Goal: Task Accomplishment & Management: Manage account settings

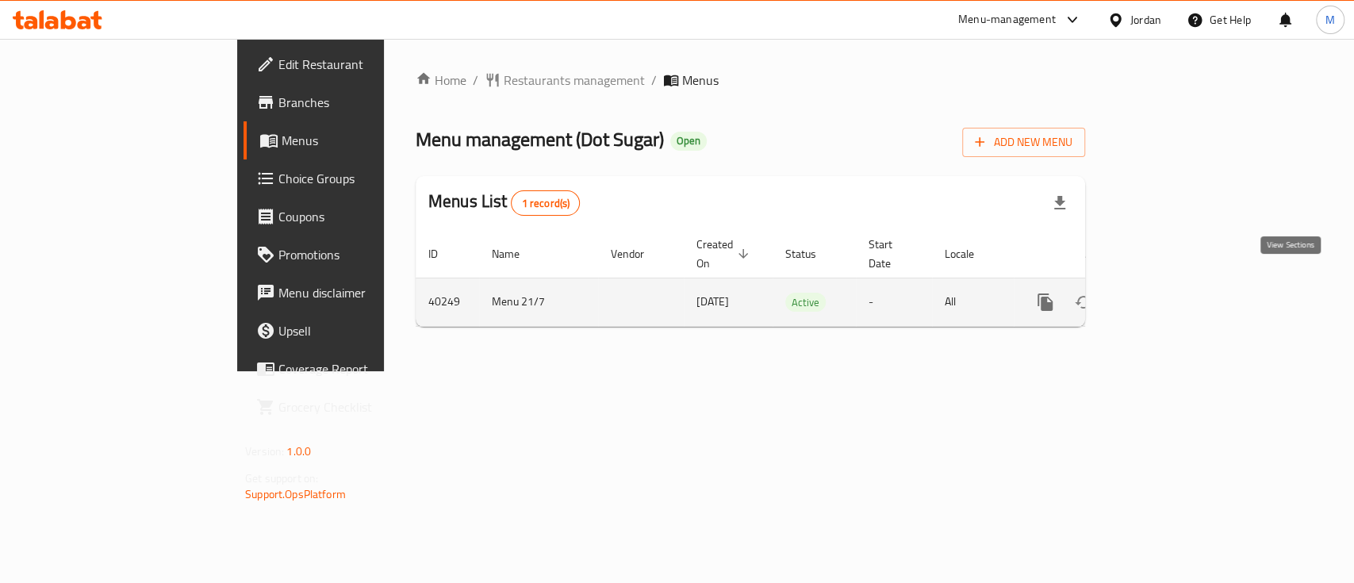
click at [1179, 283] on link "enhanced table" at bounding box center [1160, 302] width 38 height 38
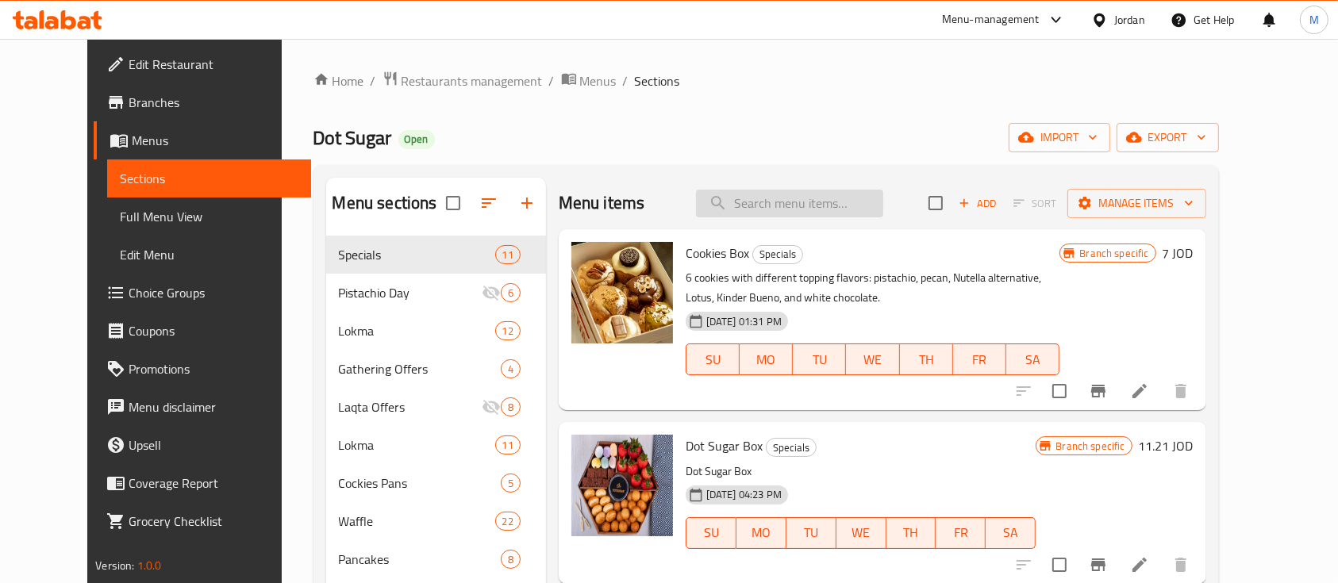
click at [793, 199] on input "search" at bounding box center [789, 204] width 187 height 28
paste input "Maltesers Chocolate Waffle"
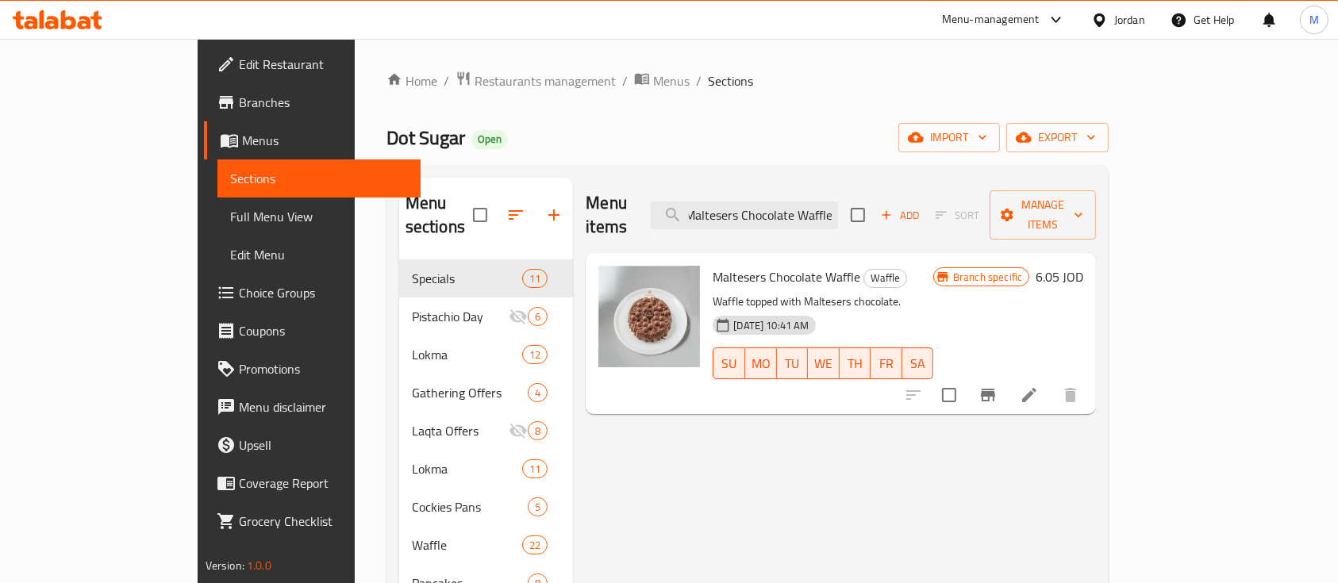
type input "Maltesers Chocolate Waffle"
click at [1039, 386] on icon at bounding box center [1029, 395] width 19 height 19
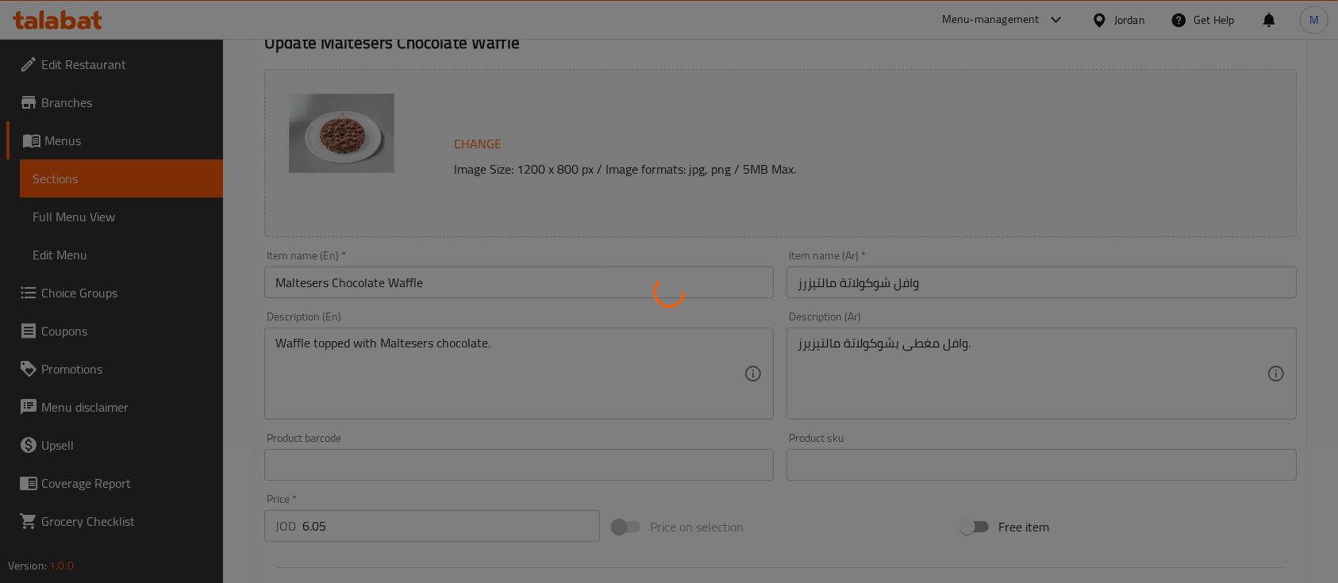
scroll to position [536, 0]
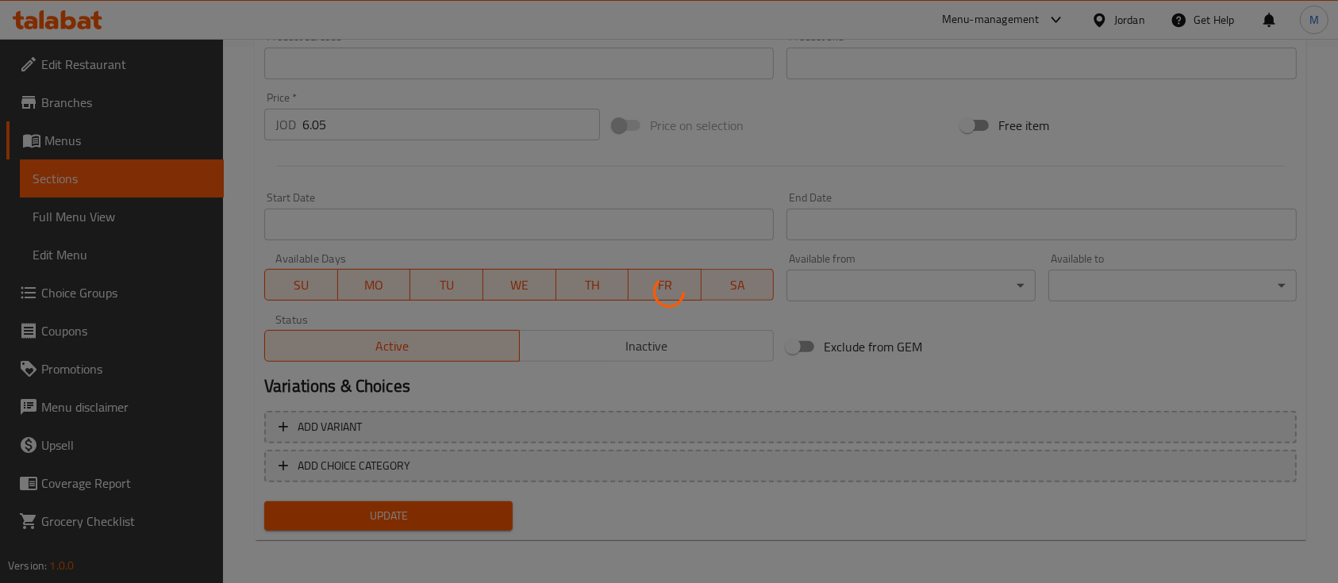
click at [635, 353] on div at bounding box center [669, 291] width 1338 height 583
click at [635, 349] on div at bounding box center [669, 291] width 1338 height 583
click at [651, 329] on div at bounding box center [669, 291] width 1338 height 583
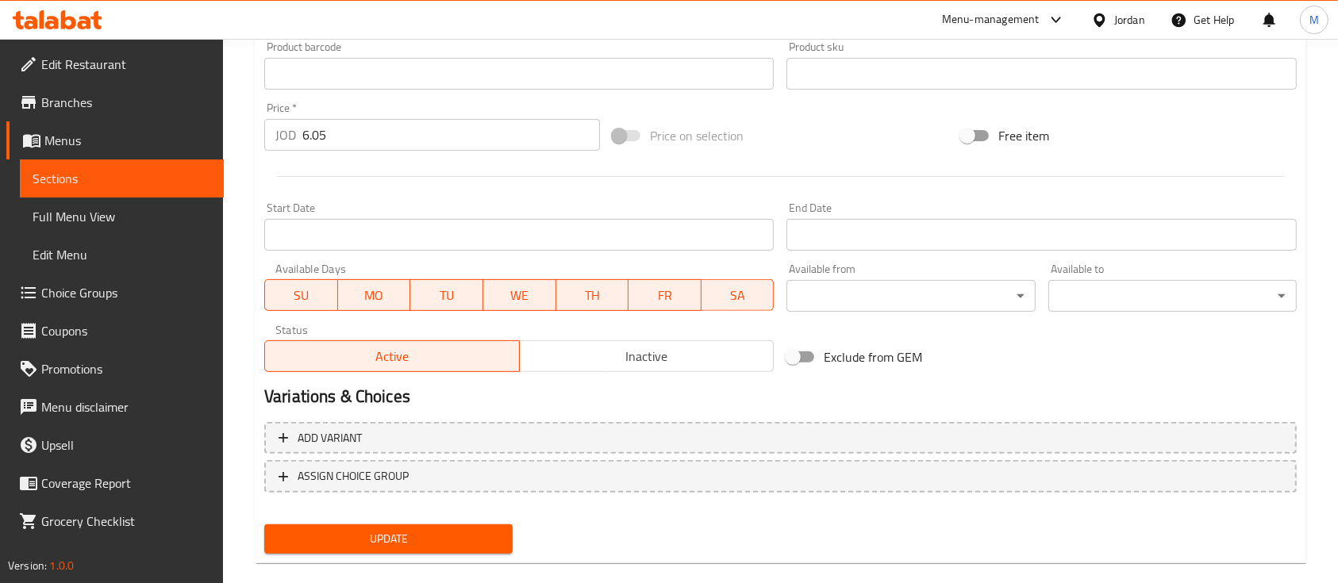
click at [640, 359] on span "Inactive" at bounding box center [647, 356] width 242 height 23
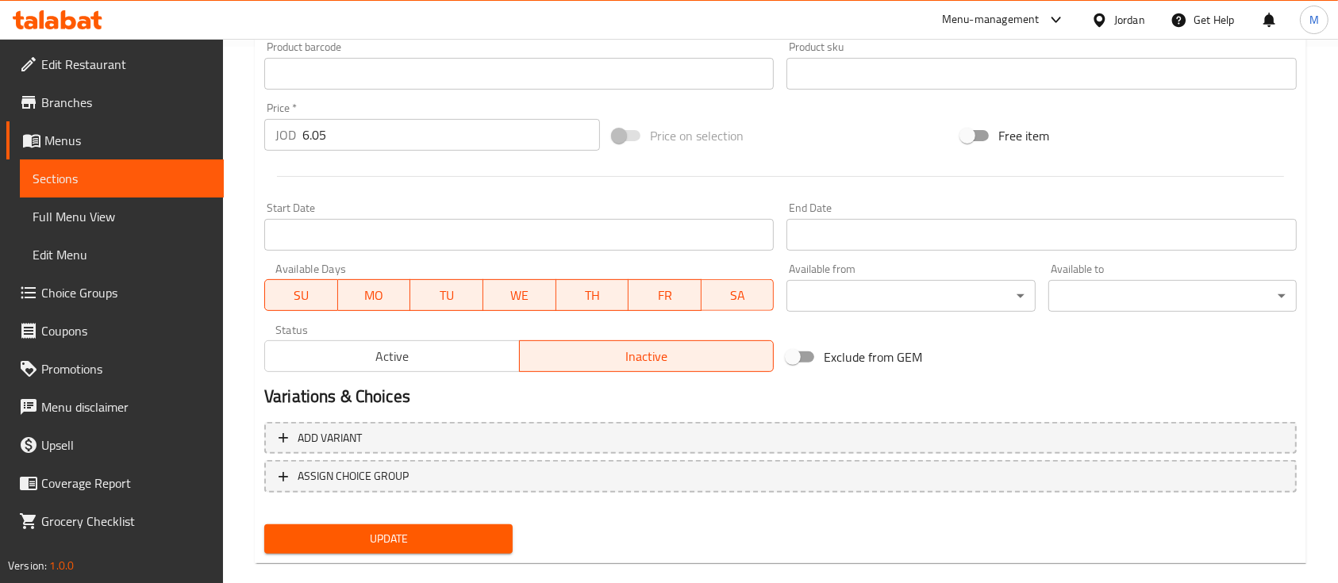
click at [406, 546] on span "Update" at bounding box center [388, 539] width 223 height 20
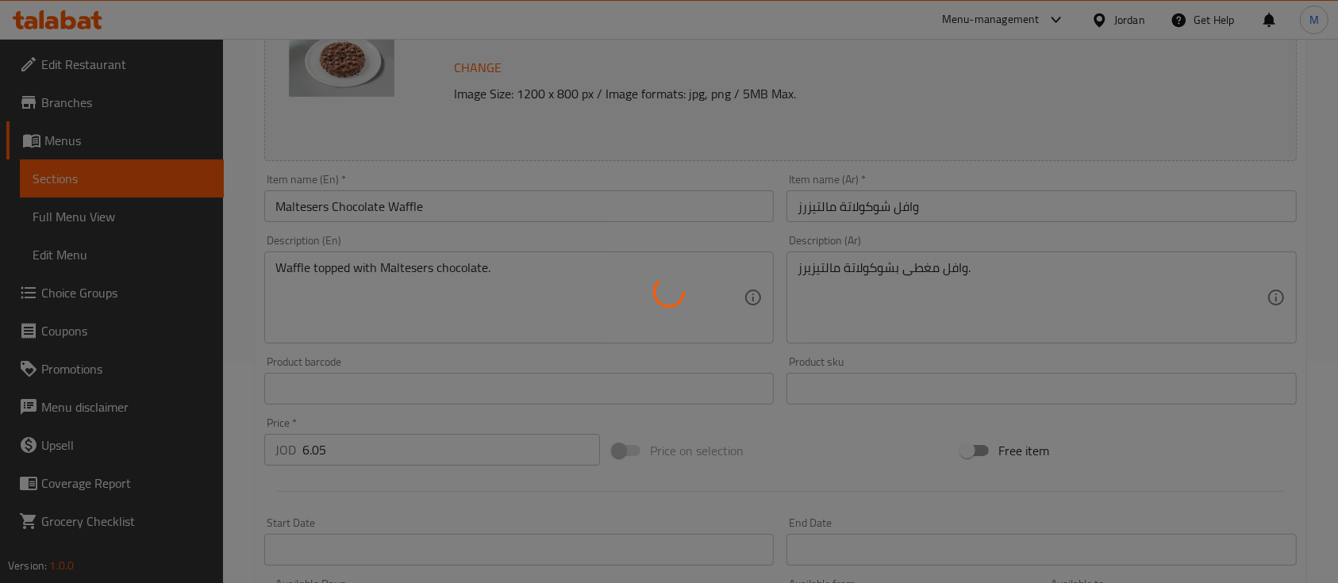
scroll to position [7, 0]
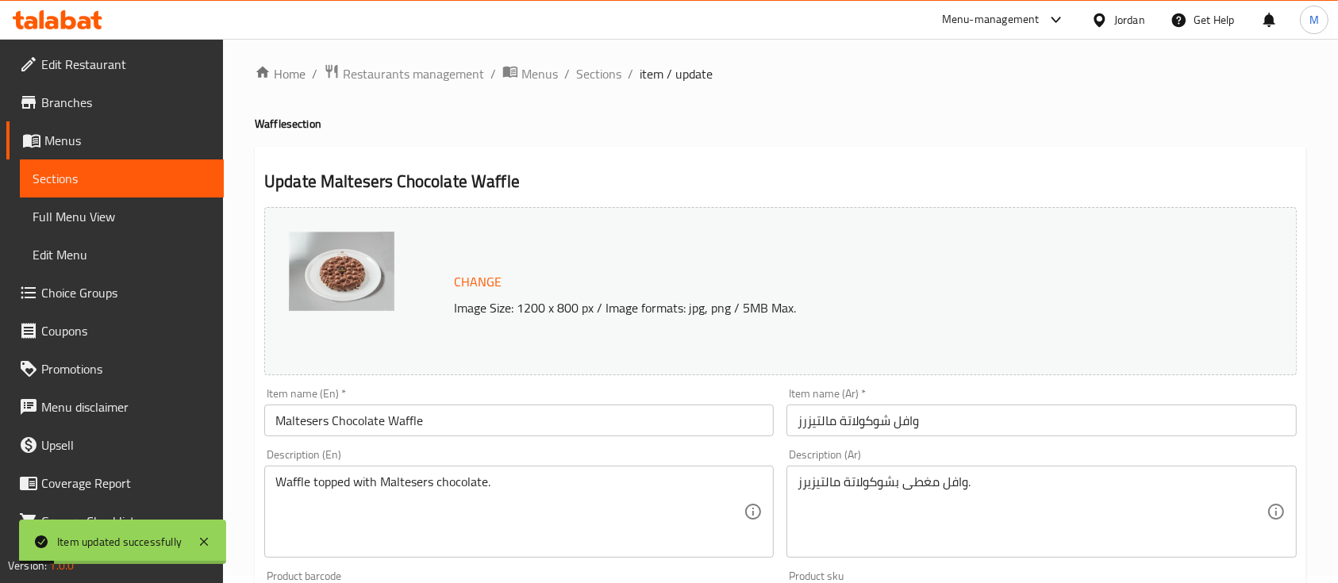
click at [126, 171] on span "Sections" at bounding box center [122, 178] width 179 height 19
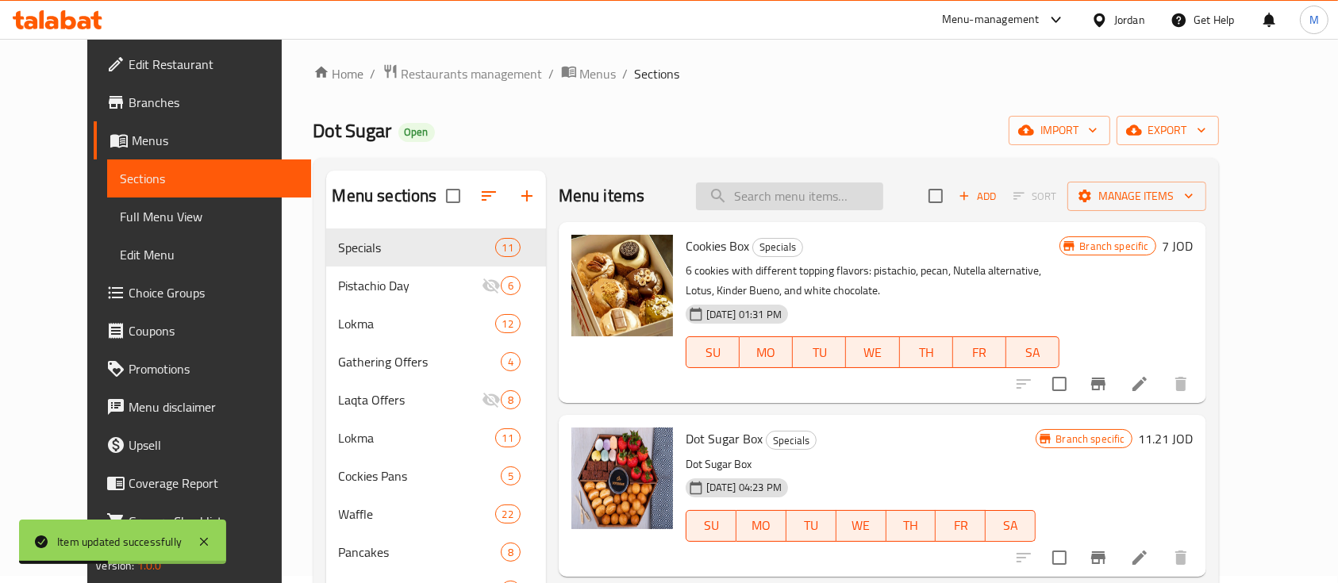
click at [807, 196] on input "search" at bounding box center [789, 196] width 187 height 28
paste input "[PERSON_NAME] Crepes Roll"
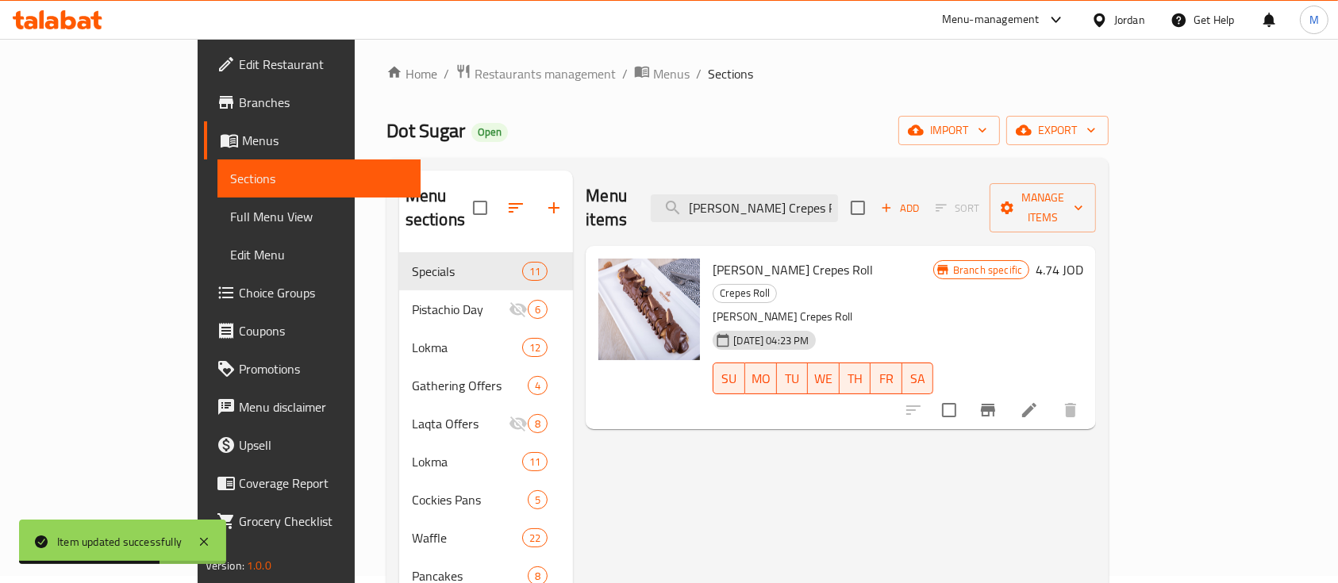
type input "[PERSON_NAME] Crepes Roll"
click at [1039, 401] on icon at bounding box center [1029, 410] width 19 height 19
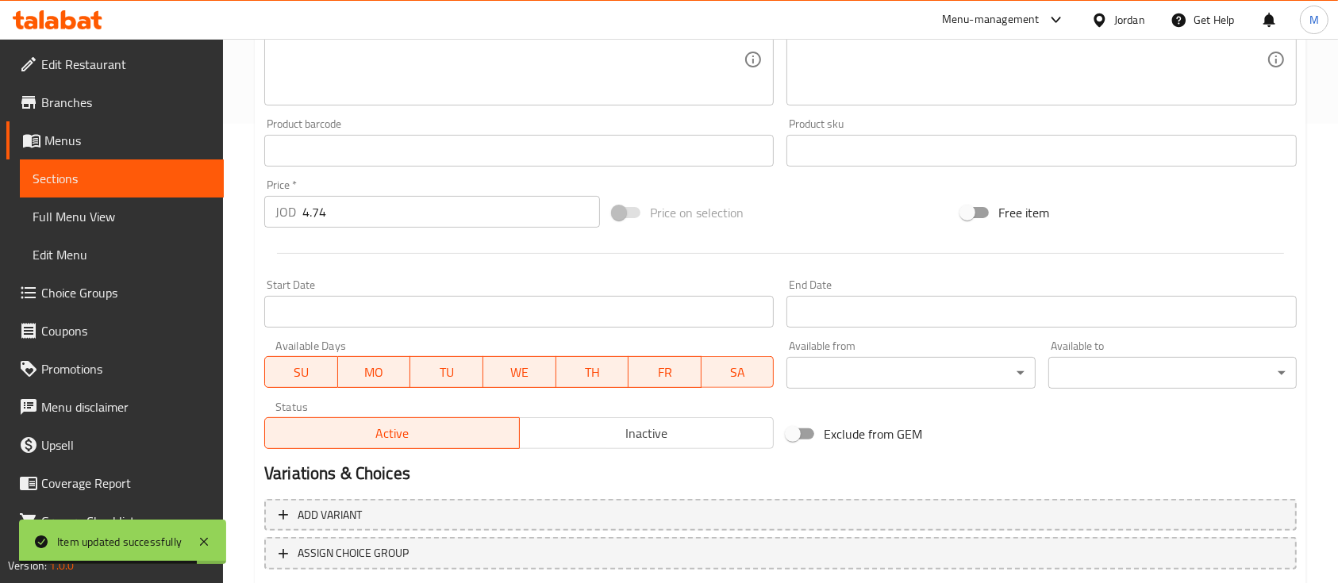
scroll to position [560, 0]
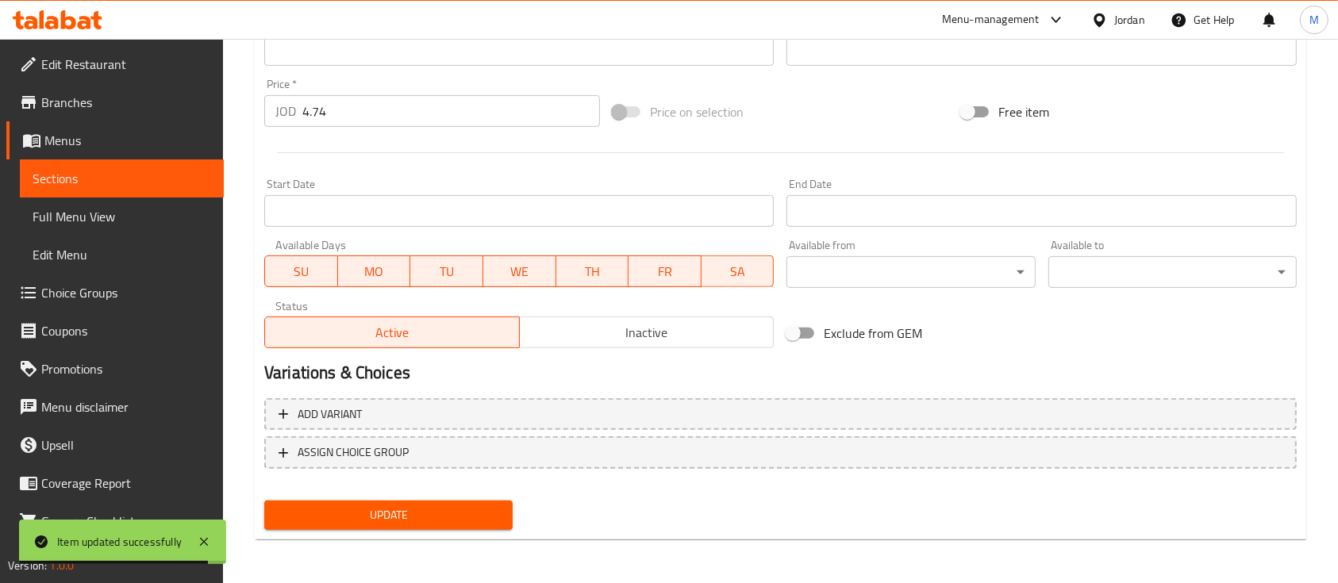
click at [678, 325] on span "Inactive" at bounding box center [647, 332] width 242 height 23
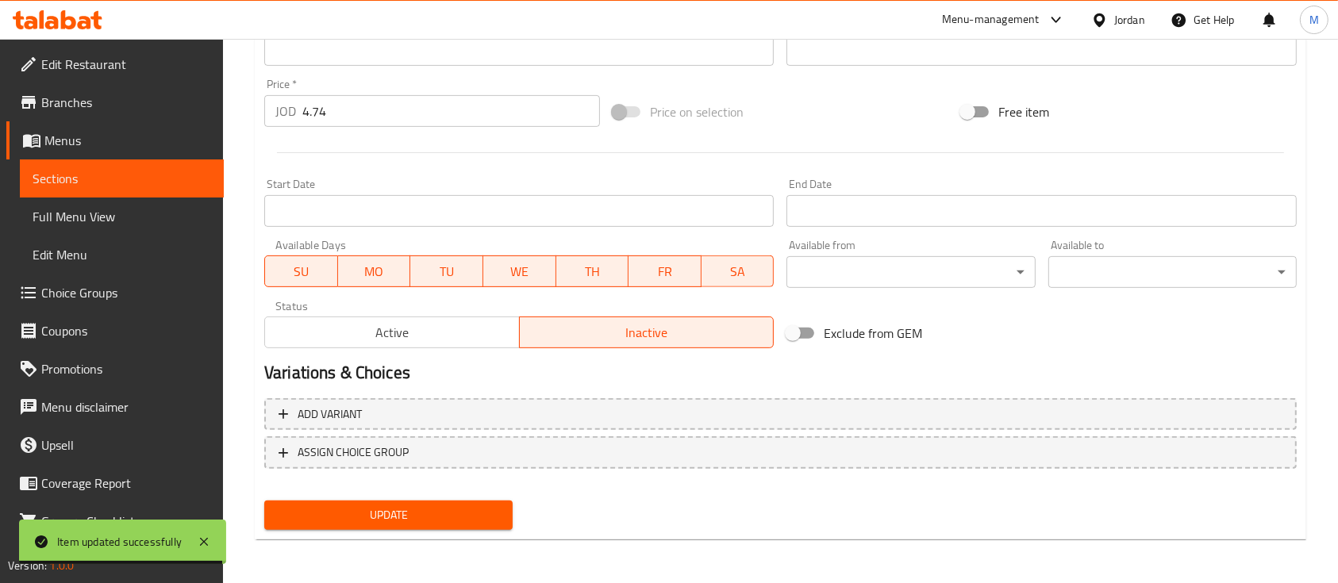
click at [368, 520] on span "Update" at bounding box center [388, 515] width 223 height 20
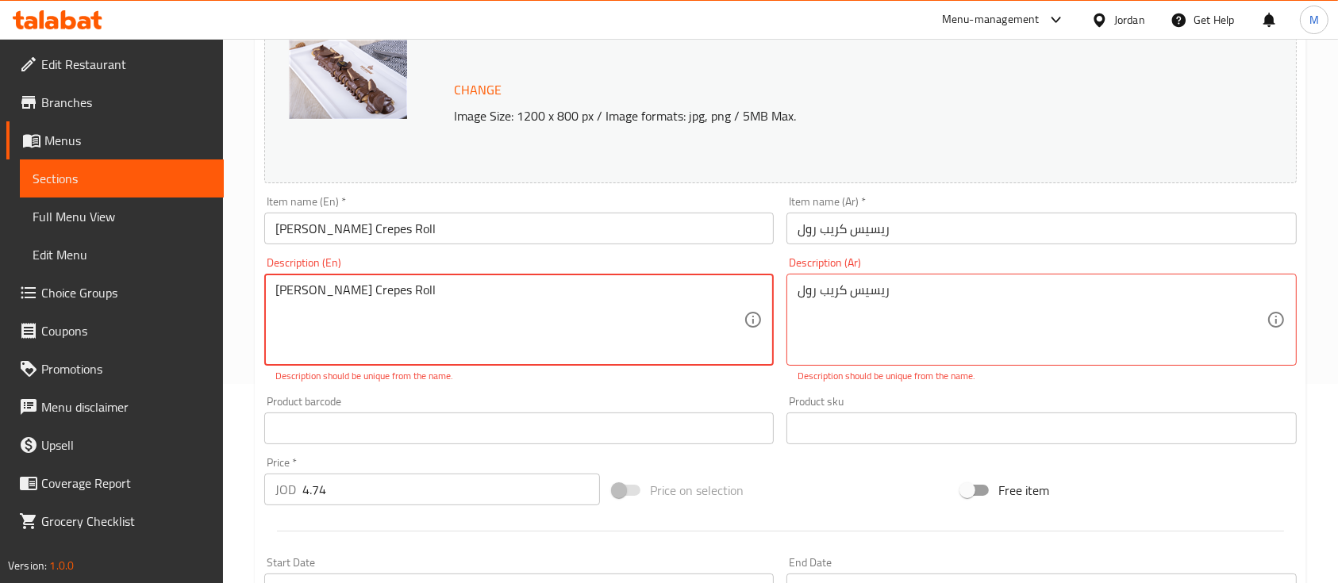
click at [428, 318] on textarea "[PERSON_NAME] Crepes Roll" at bounding box center [509, 319] width 468 height 75
click at [428, 316] on textarea "[PERSON_NAME] Crepes Roll" at bounding box center [509, 319] width 468 height 75
click at [428, 314] on textarea "[PERSON_NAME] Crepes Roll" at bounding box center [509, 319] width 468 height 75
click at [438, 297] on textarea "[PERSON_NAME] Crepes Roll" at bounding box center [509, 319] width 468 height 75
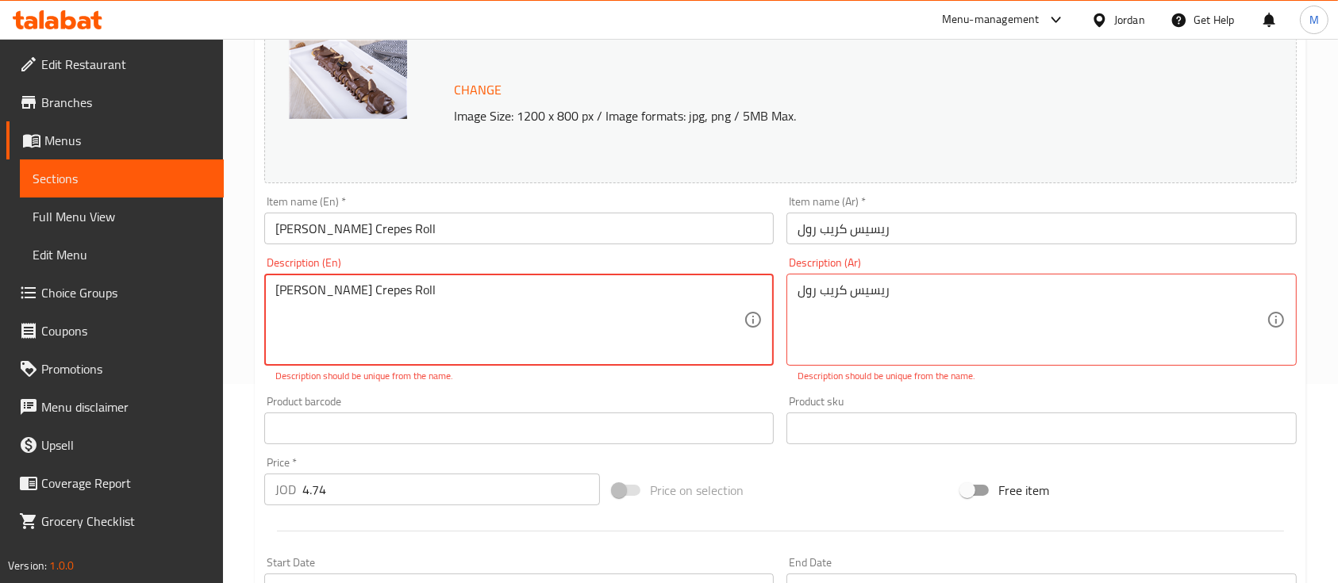
click at [438, 297] on textarea "[PERSON_NAME] Crepes Roll" at bounding box center [509, 319] width 468 height 75
click at [857, 281] on div "ريسيس كريب رول Description (Ar)" at bounding box center [1040, 320] width 509 height 92
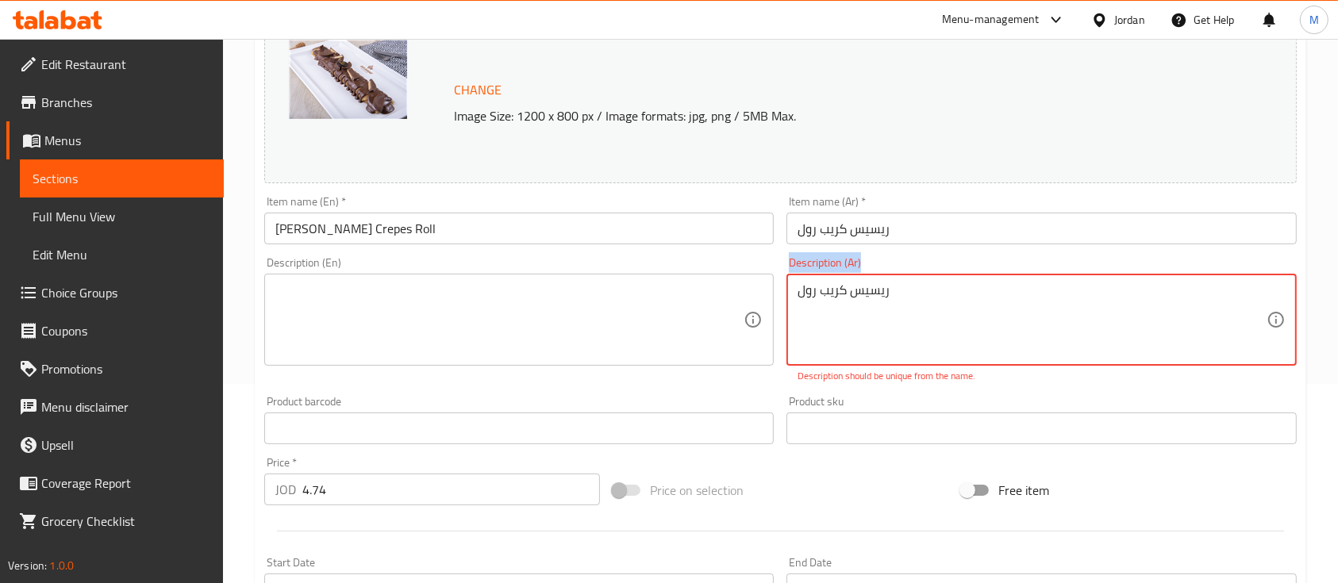
click at [857, 281] on div "ريسيس كريب رول Description (Ar)" at bounding box center [1040, 320] width 509 height 92
click at [858, 298] on textarea "ريسيس كريب رول" at bounding box center [1031, 319] width 468 height 75
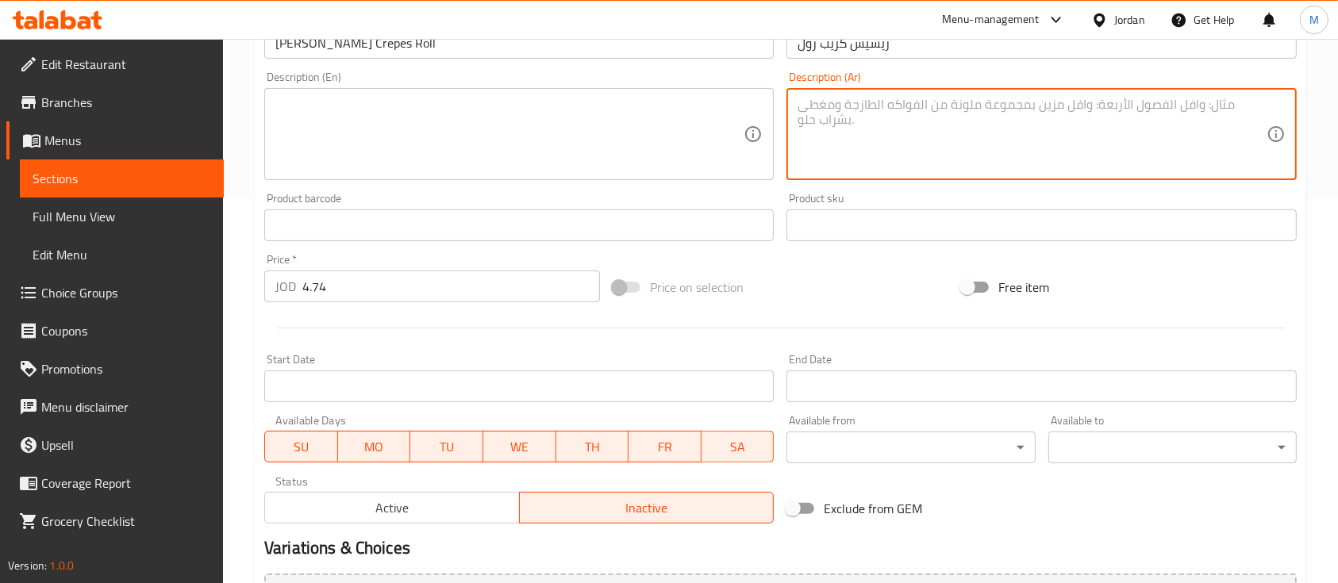
scroll to position [560, 0]
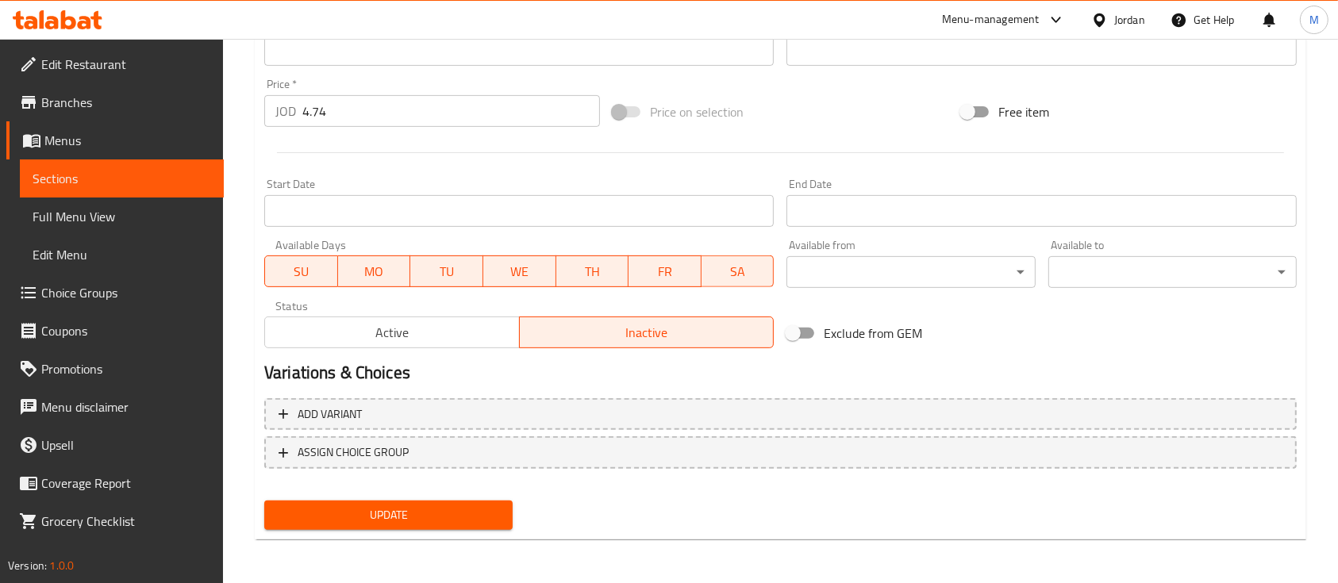
click at [481, 497] on div "Update" at bounding box center [388, 515] width 261 height 42
click at [489, 503] on button "Update" at bounding box center [388, 515] width 248 height 29
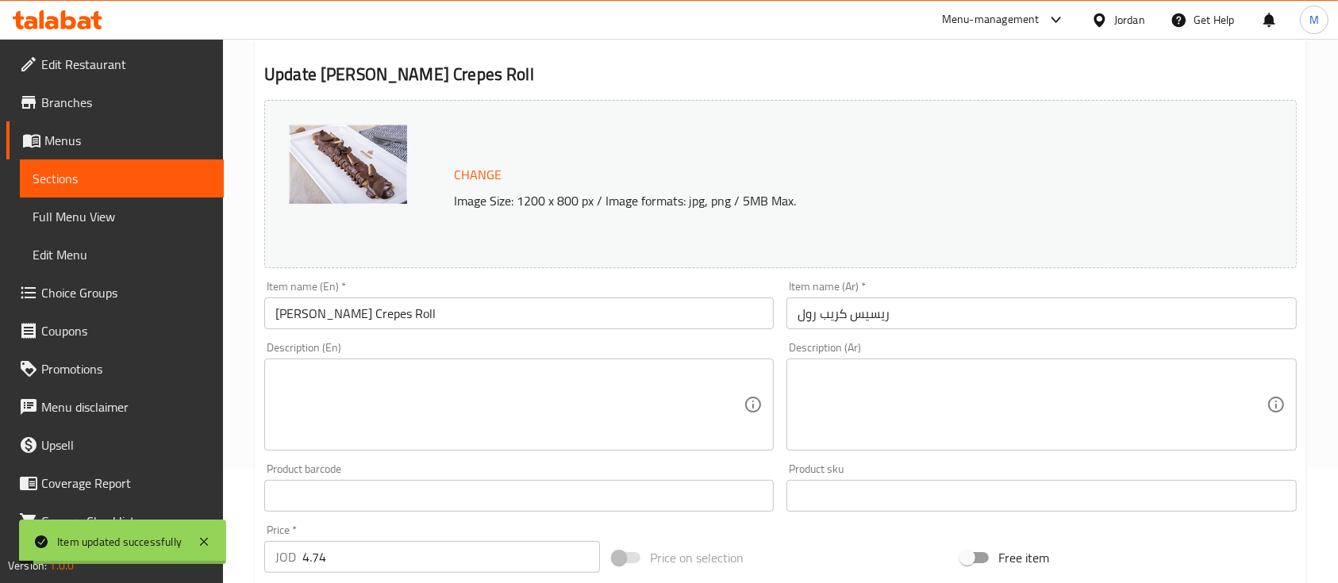
scroll to position [0, 0]
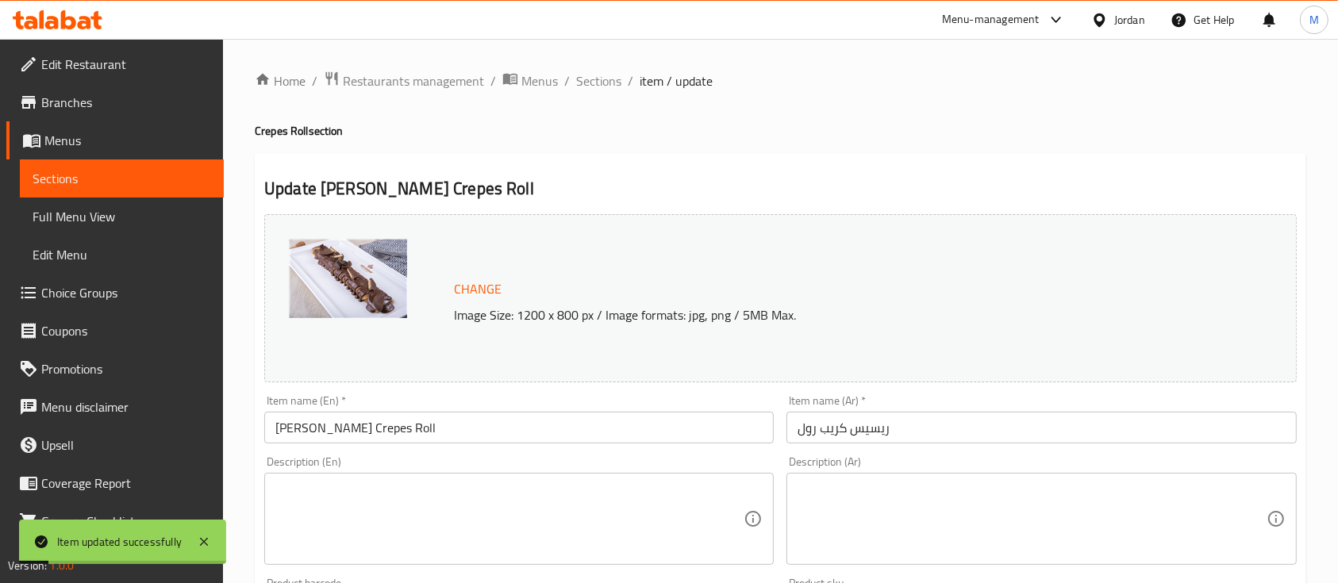
click at [97, 181] on span "Sections" at bounding box center [122, 178] width 179 height 19
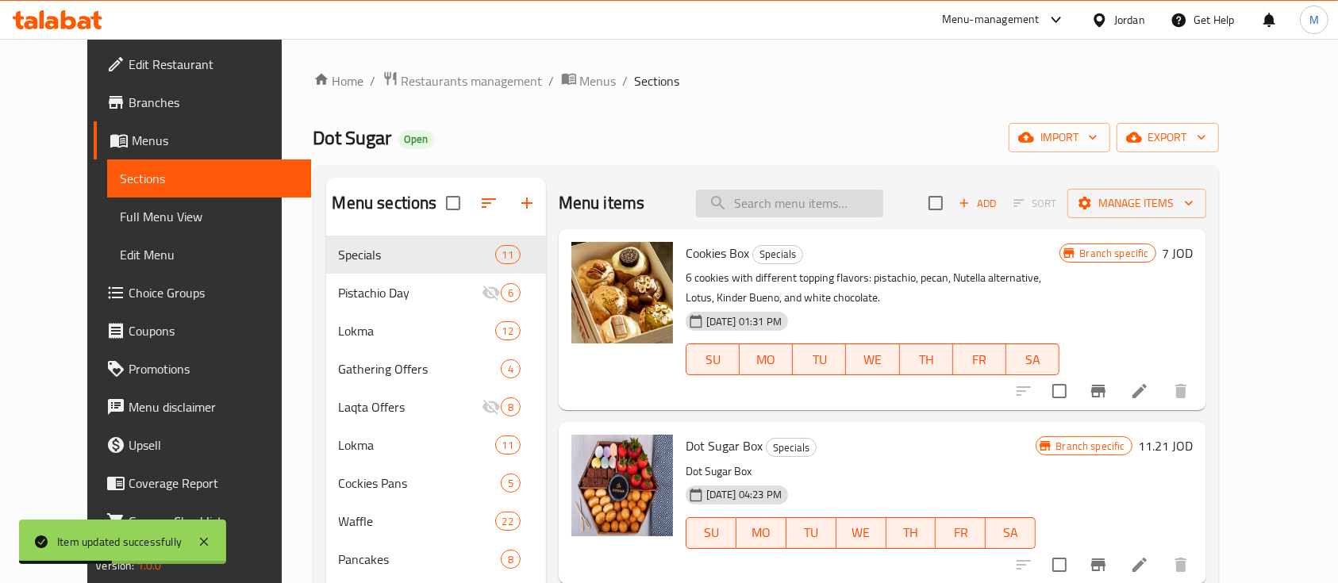
click at [834, 201] on input "search" at bounding box center [789, 204] width 187 height 28
paste input "Gathering Offer"
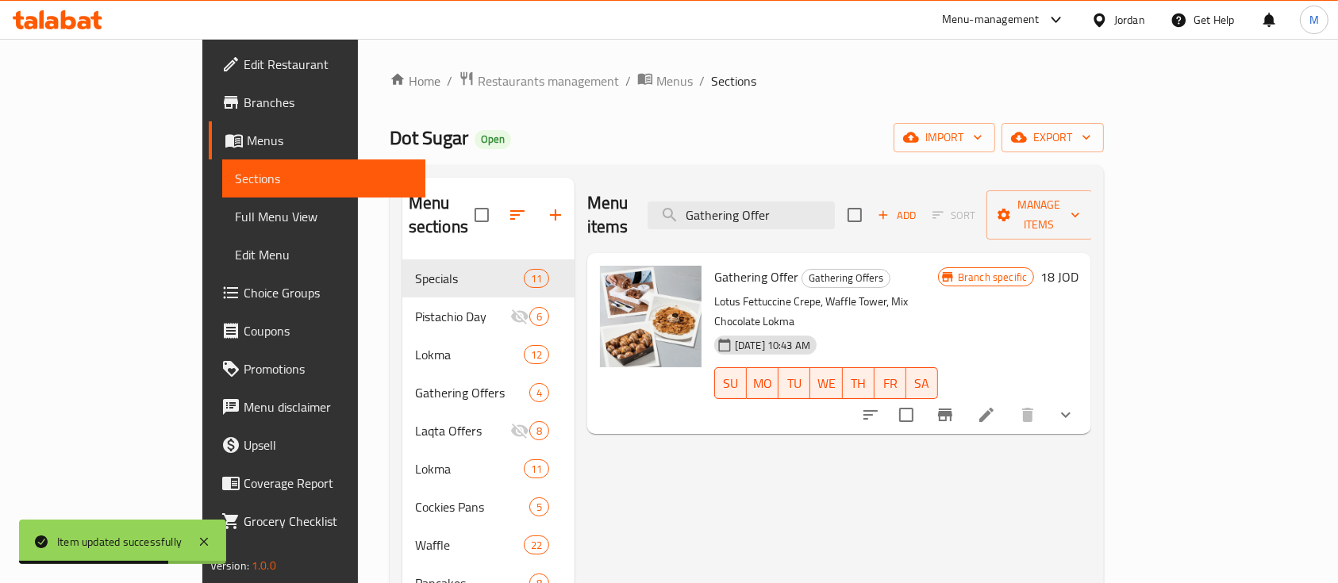
type input "Gathering Offer"
click at [996, 405] on icon at bounding box center [986, 414] width 19 height 19
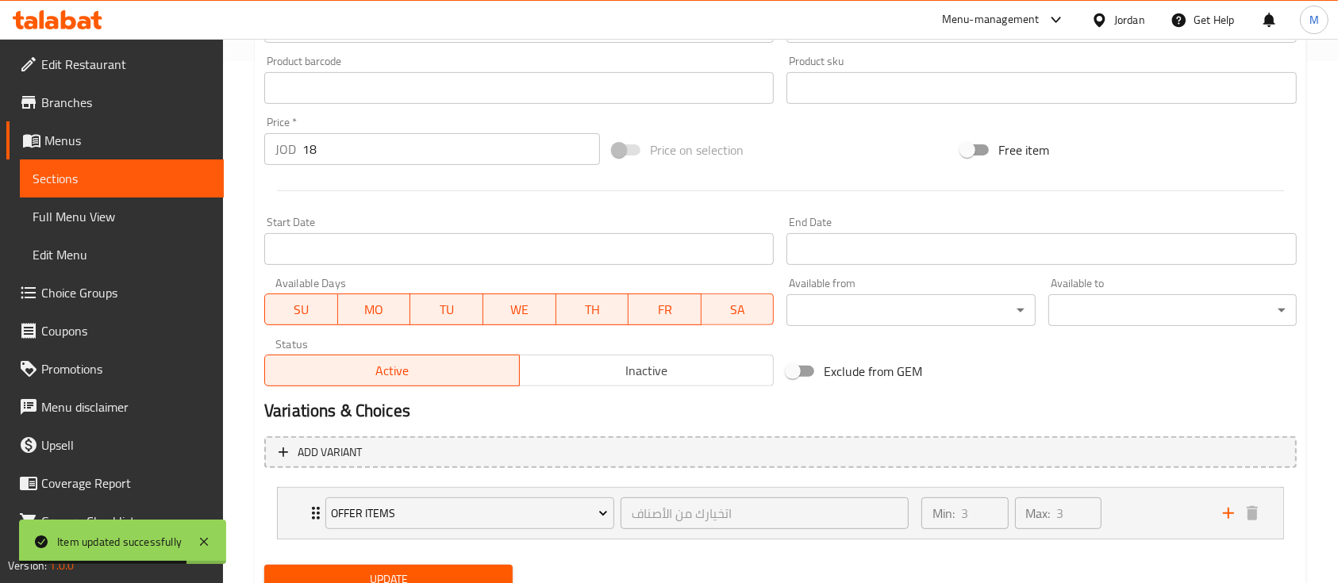
scroll to position [528, 0]
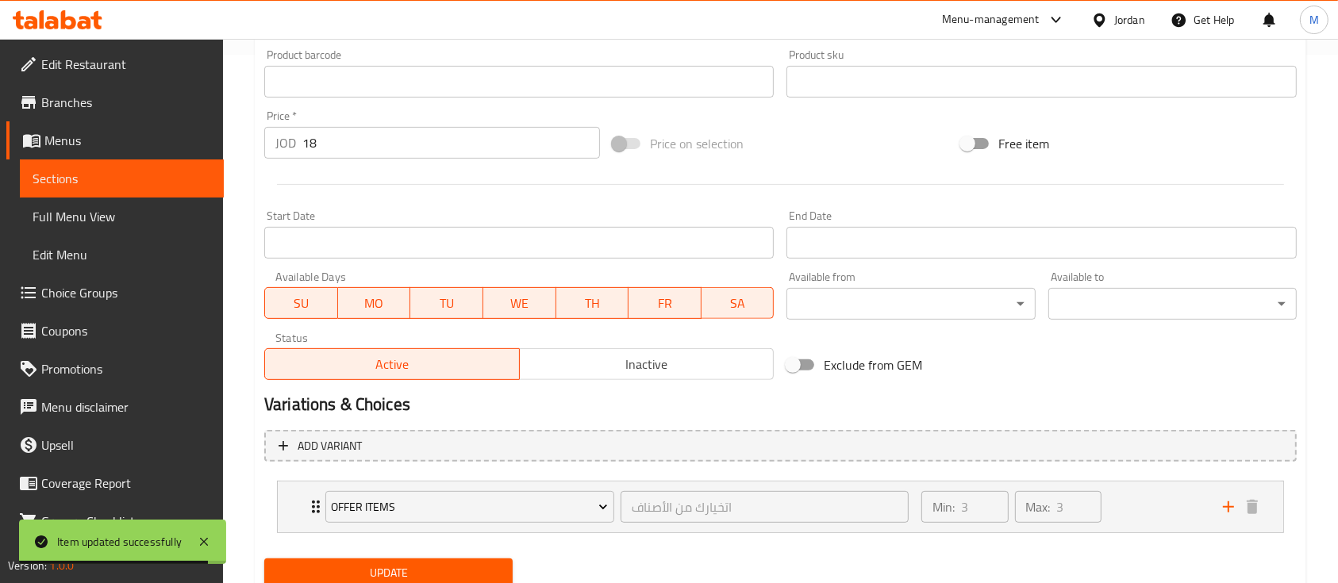
drag, startPoint x: 666, startPoint y: 383, endPoint x: 666, endPoint y: 374, distance: 8.7
click at [666, 382] on div "Status Active Inactive" at bounding box center [519, 356] width 522 height 60
click at [666, 374] on span "Inactive" at bounding box center [647, 364] width 242 height 23
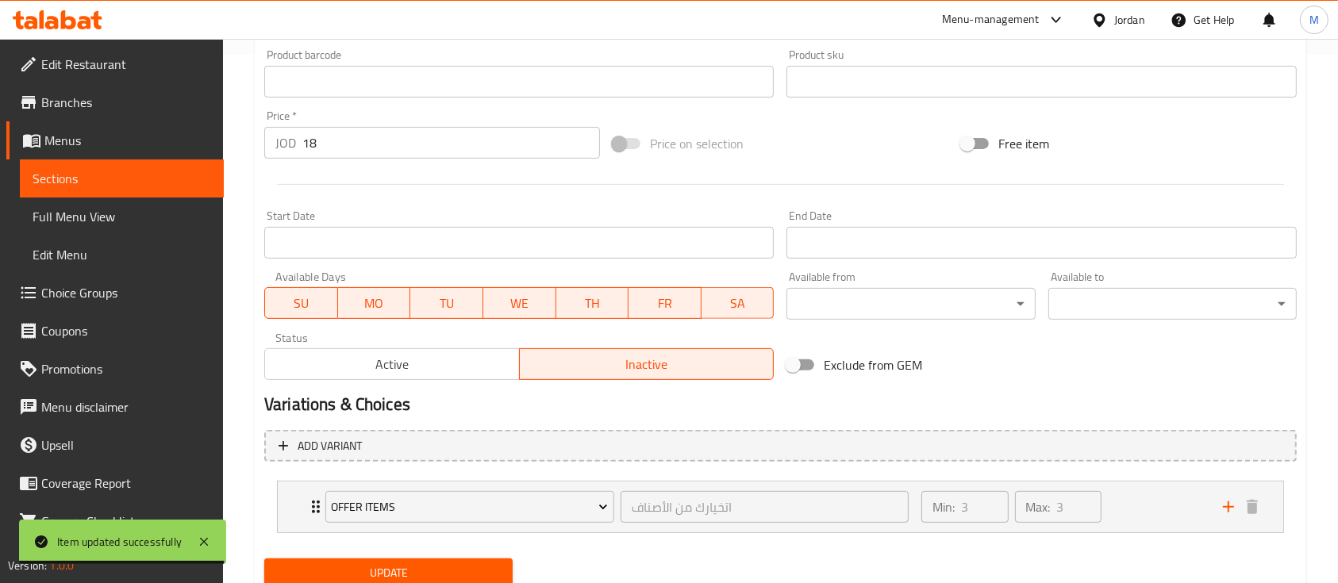
click at [459, 570] on span "Update" at bounding box center [388, 573] width 223 height 20
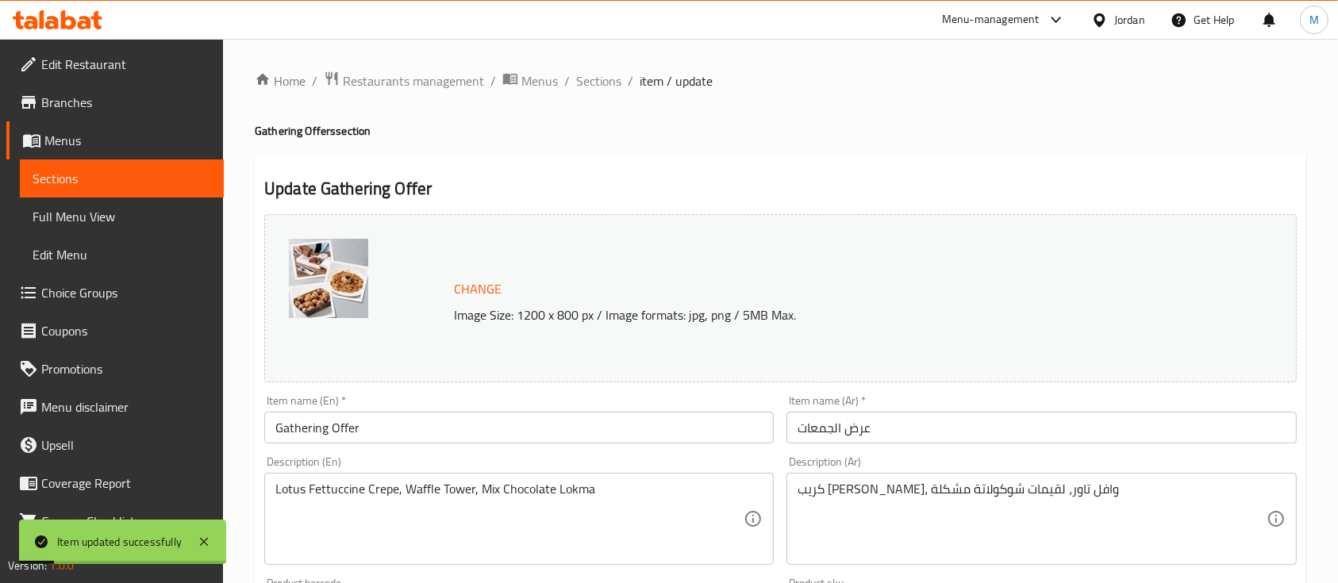
click at [93, 175] on span "Sections" at bounding box center [122, 178] width 179 height 19
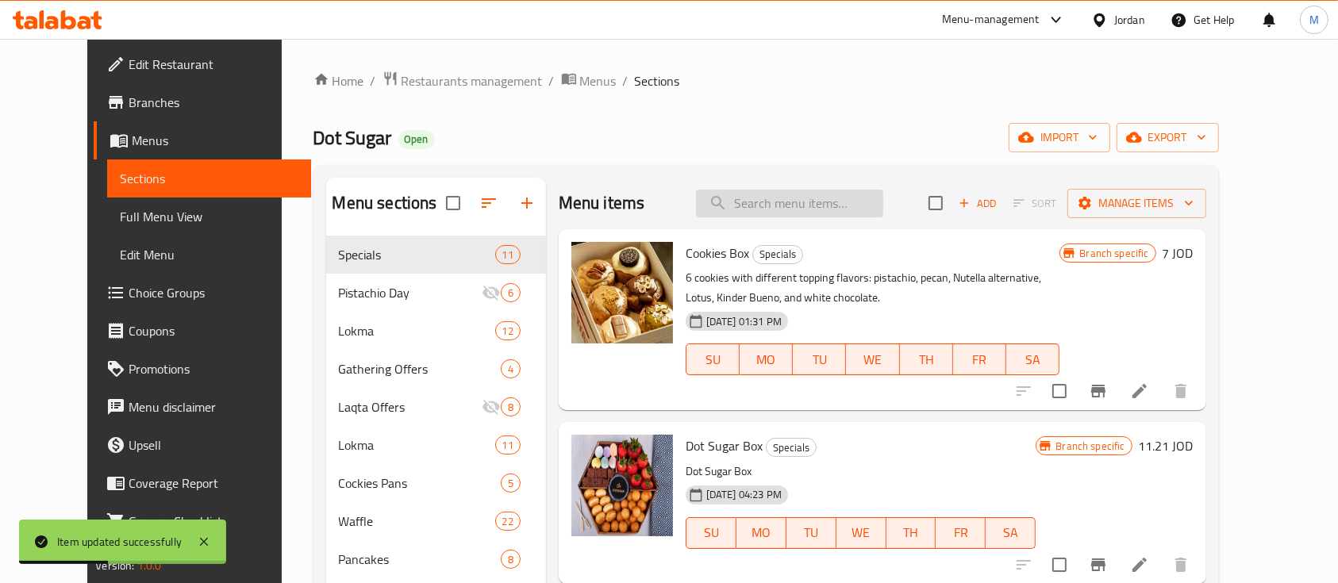
click at [806, 209] on input "search" at bounding box center [789, 204] width 187 height 28
paste input "Pistachio Churros"
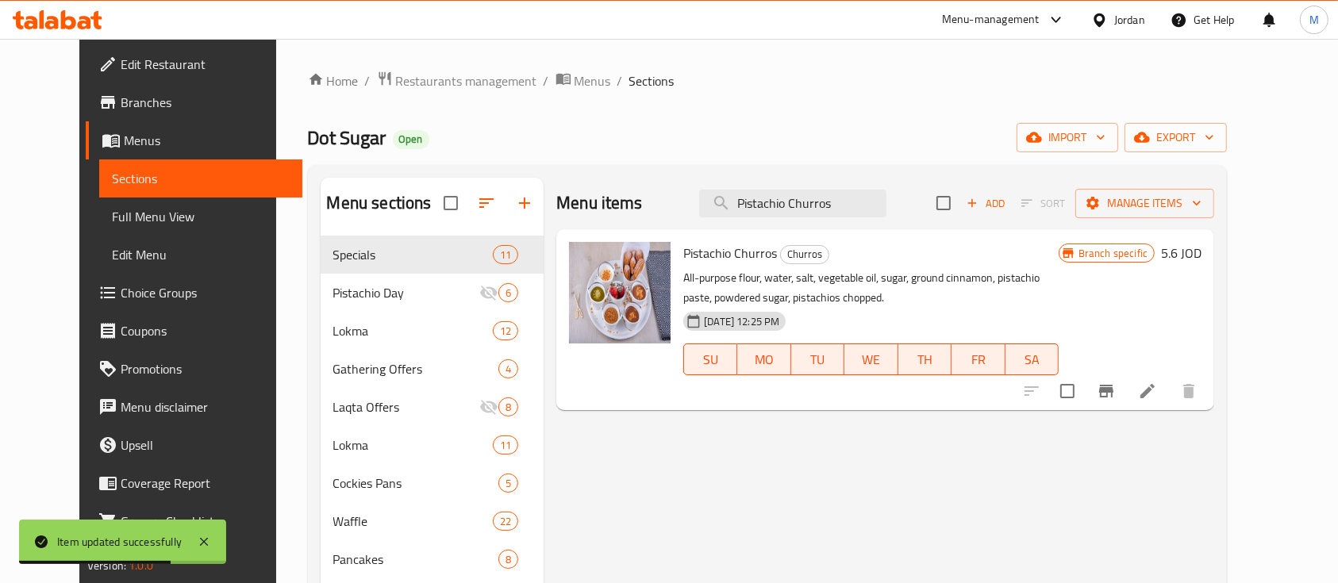
type input "Pistachio Churros"
click at [1170, 384] on li at bounding box center [1147, 391] width 44 height 29
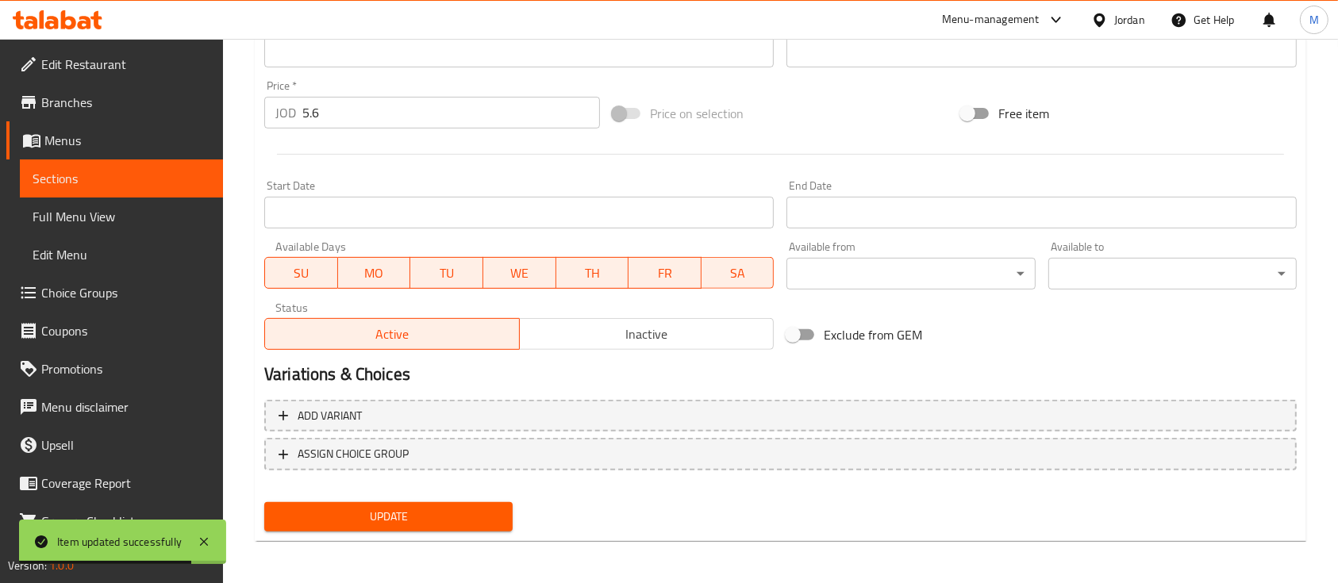
scroll to position [560, 0]
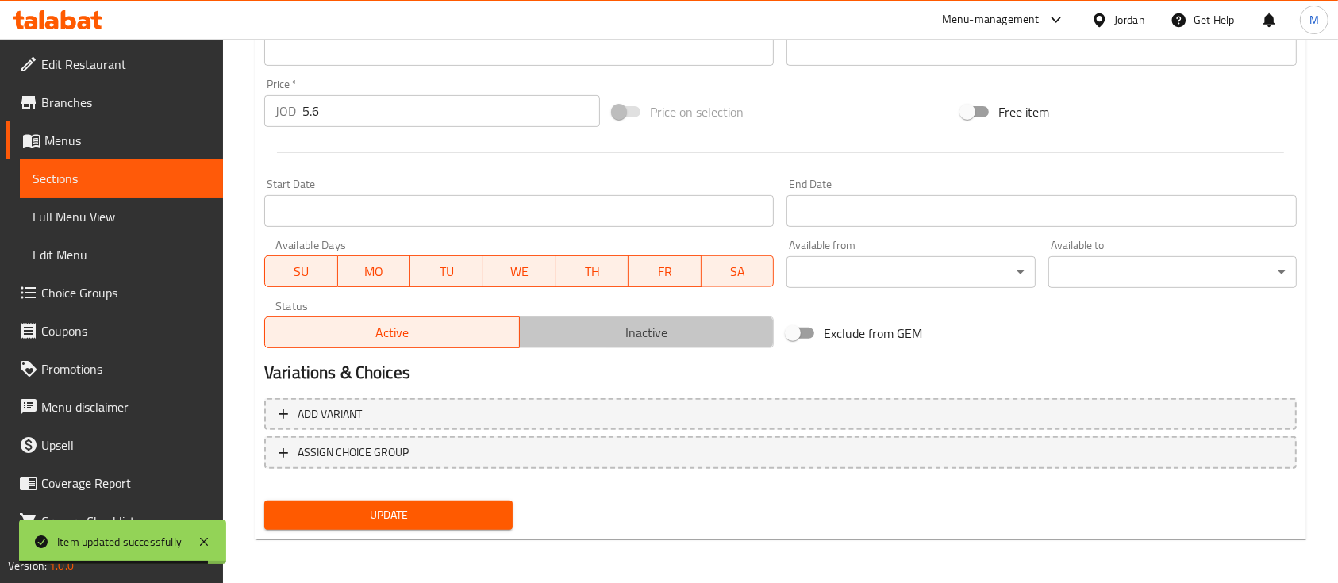
click at [616, 322] on span "Inactive" at bounding box center [647, 332] width 242 height 23
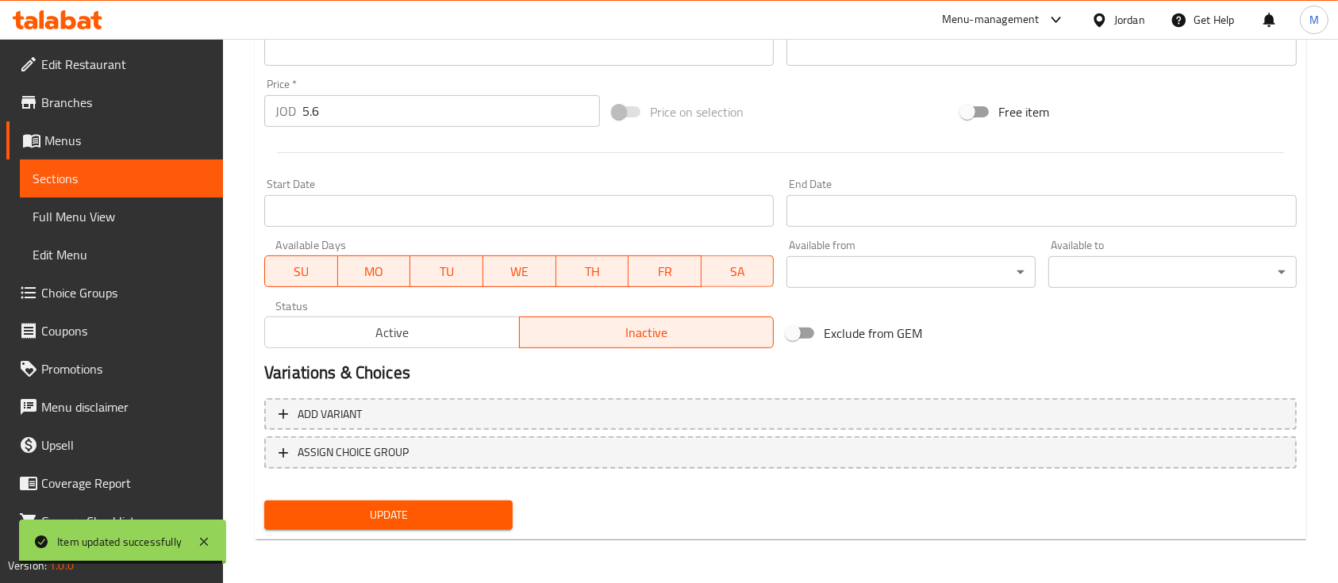
click at [405, 508] on span "Update" at bounding box center [388, 515] width 223 height 20
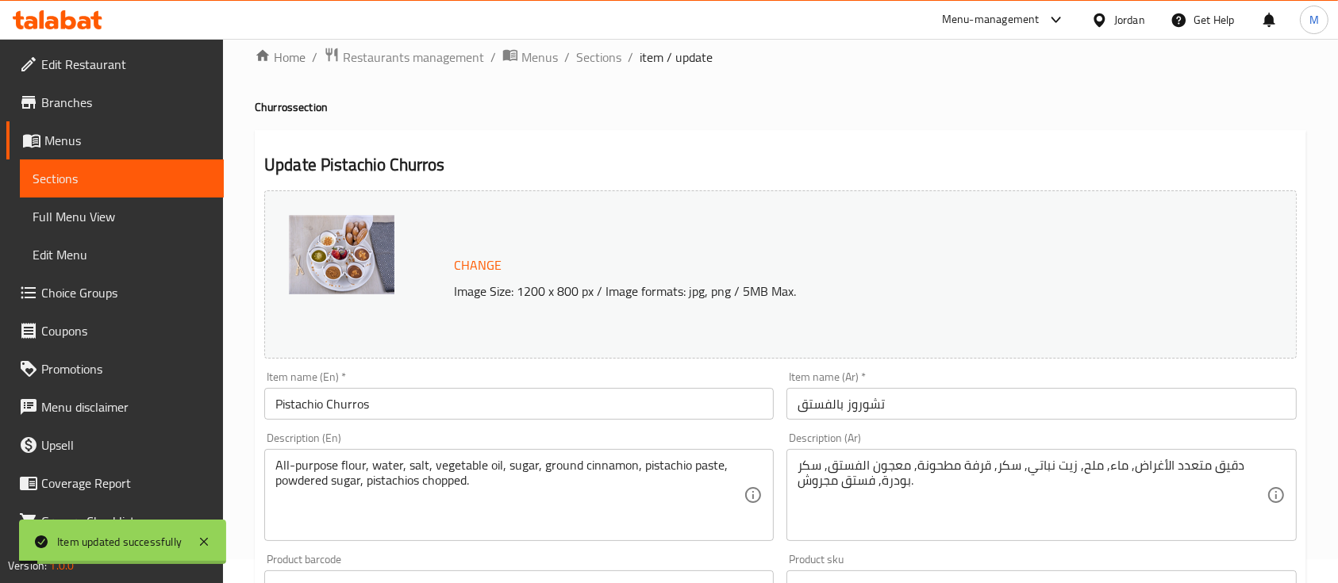
scroll to position [0, 0]
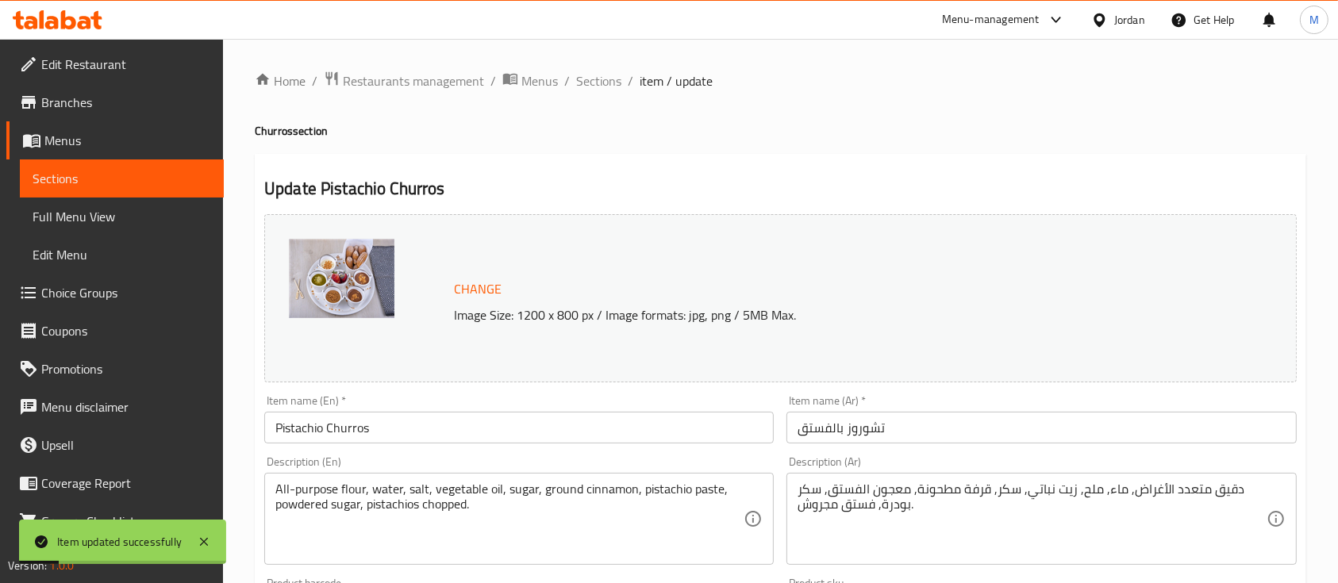
click at [133, 187] on span "Sections" at bounding box center [122, 178] width 179 height 19
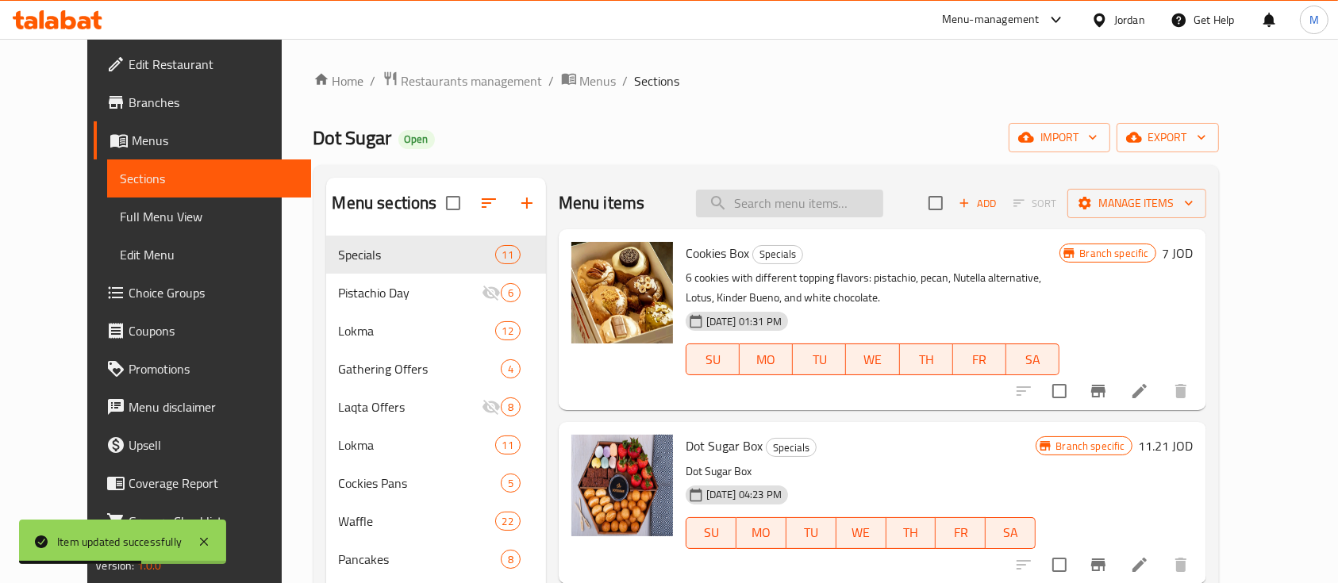
click at [790, 208] on input "search" at bounding box center [789, 204] width 187 height 28
paste input "Frappuccino With Espresso Coffee"
type input "Frappuccino With Espresso Coffee"
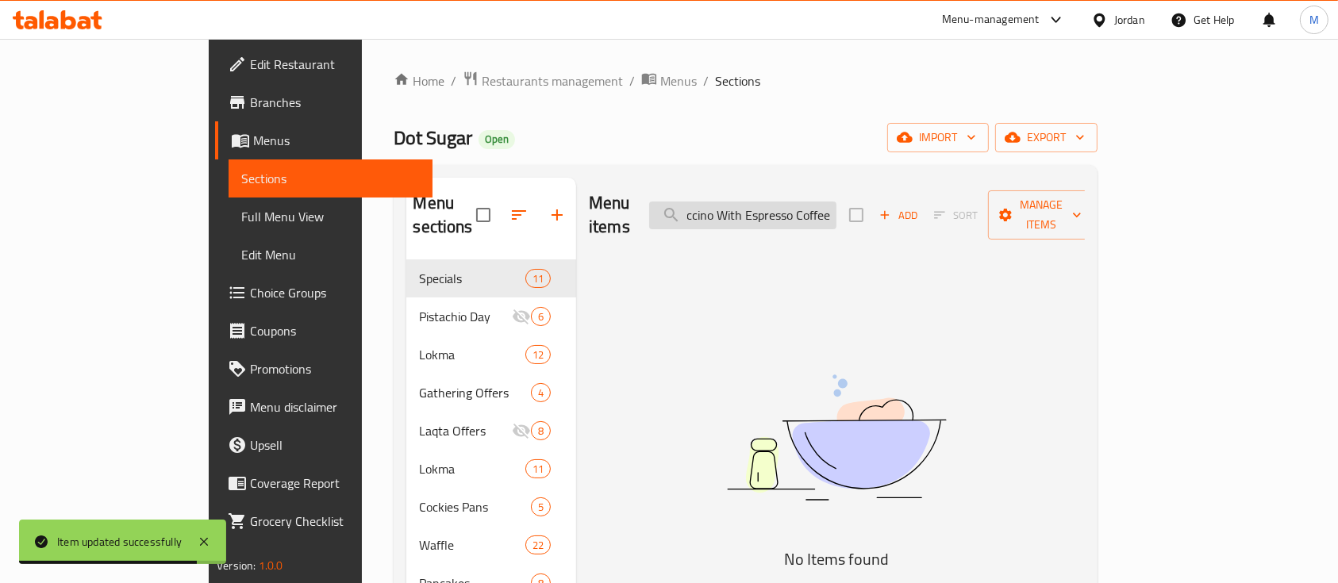
click at [790, 208] on input "Frappuccino With Espresso Coffee" at bounding box center [742, 216] width 187 height 28
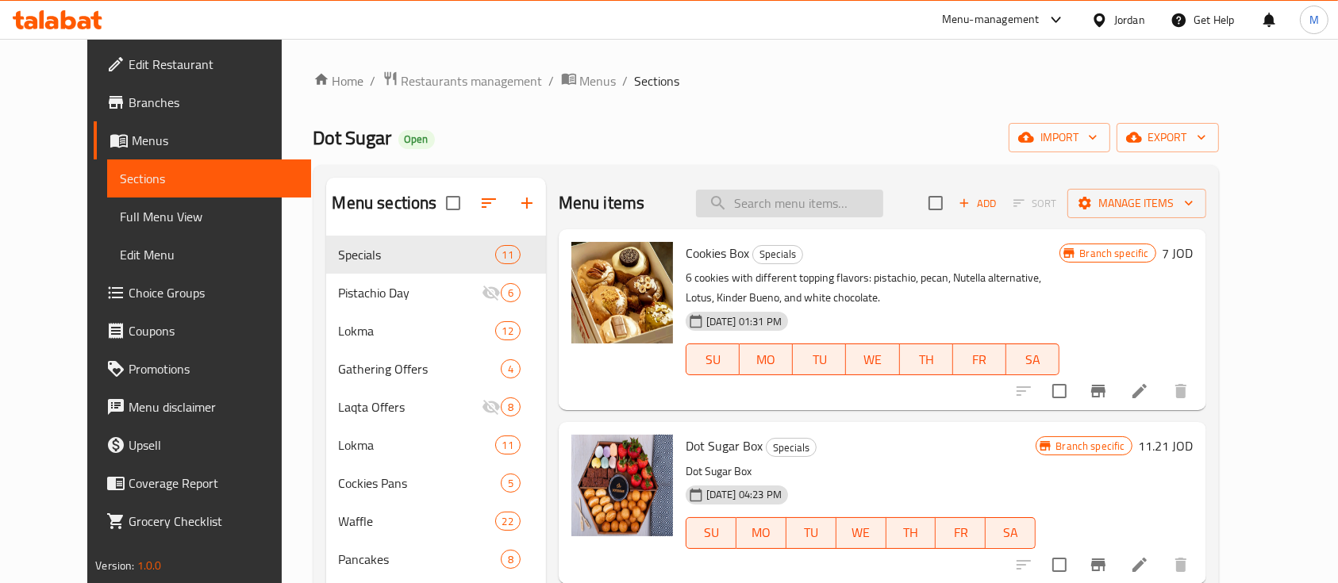
paste input "Frappuccino With Espresso Coffee"
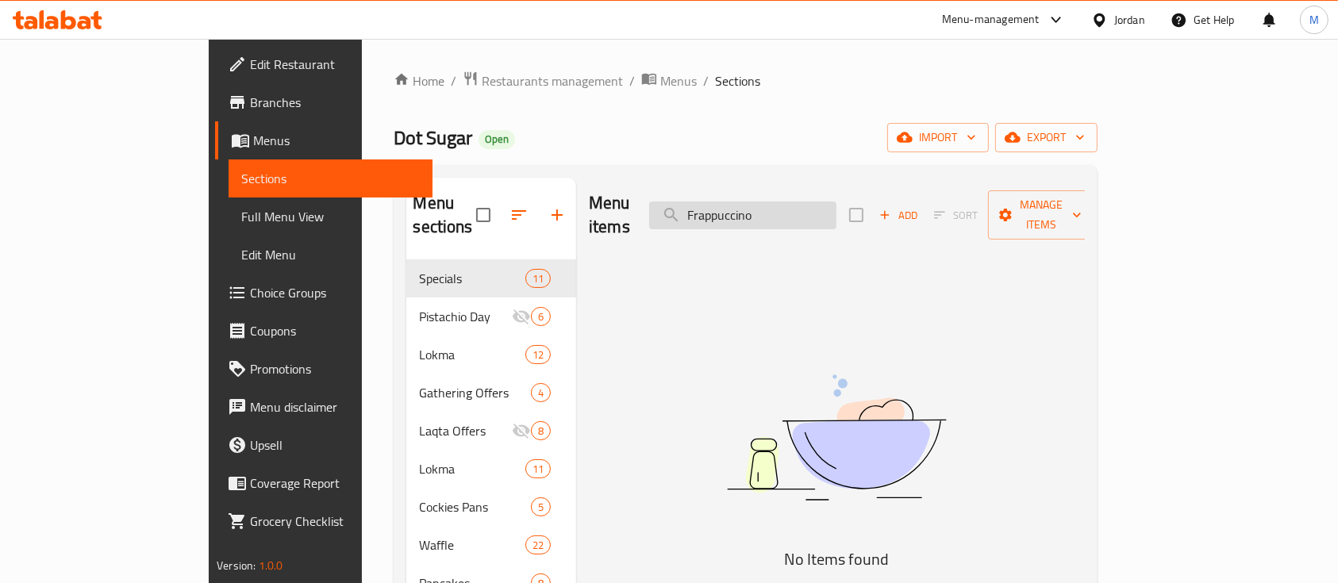
type input "Frappuccino"
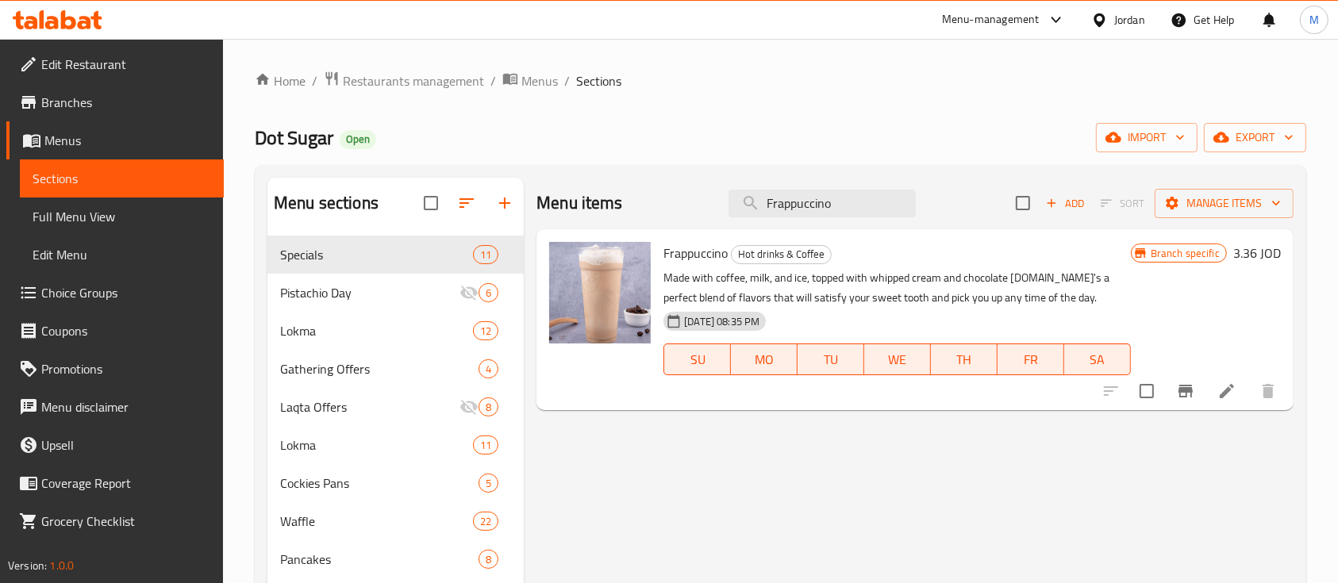
click at [1219, 377] on li at bounding box center [1226, 391] width 44 height 29
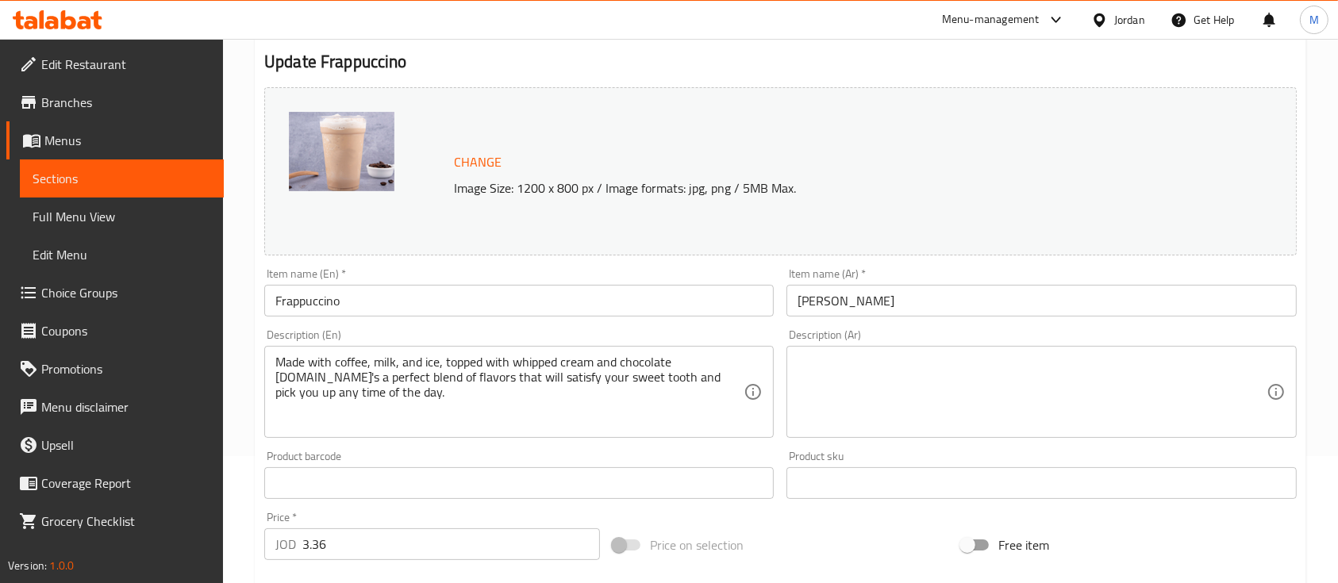
scroll to position [317, 0]
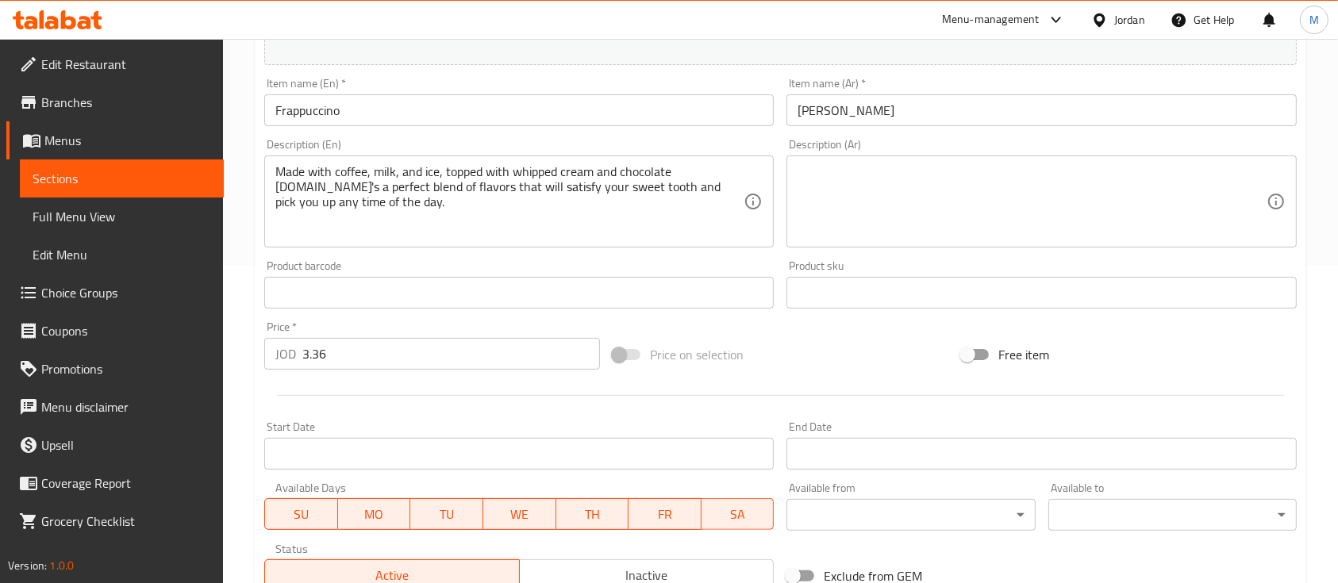
click at [586, 568] on span "Inactive" at bounding box center [647, 575] width 242 height 23
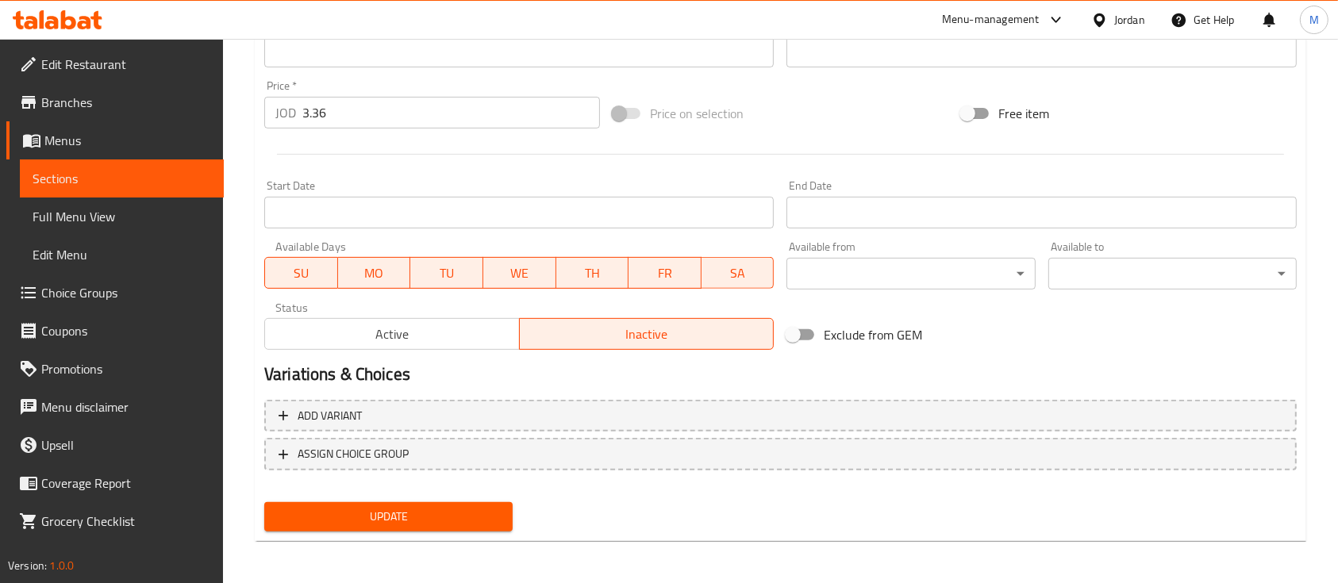
scroll to position [560, 0]
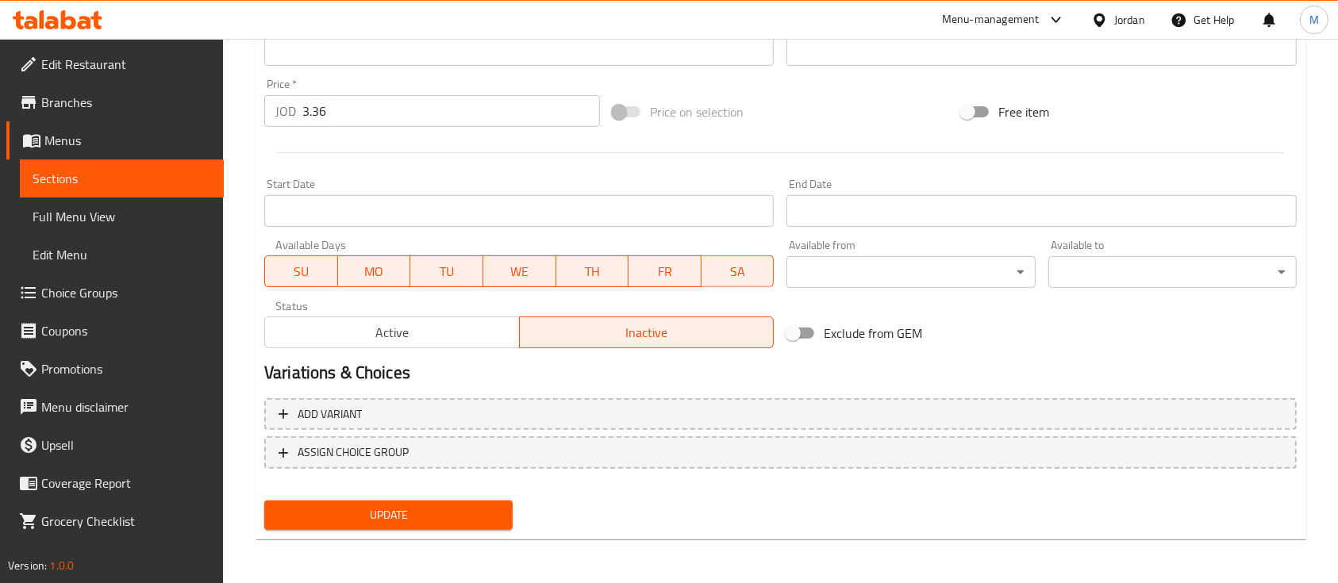
click at [470, 524] on button "Update" at bounding box center [388, 515] width 248 height 29
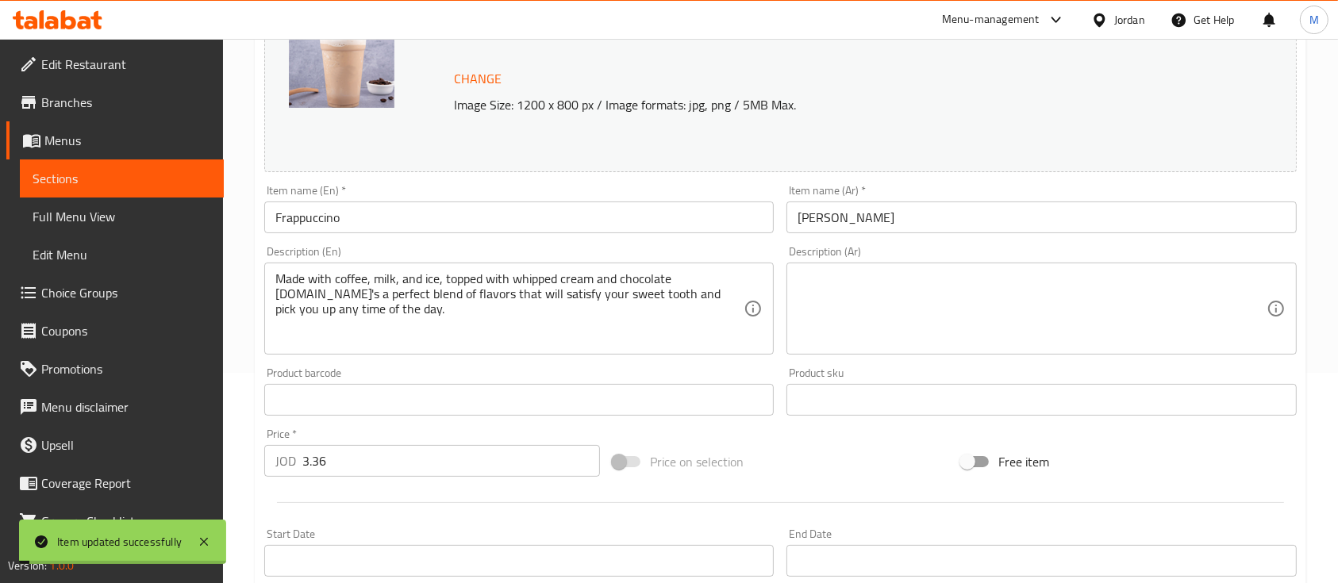
scroll to position [0, 0]
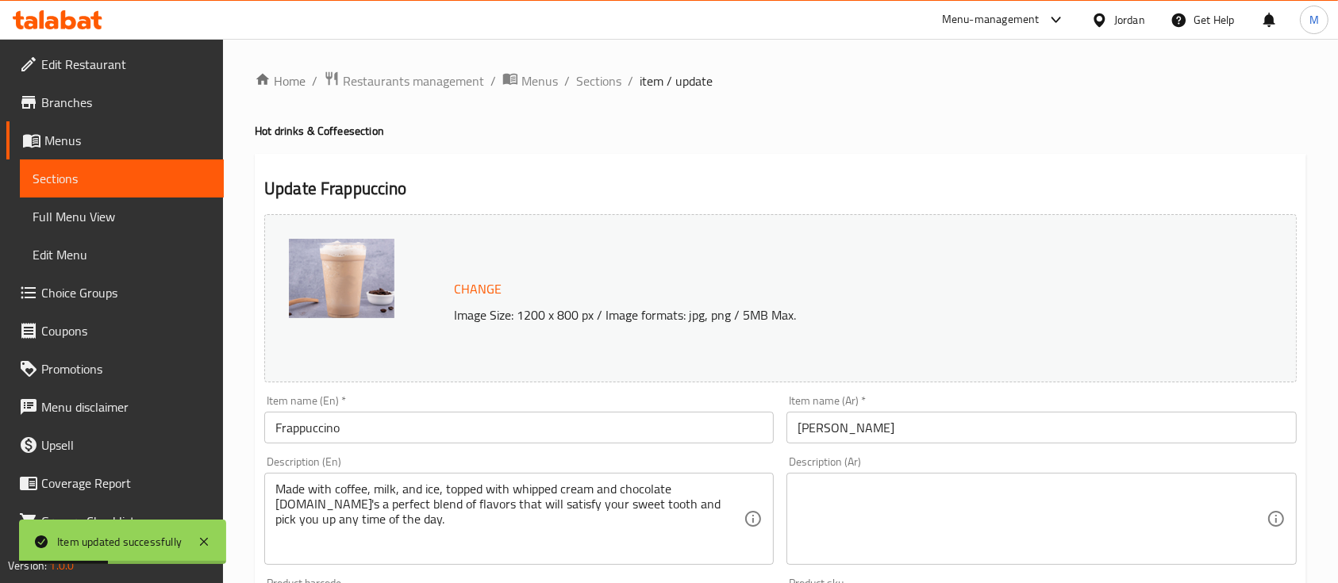
click at [95, 179] on span "Sections" at bounding box center [122, 178] width 179 height 19
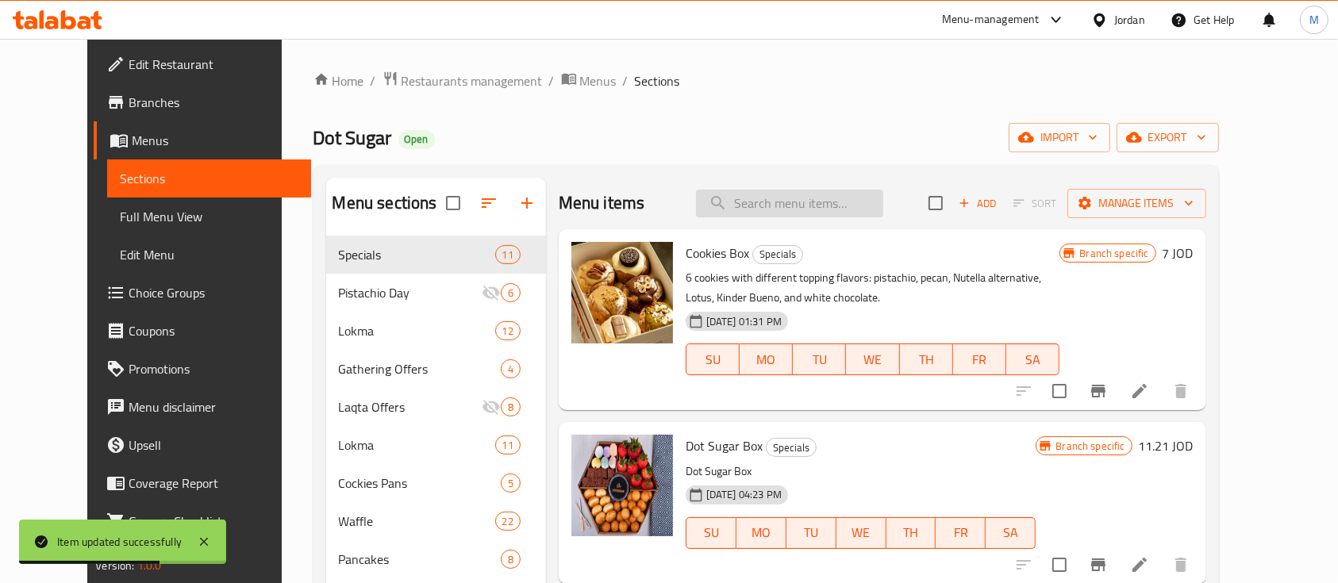
click at [774, 213] on input "search" at bounding box center [789, 204] width 187 height 28
paste input "White Mocha"
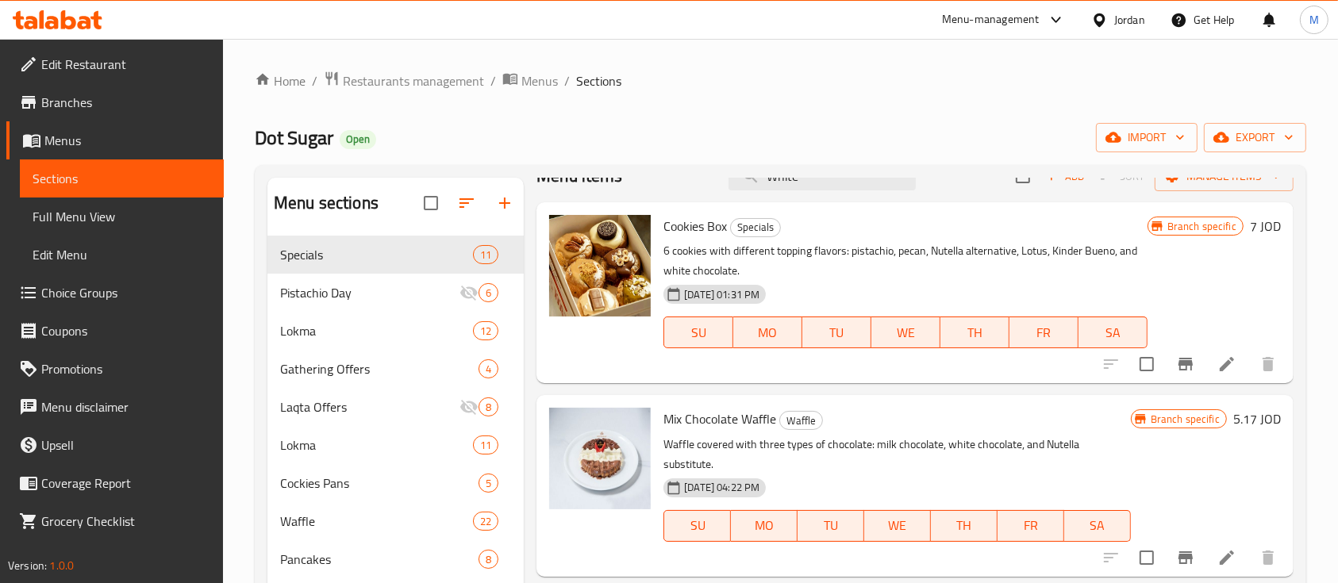
scroll to position [616, 0]
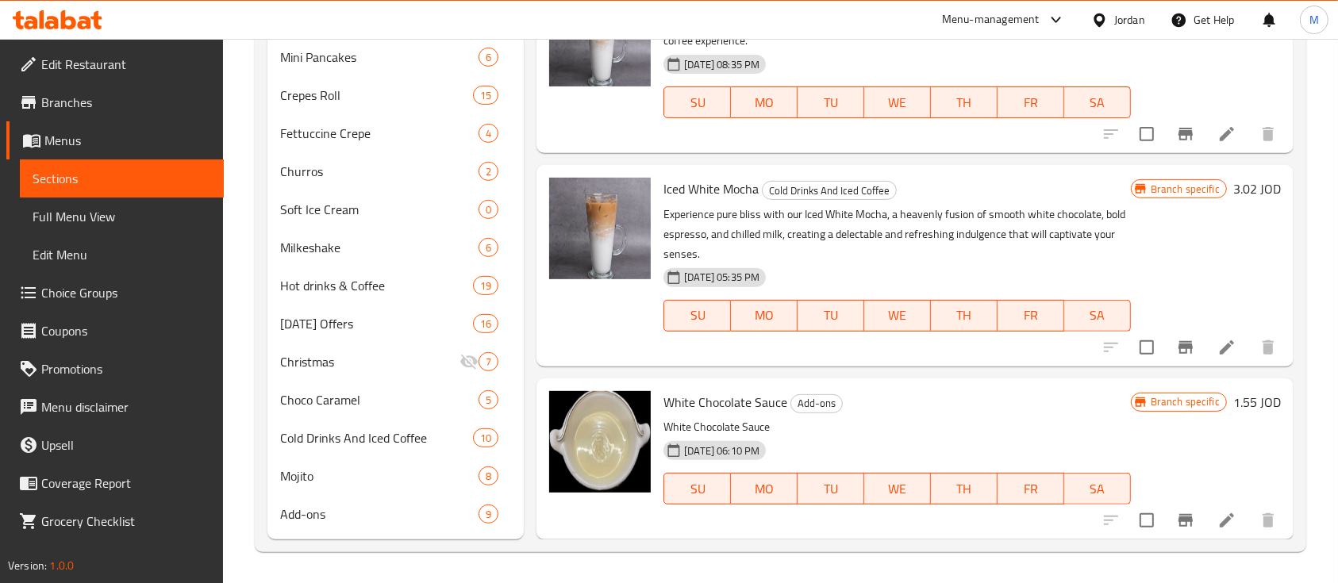
type input "White"
click at [1219, 344] on icon at bounding box center [1226, 347] width 14 height 14
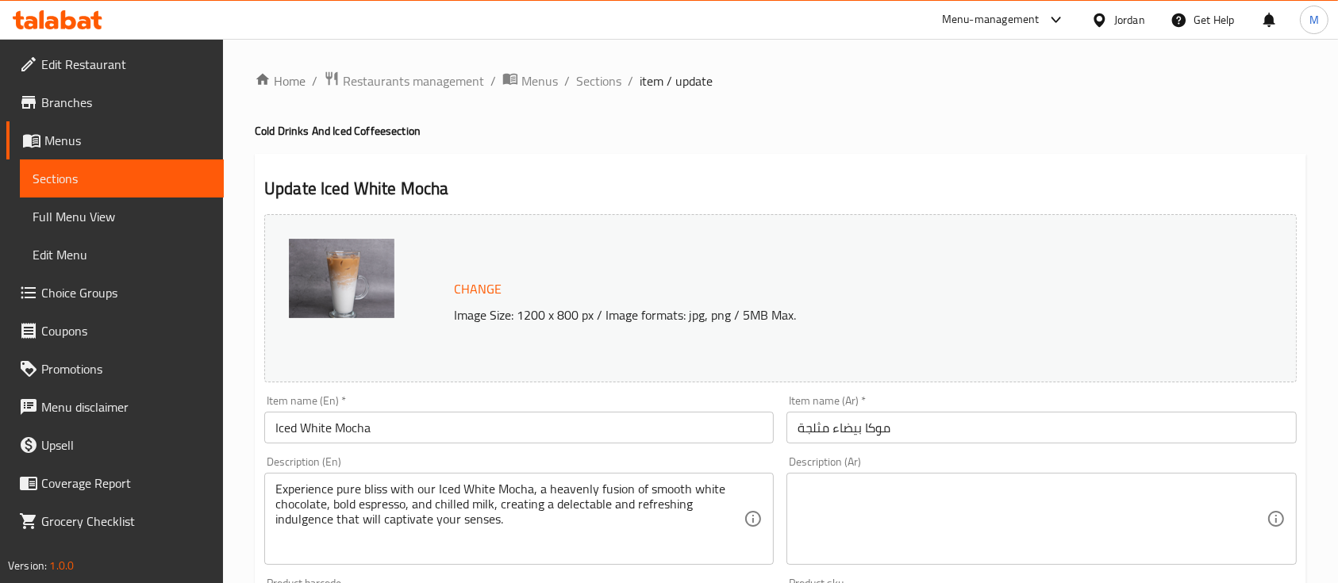
scroll to position [528, 0]
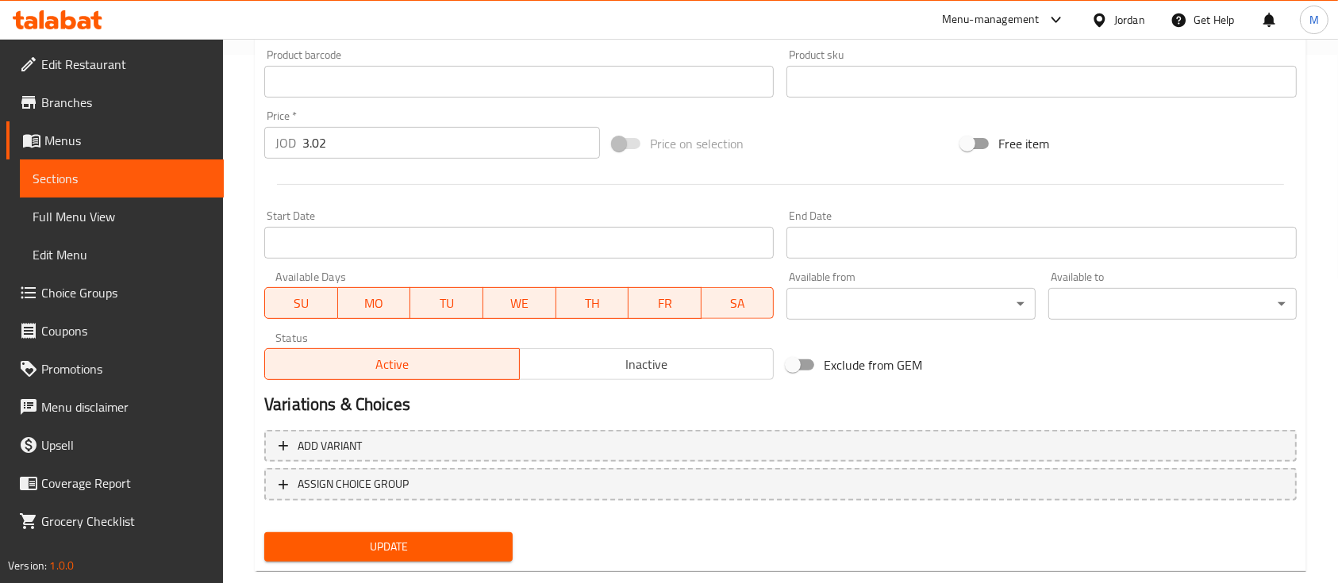
click at [676, 353] on span "Inactive" at bounding box center [647, 364] width 242 height 23
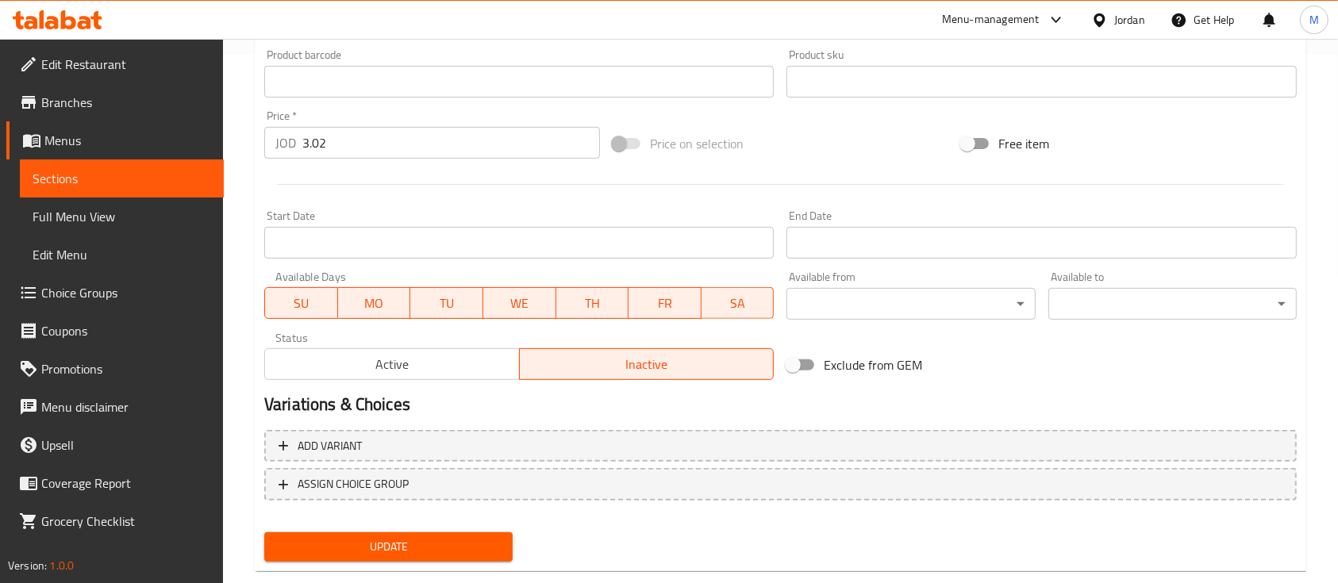
click at [455, 549] on span "Update" at bounding box center [388, 547] width 223 height 20
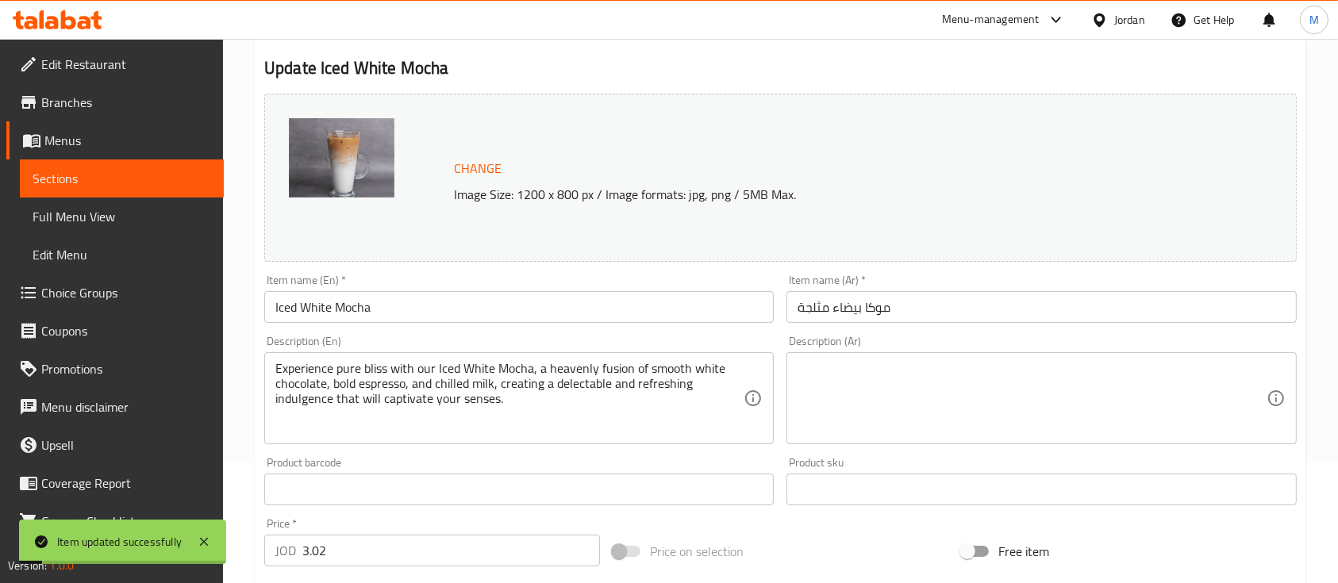
scroll to position [0, 0]
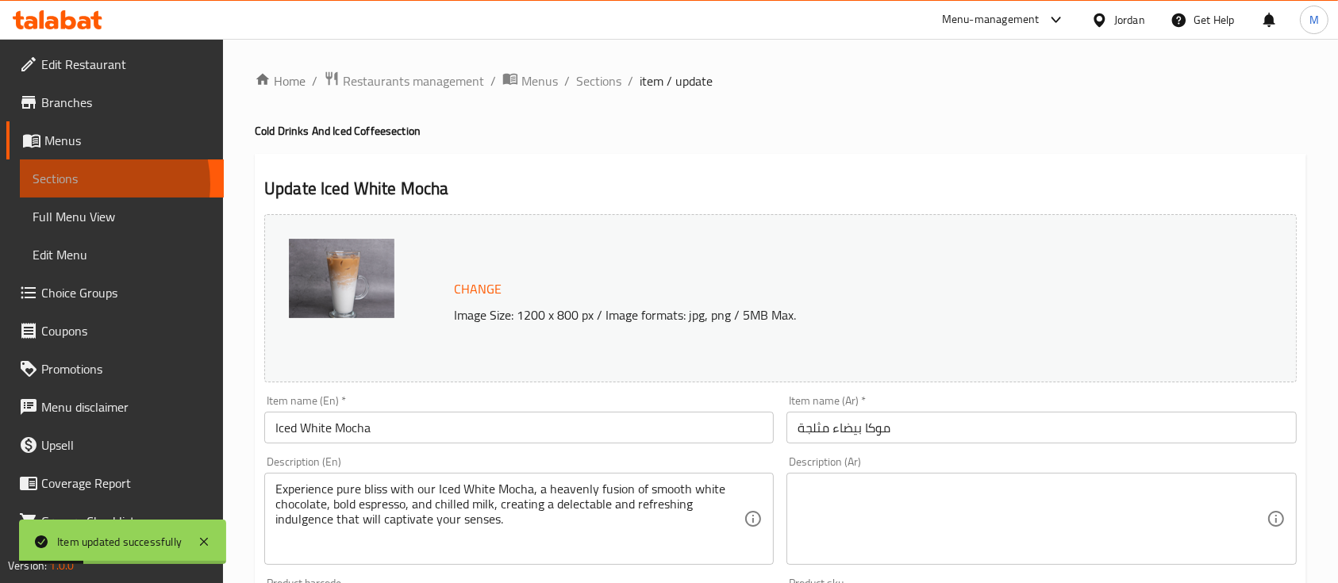
click at [88, 184] on span "Sections" at bounding box center [122, 178] width 179 height 19
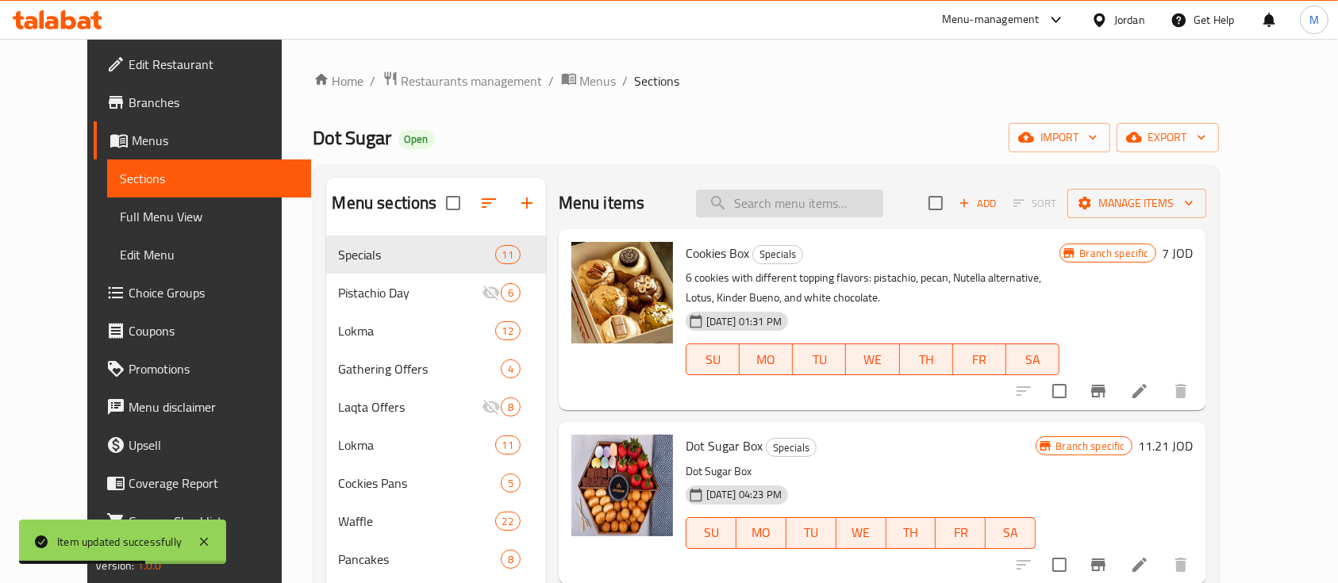
click at [771, 196] on input "search" at bounding box center [789, 204] width 187 height 28
paste input "White Mocha"
type input "White Mocha"
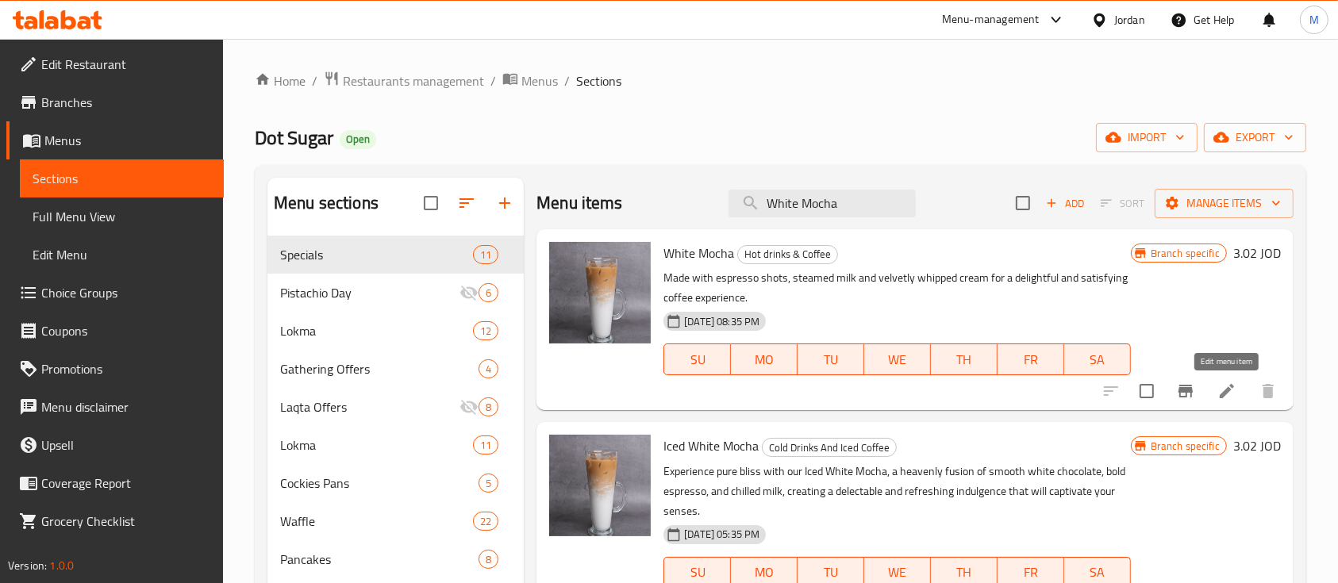
click at [1220, 397] on icon at bounding box center [1226, 391] width 14 height 14
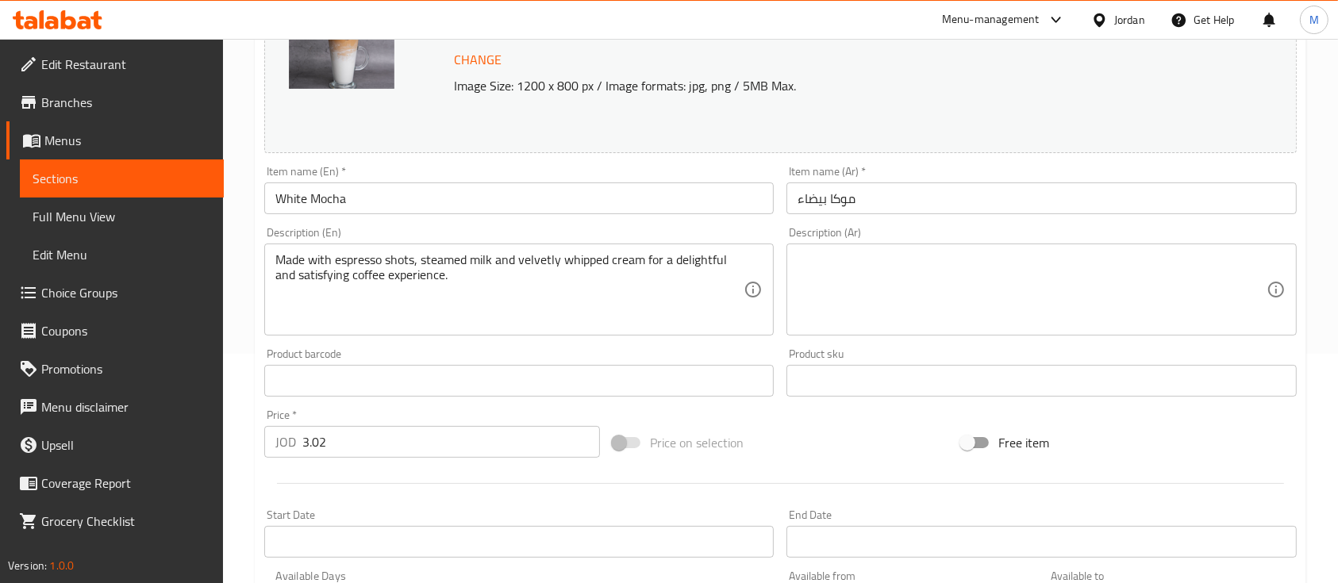
scroll to position [423, 0]
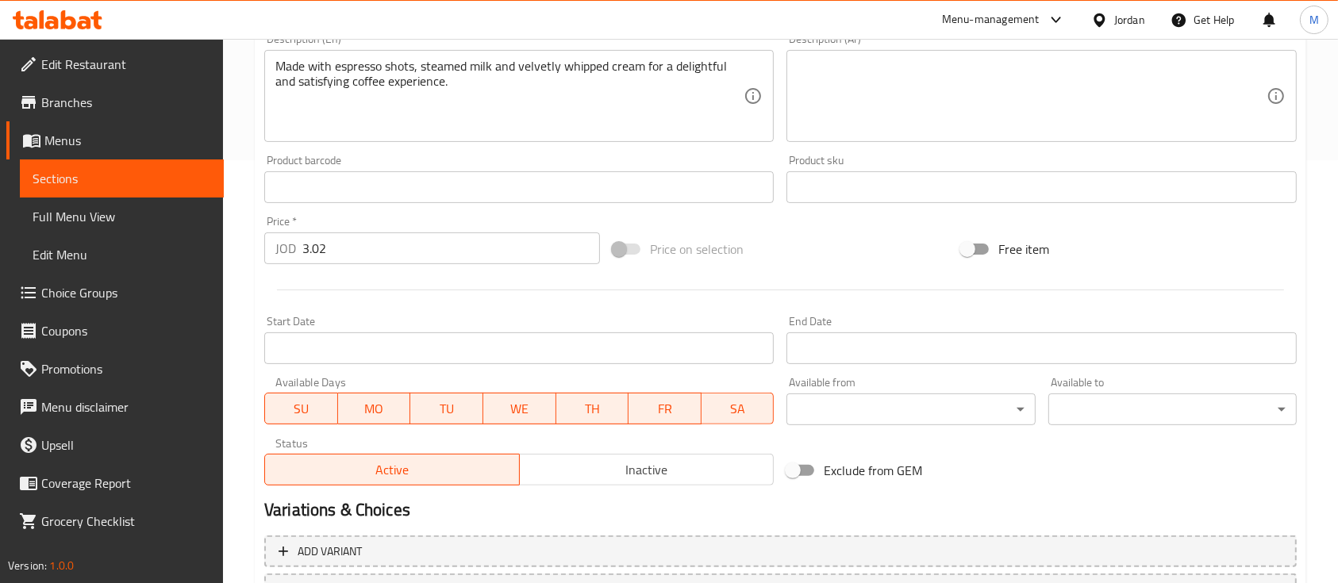
click at [570, 487] on div "Status Active Inactive" at bounding box center [519, 462] width 522 height 60
click at [582, 471] on span "Inactive" at bounding box center [647, 470] width 242 height 23
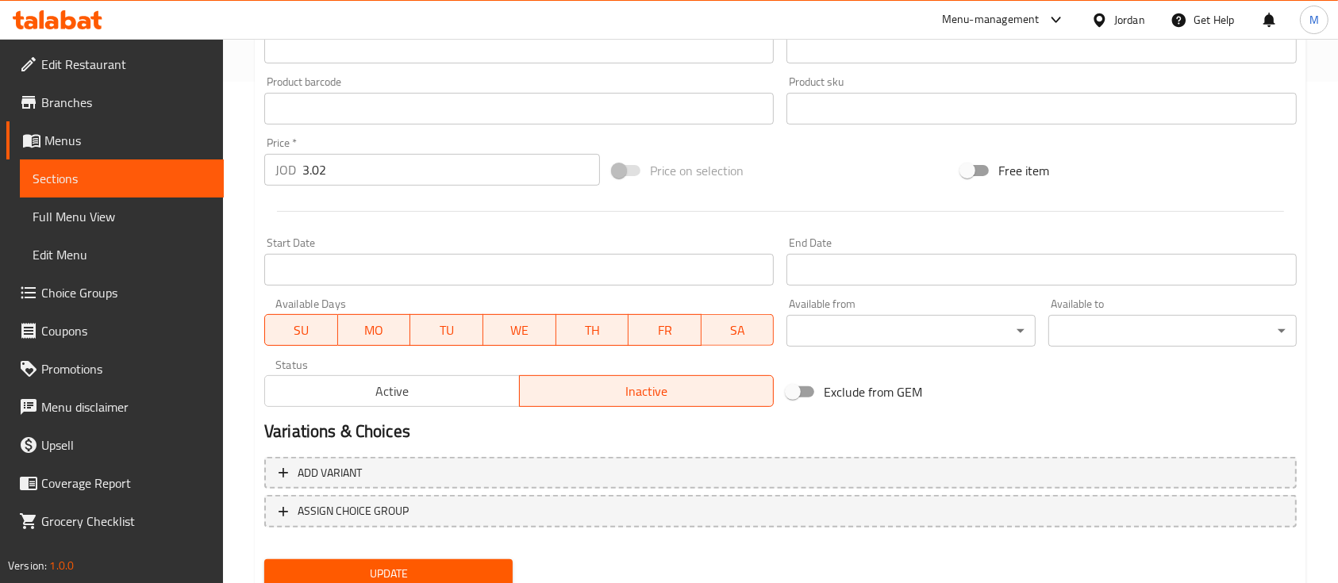
scroll to position [560, 0]
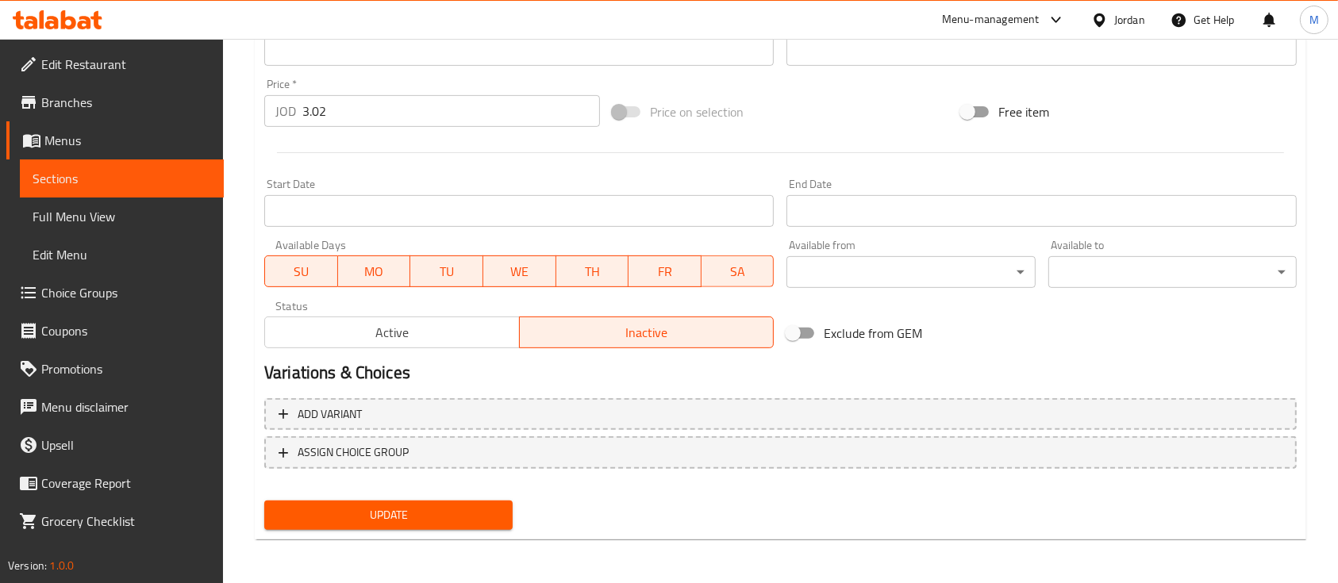
click at [390, 520] on span "Update" at bounding box center [388, 515] width 223 height 20
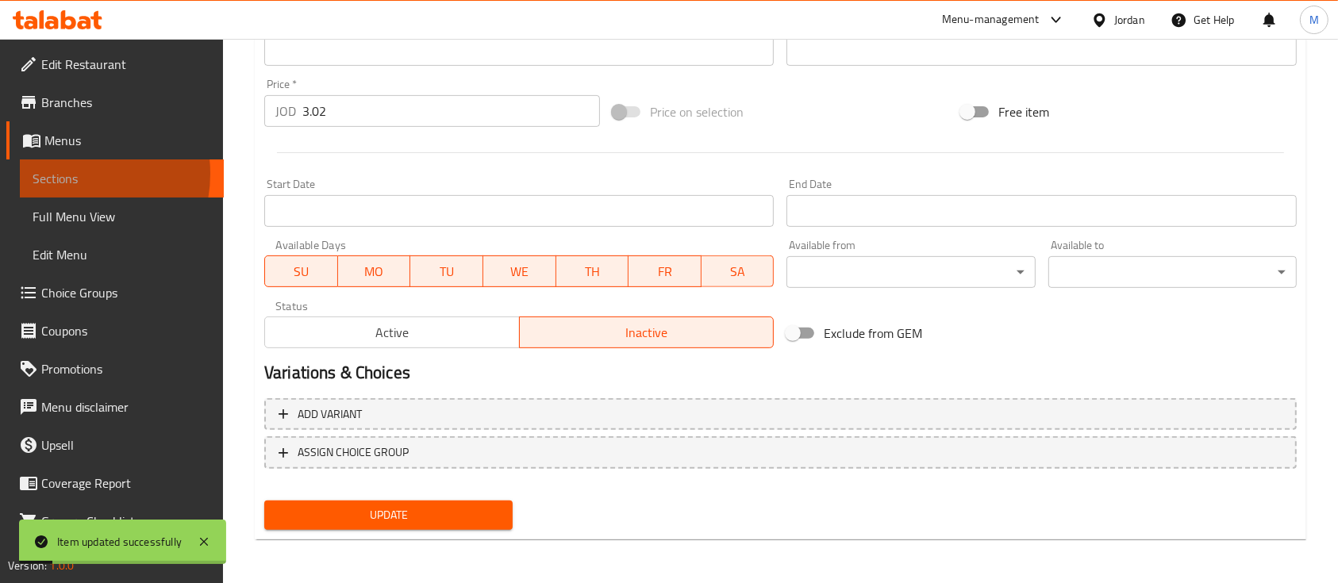
click at [66, 174] on span "Sections" at bounding box center [122, 178] width 179 height 19
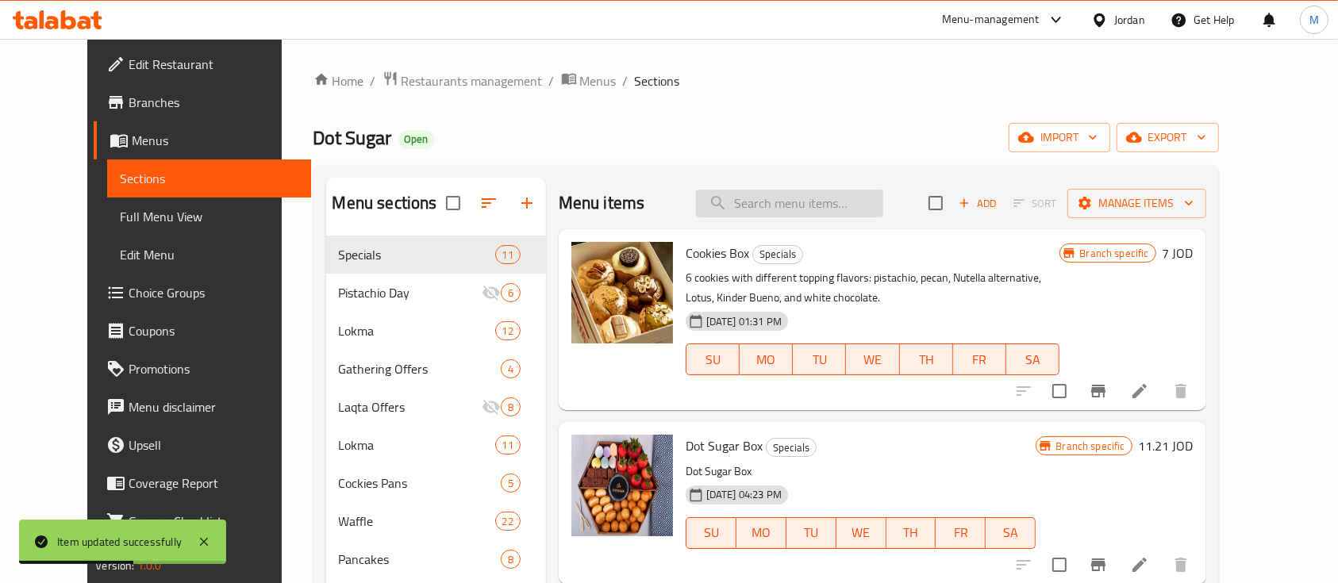
click at [801, 197] on input "search" at bounding box center [789, 204] width 187 height 28
paste input "Frappuccino With Coffee And Chocolate Chips"
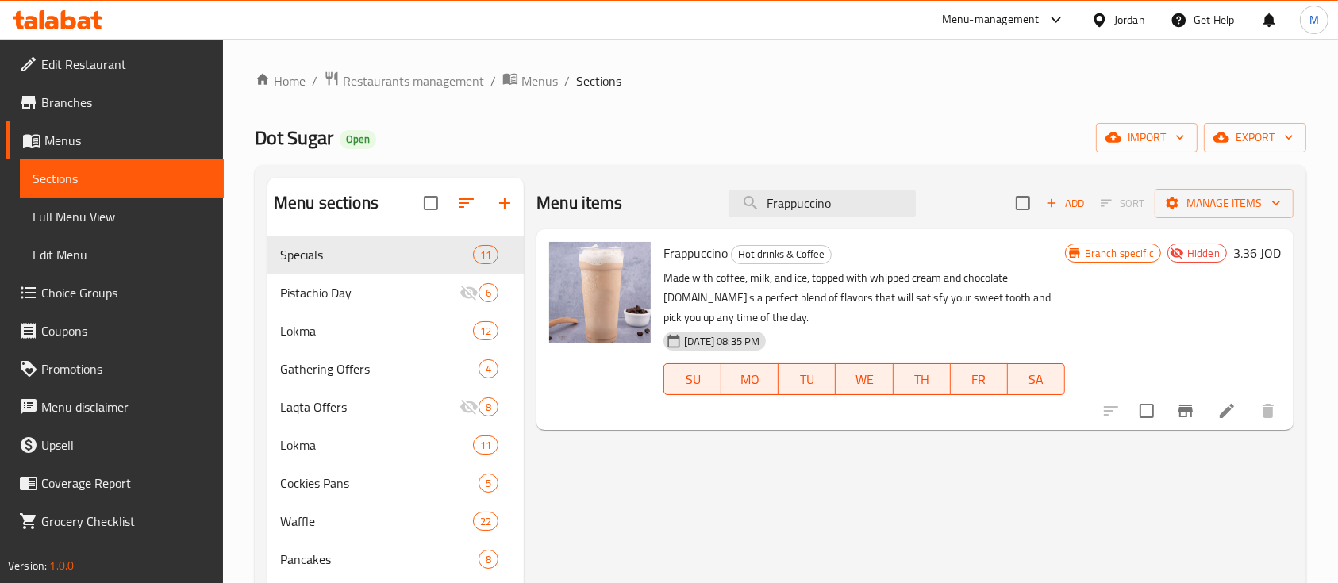
type input "Frappuccino"
click at [839, 198] on input "Frappuccino" at bounding box center [821, 204] width 187 height 28
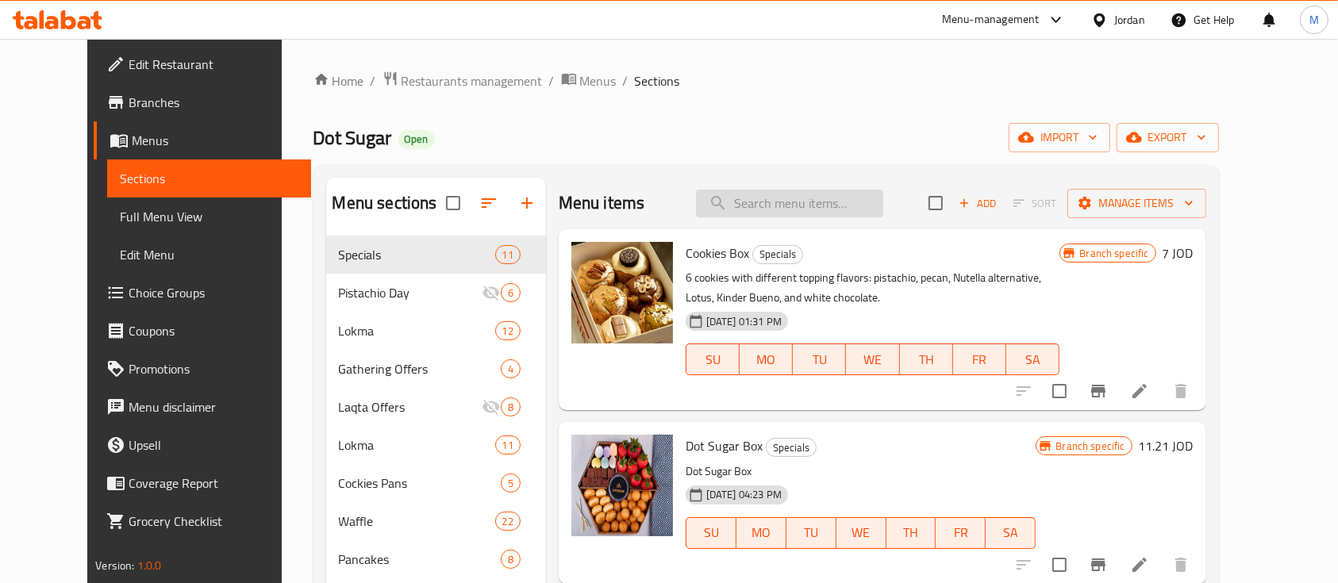
paste input "strawberry molten"
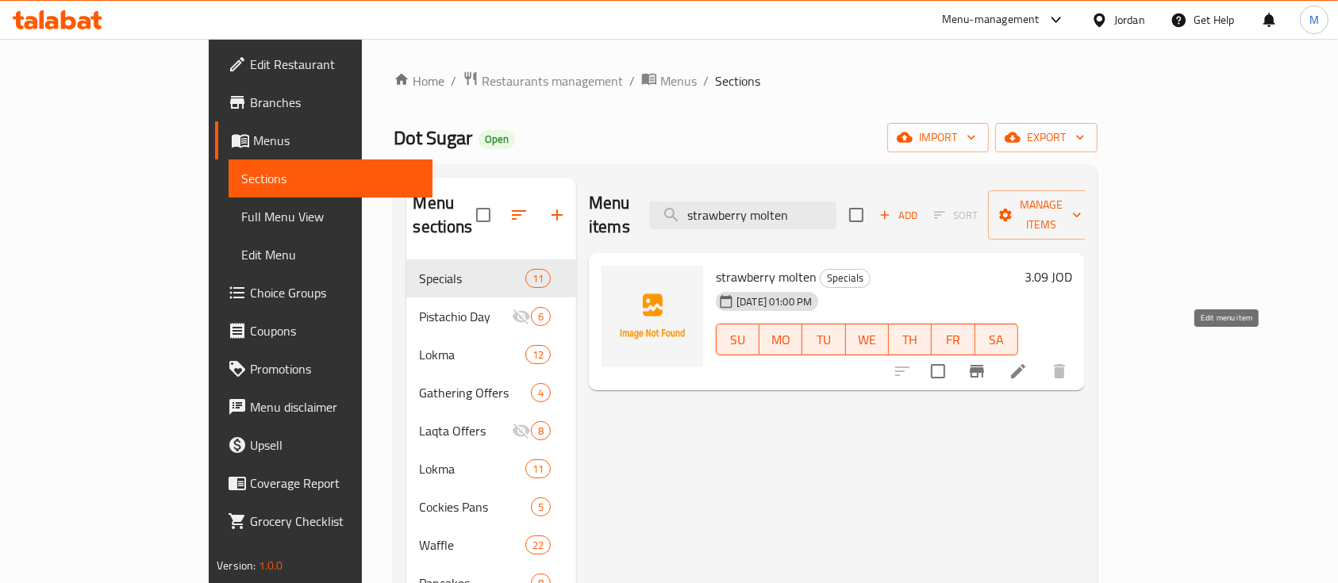
type input "strawberry molten"
click at [1025, 364] on icon at bounding box center [1018, 371] width 14 height 14
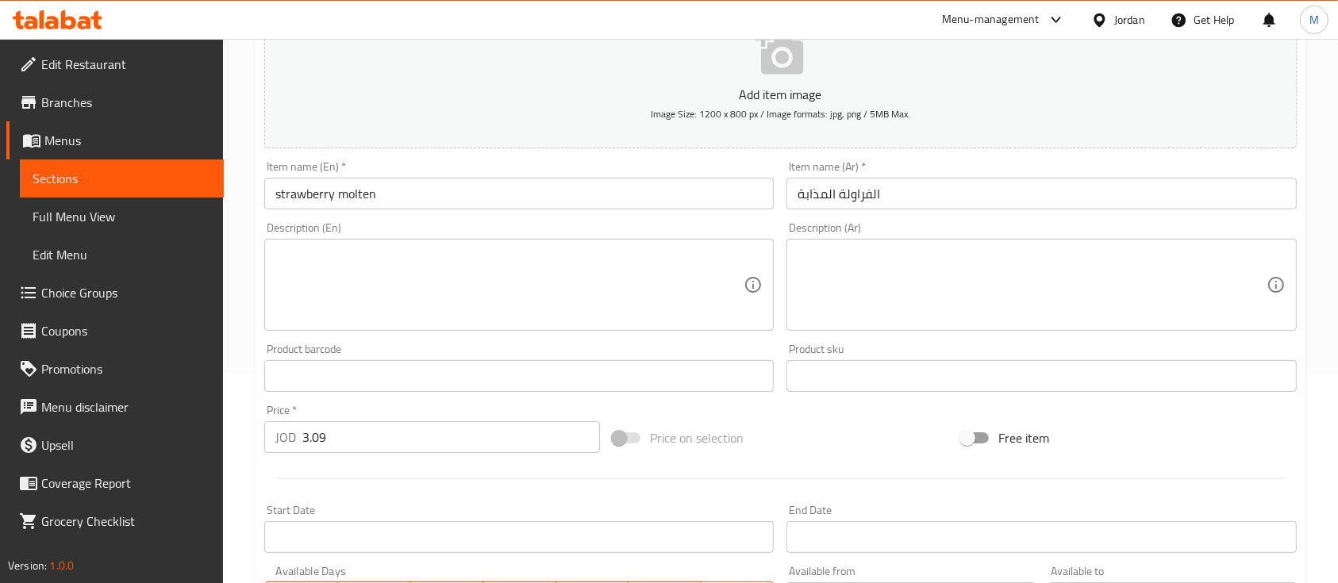
scroll to position [423, 0]
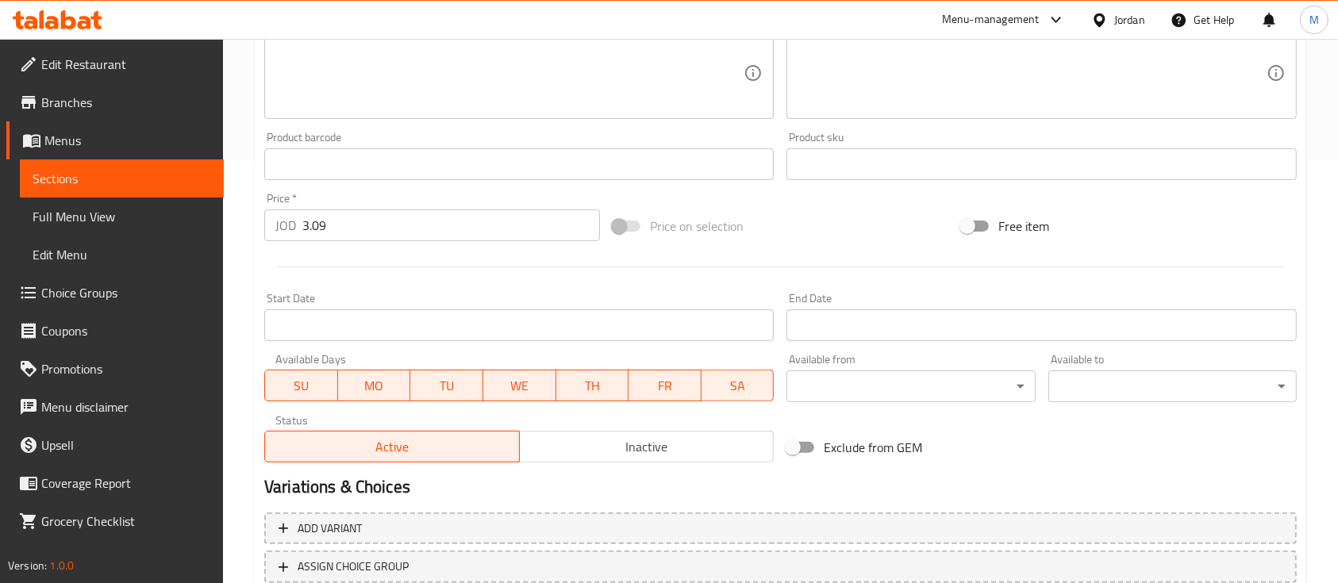
click at [624, 431] on button "Inactive" at bounding box center [646, 447] width 255 height 32
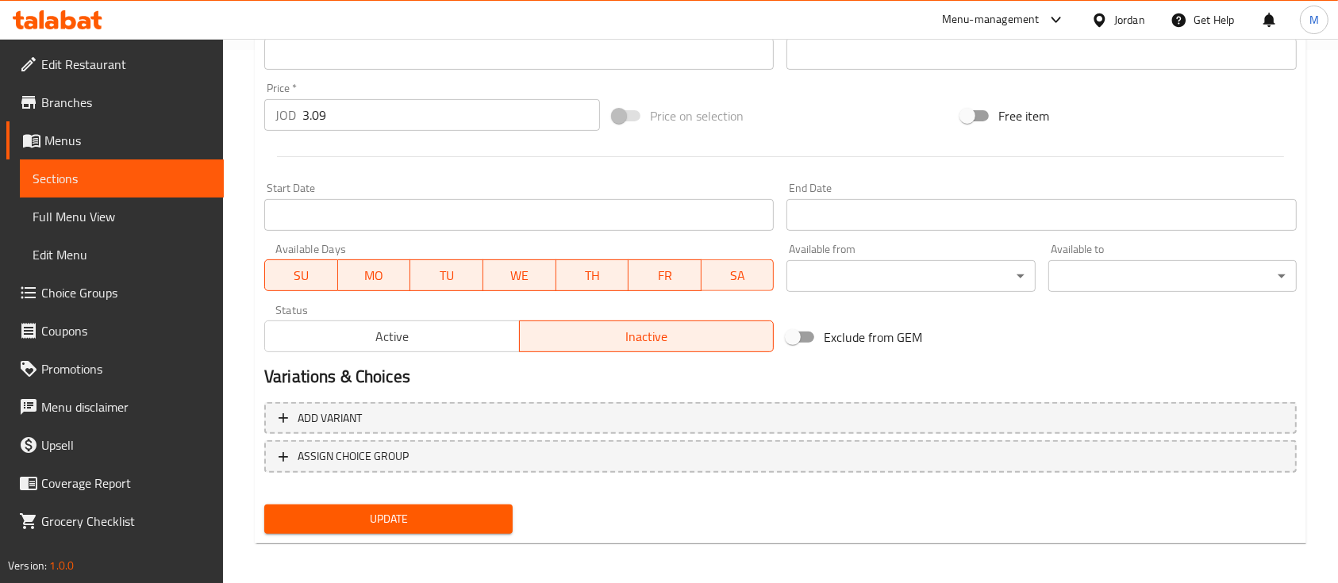
scroll to position [538, 0]
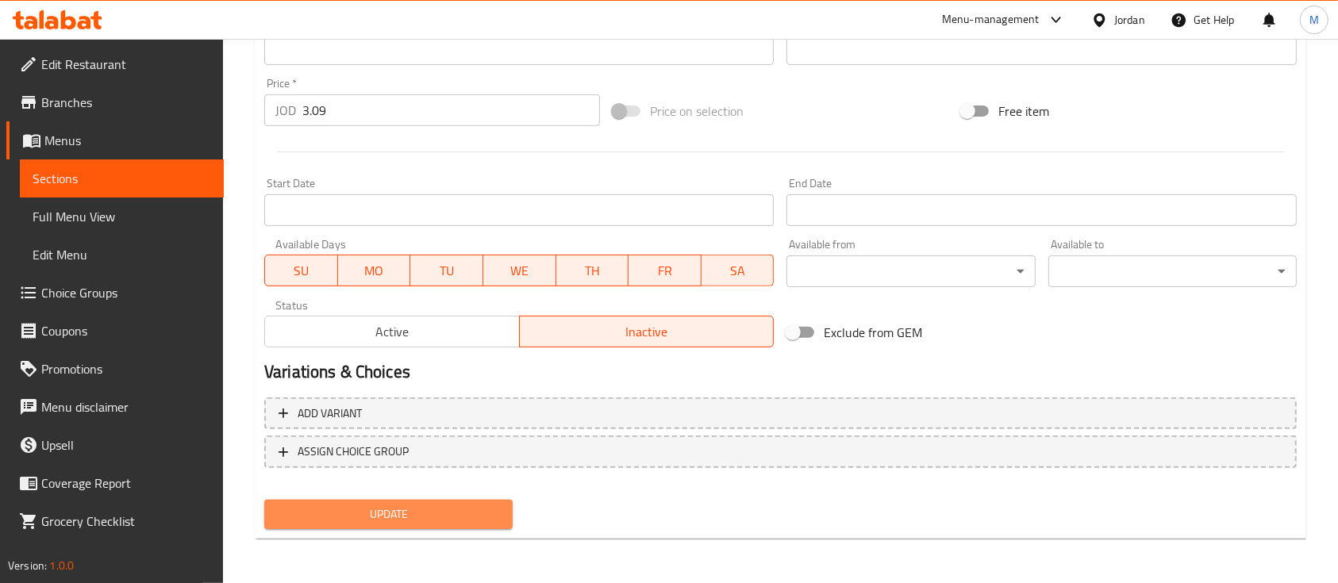
click at [457, 505] on span "Update" at bounding box center [388, 515] width 223 height 20
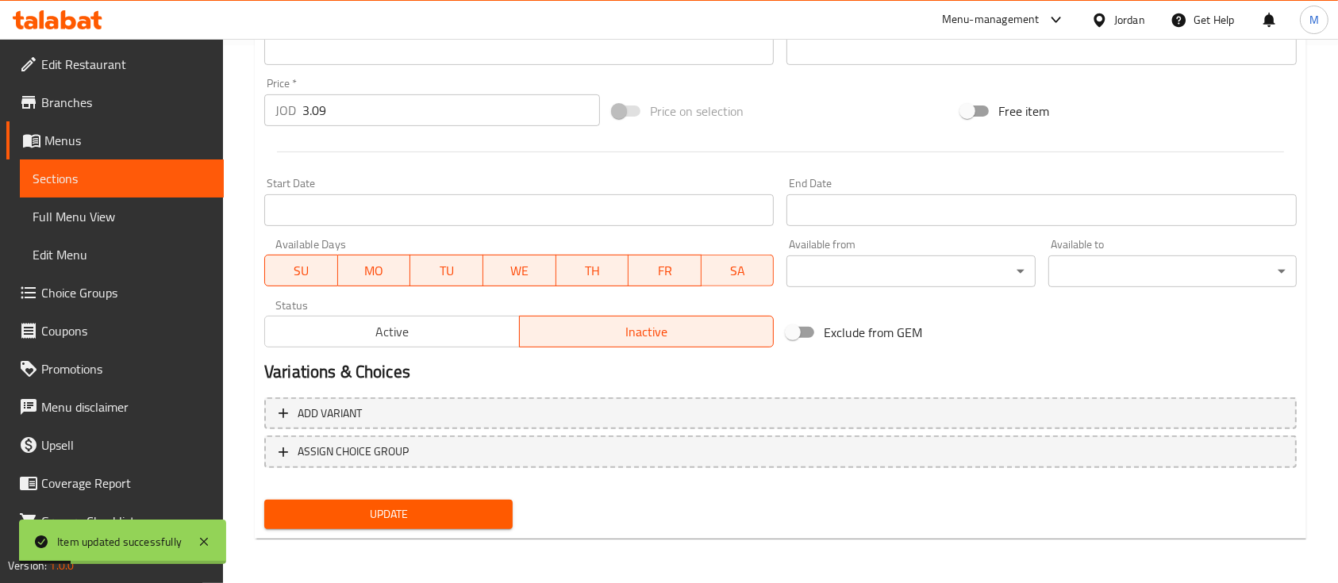
click at [447, 509] on span "Update" at bounding box center [388, 515] width 223 height 20
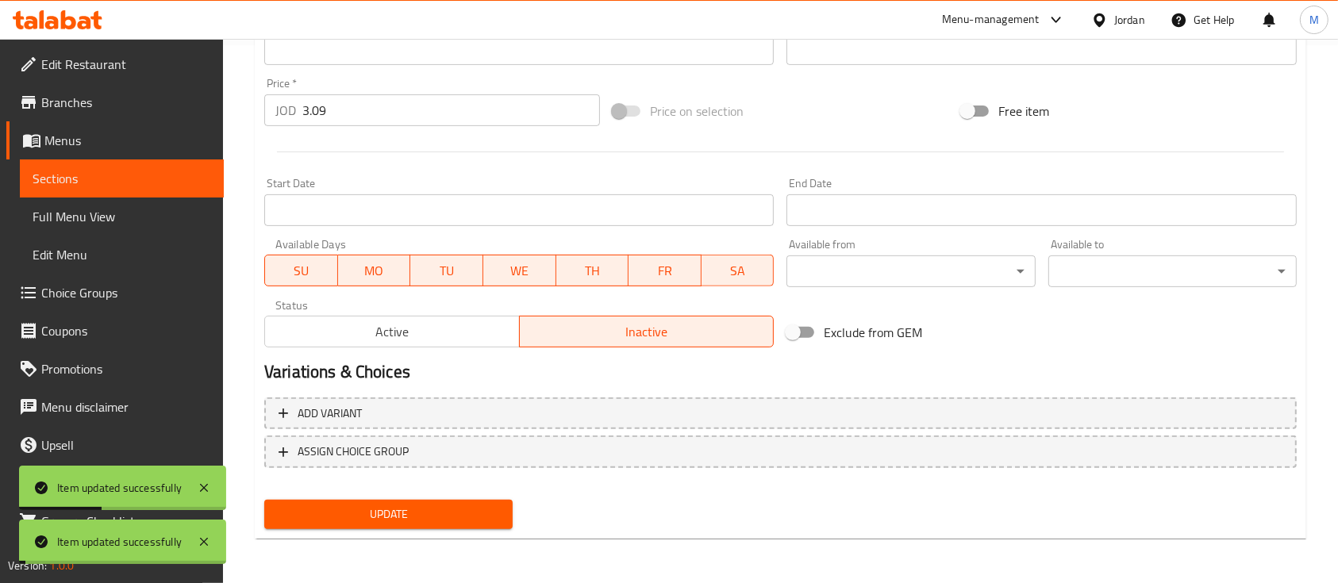
click at [85, 190] on link "Sections" at bounding box center [122, 178] width 204 height 38
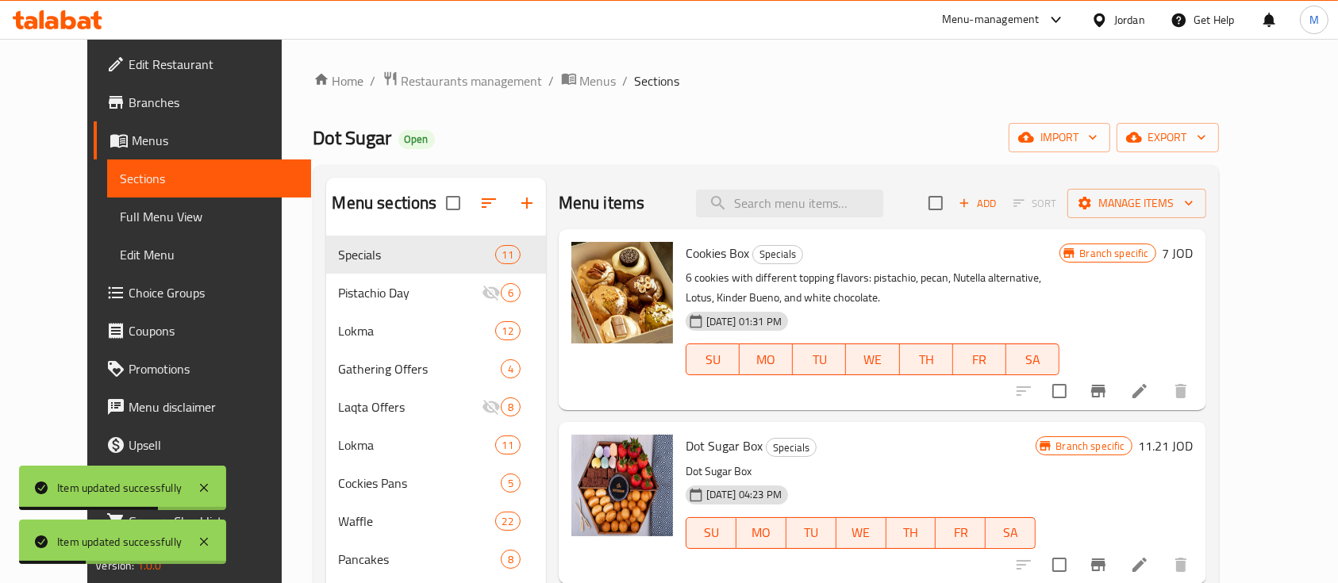
click at [870, 217] on div "Menu items Add Sort Manage items" at bounding box center [882, 204] width 647 height 52
click at [864, 207] on input "search" at bounding box center [789, 204] width 187 height 28
paste input "Orange Juice"
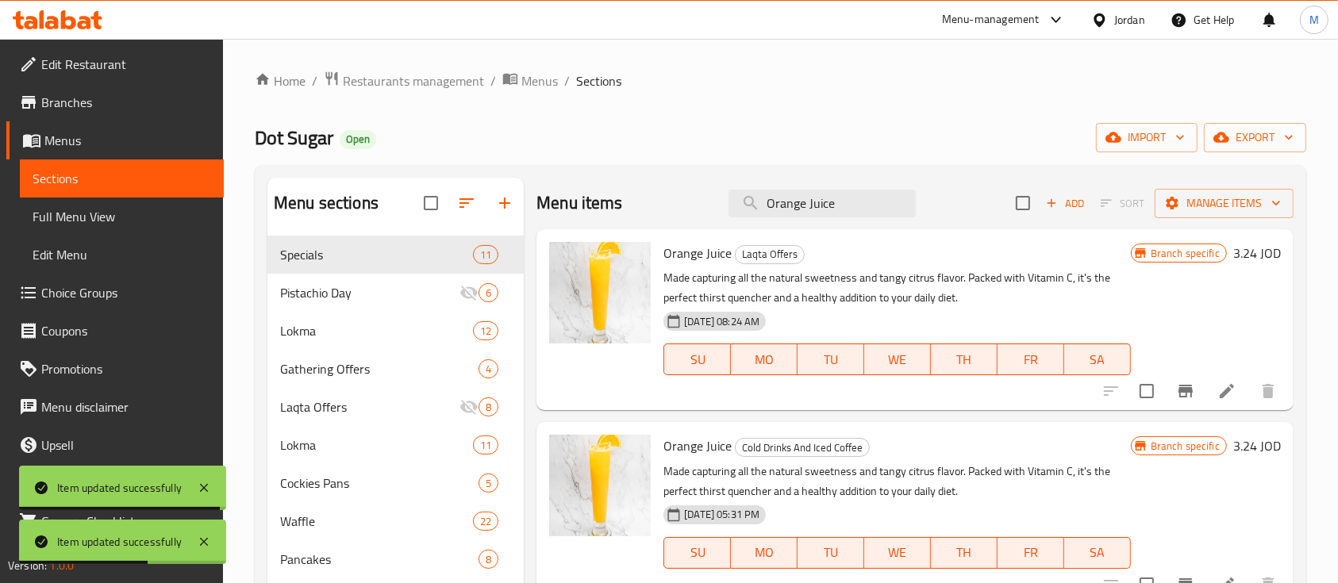
type input "Orange Juice"
click at [1235, 390] on icon at bounding box center [1226, 391] width 19 height 19
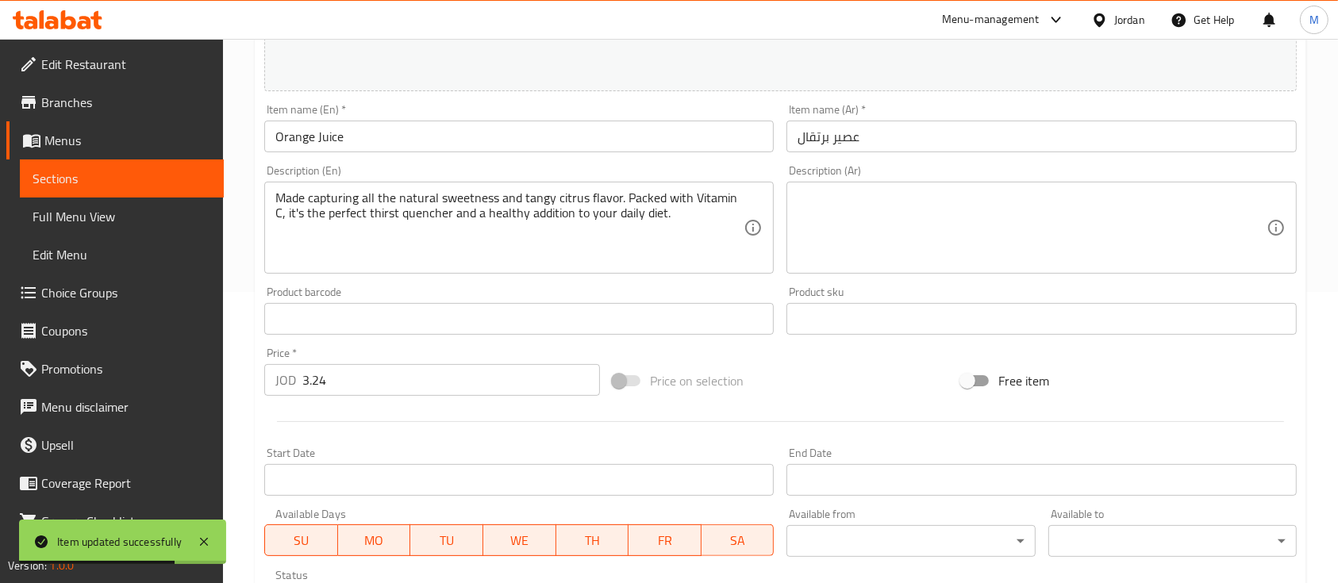
scroll to position [317, 0]
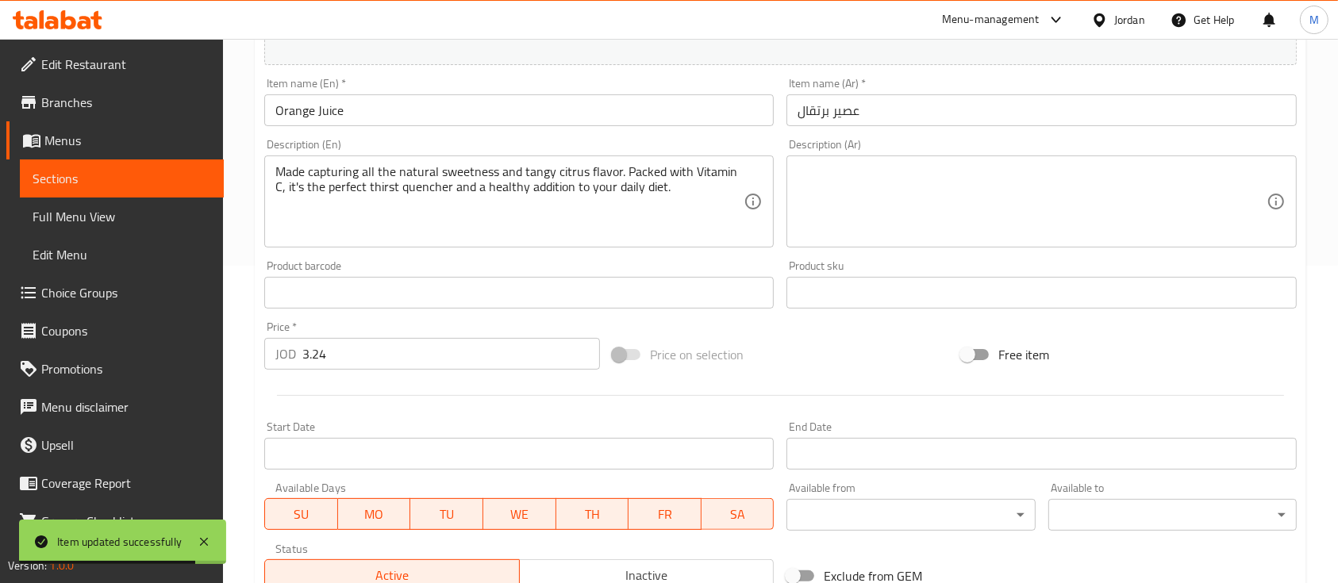
click at [709, 569] on span "Inactive" at bounding box center [647, 575] width 242 height 23
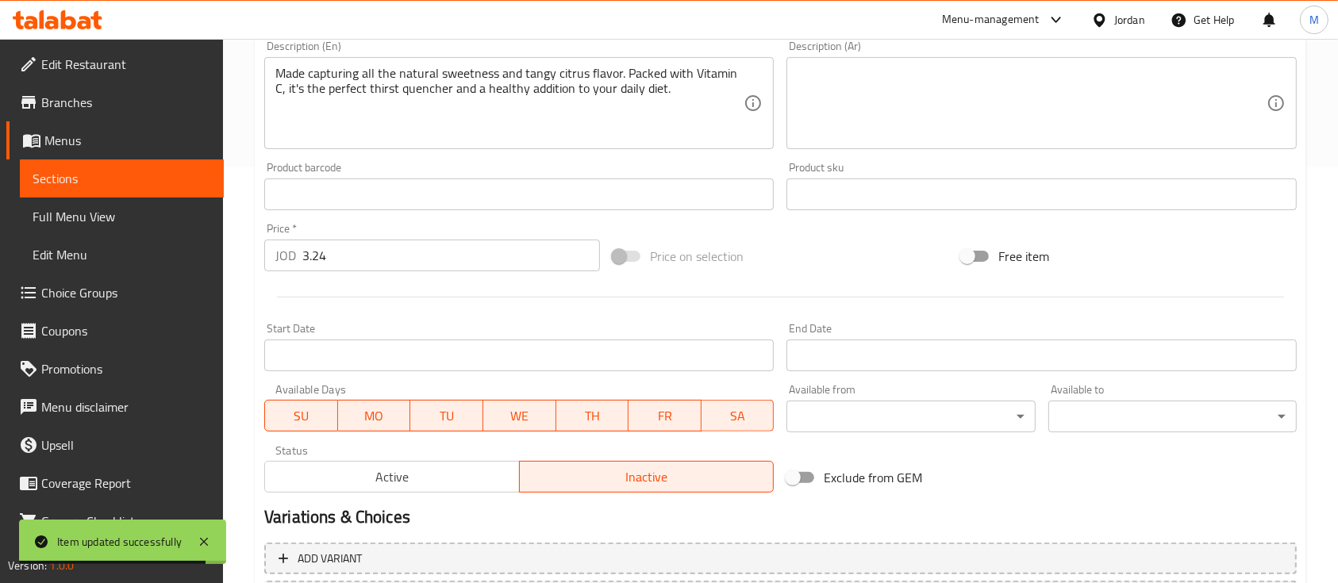
scroll to position [560, 0]
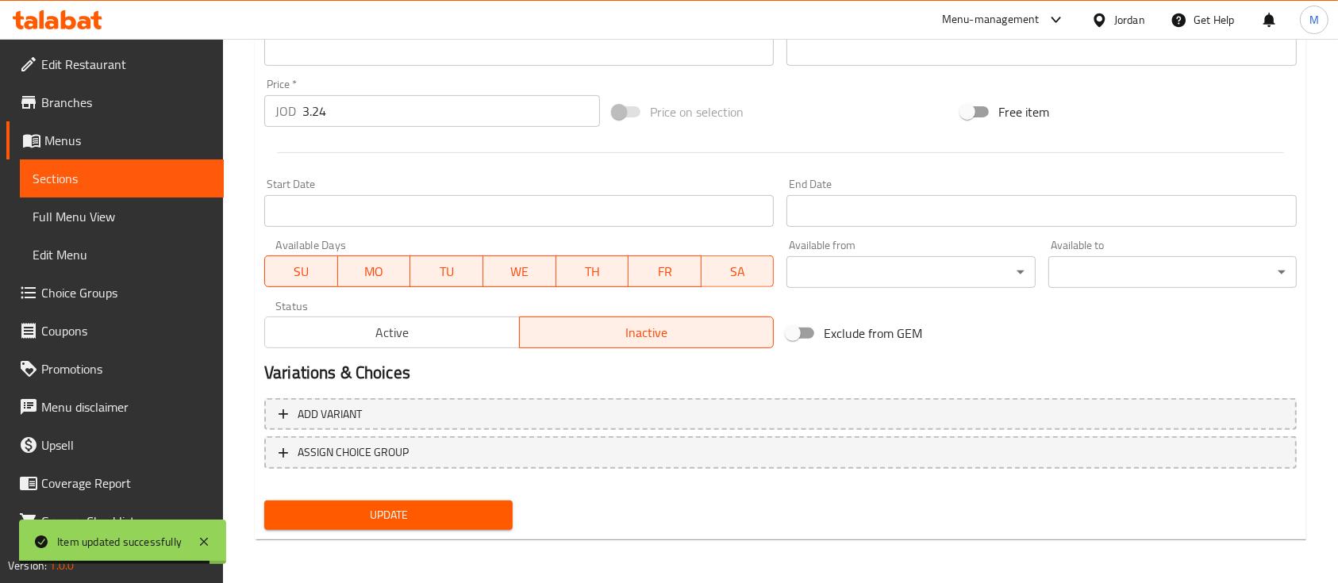
click at [317, 518] on span "Update" at bounding box center [388, 515] width 223 height 20
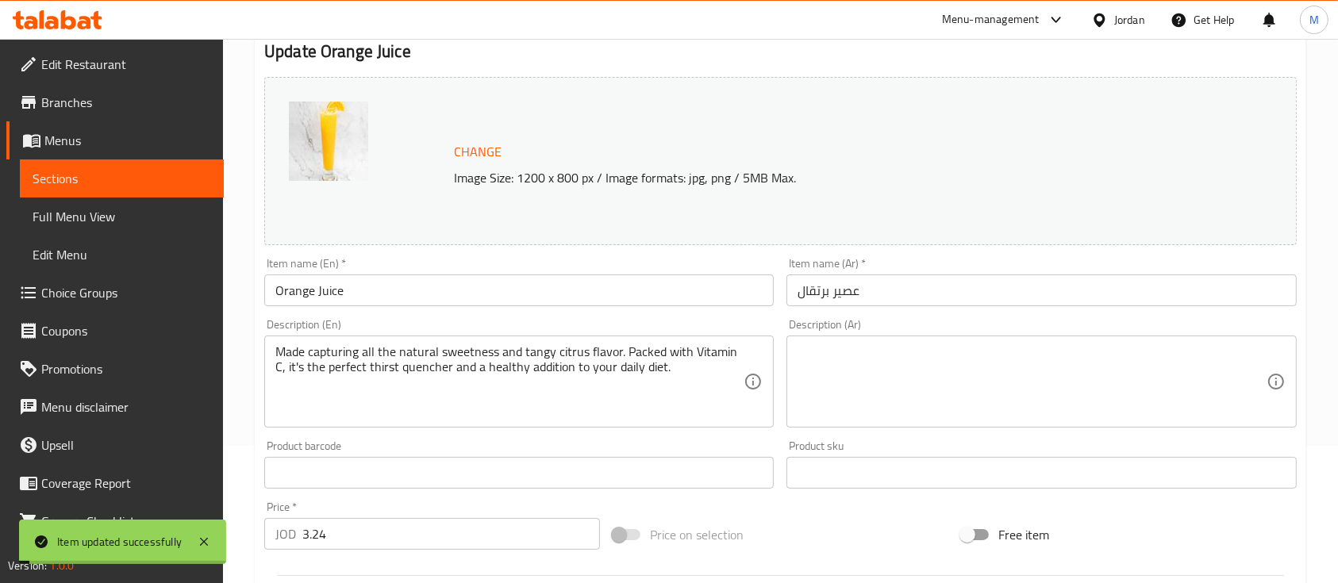
scroll to position [0, 0]
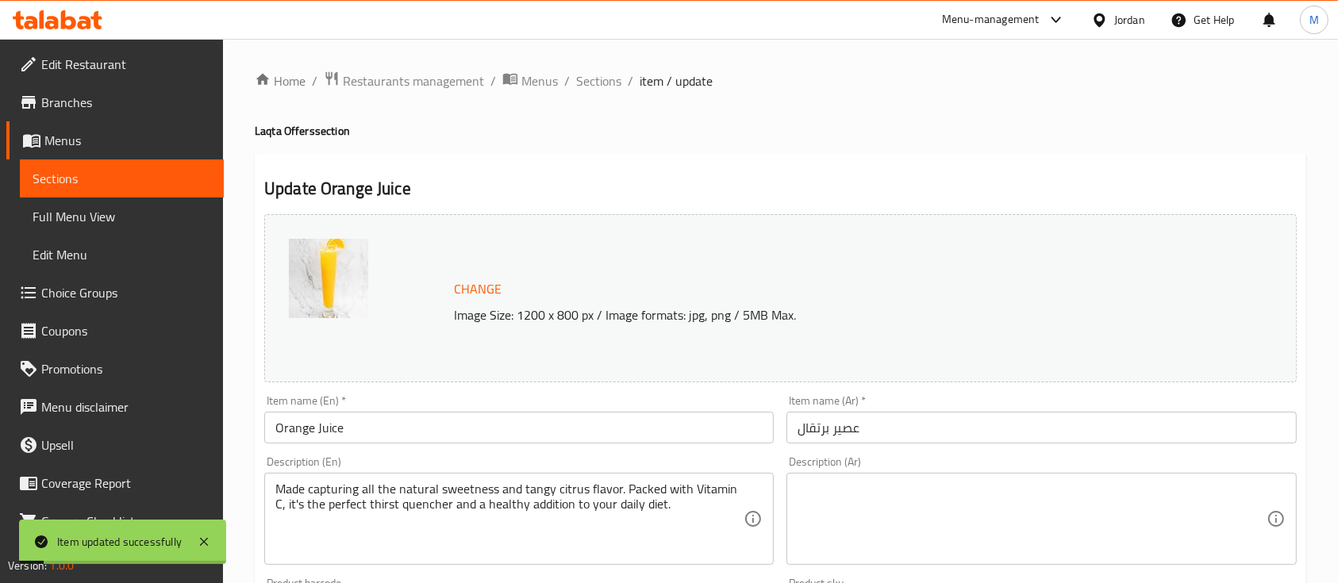
click at [77, 170] on span "Sections" at bounding box center [122, 178] width 179 height 19
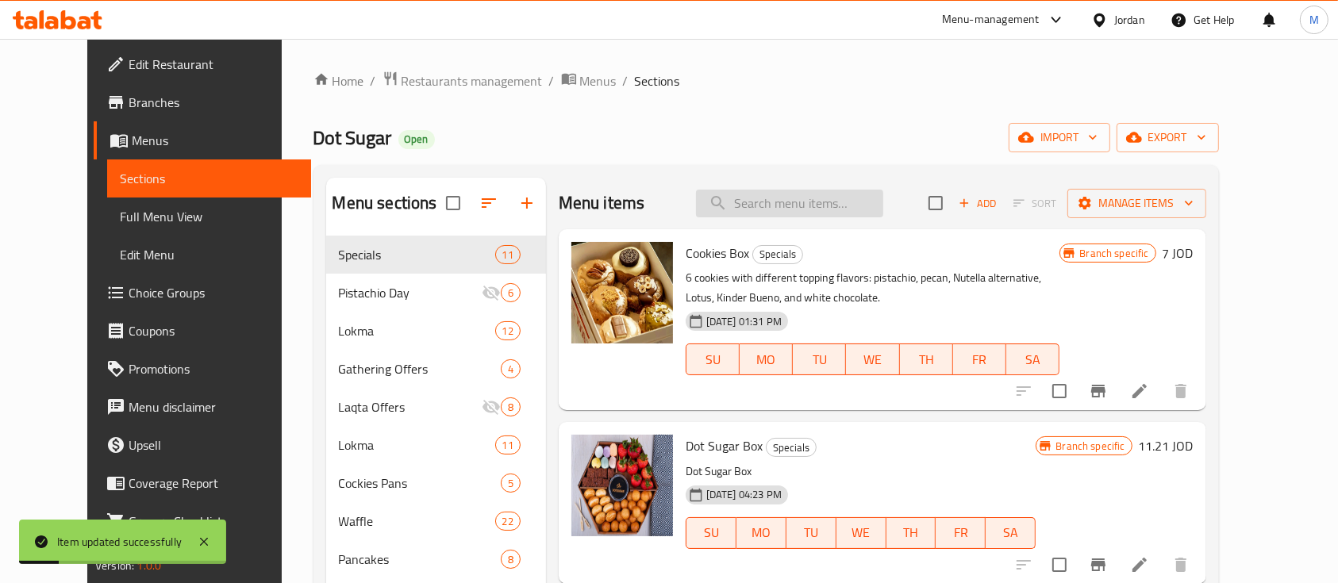
click at [872, 201] on input "search" at bounding box center [789, 204] width 187 height 28
paste input "Orange Juice"
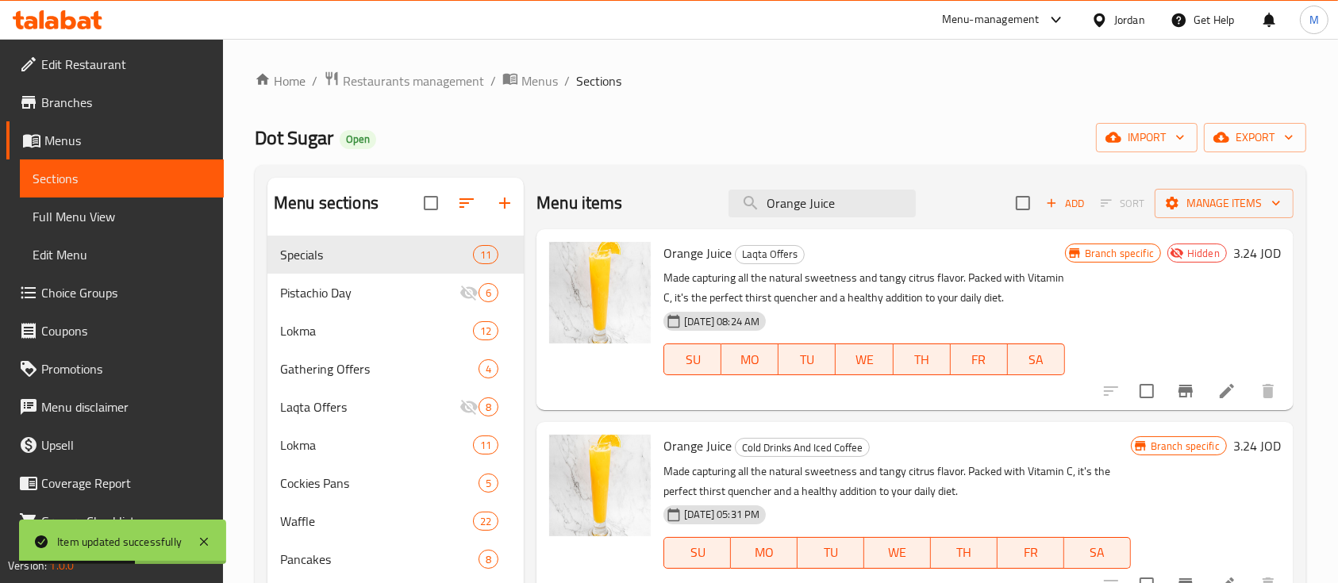
scroll to position [211, 0]
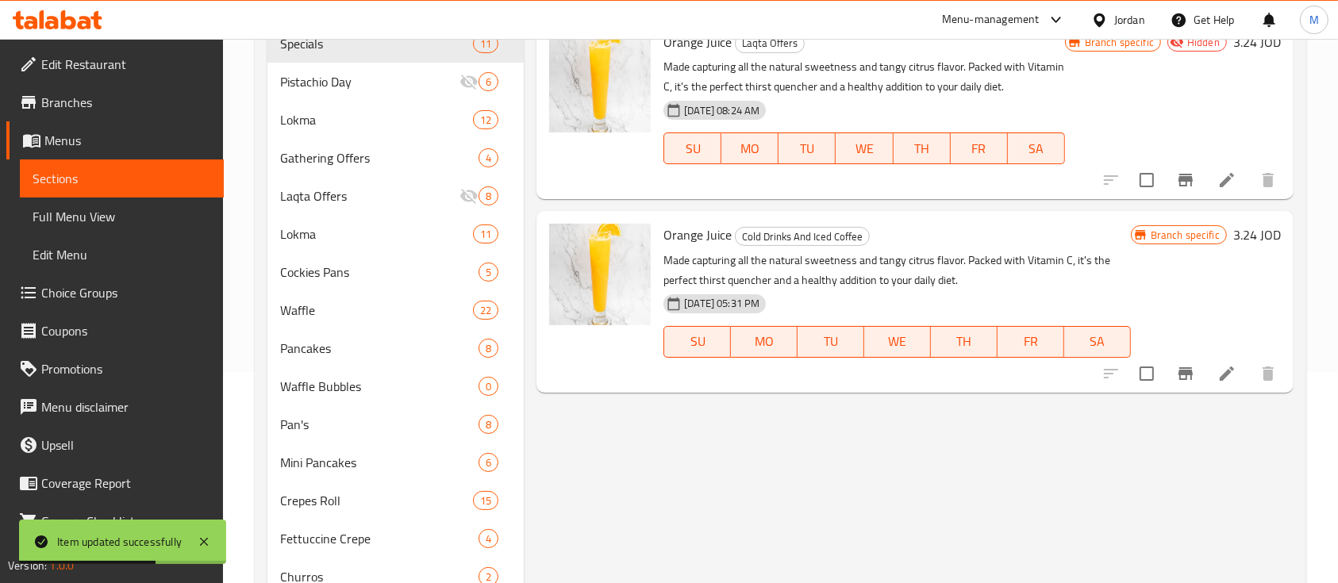
type input "Orange Juice"
click at [1217, 376] on icon at bounding box center [1226, 373] width 19 height 19
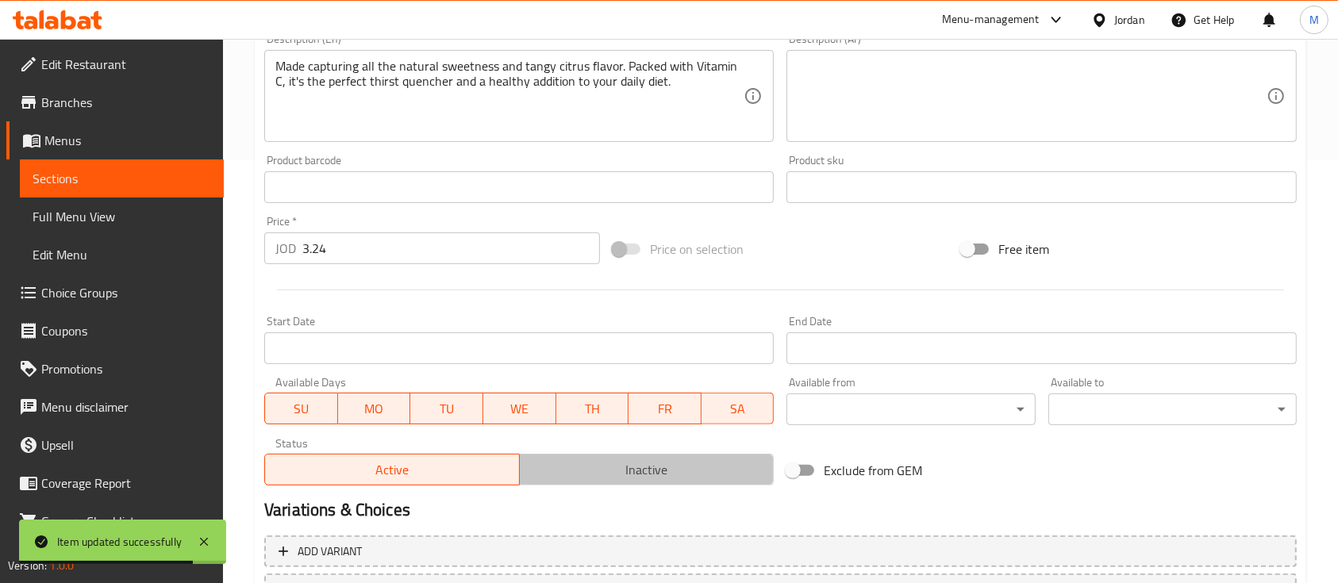
click at [720, 470] on span "Inactive" at bounding box center [647, 470] width 242 height 23
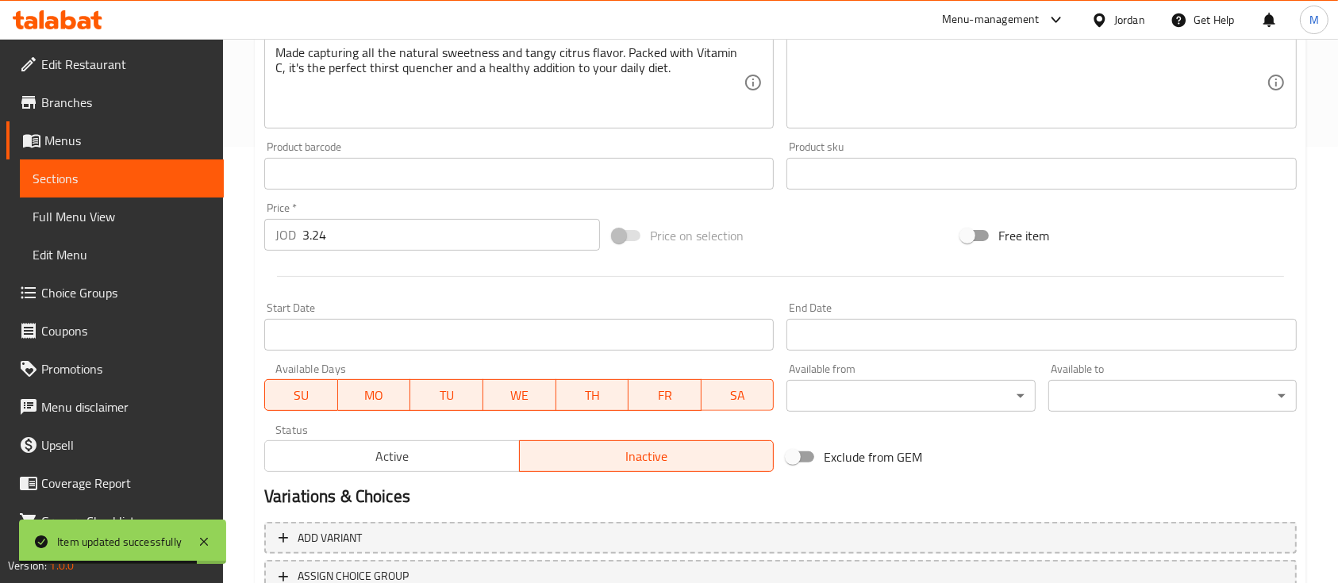
scroll to position [560, 0]
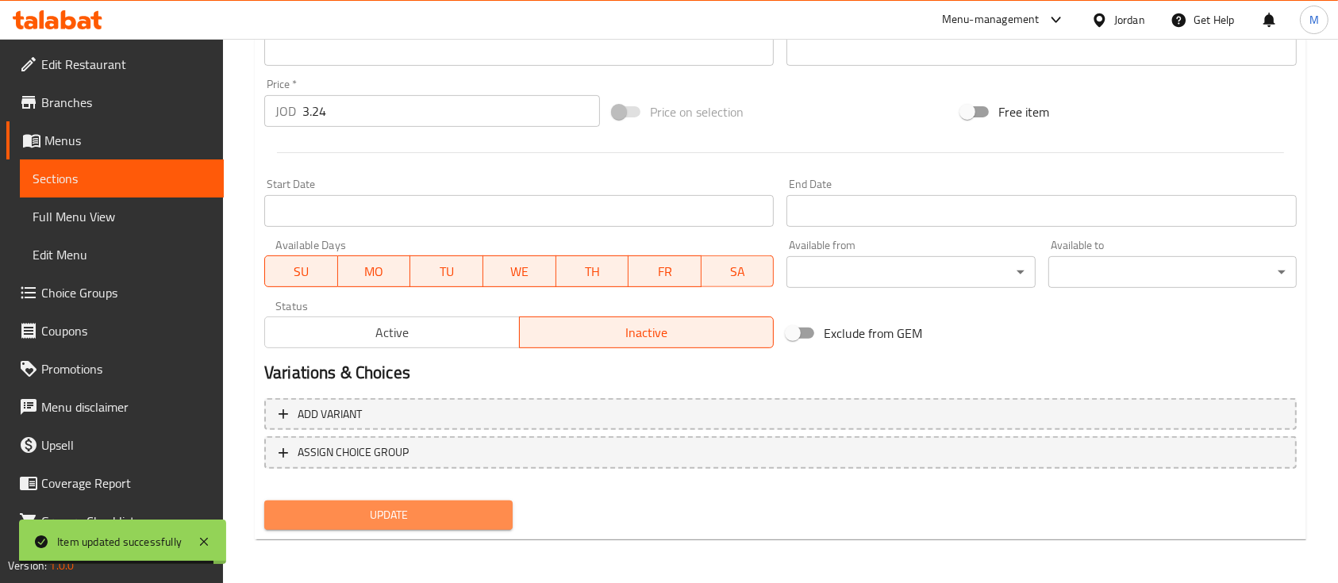
click at [494, 511] on span "Update" at bounding box center [388, 515] width 223 height 20
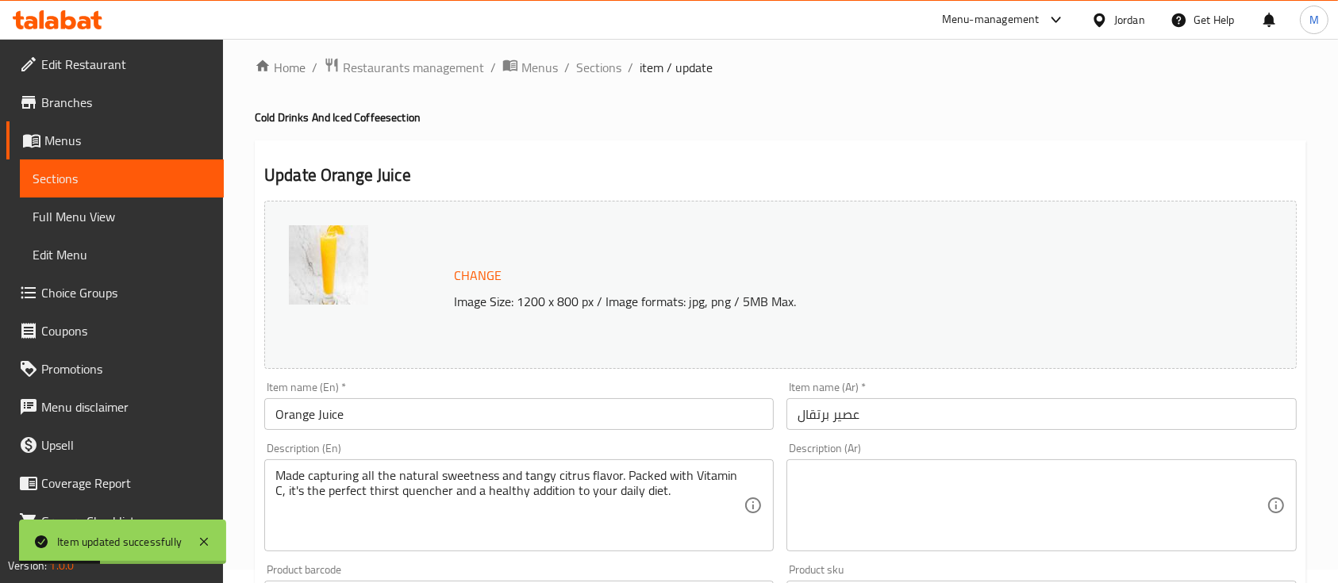
scroll to position [0, 0]
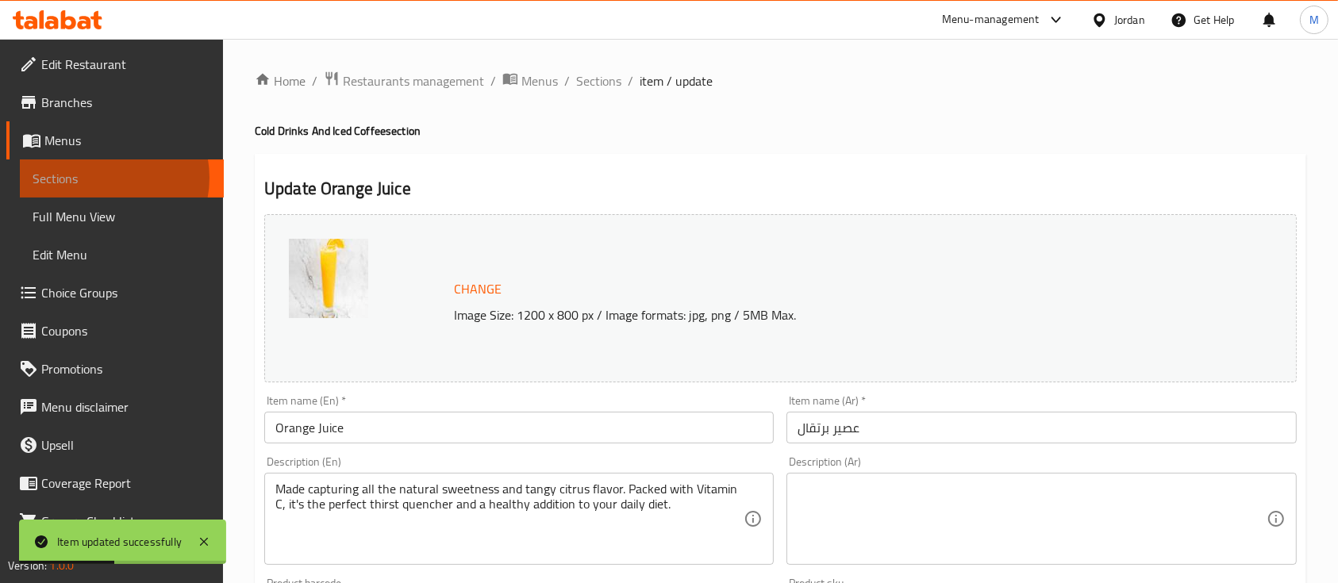
click at [100, 178] on span "Sections" at bounding box center [122, 178] width 179 height 19
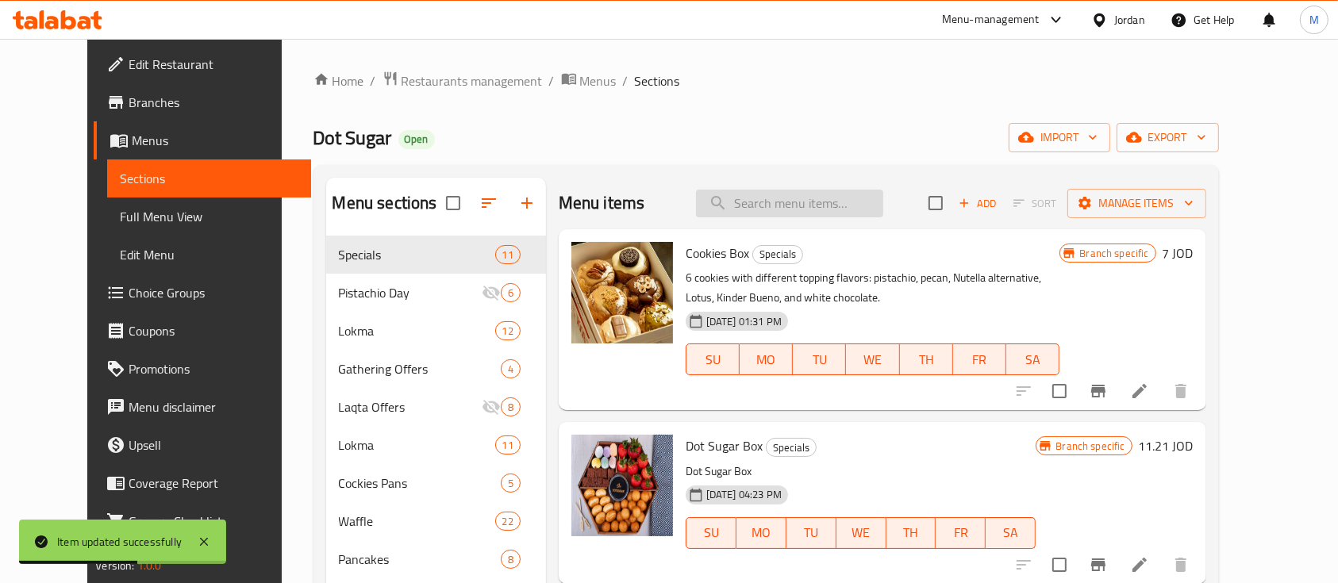
click at [758, 213] on input "search" at bounding box center [789, 204] width 187 height 28
paste input "Double Espresso"
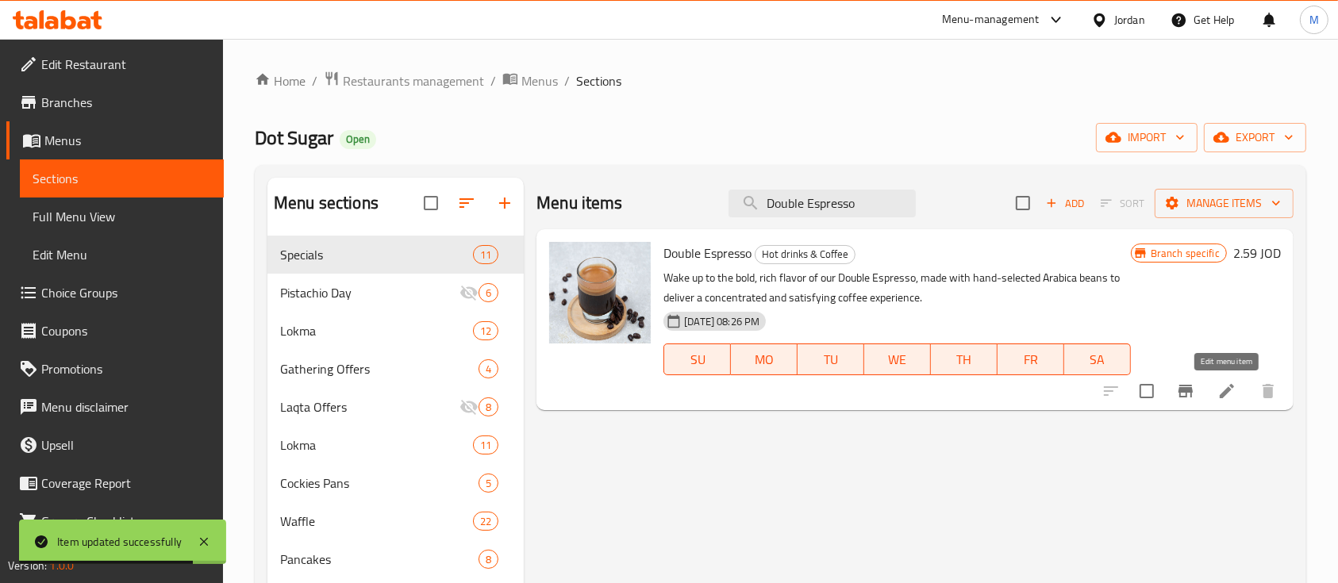
type input "Double Espresso"
click at [1228, 390] on icon at bounding box center [1226, 391] width 14 height 14
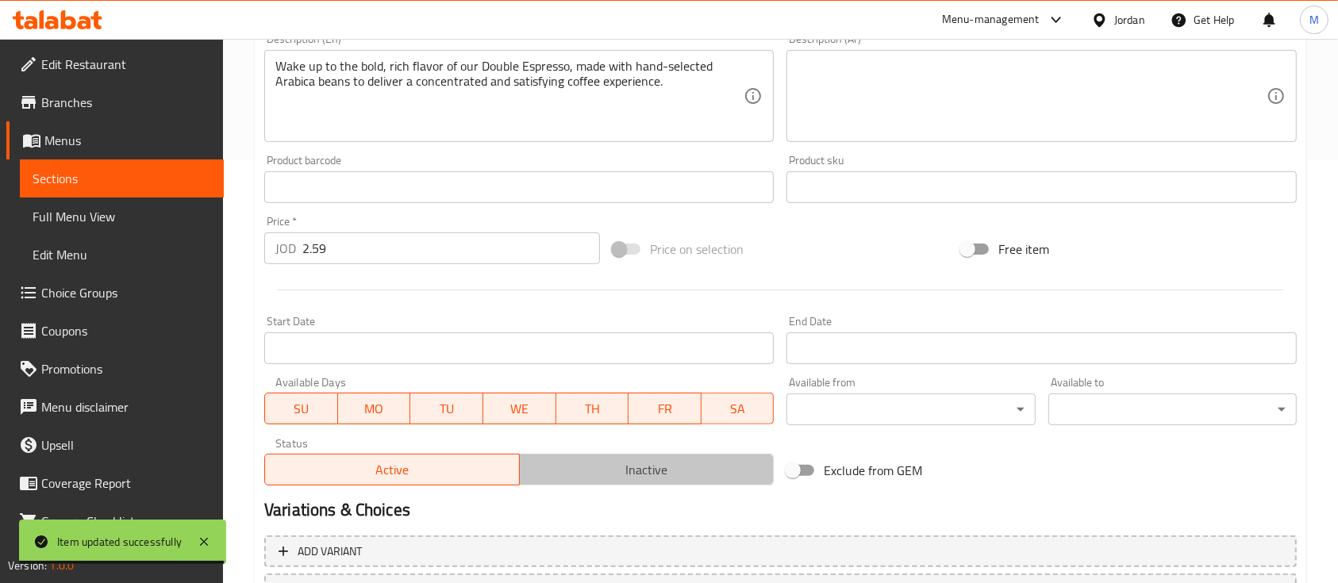
click at [655, 471] on span "Inactive" at bounding box center [647, 470] width 242 height 23
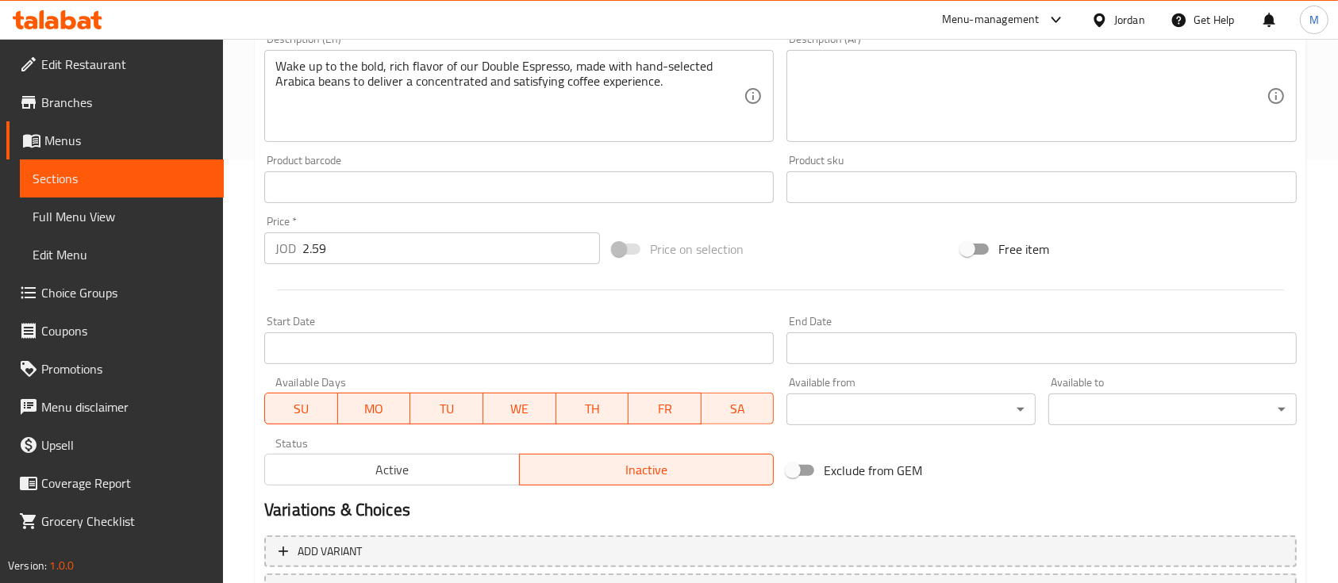
scroll to position [560, 0]
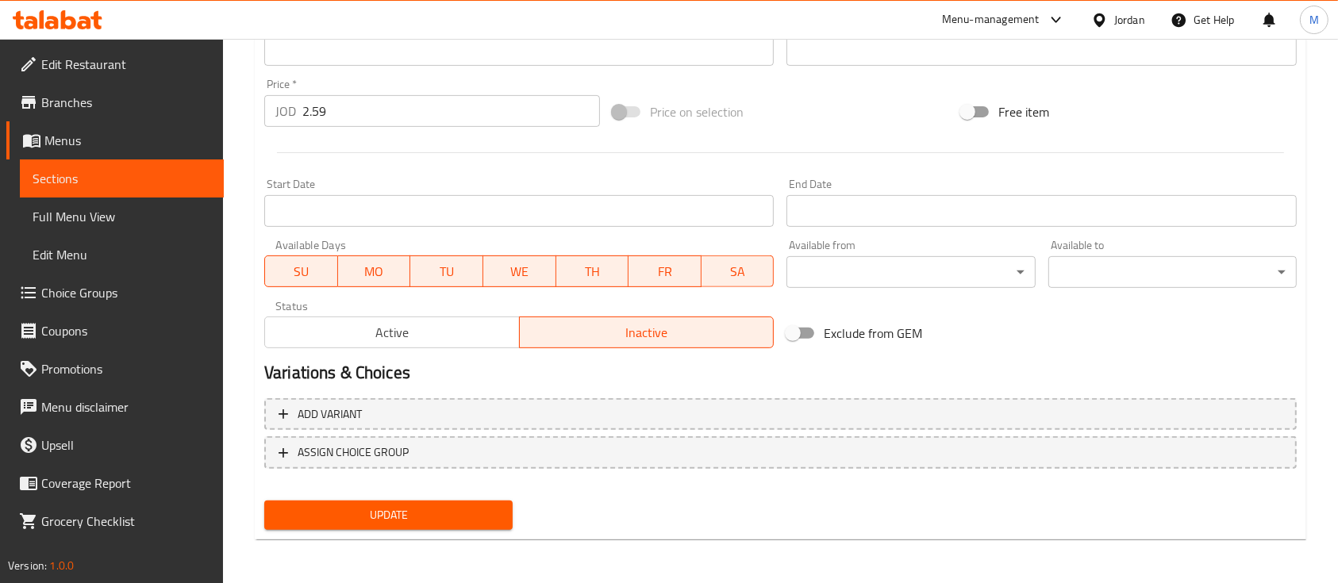
click at [478, 517] on span "Update" at bounding box center [388, 515] width 223 height 20
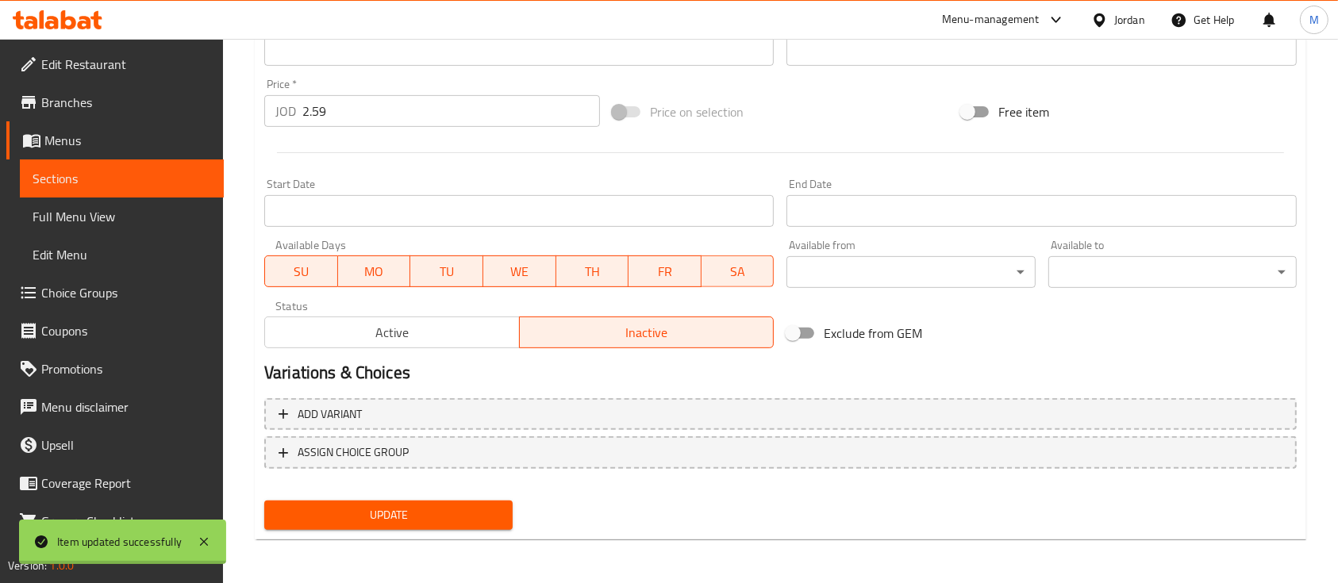
scroll to position [137, 0]
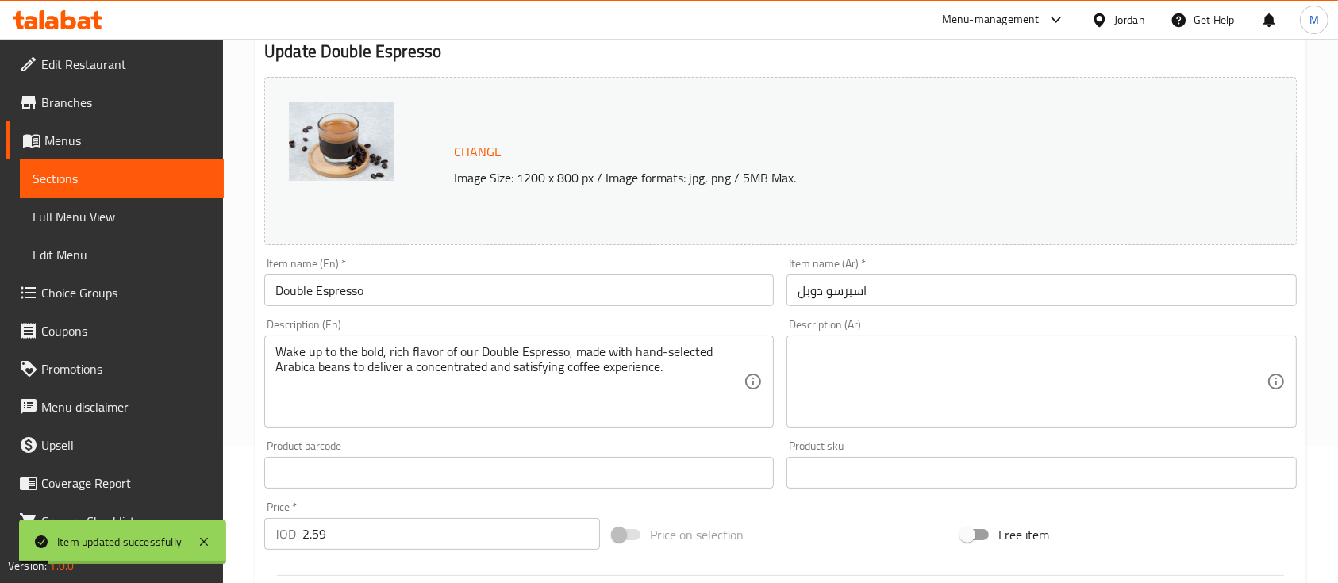
click at [58, 182] on span "Sections" at bounding box center [122, 178] width 179 height 19
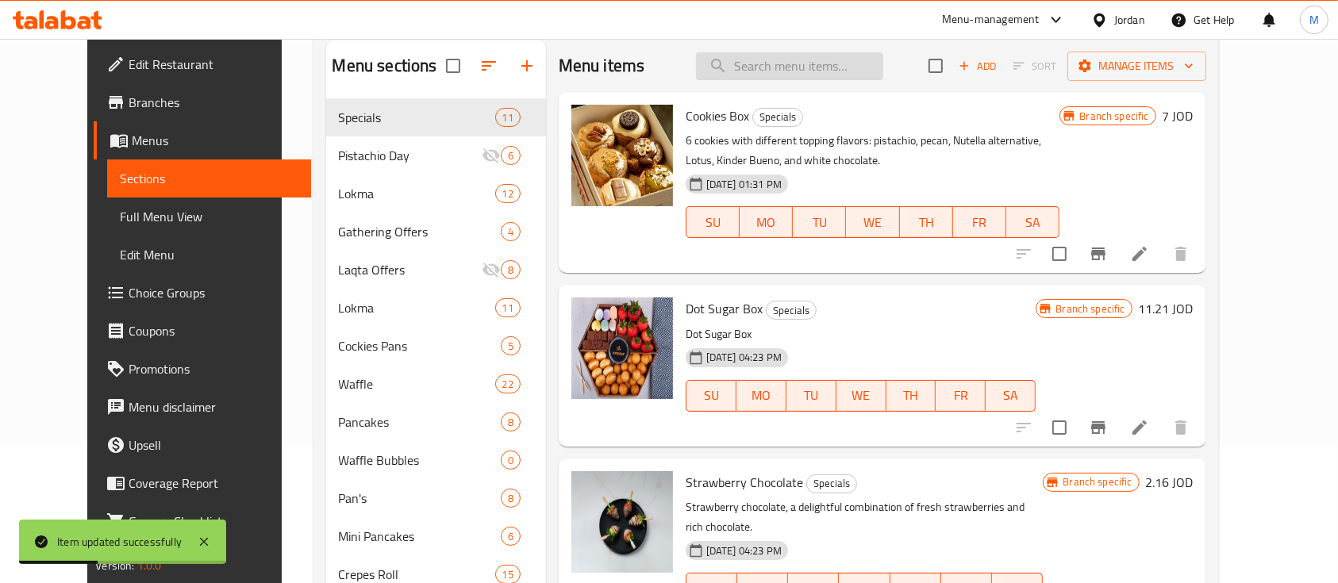
click at [778, 67] on input "search" at bounding box center [789, 66] width 187 height 28
paste input "Mocha"
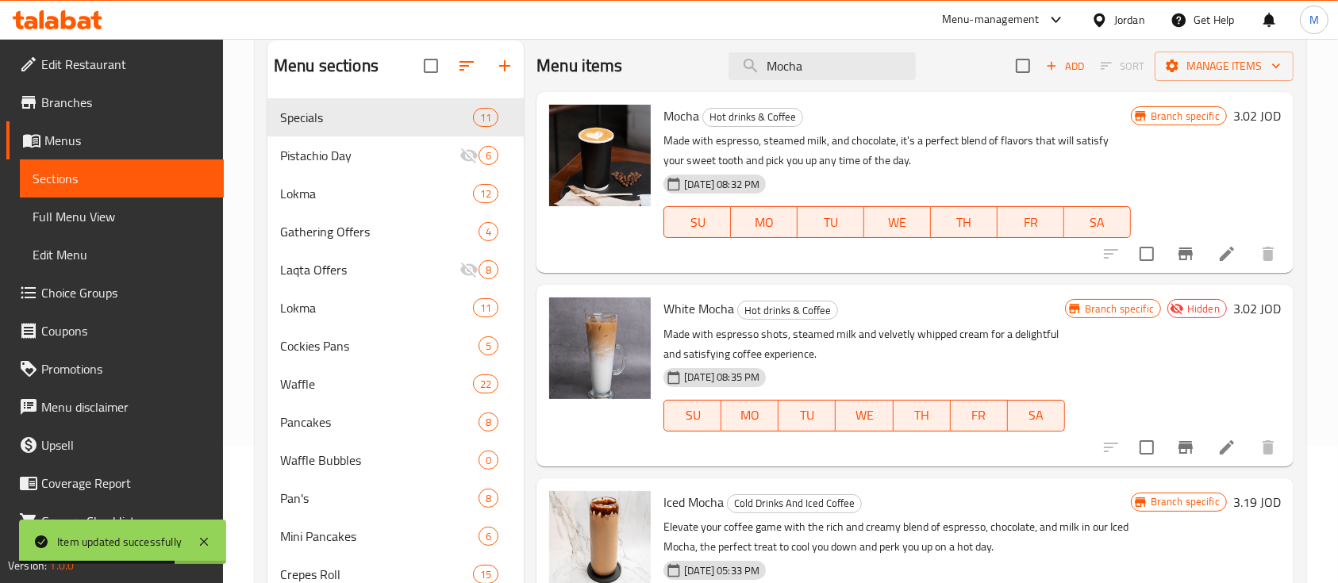
type input "Mocha"
click at [1227, 248] on icon at bounding box center [1226, 253] width 19 height 19
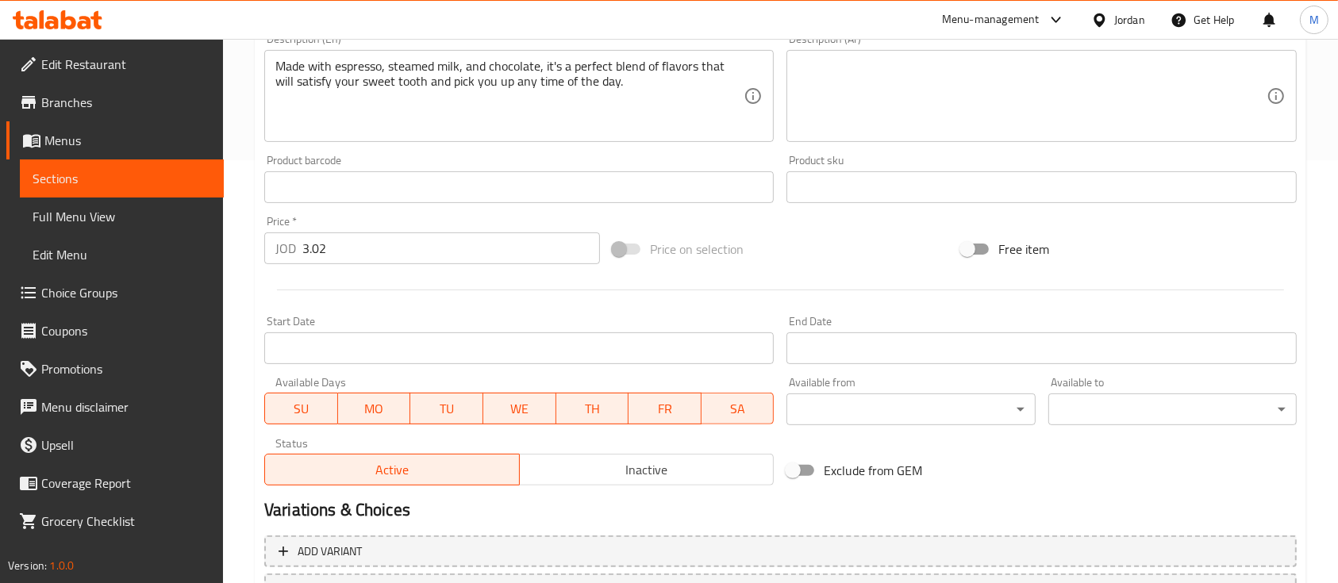
click at [640, 469] on span "Inactive" at bounding box center [647, 470] width 242 height 23
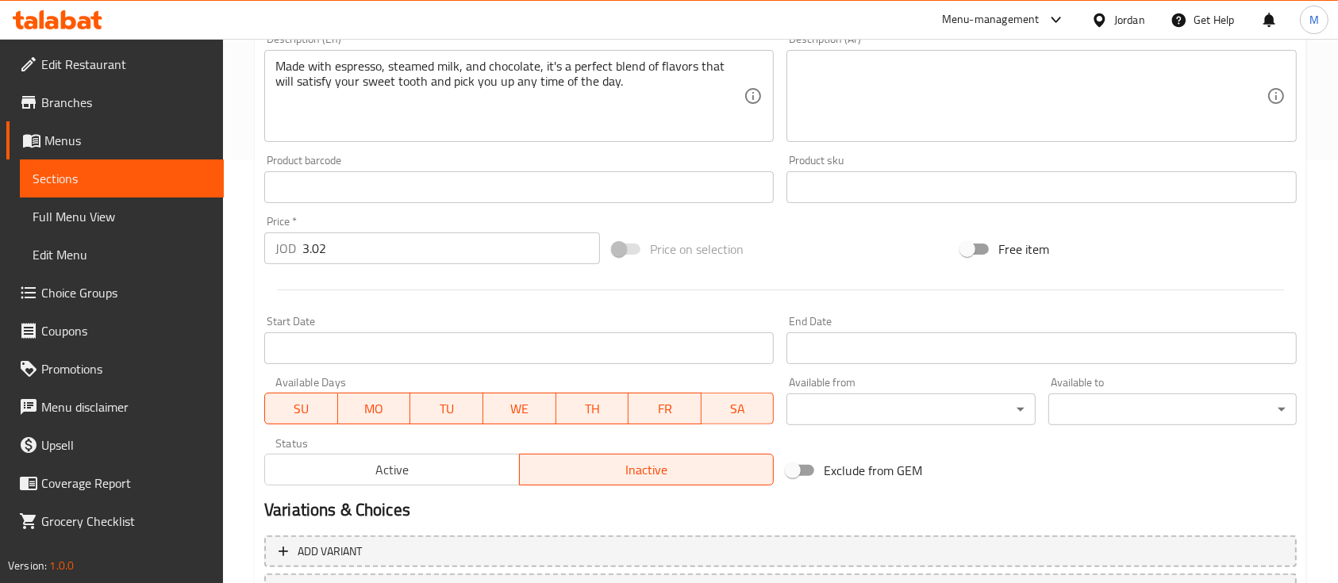
scroll to position [560, 0]
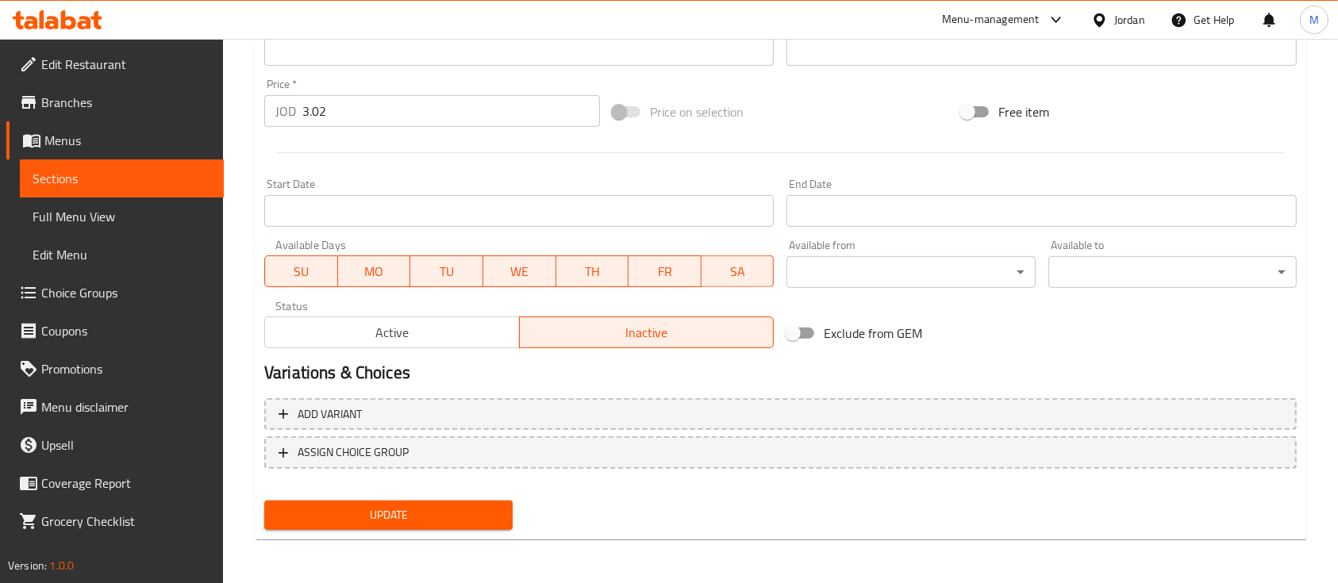
click at [416, 522] on span "Update" at bounding box center [388, 515] width 223 height 20
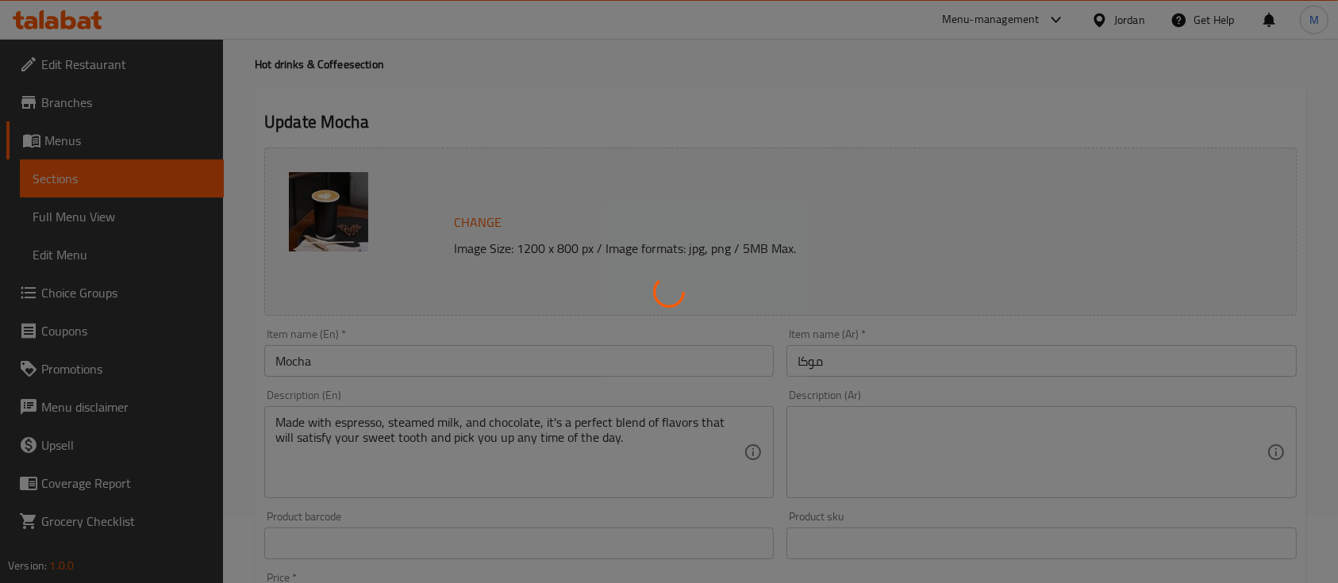
scroll to position [0, 0]
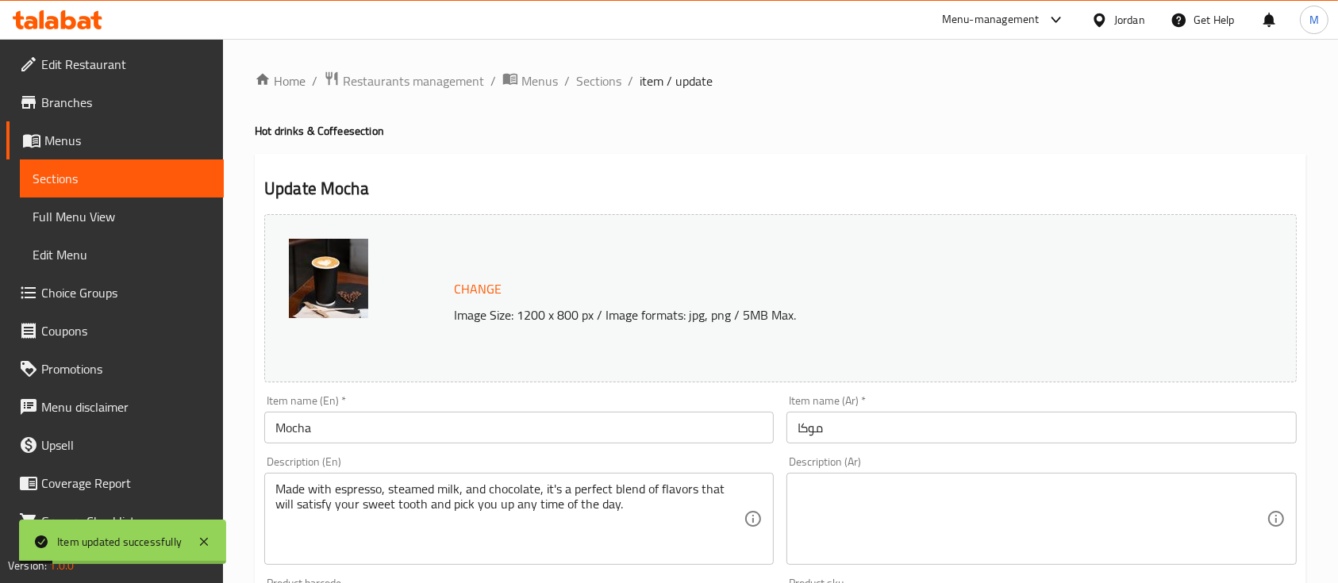
click at [108, 175] on span "Sections" at bounding box center [122, 178] width 179 height 19
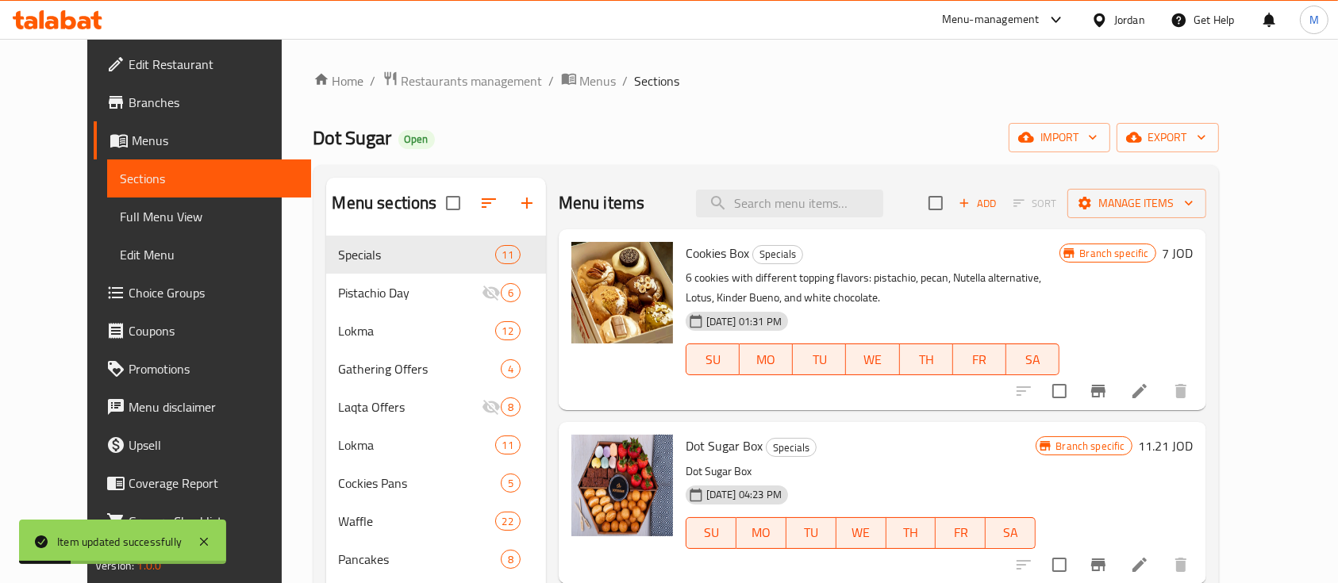
drag, startPoint x: 809, startPoint y: 175, endPoint x: 814, endPoint y: 187, distance: 13.9
click at [814, 187] on div "Menu items Add Sort Manage items" at bounding box center [882, 204] width 647 height 52
click at [820, 194] on input "search" at bounding box center [789, 204] width 187 height 28
paste input "Pecan Latte"
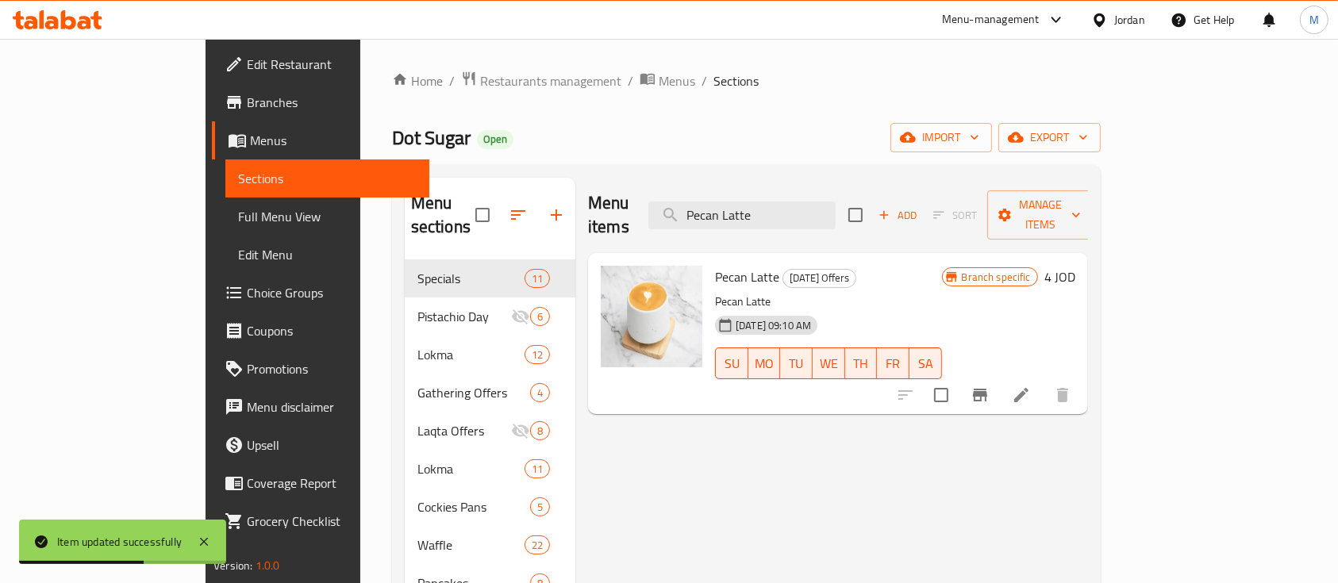
type input "Pecan Latte"
click at [1031, 386] on icon at bounding box center [1021, 395] width 19 height 19
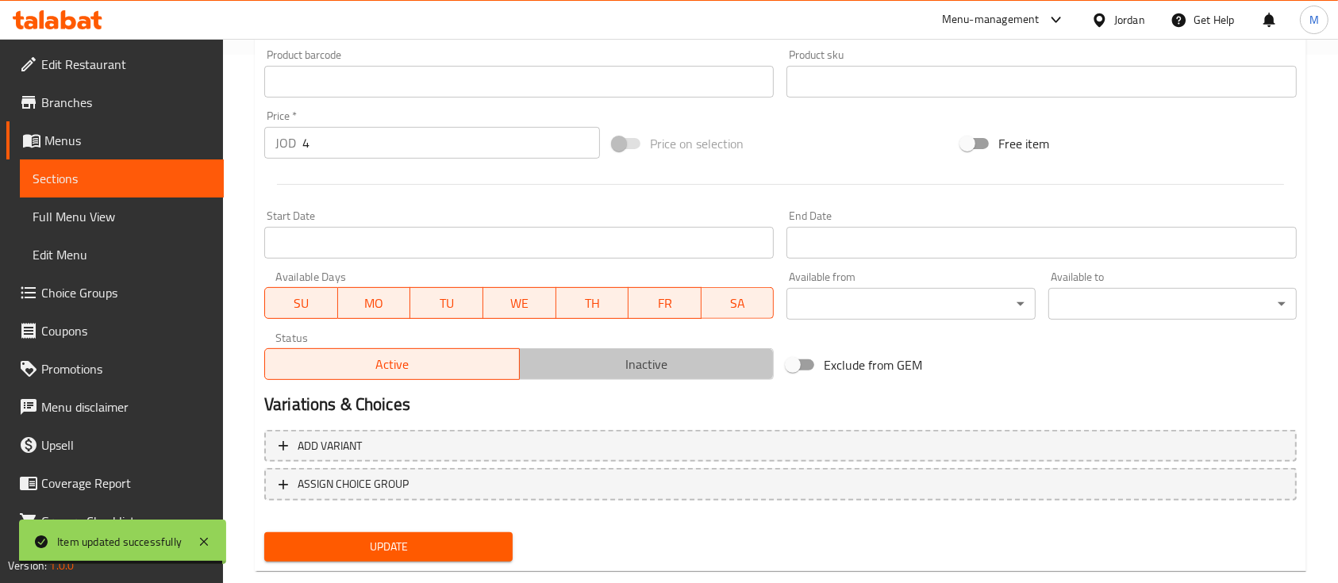
click at [666, 353] on span "Inactive" at bounding box center [647, 364] width 242 height 23
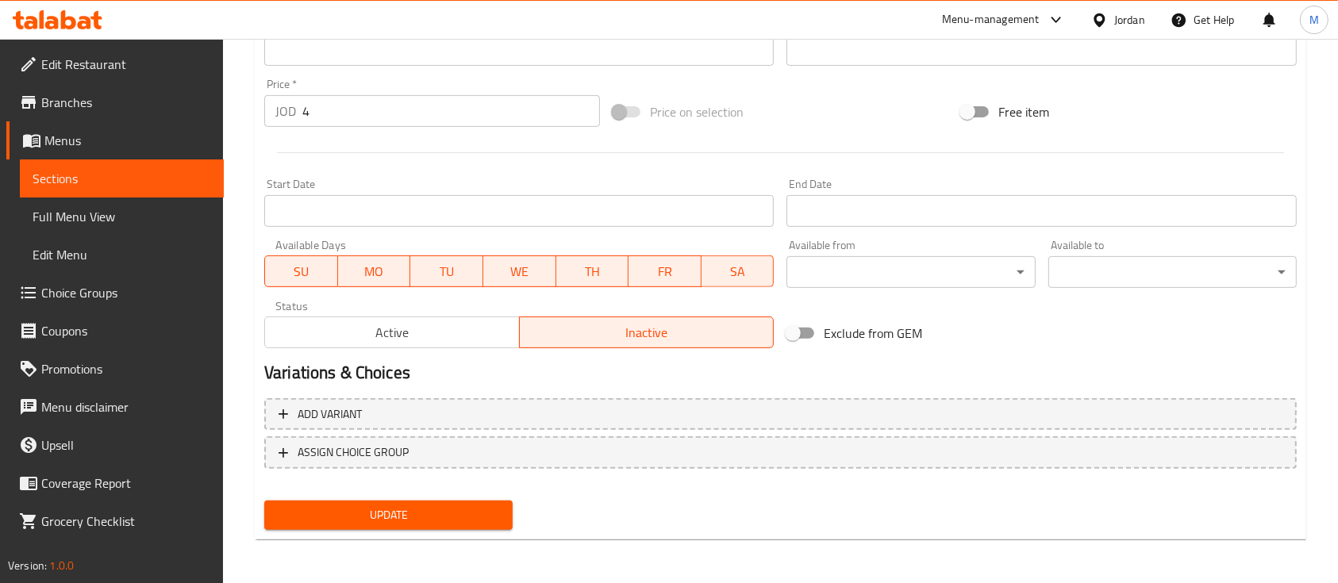
click at [421, 502] on button "Update" at bounding box center [388, 515] width 248 height 29
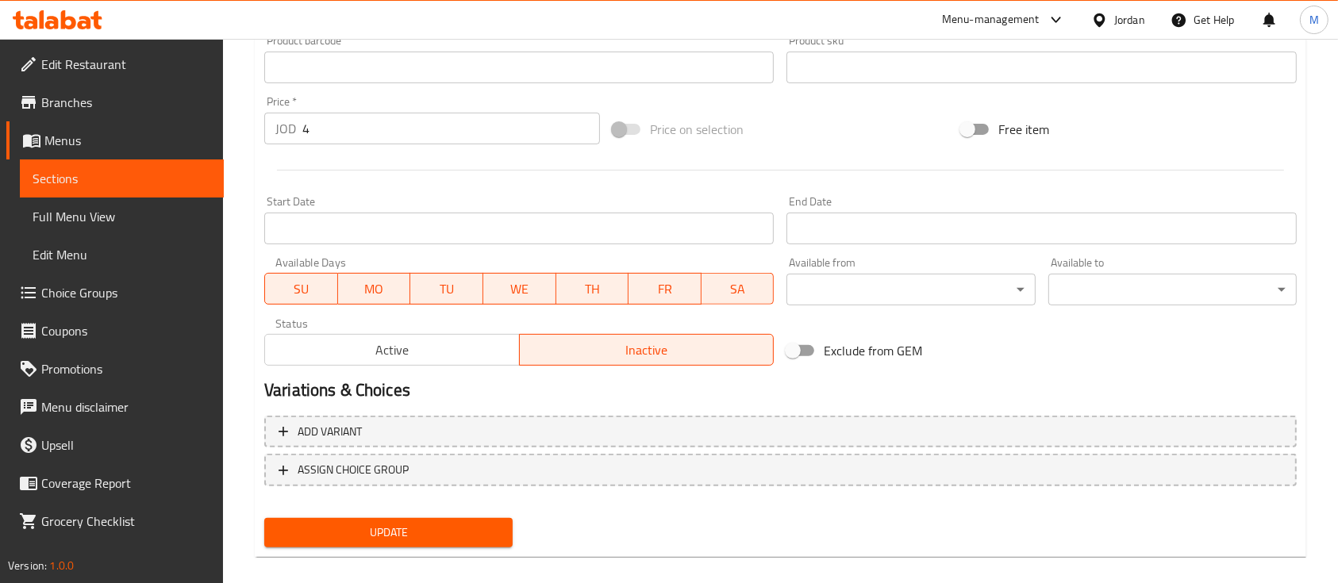
scroll to position [199, 0]
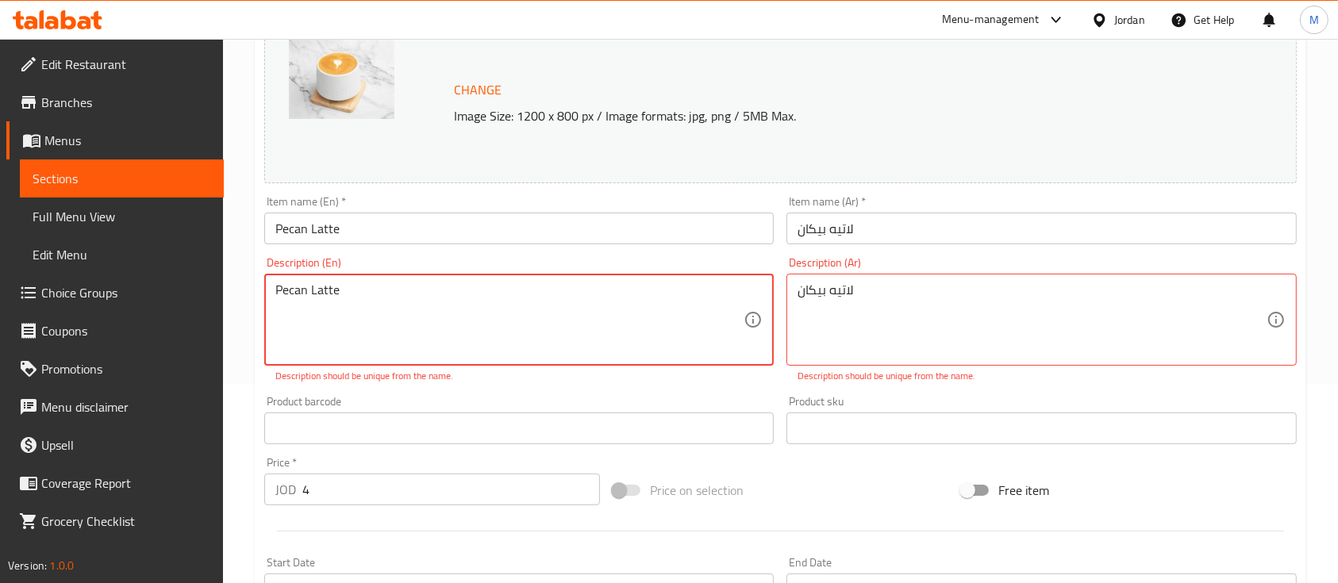
click at [495, 305] on textarea "Pecan Latte" at bounding box center [509, 319] width 468 height 75
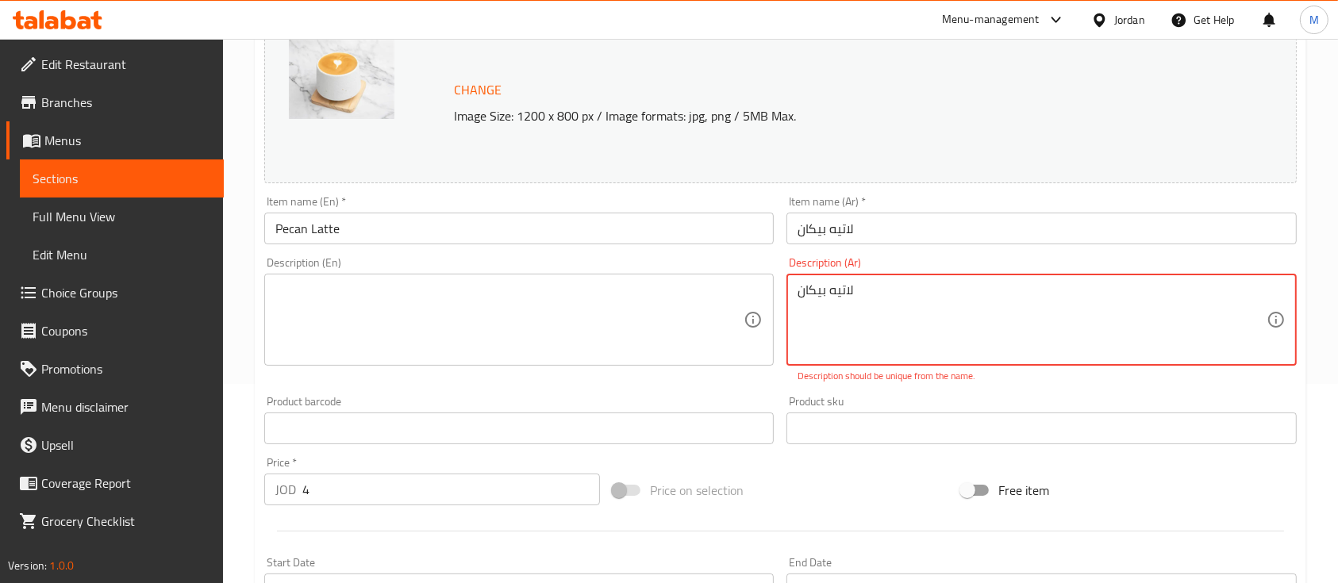
click at [832, 302] on textarea "لاتيه بيكان" at bounding box center [1031, 319] width 468 height 75
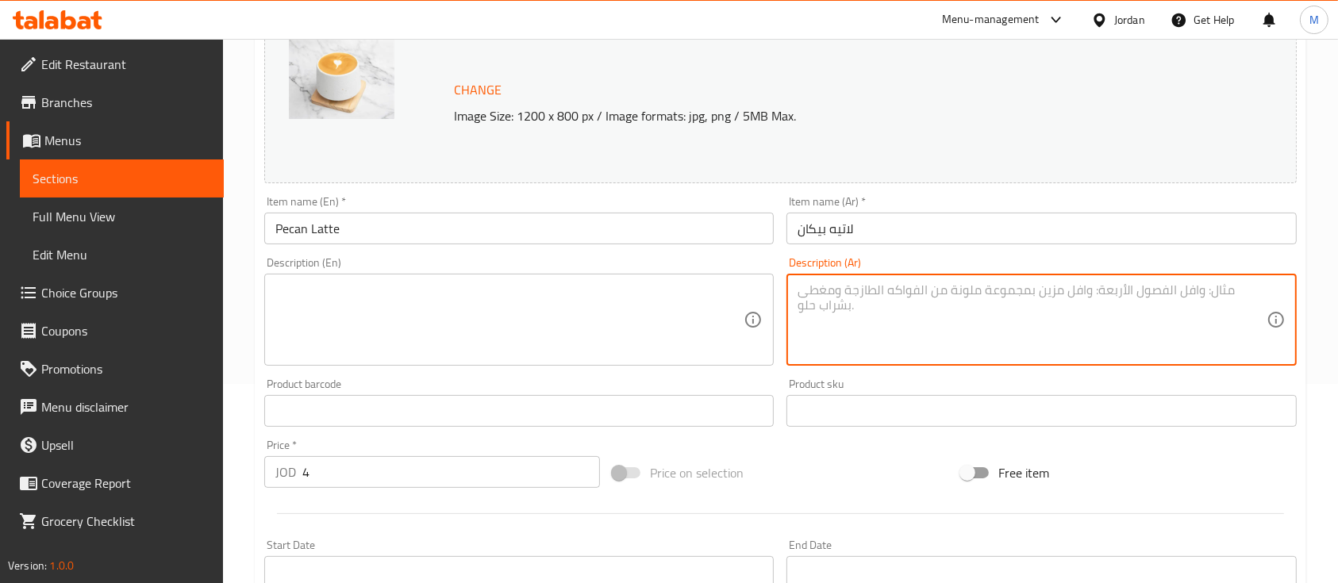
scroll to position [560, 0]
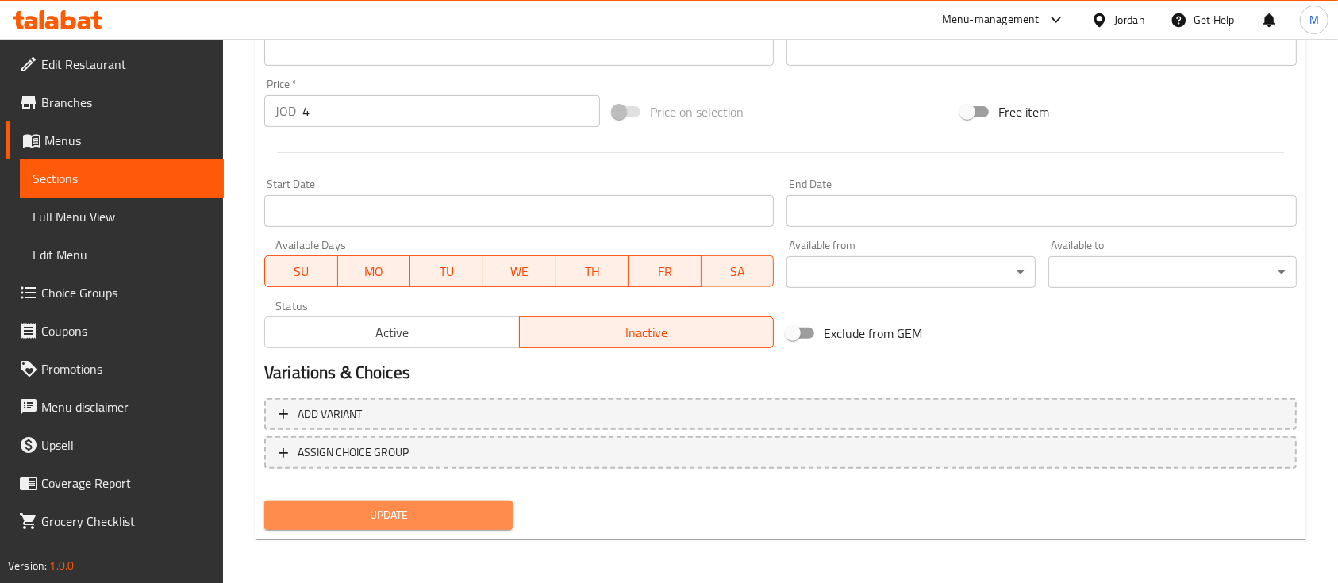
click at [355, 510] on span "Update" at bounding box center [388, 515] width 223 height 20
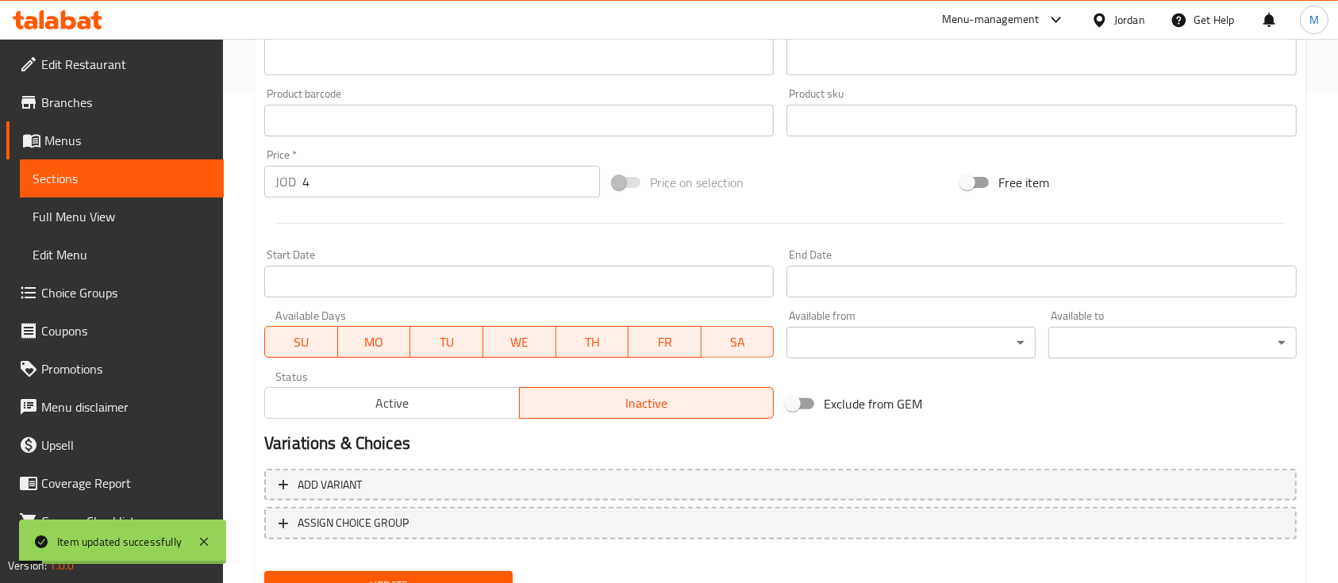
scroll to position [455, 0]
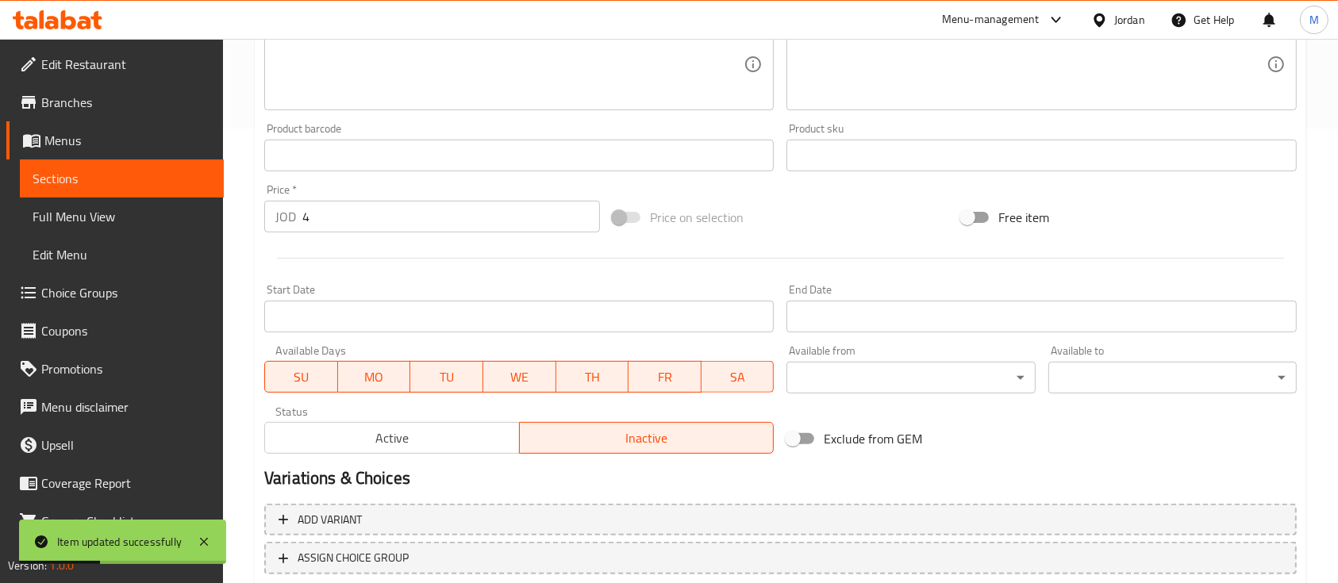
click at [107, 175] on span "Sections" at bounding box center [122, 178] width 179 height 19
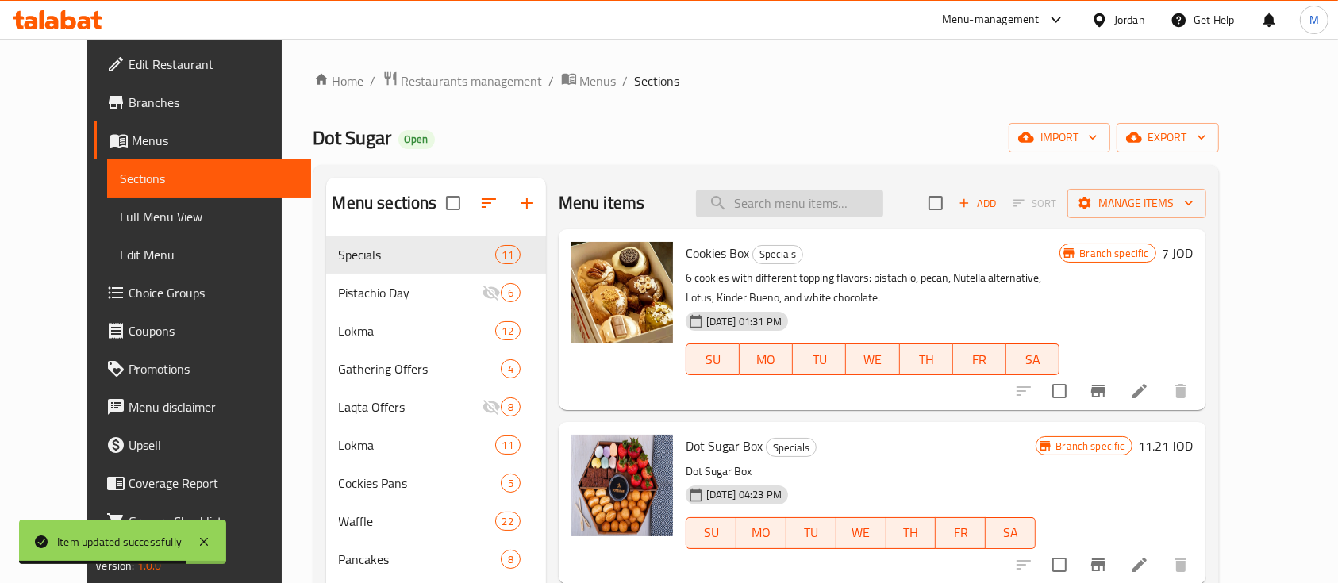
click at [815, 210] on input "search" at bounding box center [789, 204] width 187 height 28
paste input "Marshmallow Waffle"
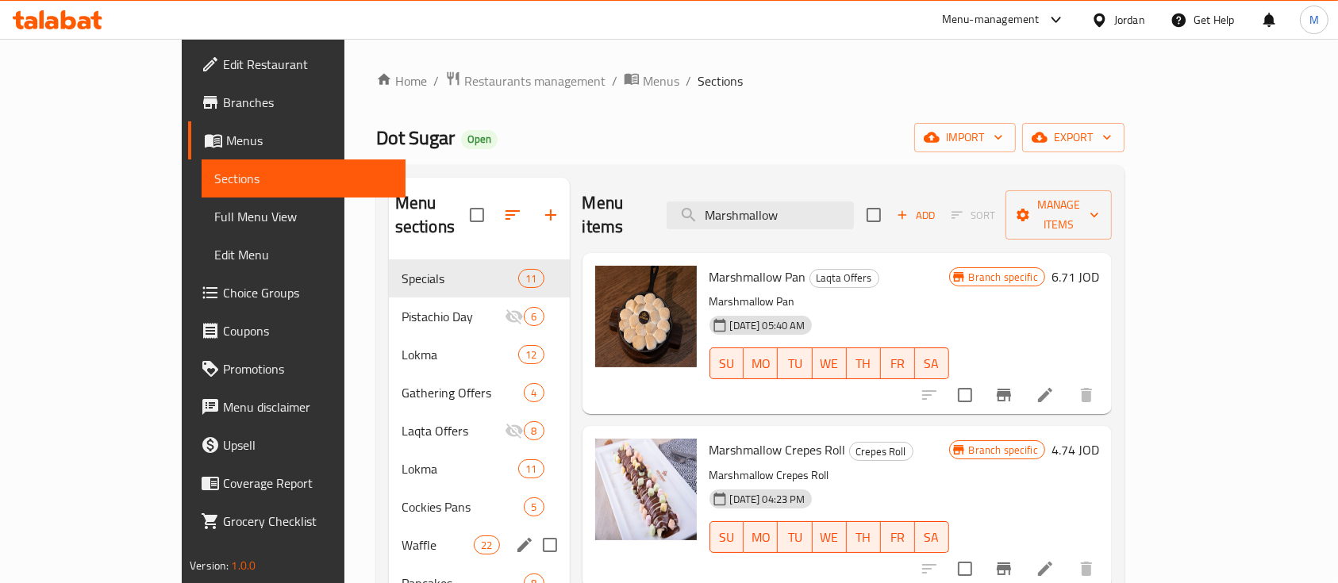
click at [401, 536] on span "Waffle" at bounding box center [437, 545] width 72 height 19
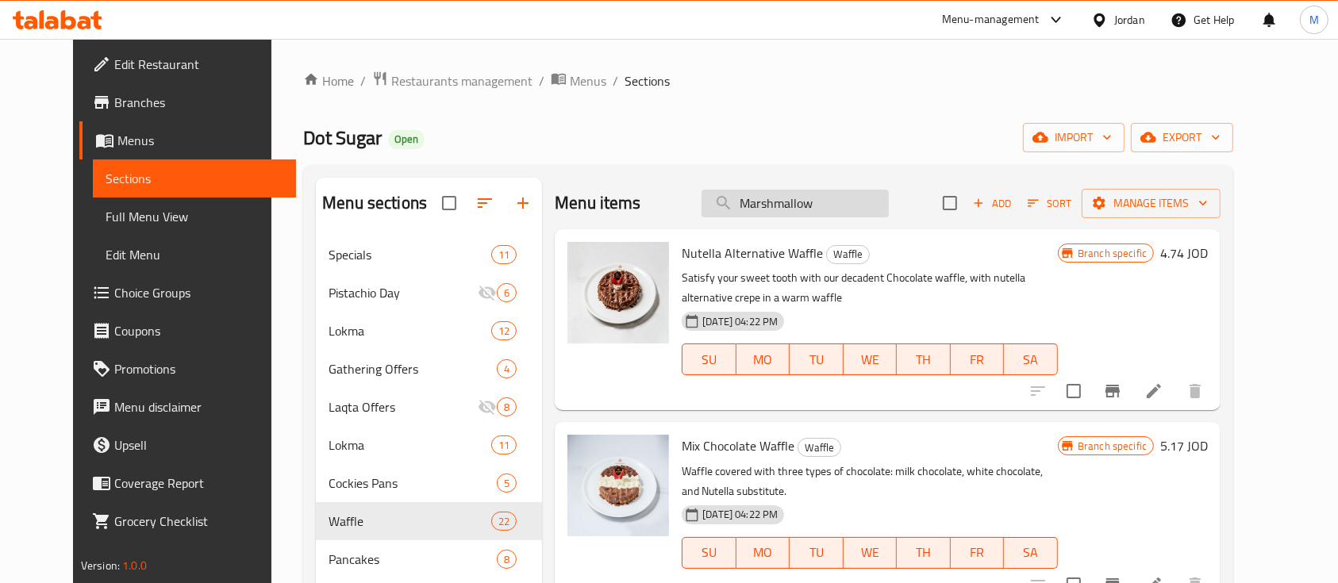
click at [831, 205] on input "Marshmallow" at bounding box center [794, 204] width 187 height 28
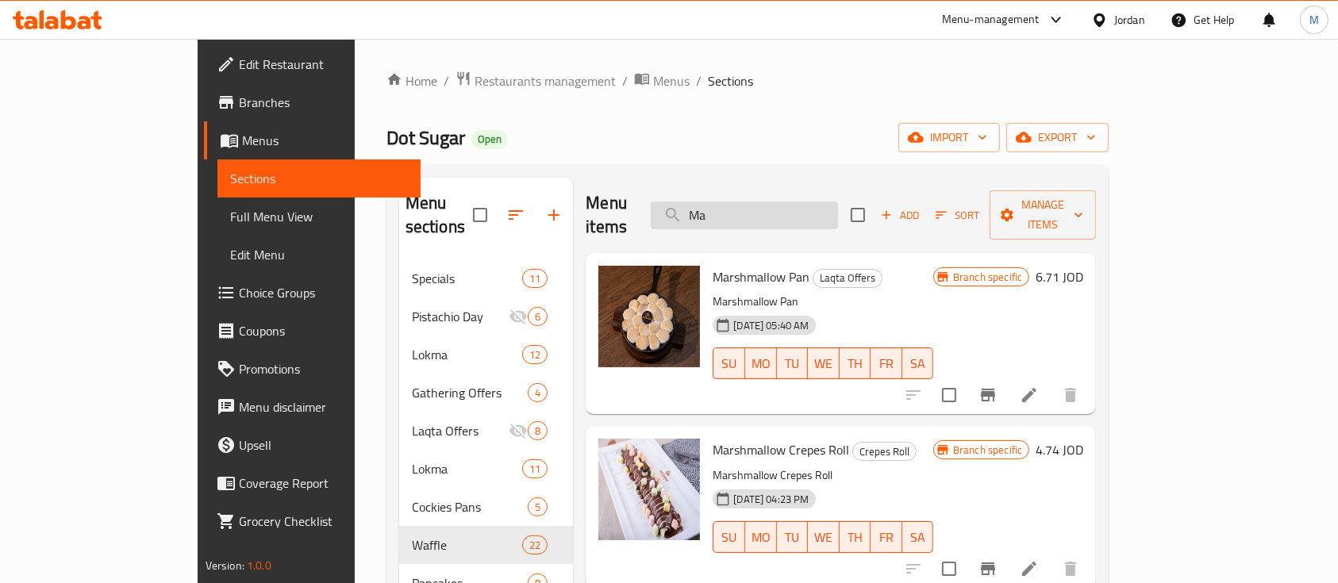
type input "M"
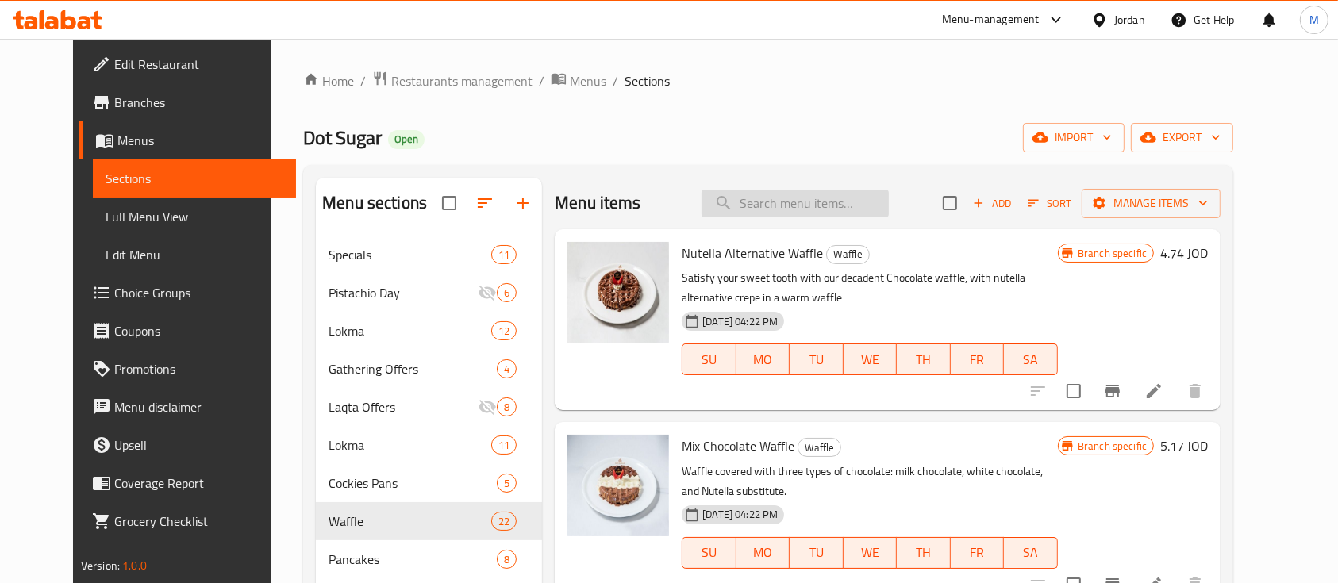
paste input "Marshmallow Waffle"
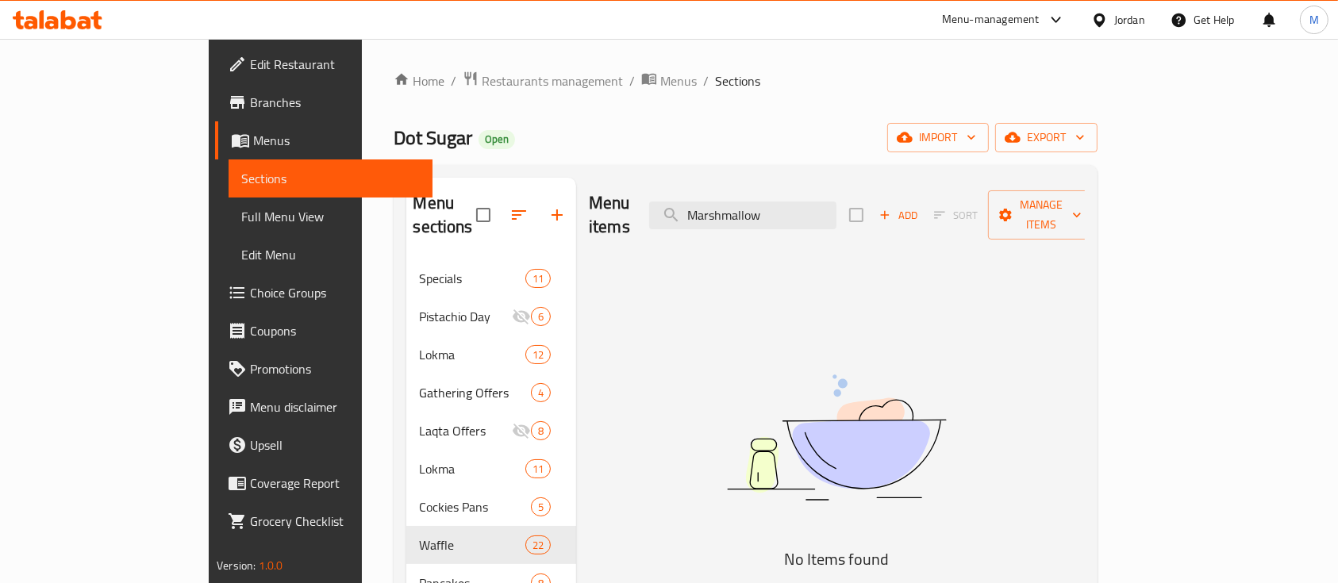
type input "Marshmallow"
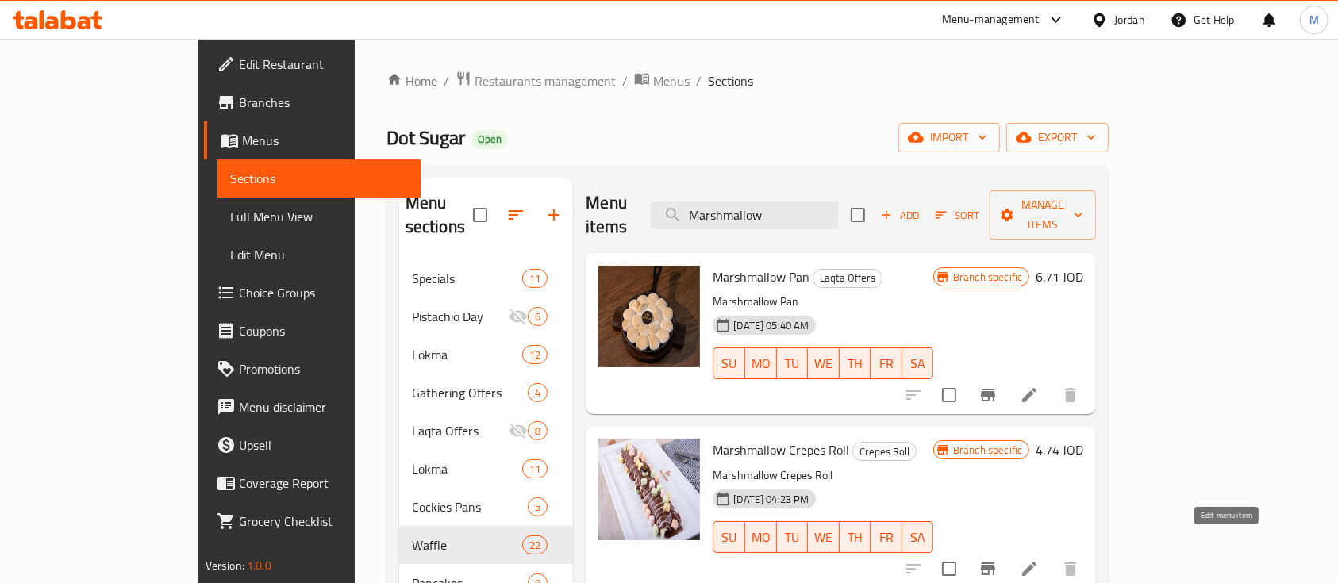
click at [1039, 559] on icon at bounding box center [1029, 568] width 19 height 19
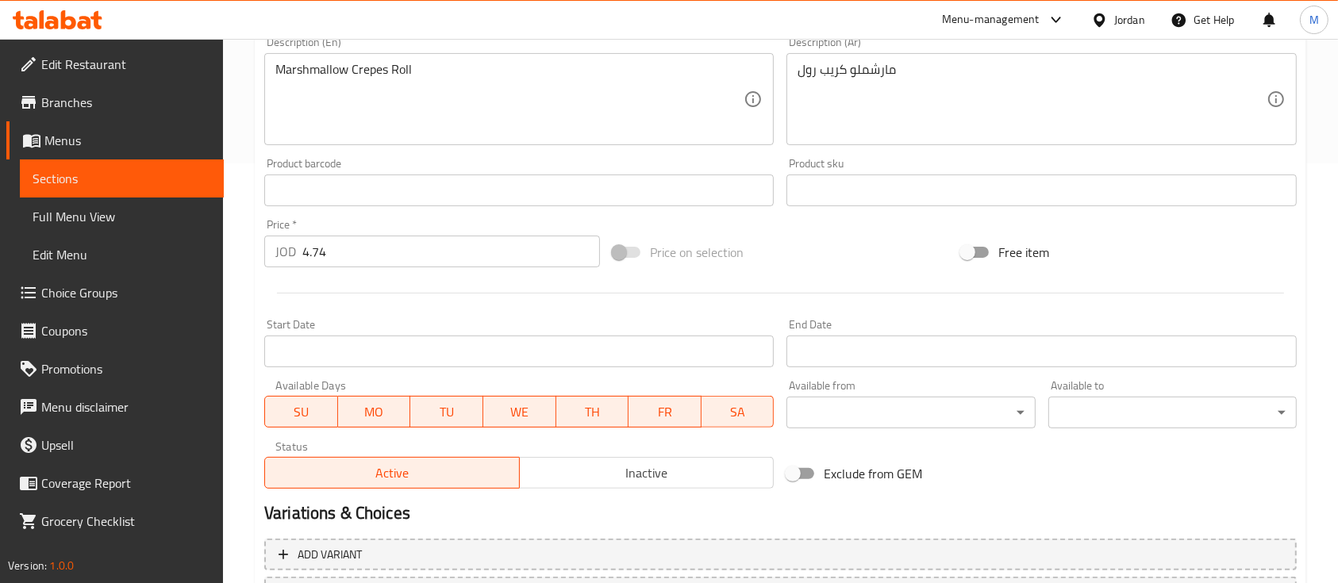
scroll to position [528, 0]
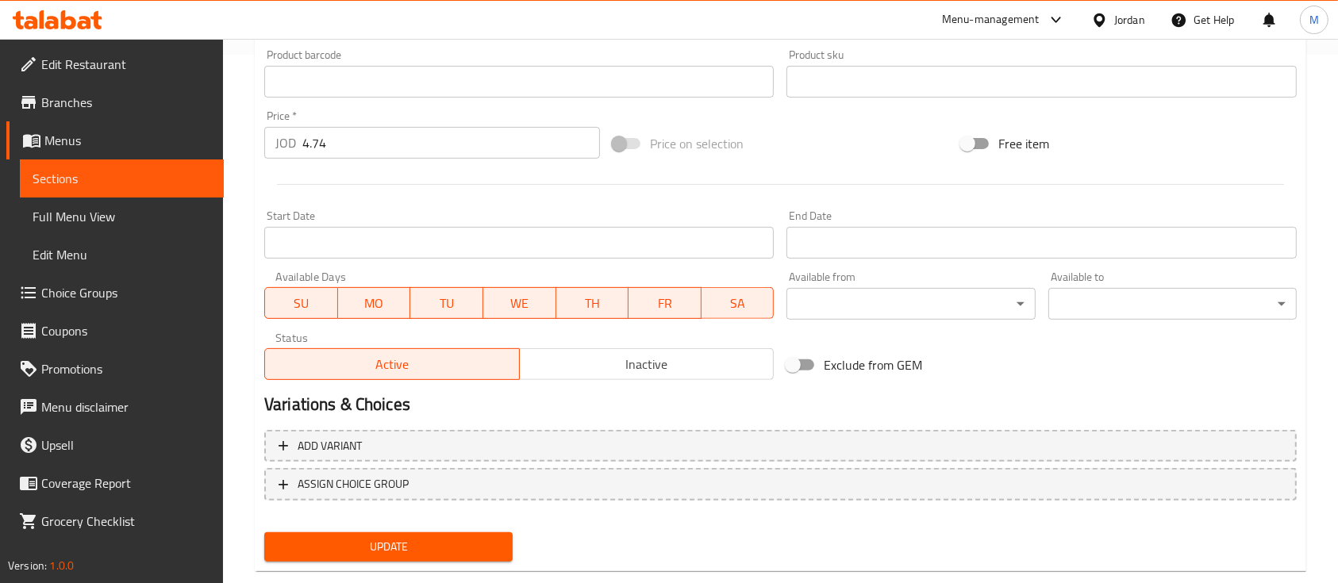
click at [616, 361] on span "Inactive" at bounding box center [647, 364] width 242 height 23
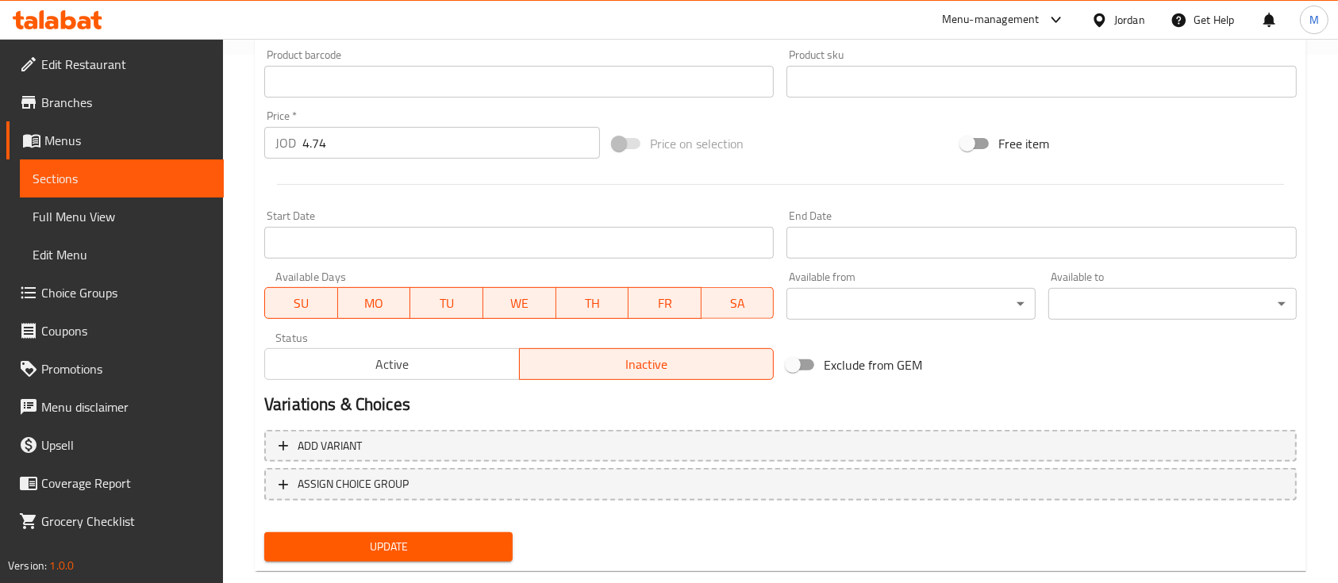
click at [483, 543] on span "Update" at bounding box center [388, 547] width 223 height 20
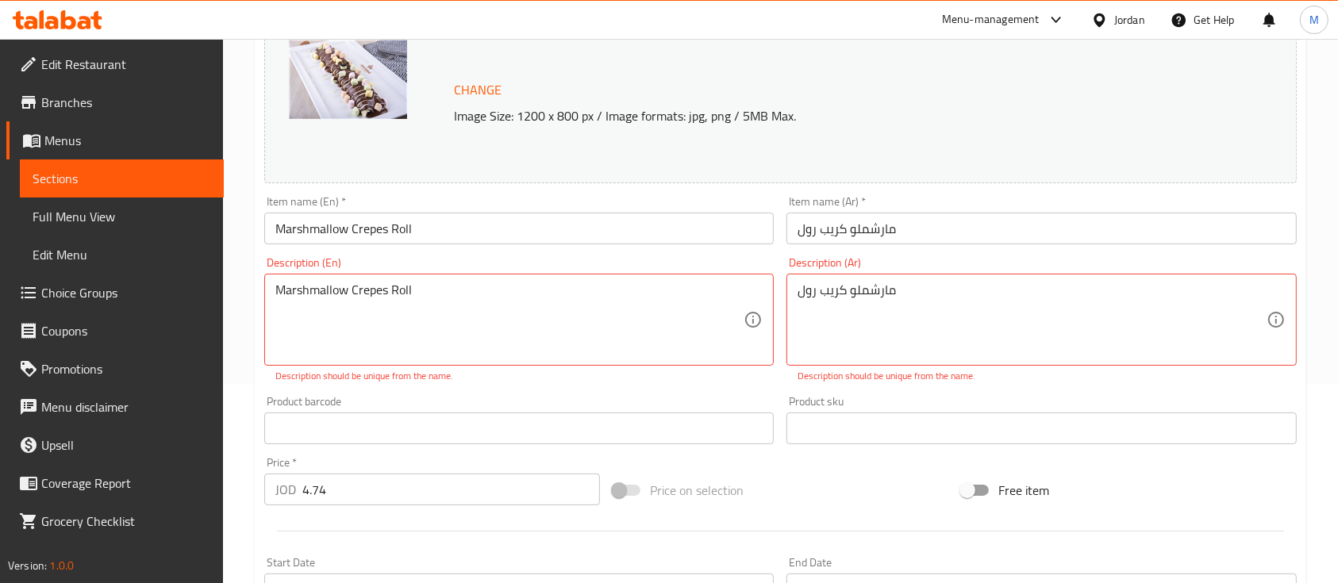
click at [576, 279] on div "Marshmallow Crepes Roll Description (En)" at bounding box center [518, 320] width 509 height 92
click at [583, 283] on textarea "Marshmallow Crepes Roll" at bounding box center [509, 319] width 468 height 75
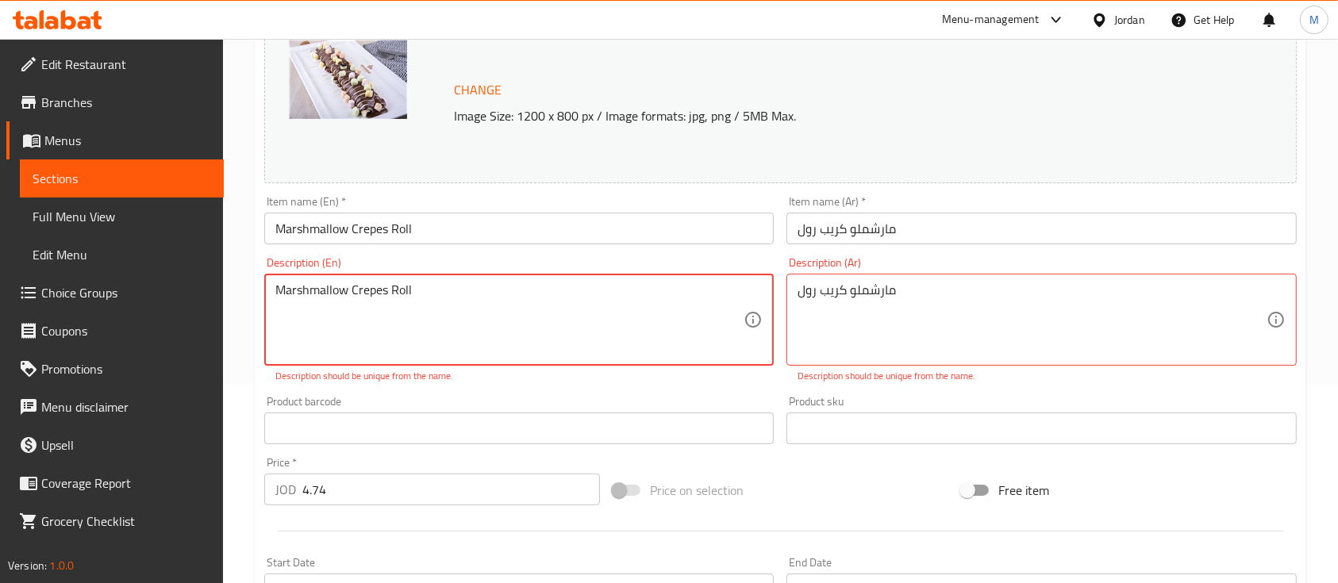
click at [583, 283] on textarea "Marshmallow Crepes Roll" at bounding box center [509, 319] width 468 height 75
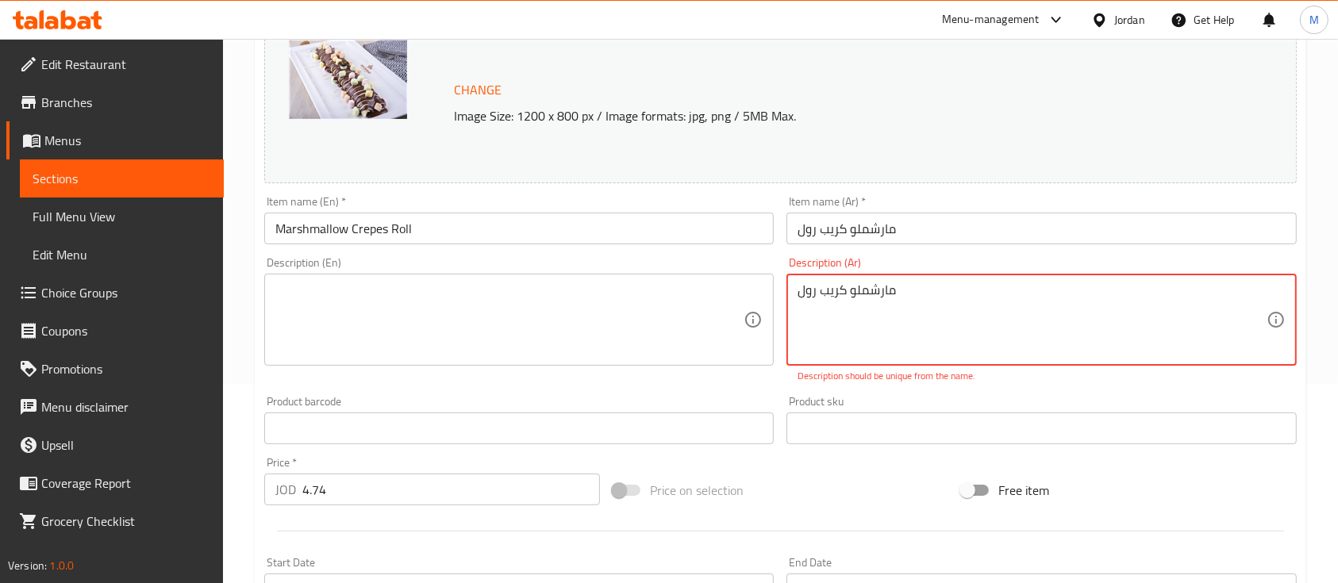
click at [825, 291] on textarea "مارشملو كريب رول" at bounding box center [1031, 319] width 468 height 75
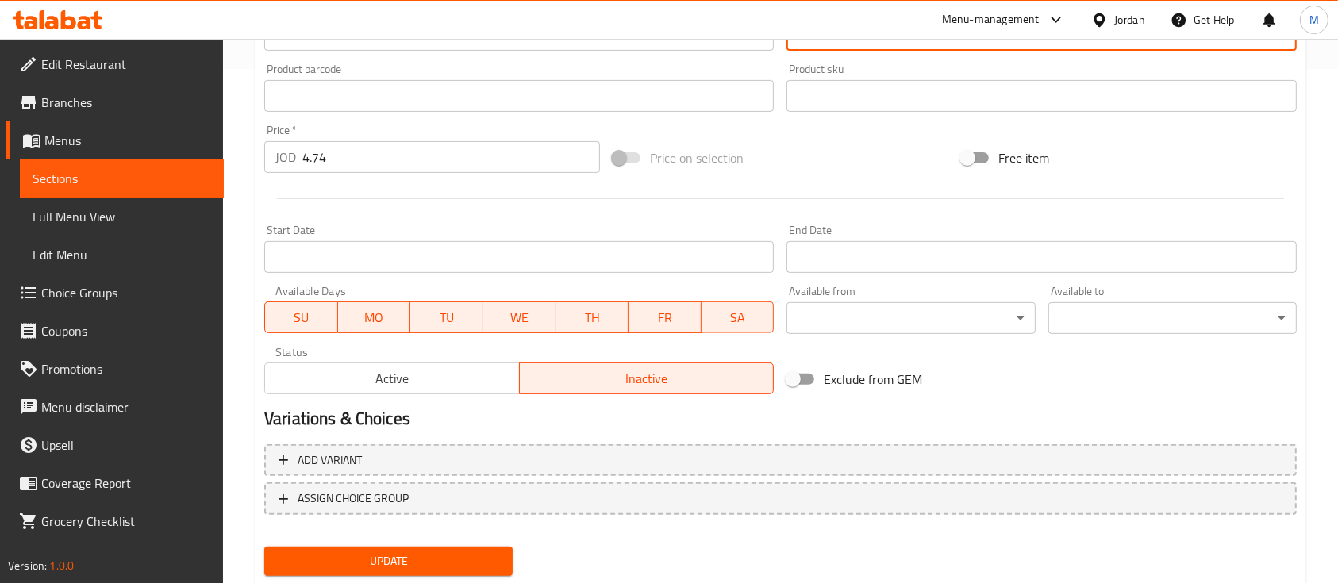
scroll to position [560, 0]
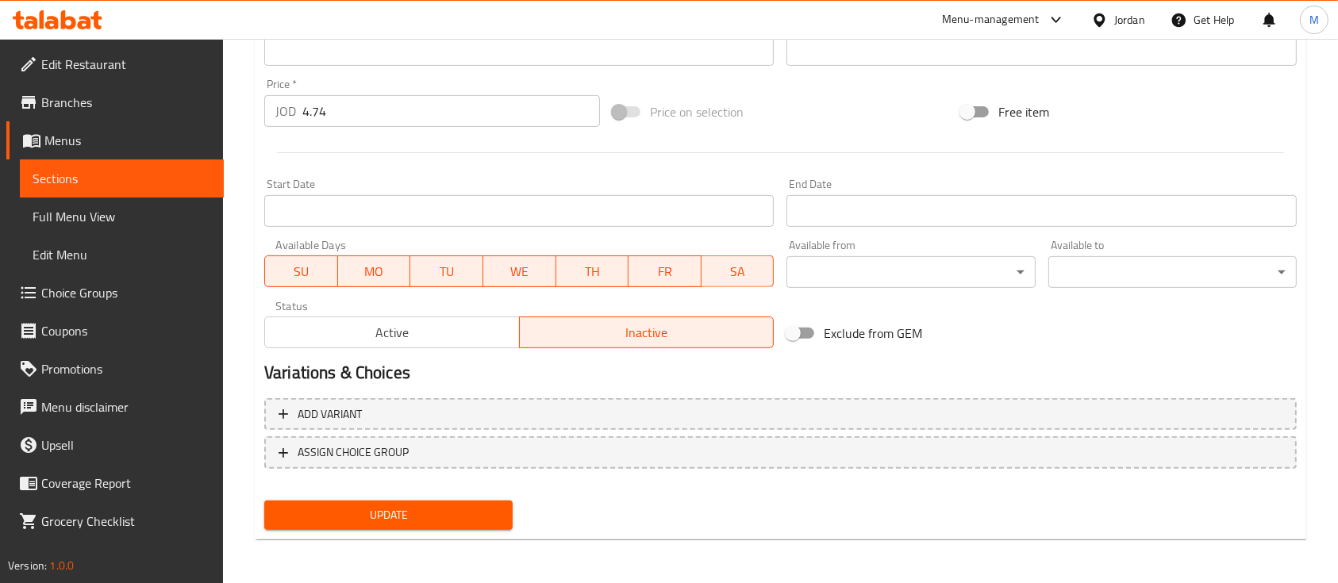
click at [463, 498] on div "Update" at bounding box center [388, 515] width 261 height 42
click at [467, 509] on span "Update" at bounding box center [388, 515] width 223 height 20
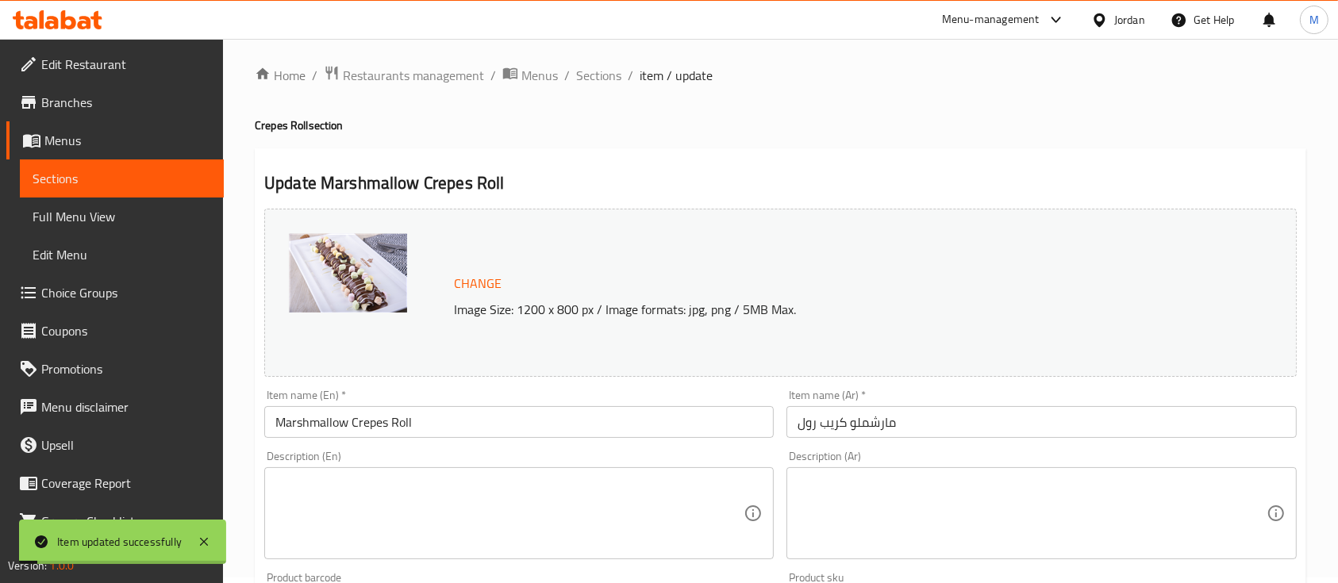
scroll to position [0, 0]
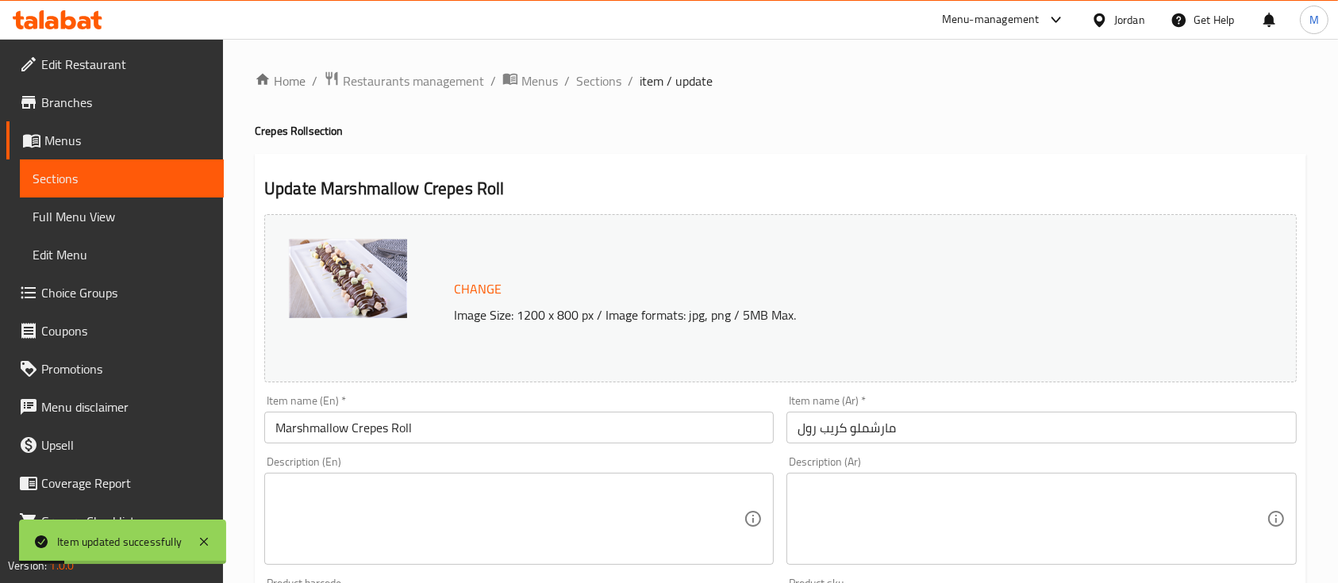
click at [118, 175] on span "Sections" at bounding box center [122, 178] width 179 height 19
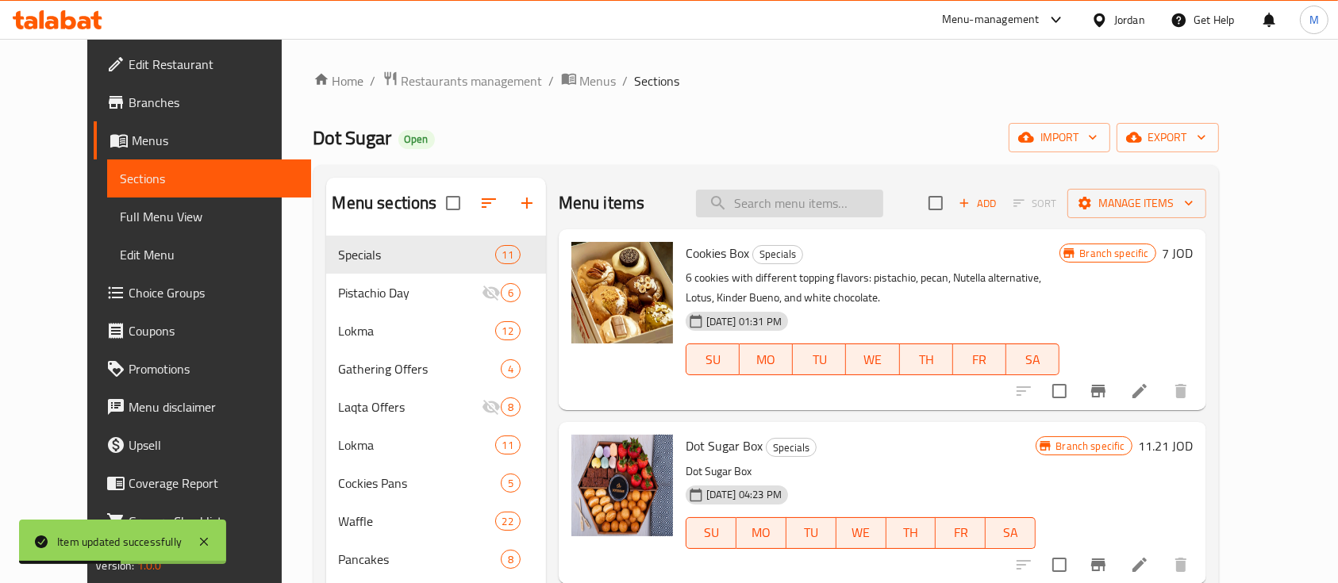
click at [856, 201] on input "search" at bounding box center [789, 204] width 187 height 28
paste input "Frappuccino With Coffee And White Mocha"
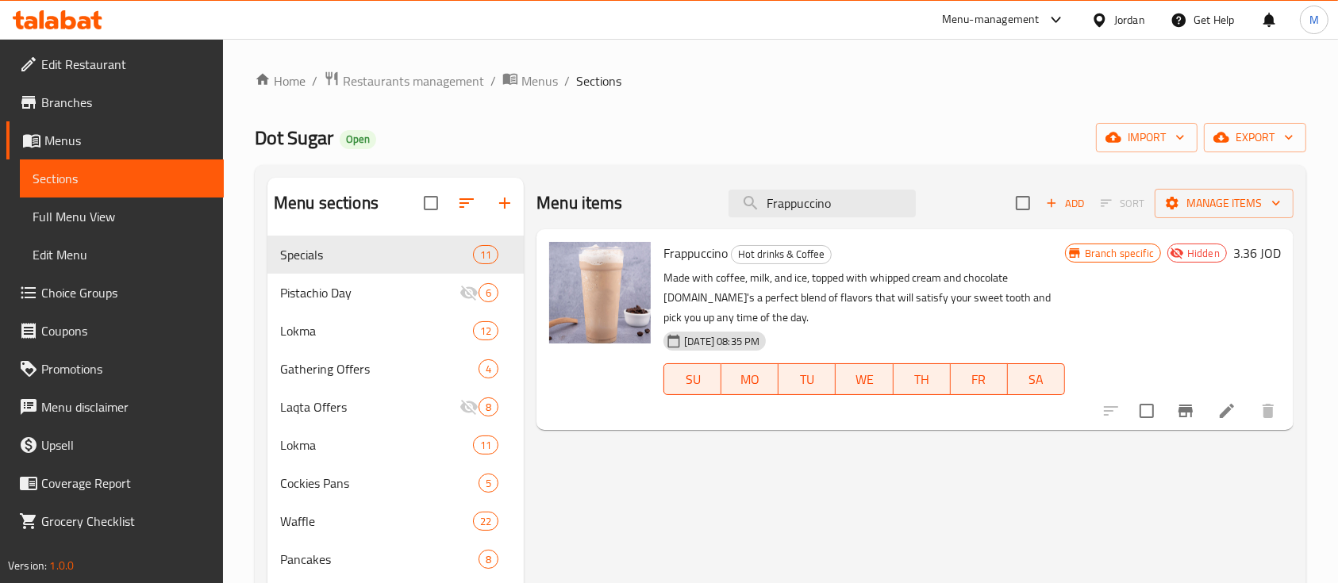
type input "Frappuccino"
click at [787, 192] on input "Frappuccino" at bounding box center [821, 204] width 187 height 28
click at [788, 192] on input "Frappuccino" at bounding box center [821, 204] width 187 height 28
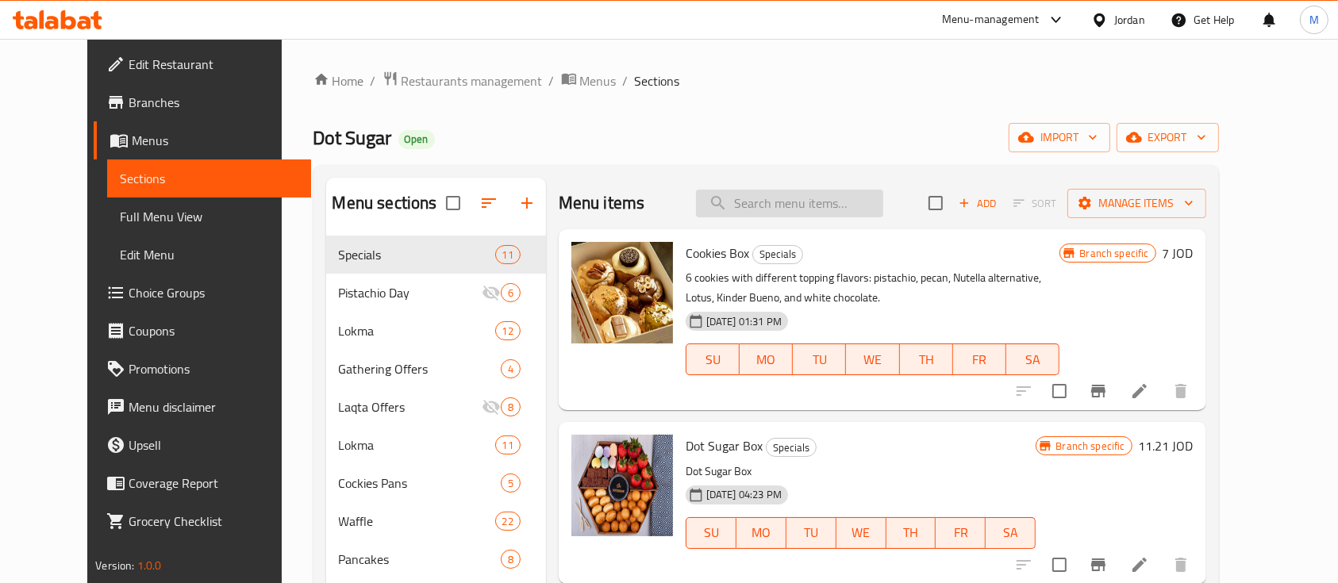
paste input "LotusWhite Chocolate"
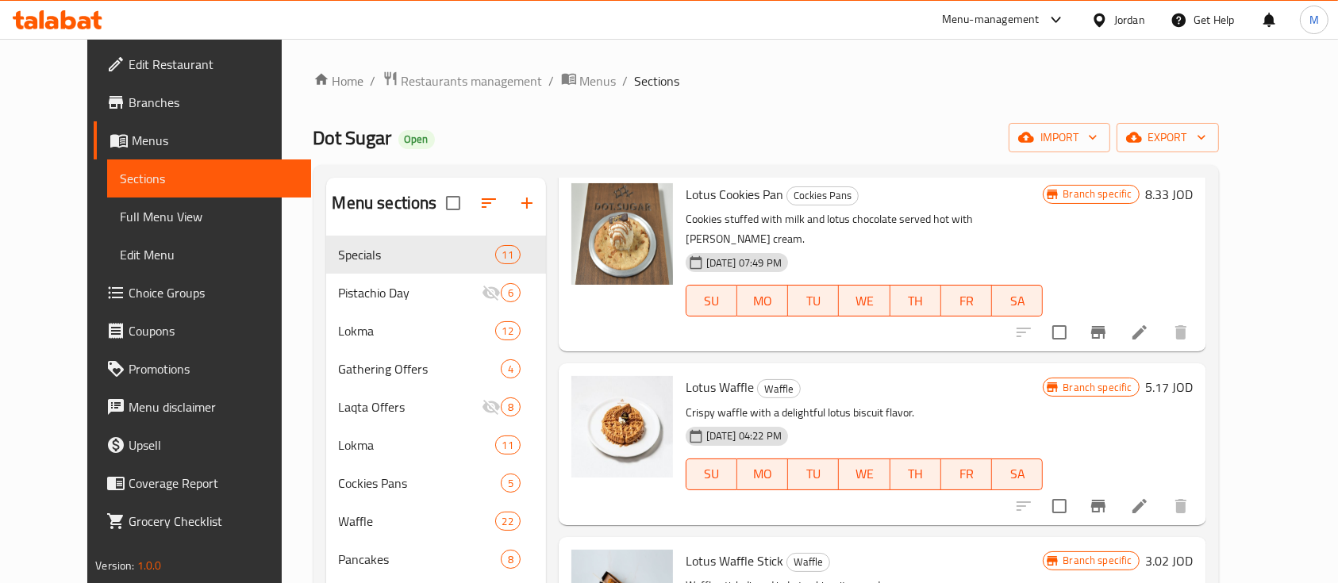
scroll to position [1375, 0]
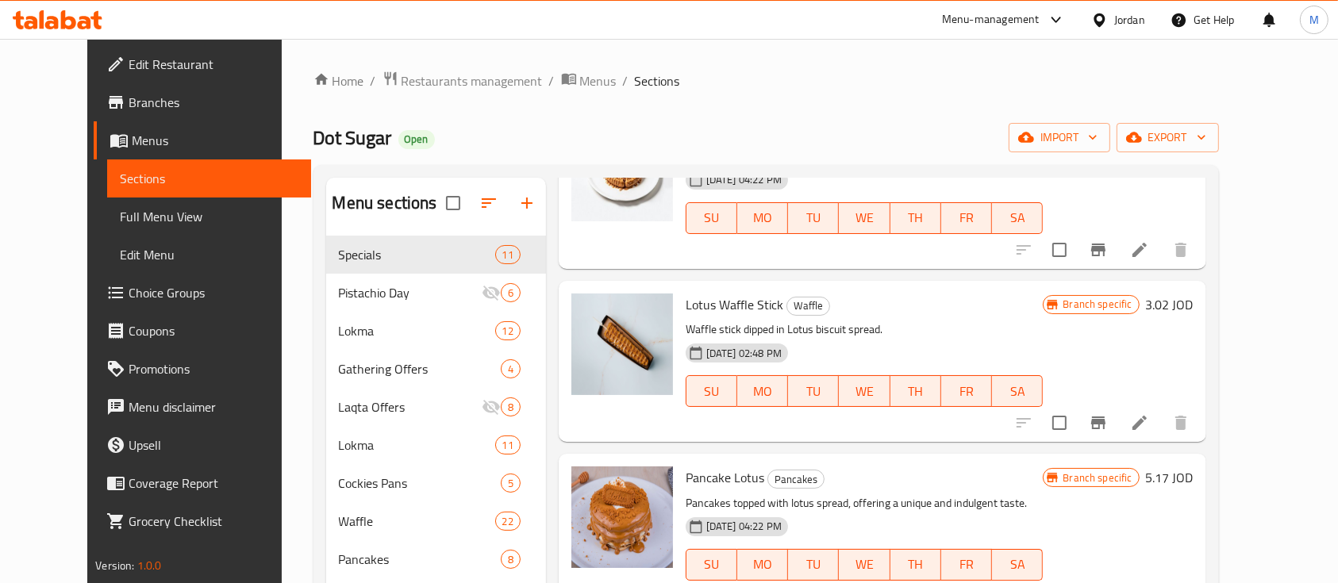
type input "Lotus"
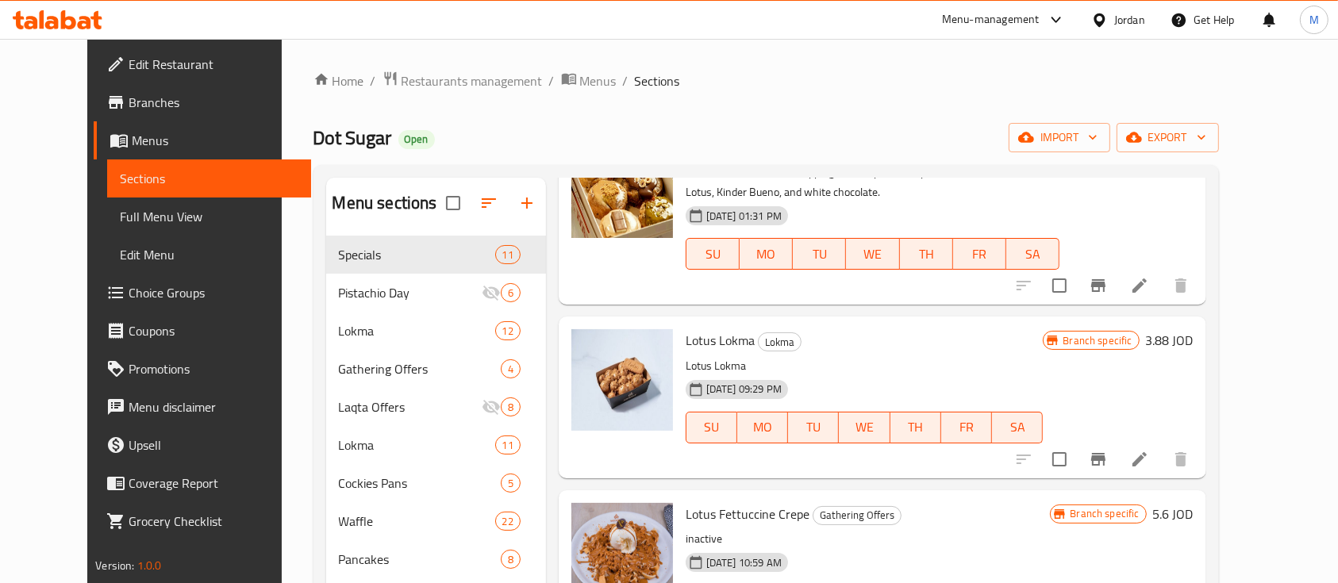
scroll to position [0, 0]
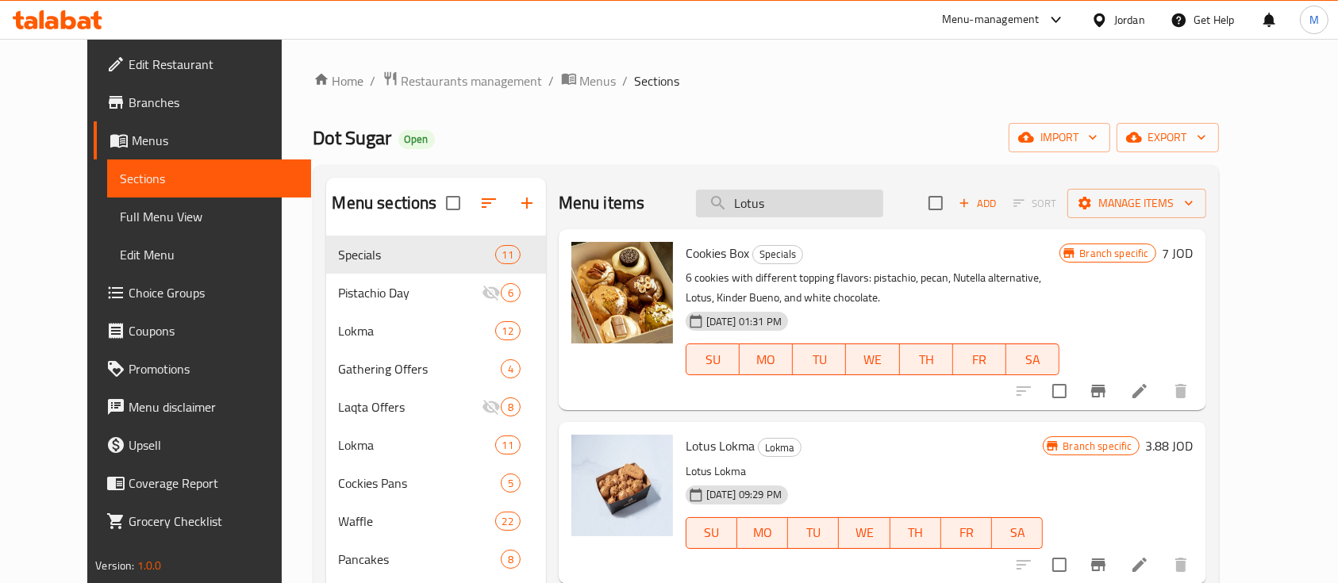
click at [866, 208] on input "Lotus" at bounding box center [789, 204] width 187 height 28
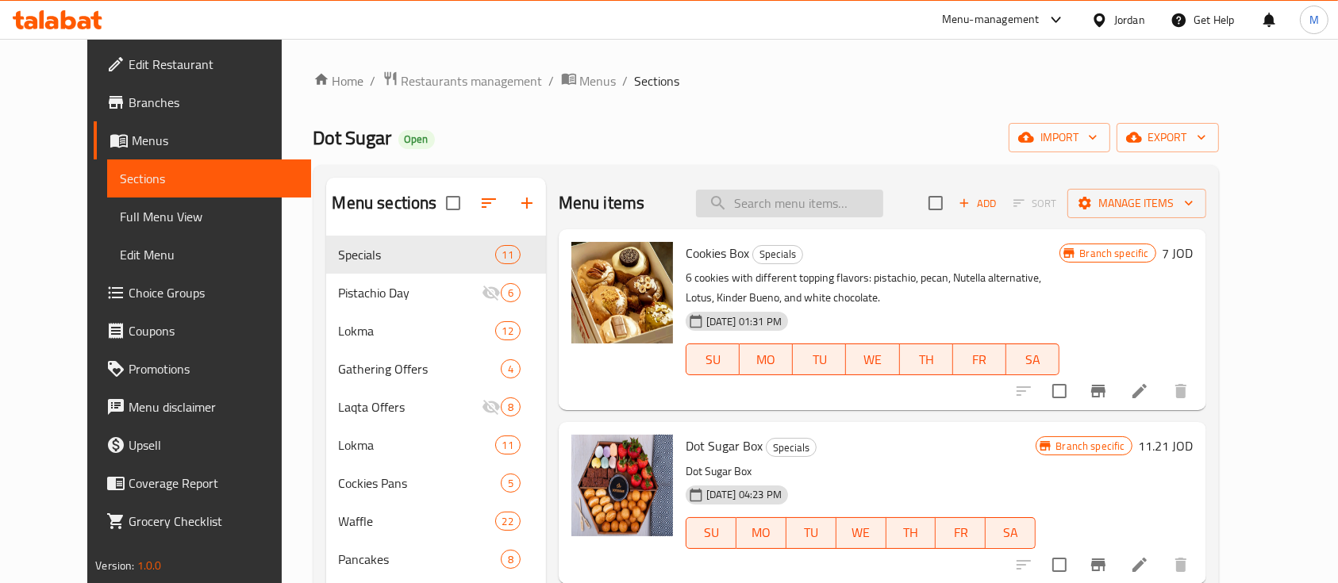
paste input "Mix Chocolate"
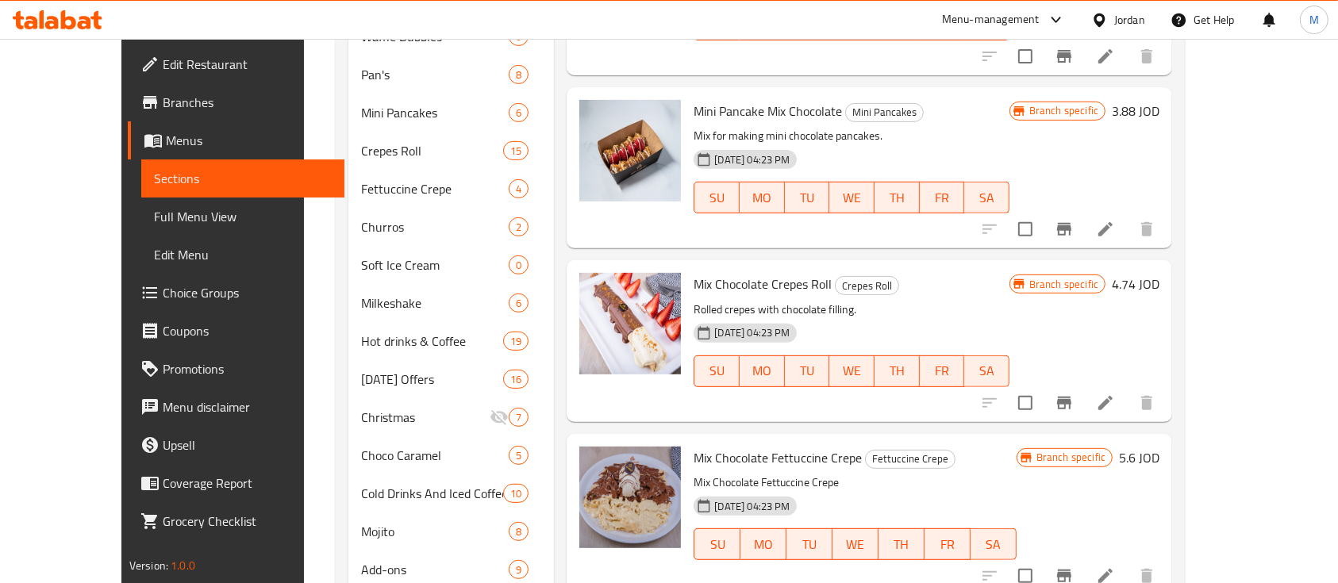
scroll to position [616, 0]
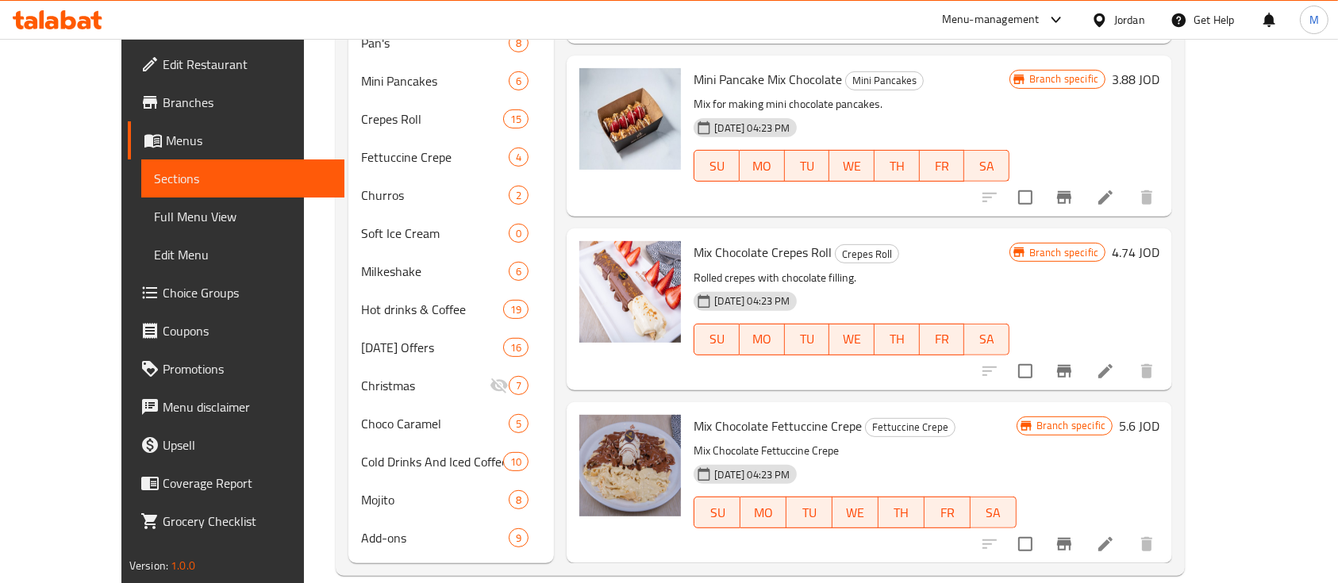
type input "Mix Chocolate"
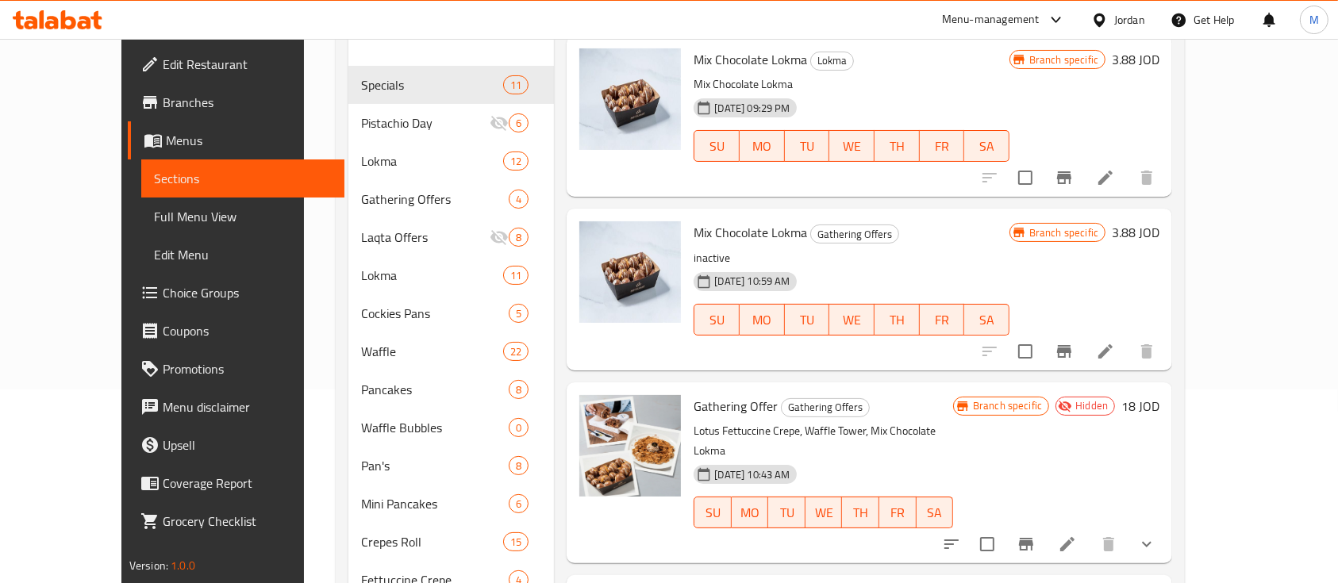
scroll to position [0, 0]
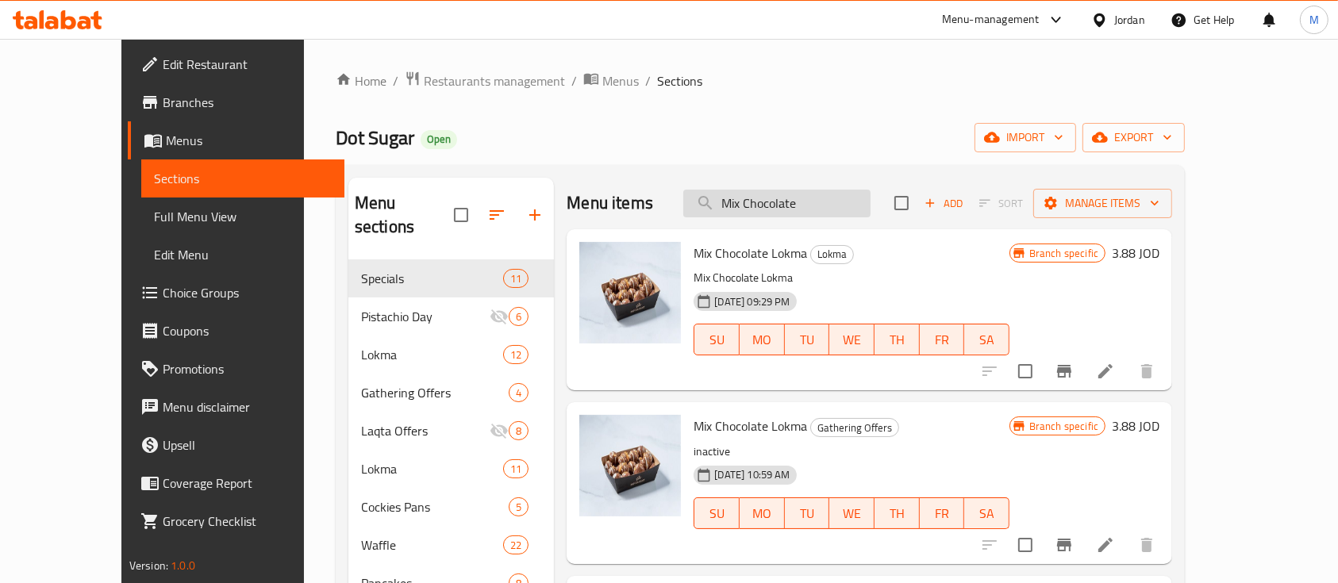
click at [870, 212] on input "Mix Chocolate" at bounding box center [776, 204] width 187 height 28
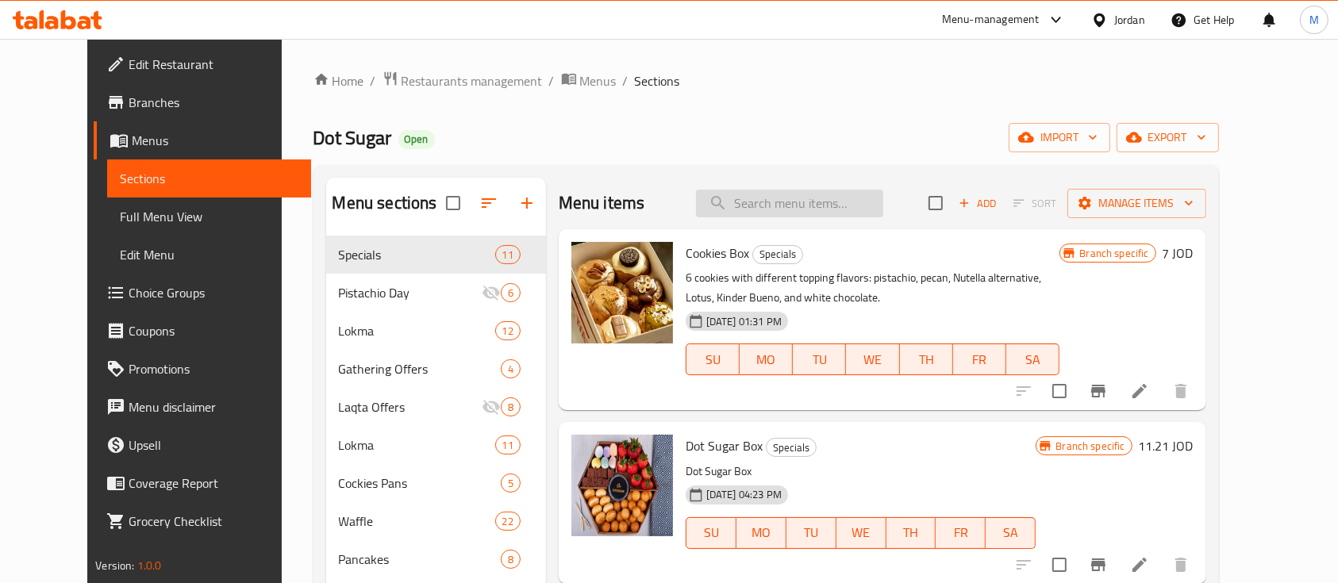
paste input "Dark Chocolate"
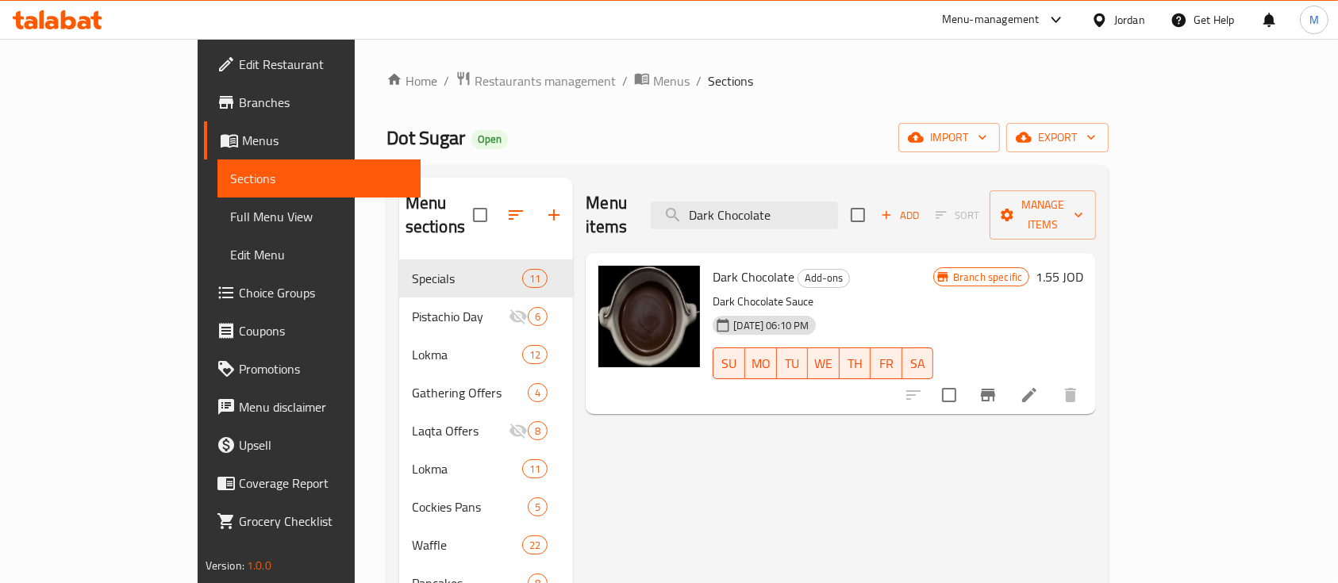
type input "Dark Chocolate"
click at [1036, 388] on icon at bounding box center [1029, 395] width 14 height 14
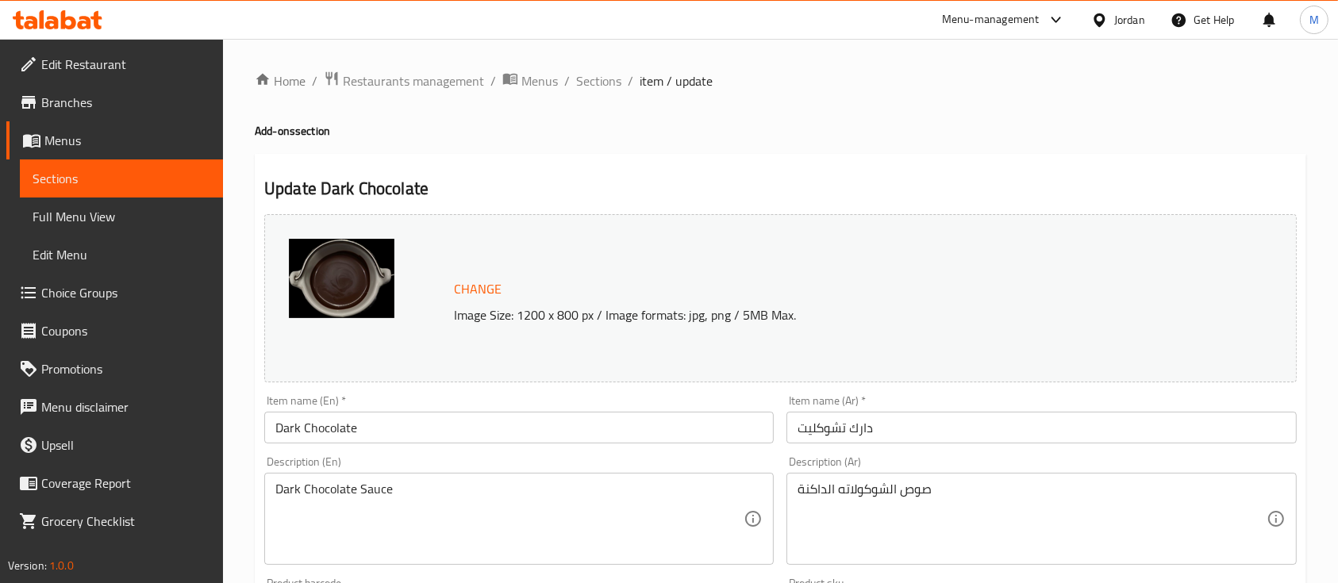
scroll to position [317, 0]
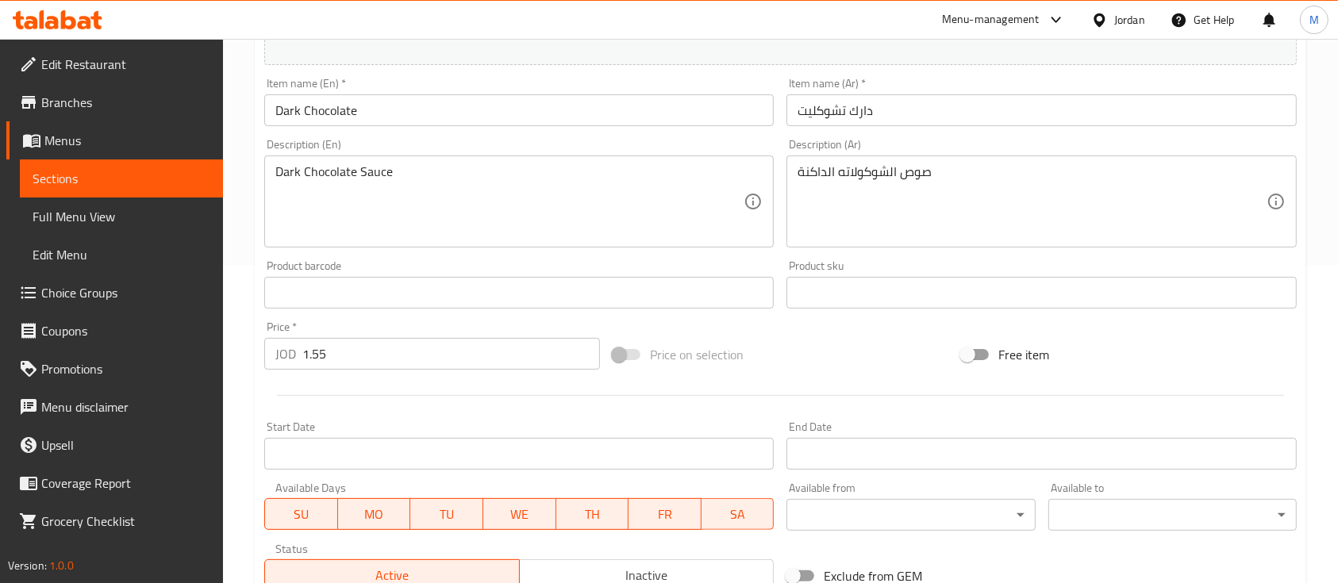
click at [619, 555] on div "Active Inactive" at bounding box center [518, 567] width 509 height 48
click at [620, 560] on div "Active Inactive" at bounding box center [518, 567] width 509 height 48
click at [622, 555] on div "Active Inactive" at bounding box center [518, 567] width 509 height 48
click at [622, 558] on div "Active Inactive" at bounding box center [518, 567] width 509 height 48
click at [622, 568] on span "Inactive" at bounding box center [647, 575] width 242 height 23
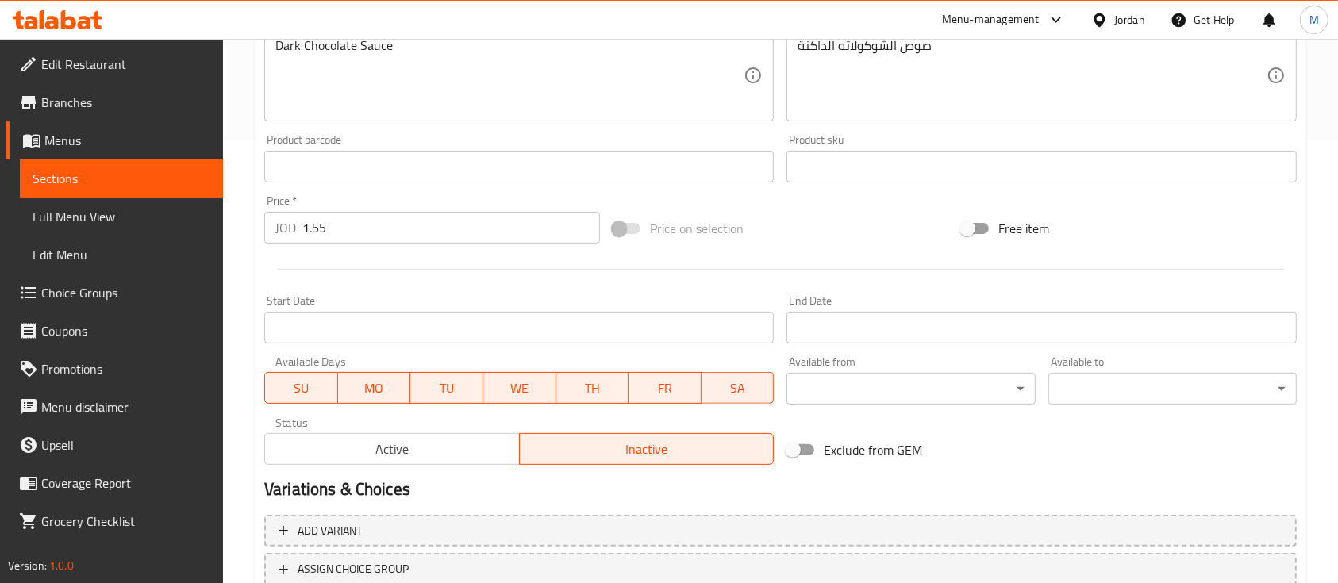
scroll to position [560, 0]
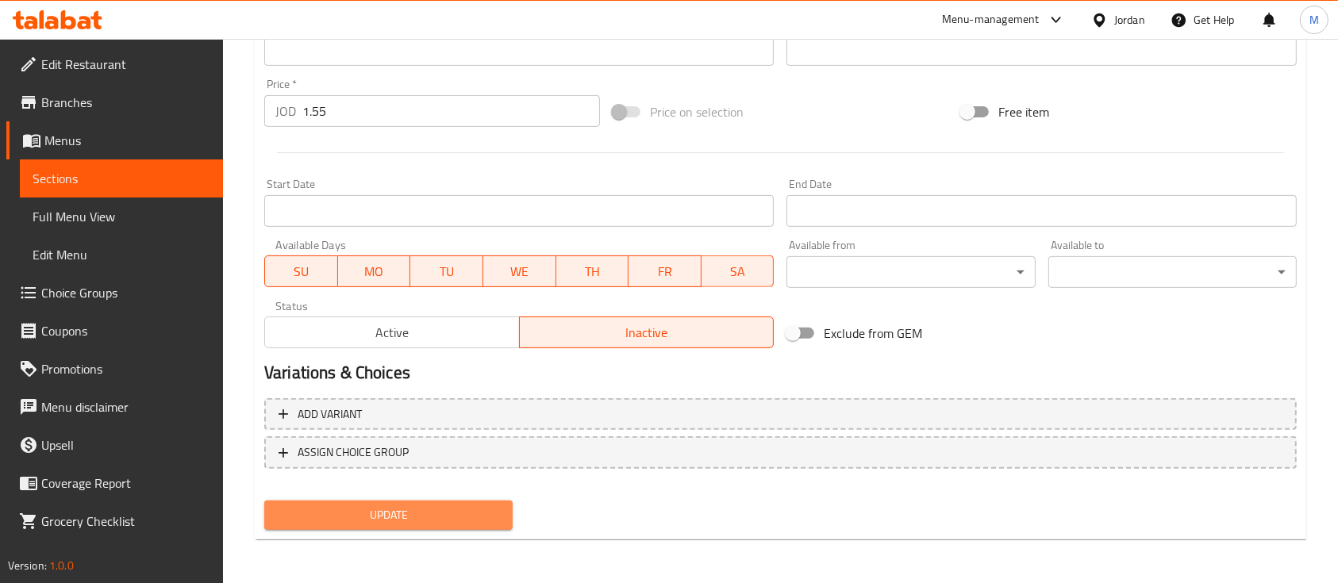
click at [457, 511] on span "Update" at bounding box center [388, 515] width 223 height 20
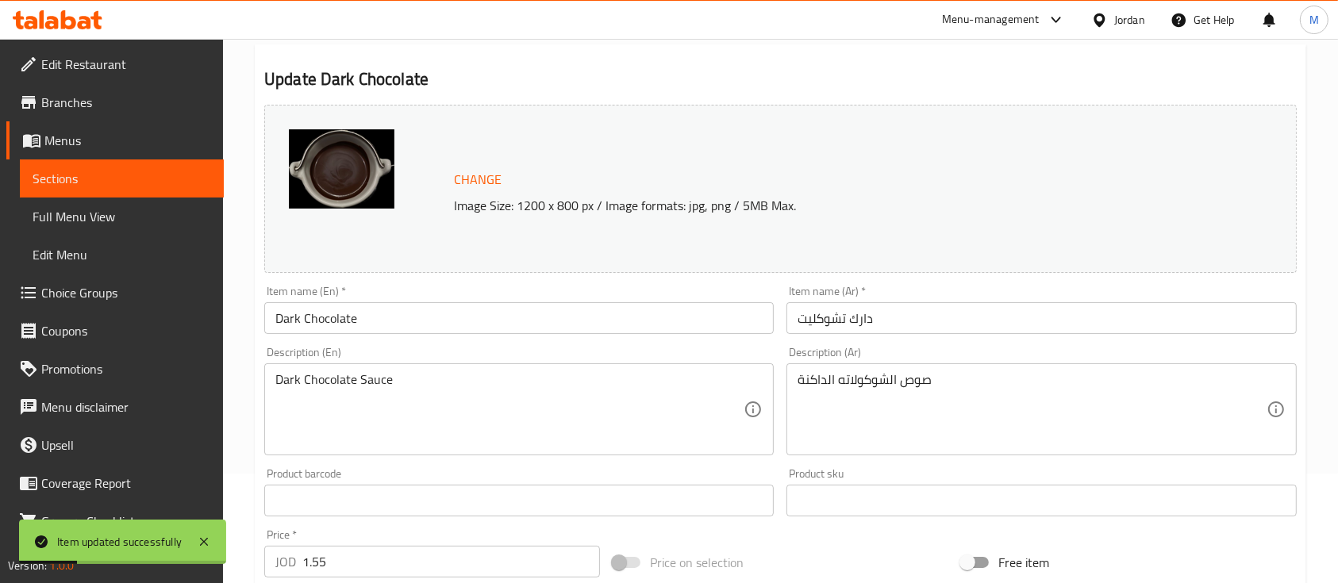
scroll to position [0, 0]
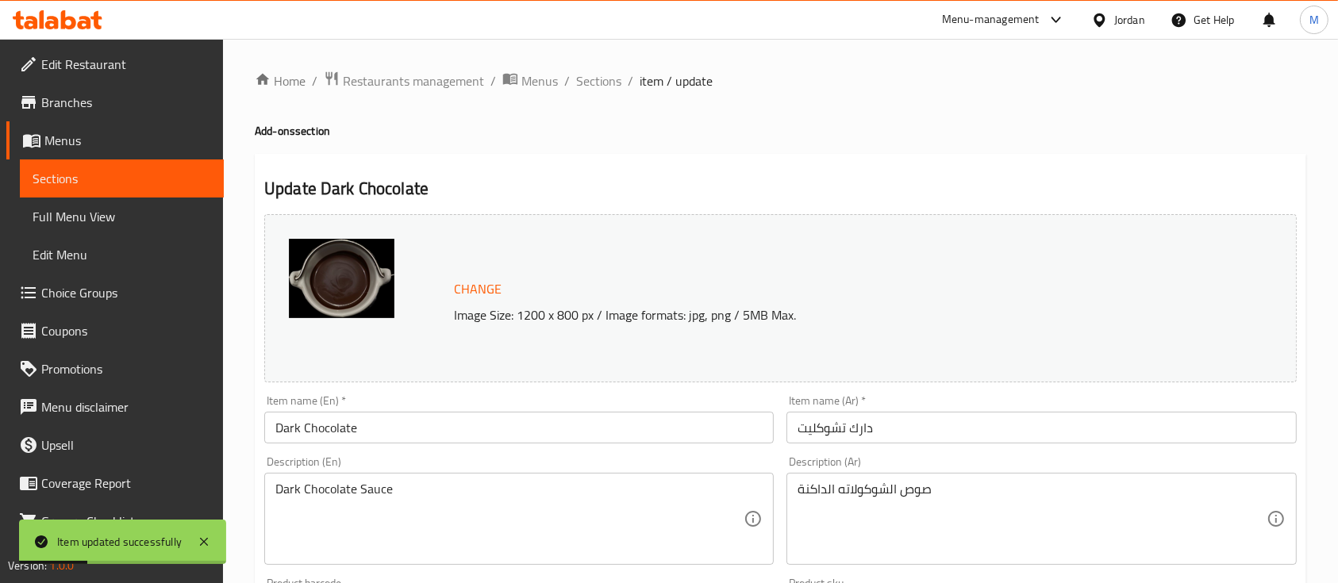
click at [119, 186] on span "Sections" at bounding box center [122, 178] width 179 height 19
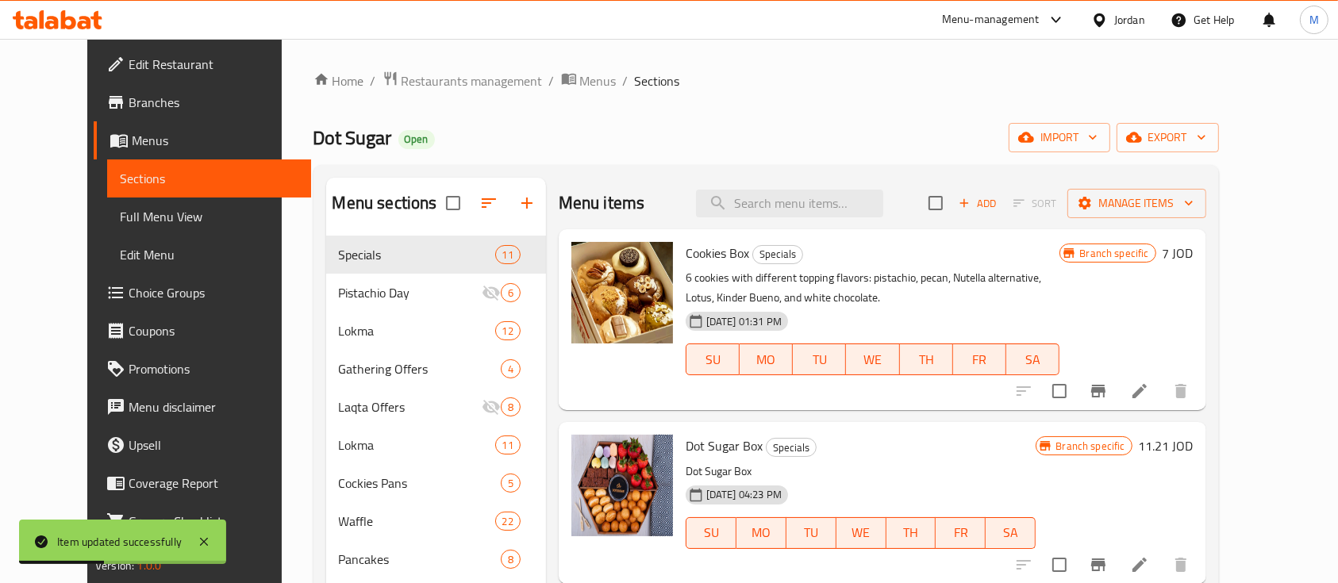
click at [859, 182] on div "Menu items Add Sort Manage items" at bounding box center [882, 204] width 647 height 52
click at [862, 198] on input "search" at bounding box center [789, 204] width 187 height 28
paste input "Pistachio Crepes Roll"
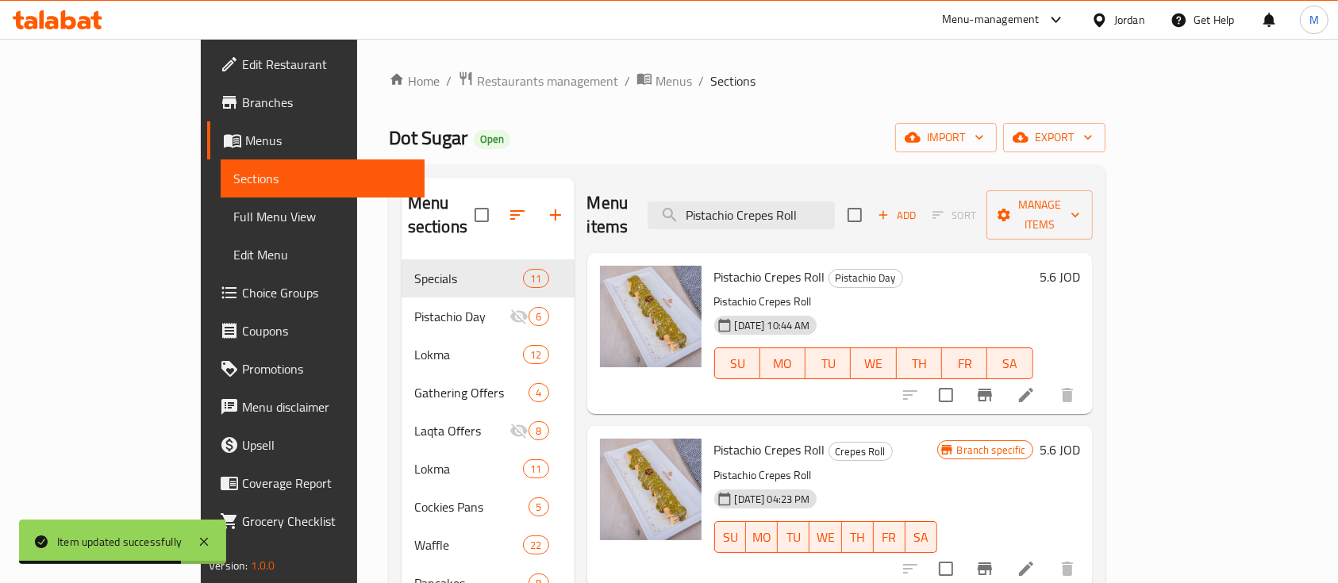
type input "Pistachio Crepes Roll"
click at [1035, 386] on icon at bounding box center [1025, 395] width 19 height 19
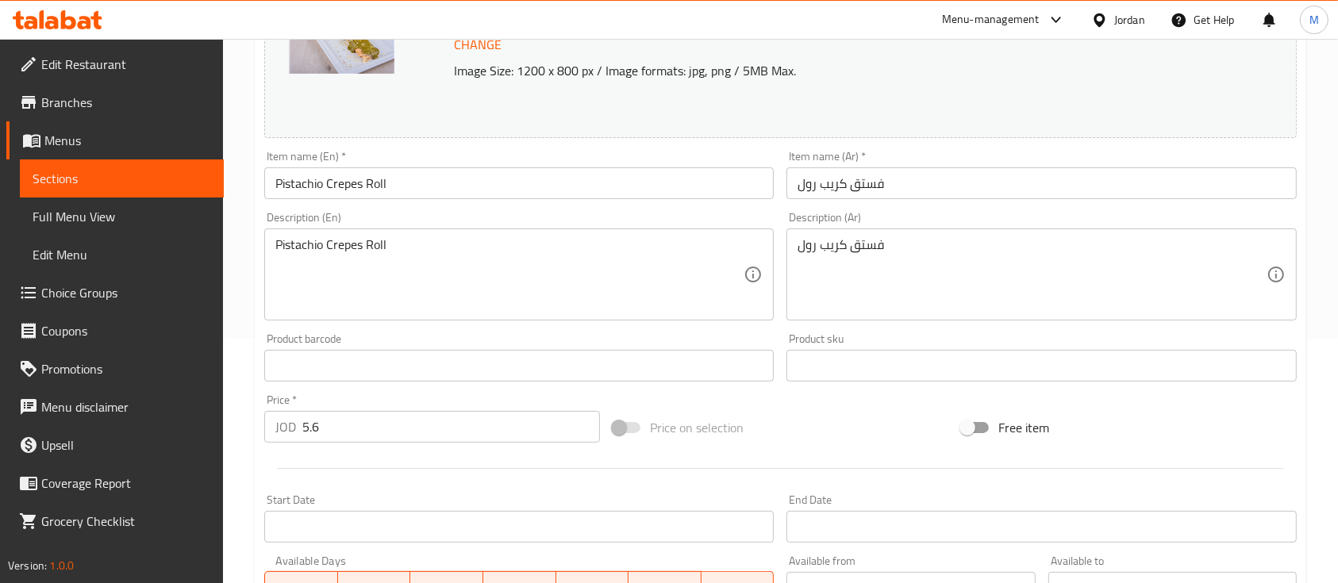
scroll to position [317, 0]
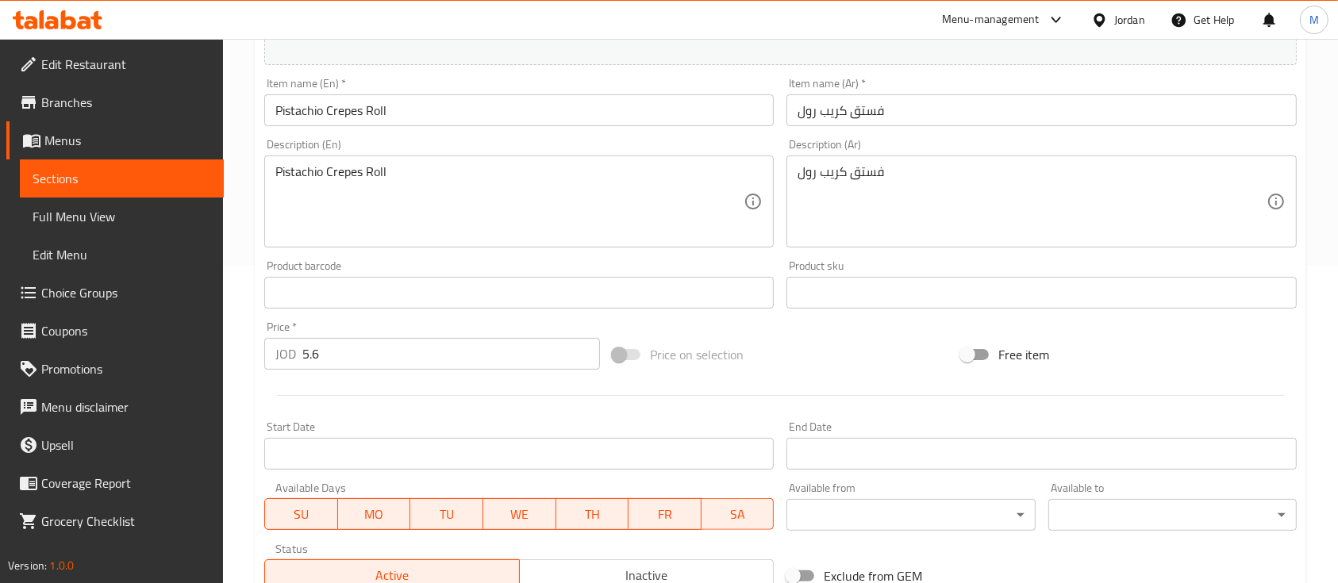
click at [667, 557] on div "Active Inactive" at bounding box center [518, 567] width 509 height 48
click at [670, 573] on span "Inactive" at bounding box center [647, 575] width 242 height 23
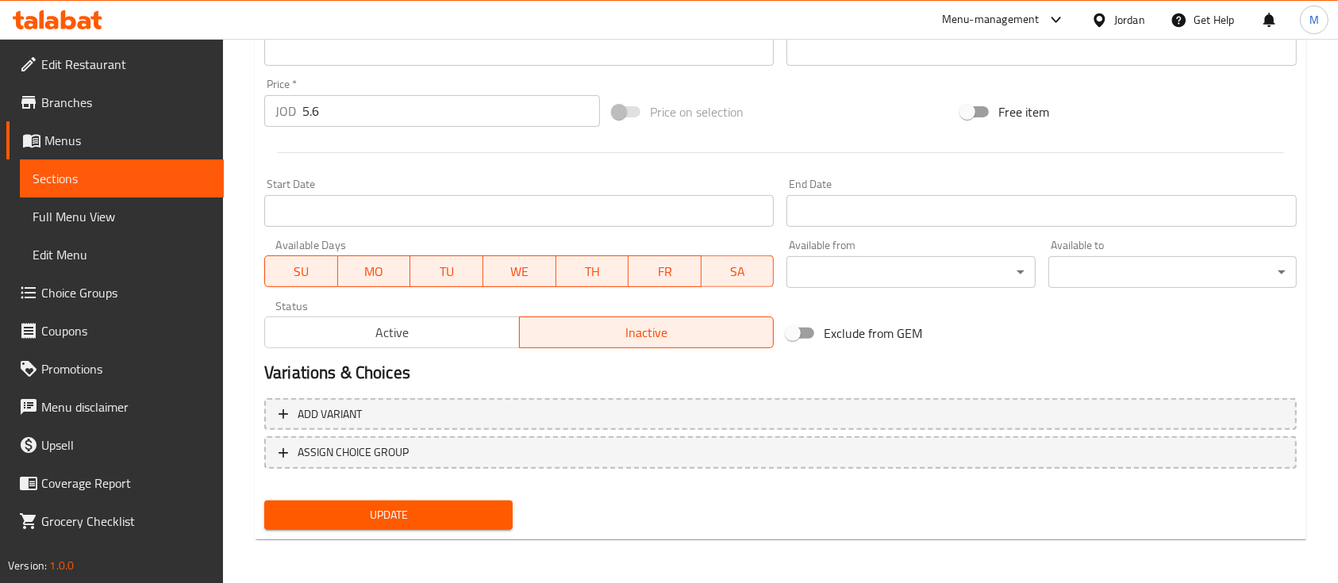
click at [448, 532] on div "Update" at bounding box center [388, 515] width 261 height 42
click at [444, 520] on span "Update" at bounding box center [388, 515] width 223 height 20
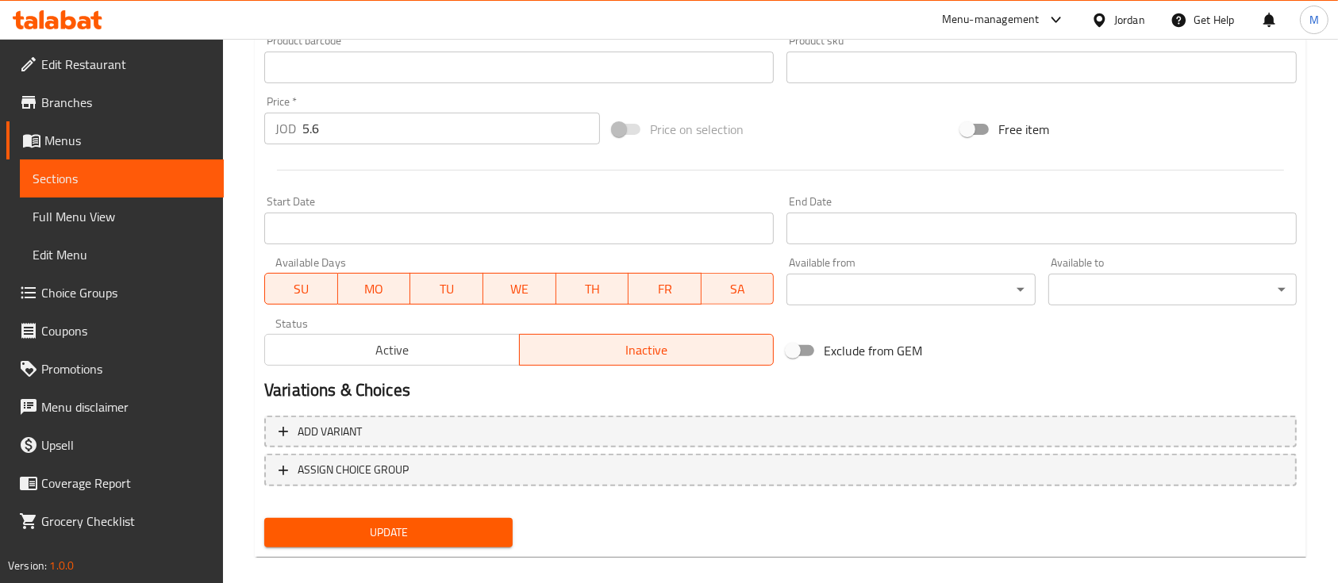
scroll to position [199, 0]
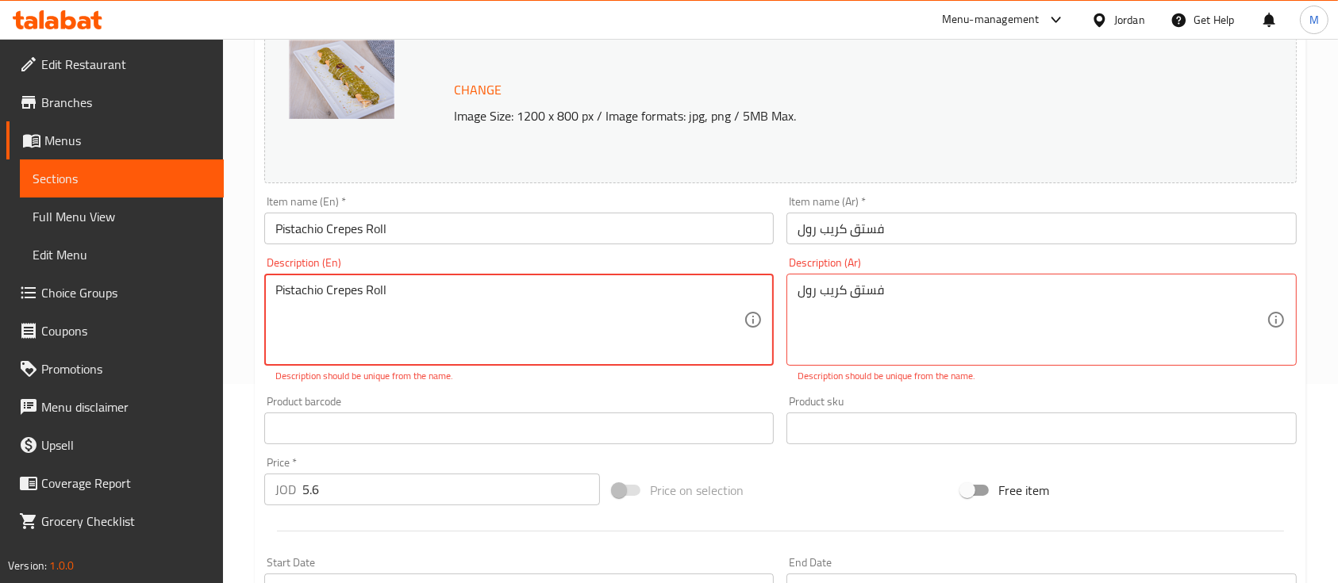
click at [432, 295] on textarea "Pistachio Crepes Roll" at bounding box center [509, 319] width 468 height 75
click at [862, 285] on textarea "فستق كريب رول" at bounding box center [1031, 319] width 468 height 75
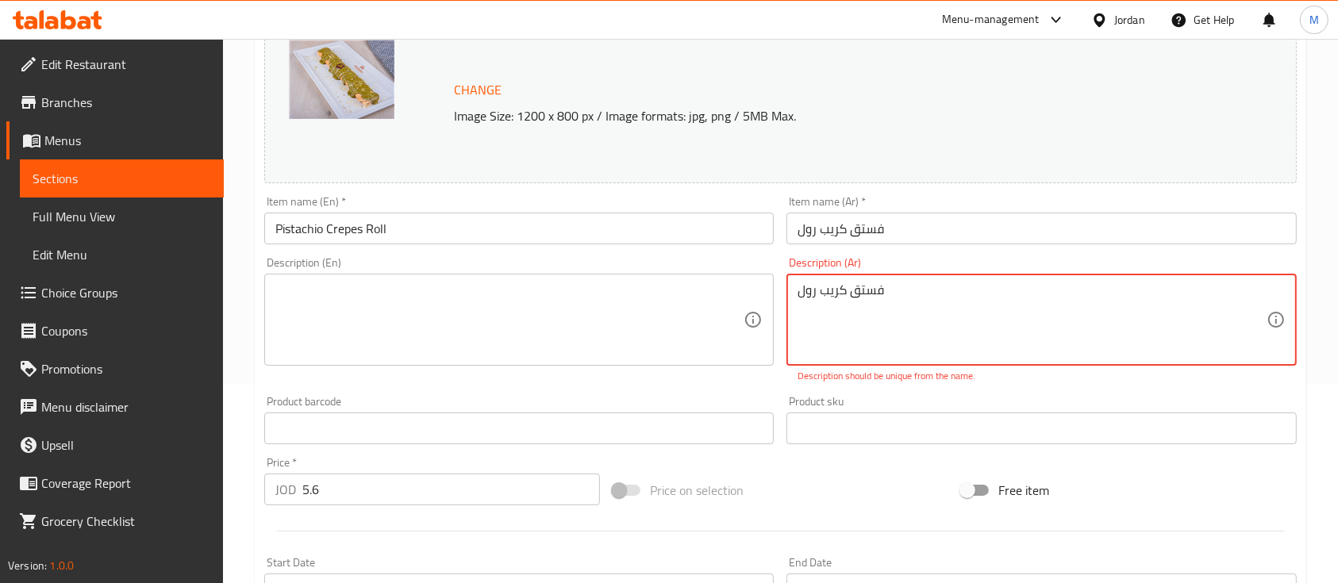
click at [862, 285] on textarea "فستق كريب رول" at bounding box center [1031, 319] width 468 height 75
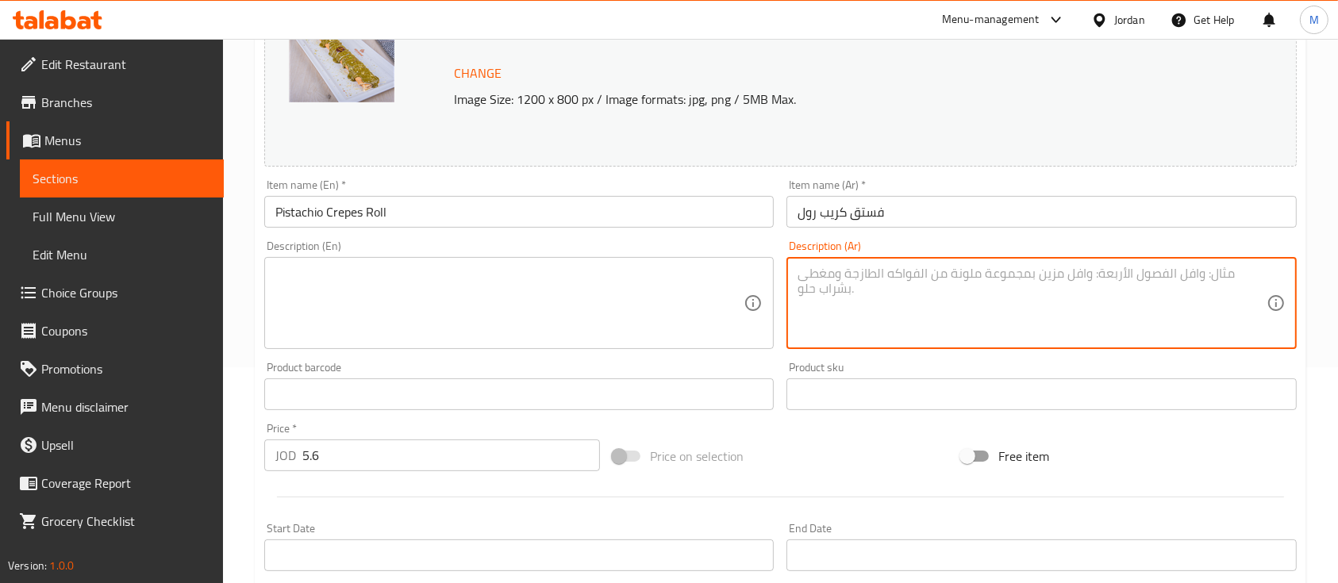
scroll to position [560, 0]
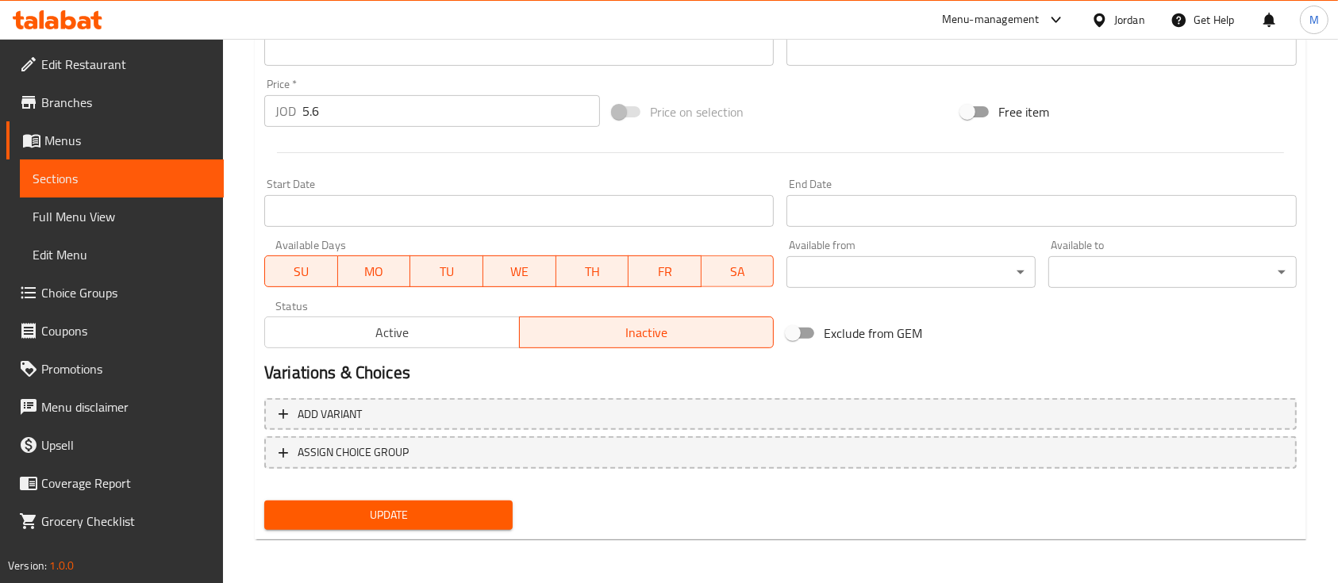
click at [432, 524] on button "Update" at bounding box center [388, 515] width 248 height 29
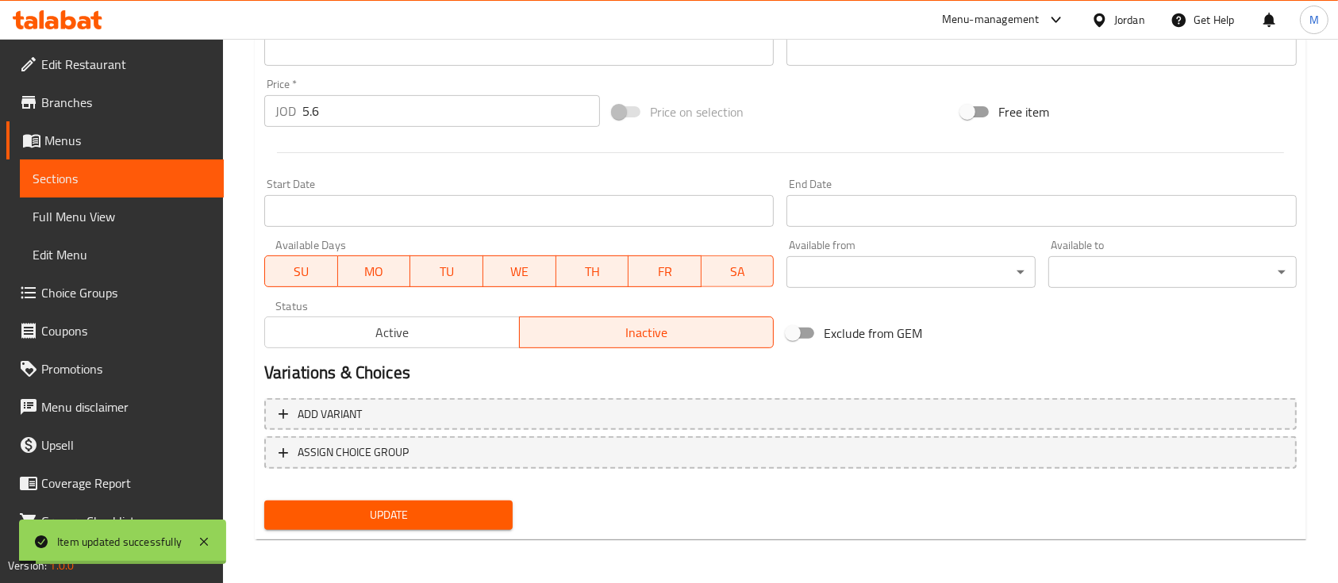
scroll to position [243, 0]
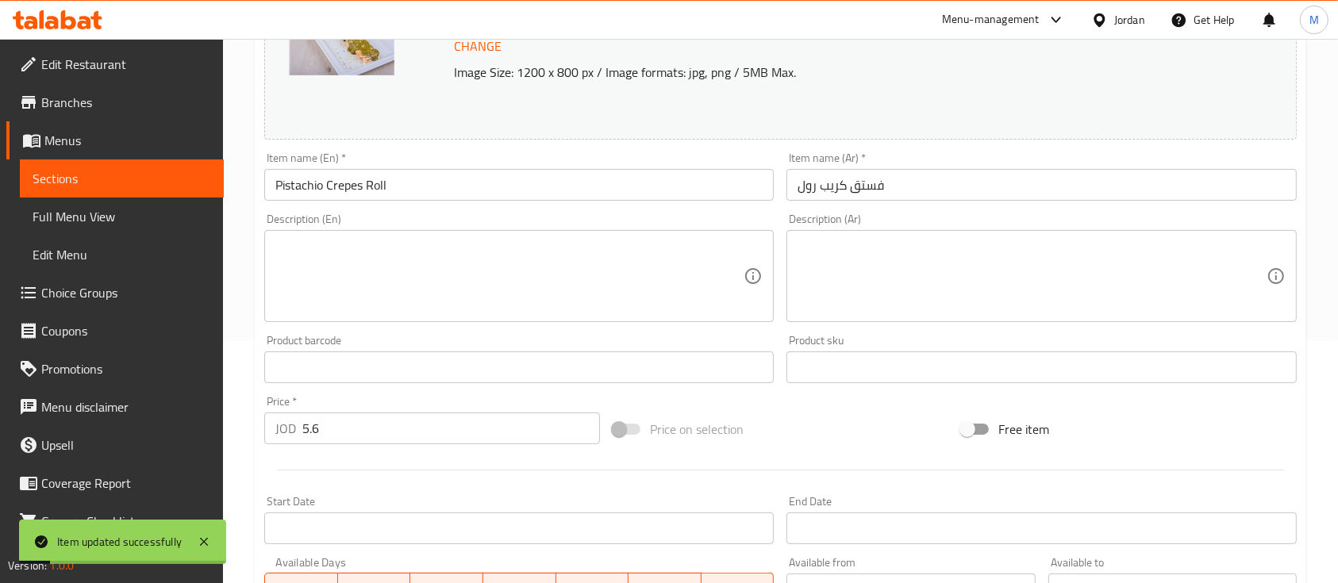
click at [53, 181] on span "Sections" at bounding box center [122, 178] width 179 height 19
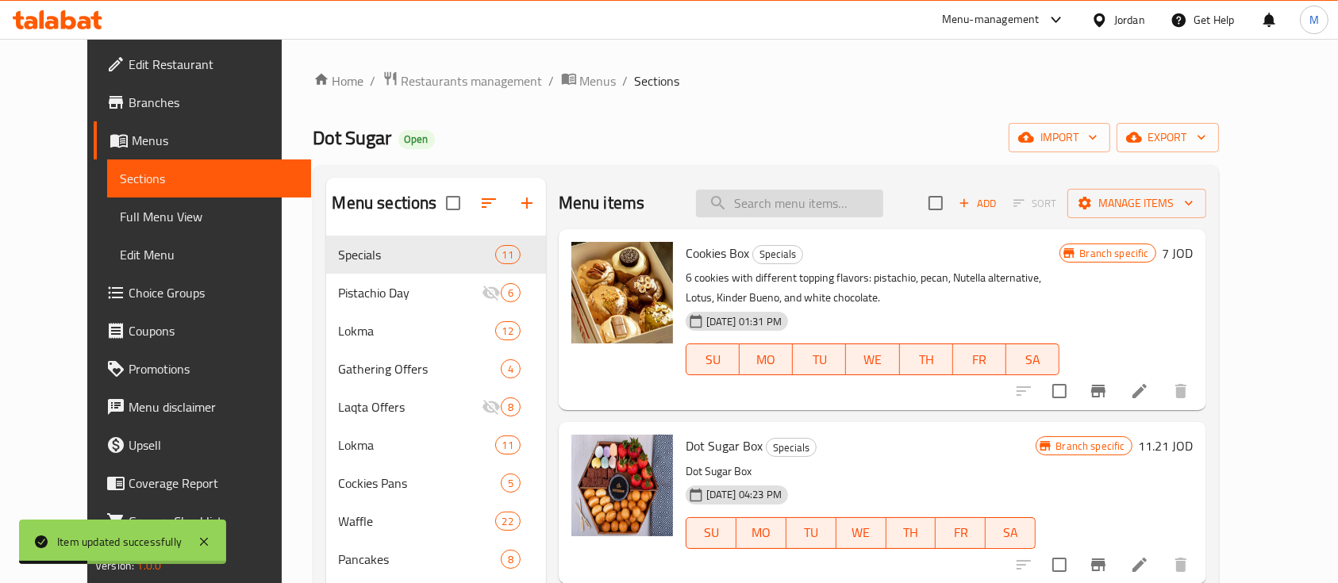
click at [839, 199] on input "search" at bounding box center [789, 204] width 187 height 28
paste input "Pistachio Crepes Roll"
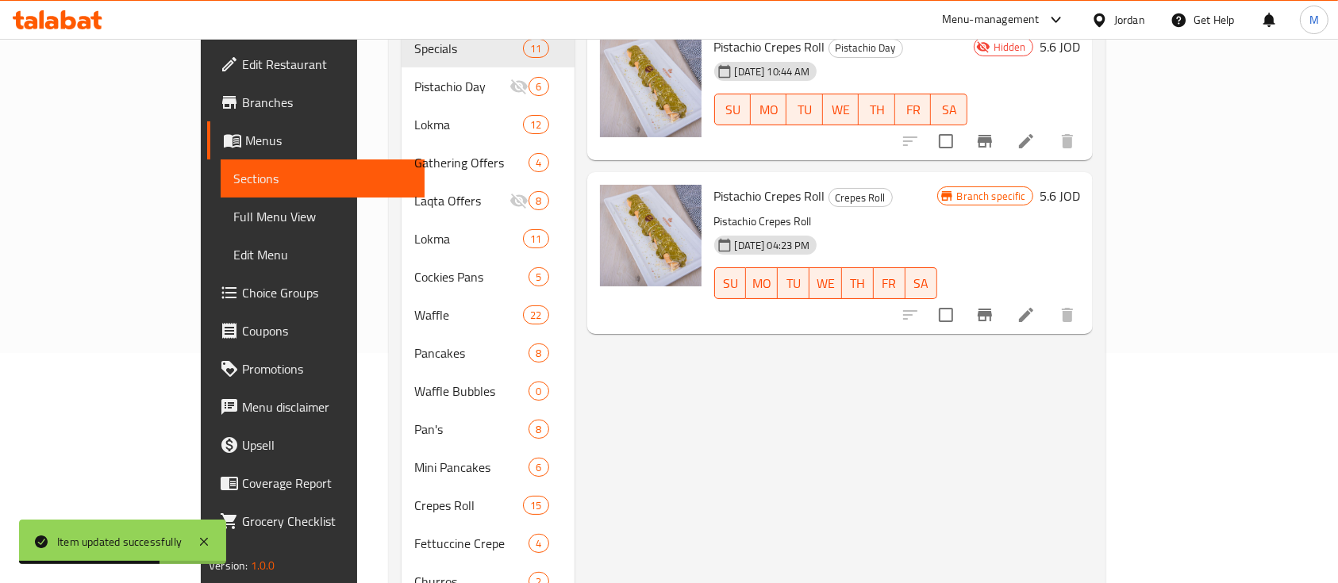
scroll to position [106, 0]
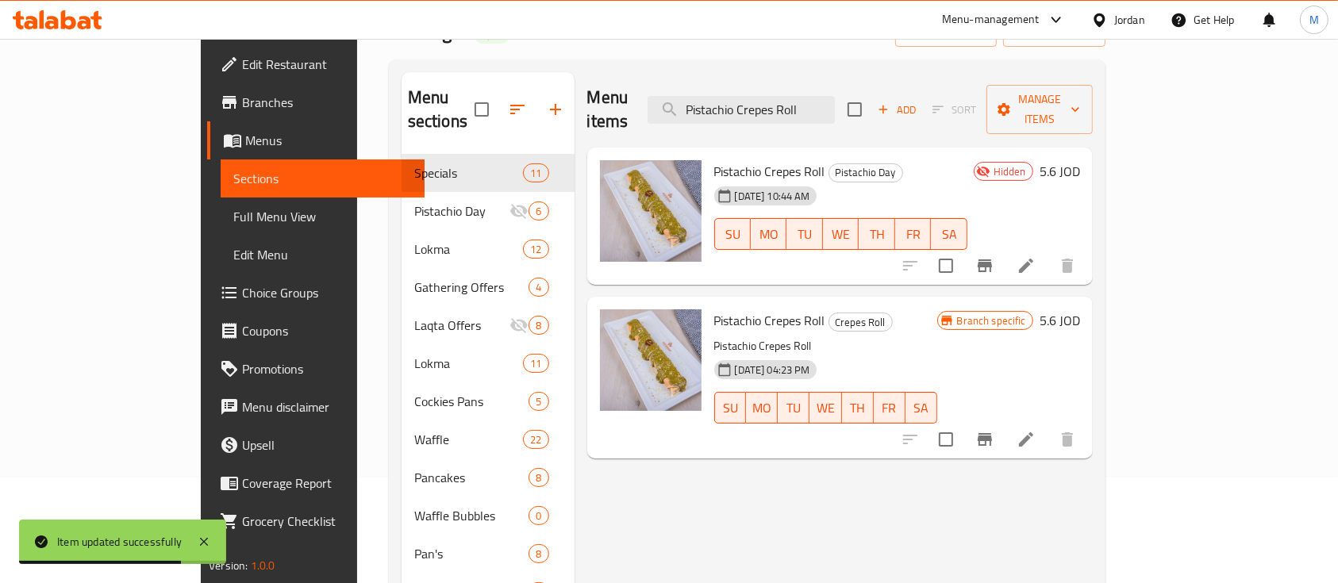
type input "Pistachio Crepes Roll"
click at [1048, 425] on li at bounding box center [1026, 439] width 44 height 29
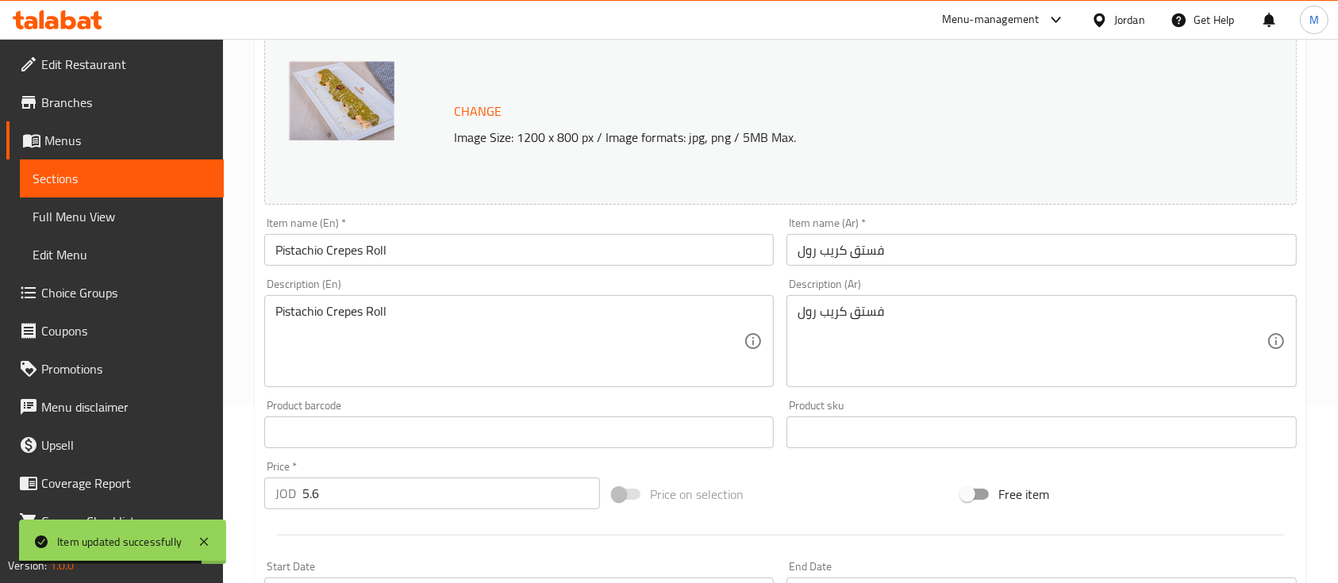
scroll to position [317, 0]
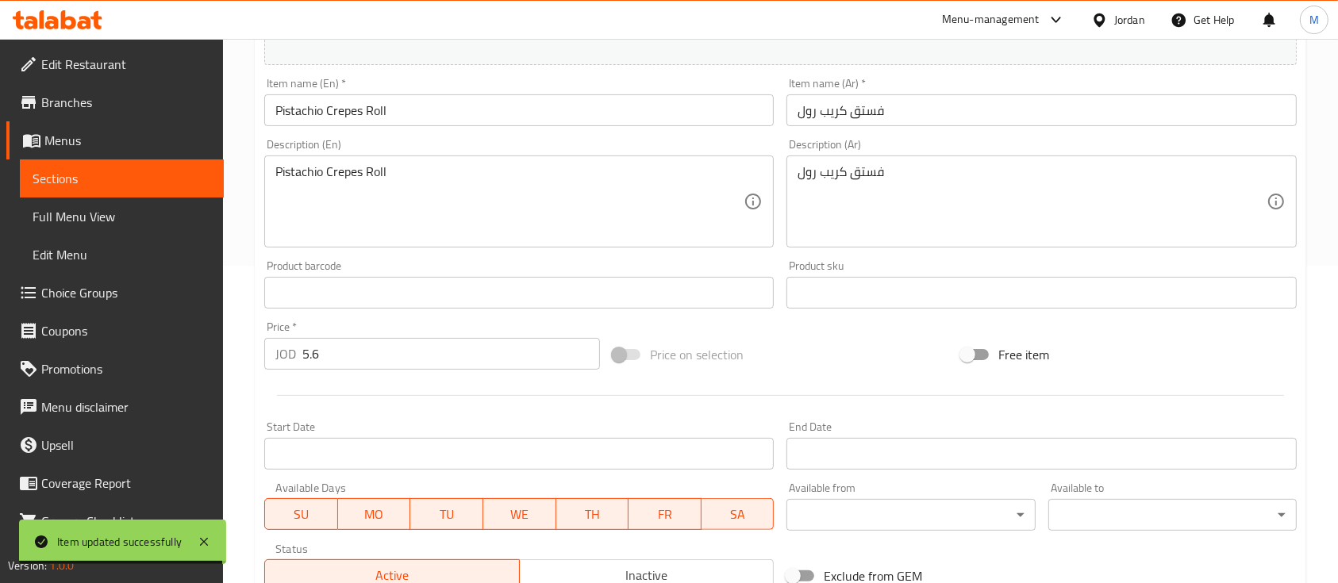
click at [647, 568] on span "Inactive" at bounding box center [647, 575] width 242 height 23
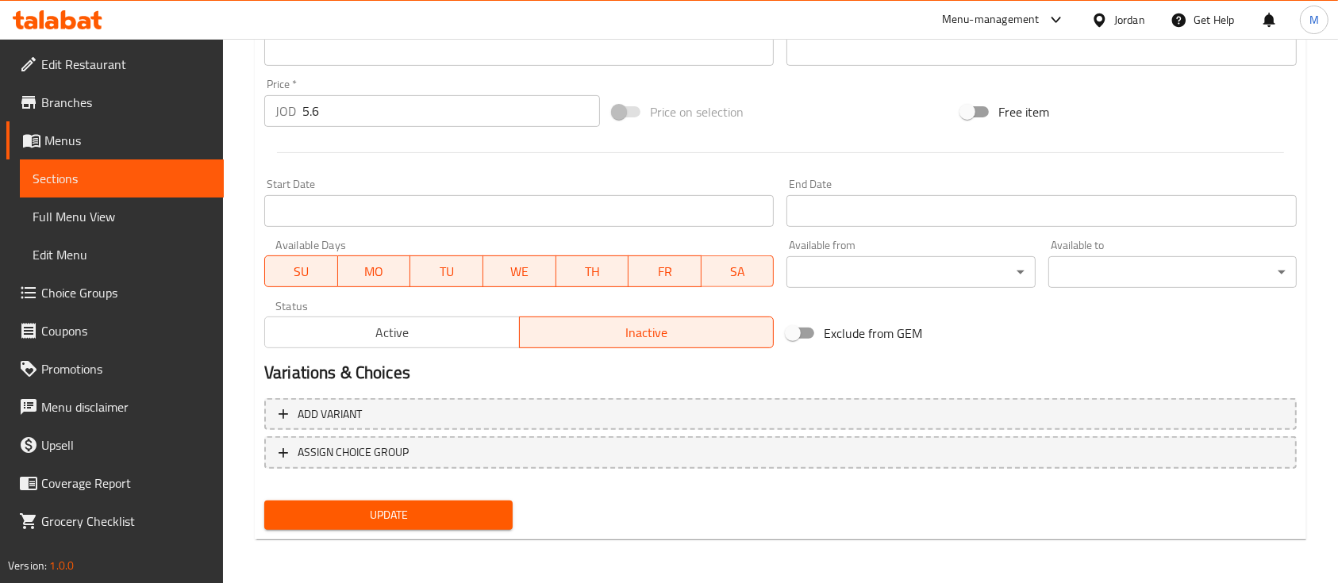
click at [461, 519] on span "Update" at bounding box center [388, 515] width 223 height 20
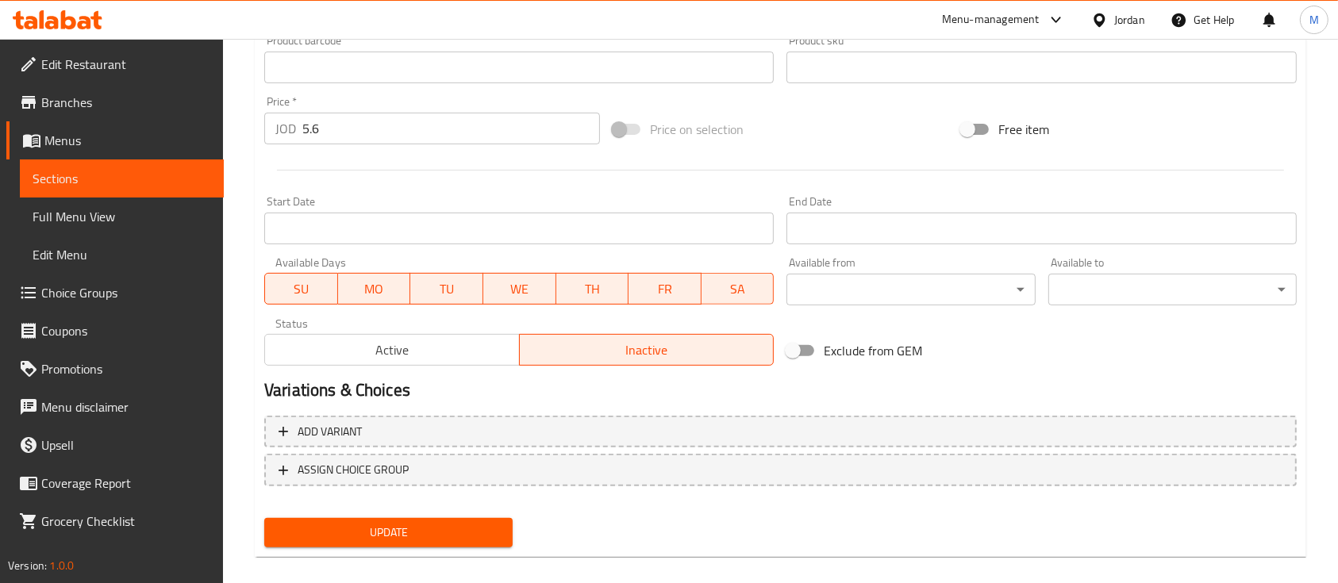
scroll to position [199, 0]
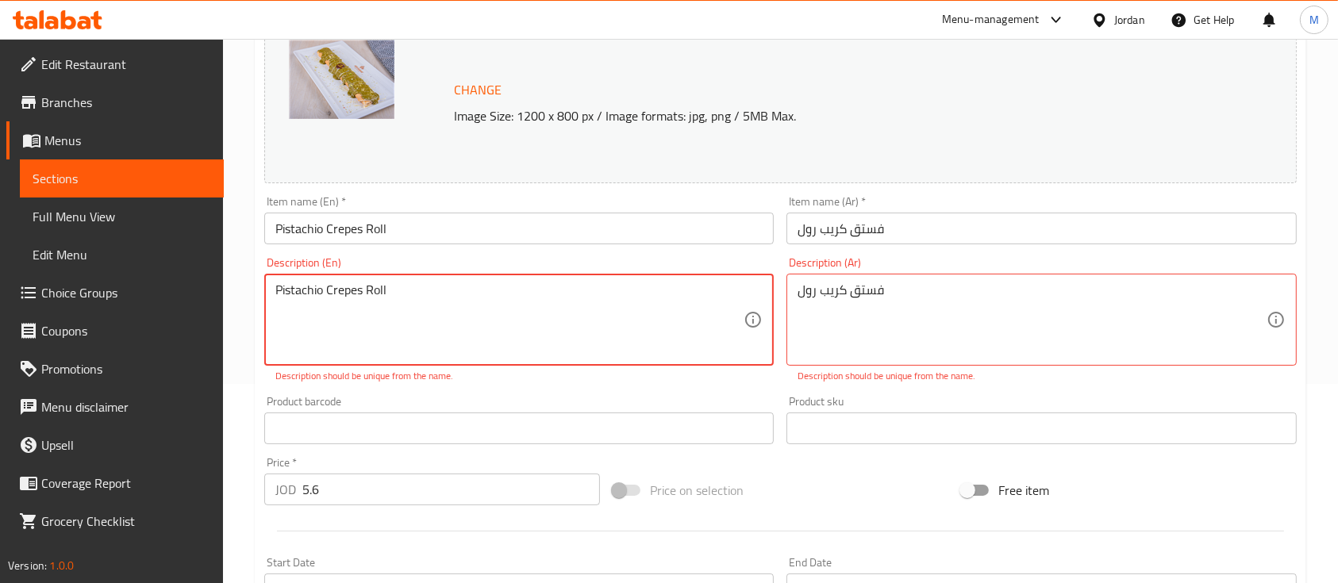
click at [434, 291] on textarea "Pistachio Crepes Roll" at bounding box center [509, 319] width 468 height 75
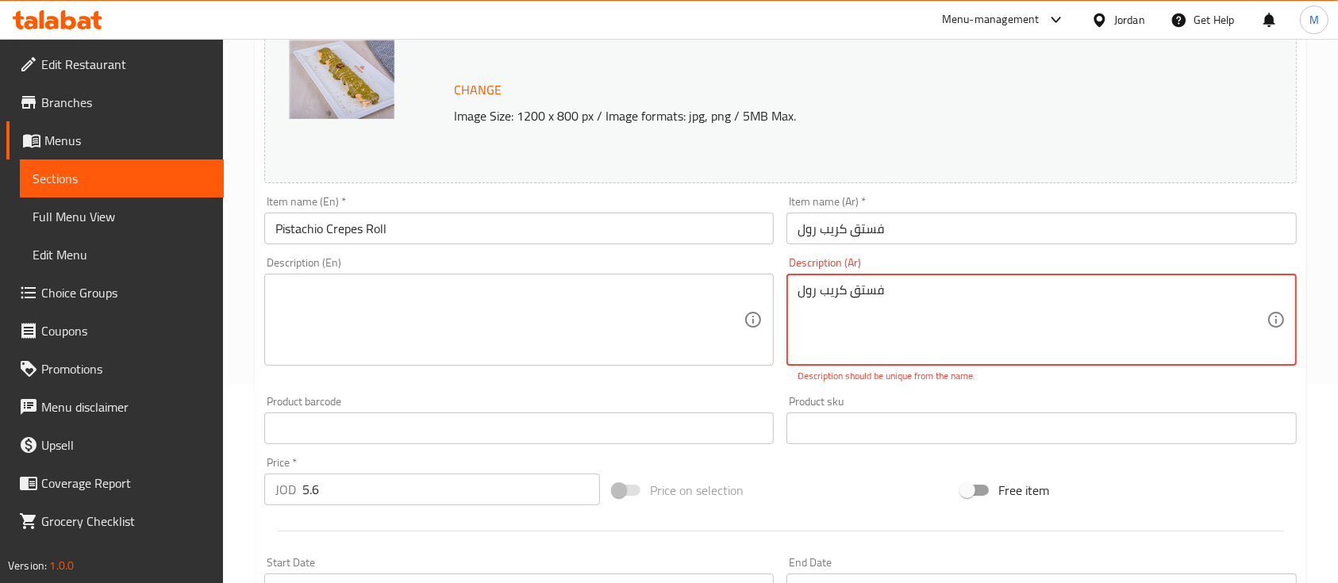
click at [853, 289] on textarea "فستق كريب رول" at bounding box center [1031, 319] width 468 height 75
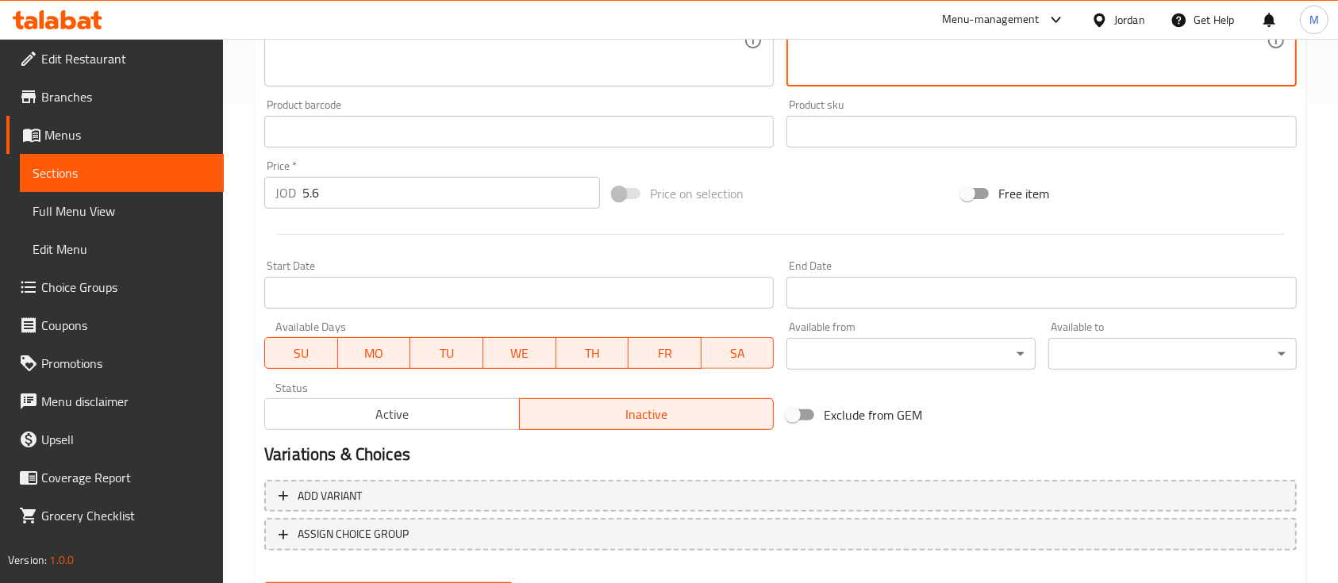
scroll to position [560, 0]
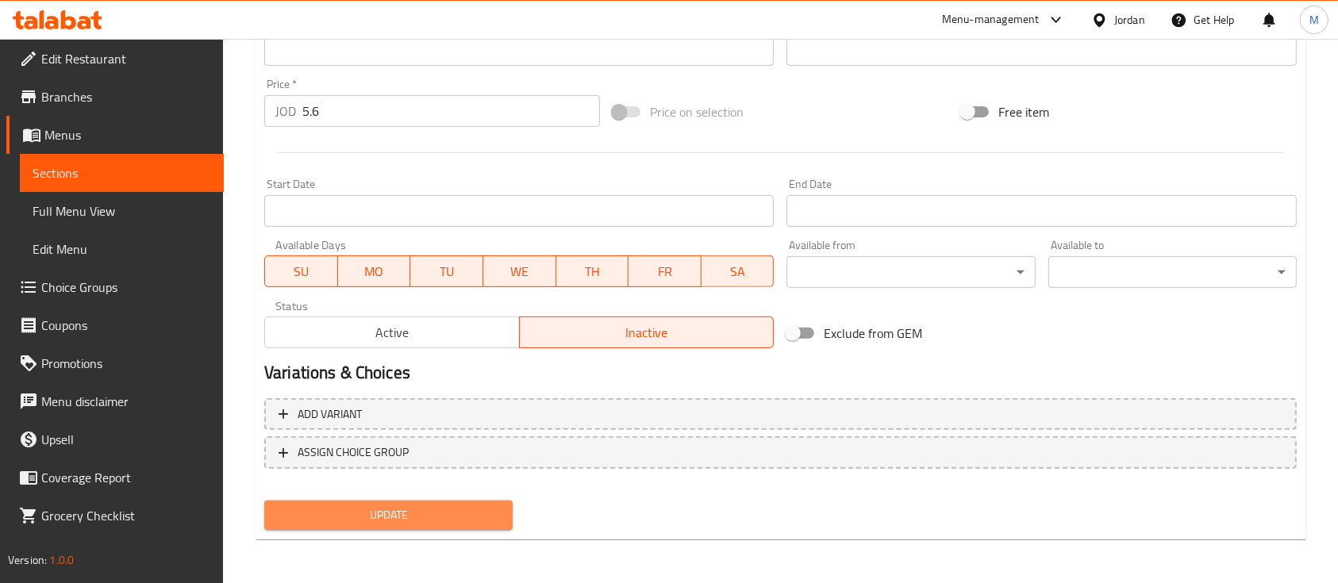
click at [451, 520] on span "Update" at bounding box center [388, 515] width 223 height 20
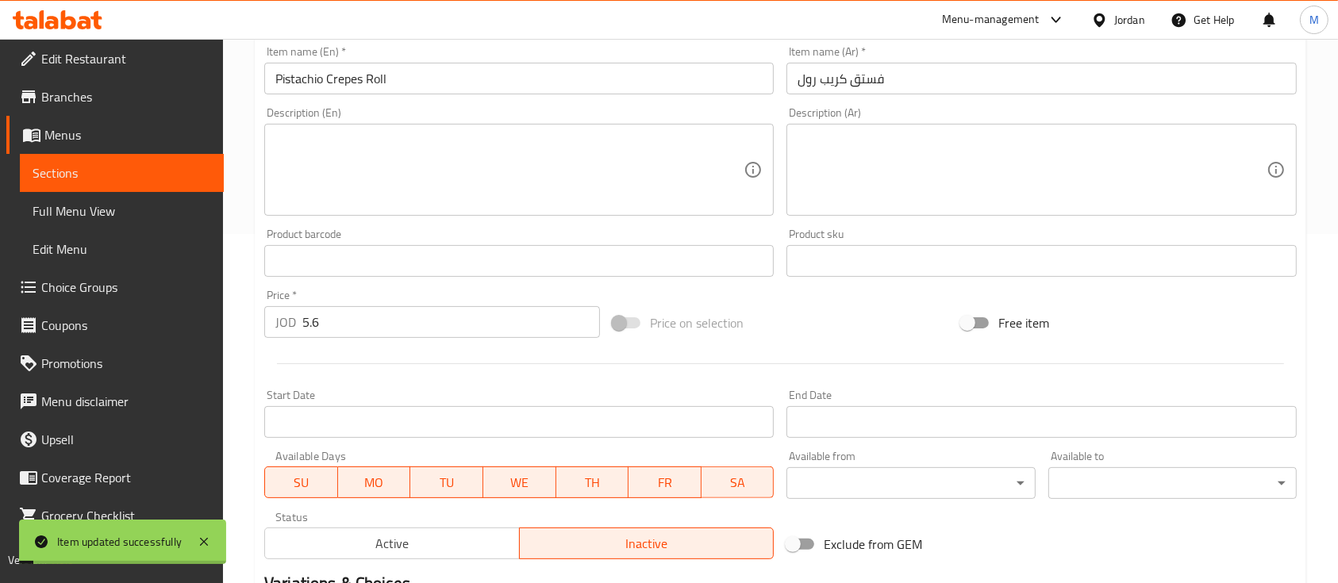
scroll to position [32, 0]
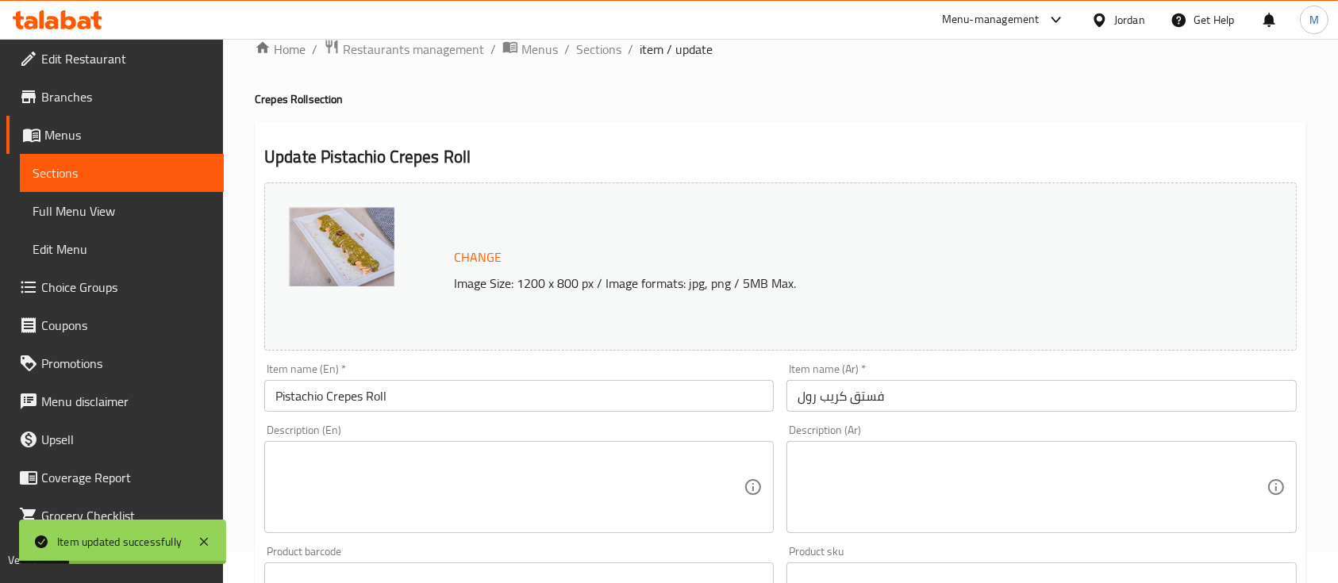
click at [48, 168] on span "Sections" at bounding box center [122, 172] width 179 height 19
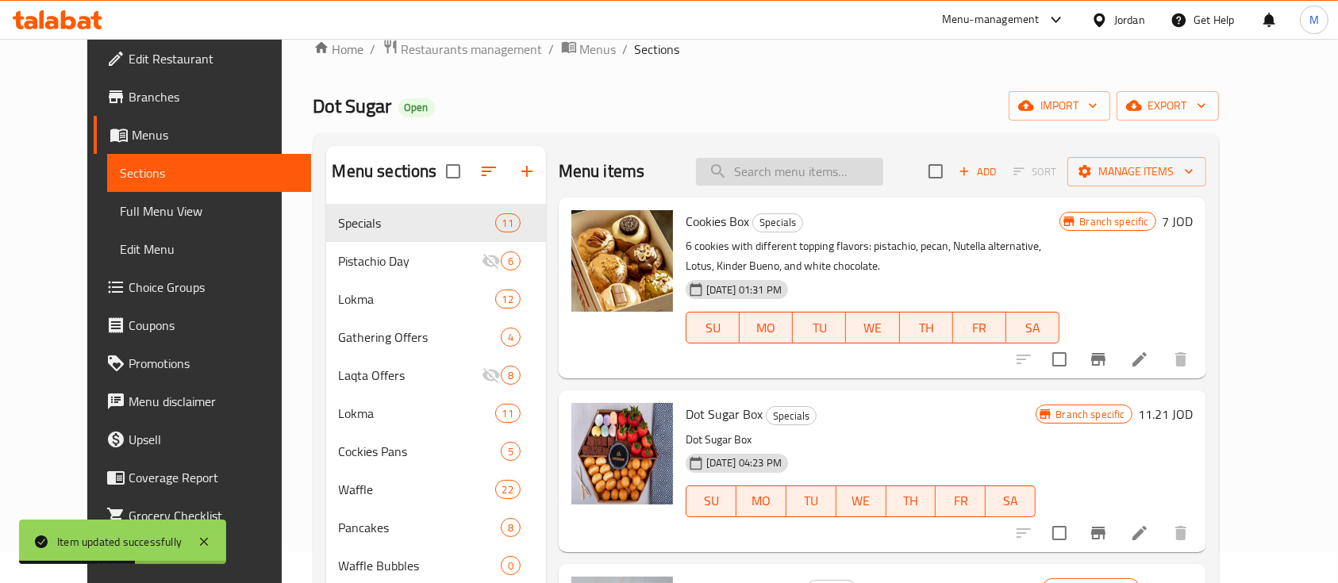
click at [806, 164] on input "search" at bounding box center [789, 172] width 187 height 28
paste input "Espresso Macchiato"
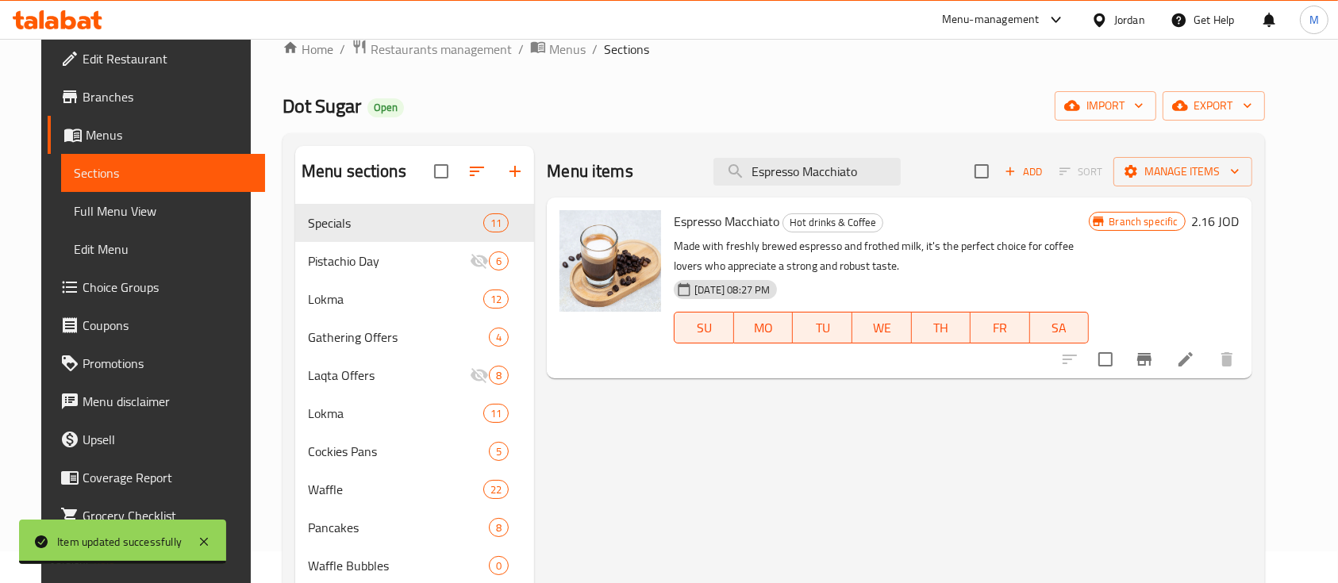
type input "Espresso Macchiato"
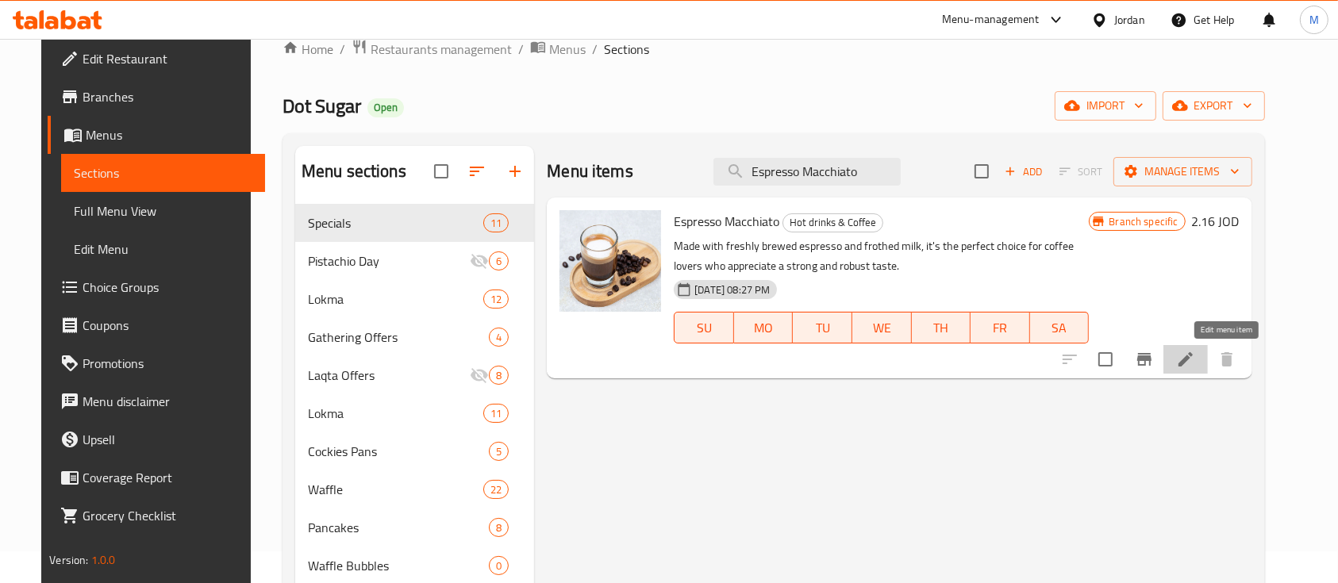
click at [1195, 366] on icon at bounding box center [1185, 359] width 19 height 19
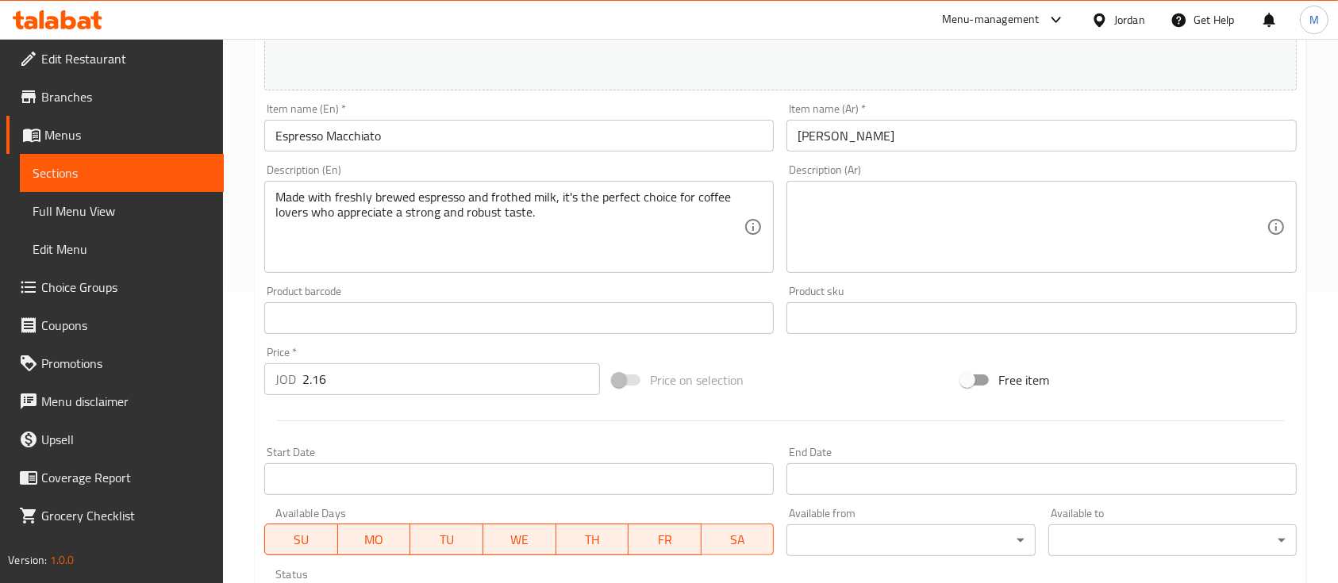
scroll to position [317, 0]
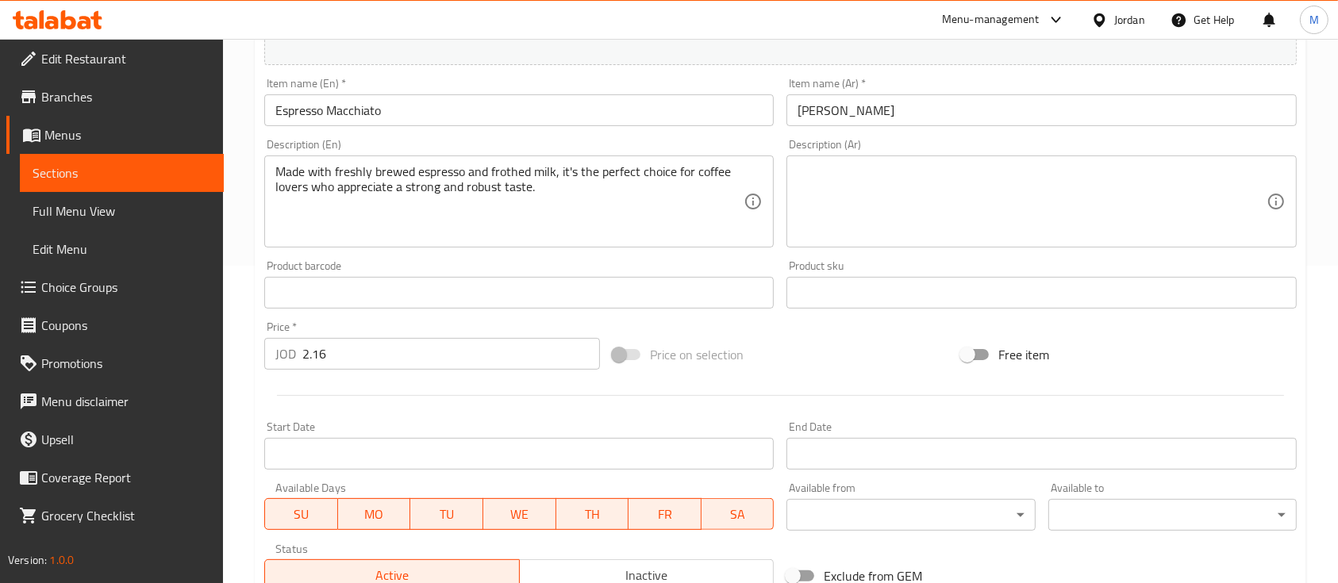
click at [563, 559] on div "Active Inactive" at bounding box center [518, 567] width 509 height 48
click at [568, 568] on span "Inactive" at bounding box center [647, 575] width 242 height 23
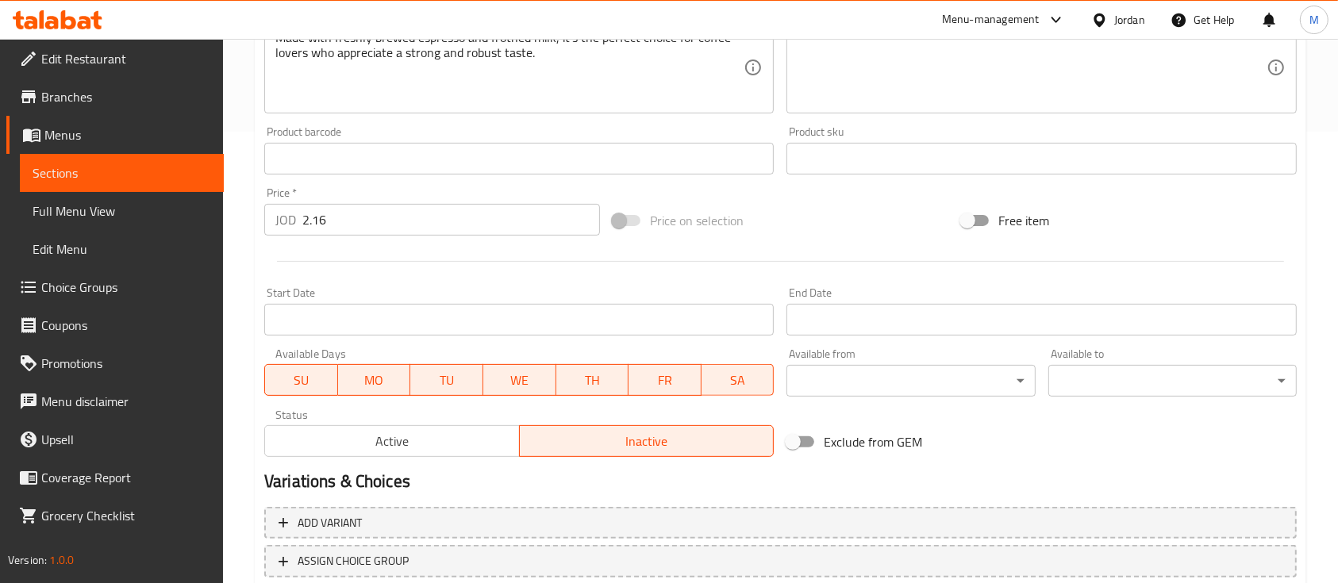
scroll to position [560, 0]
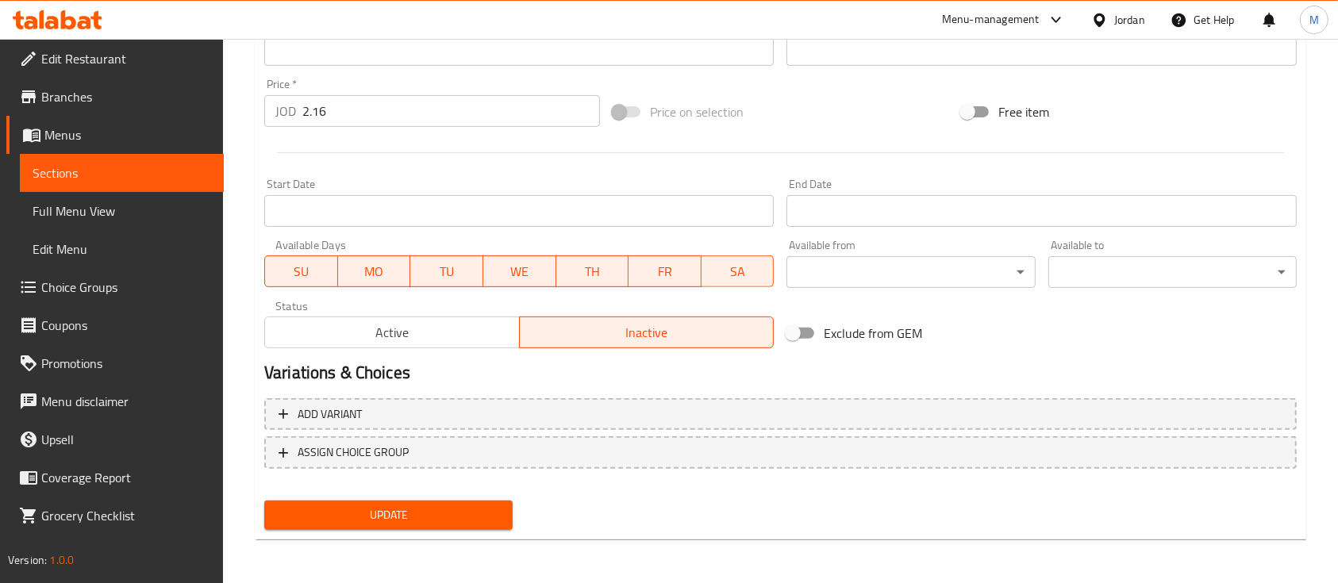
click at [376, 517] on span "Update" at bounding box center [388, 515] width 223 height 20
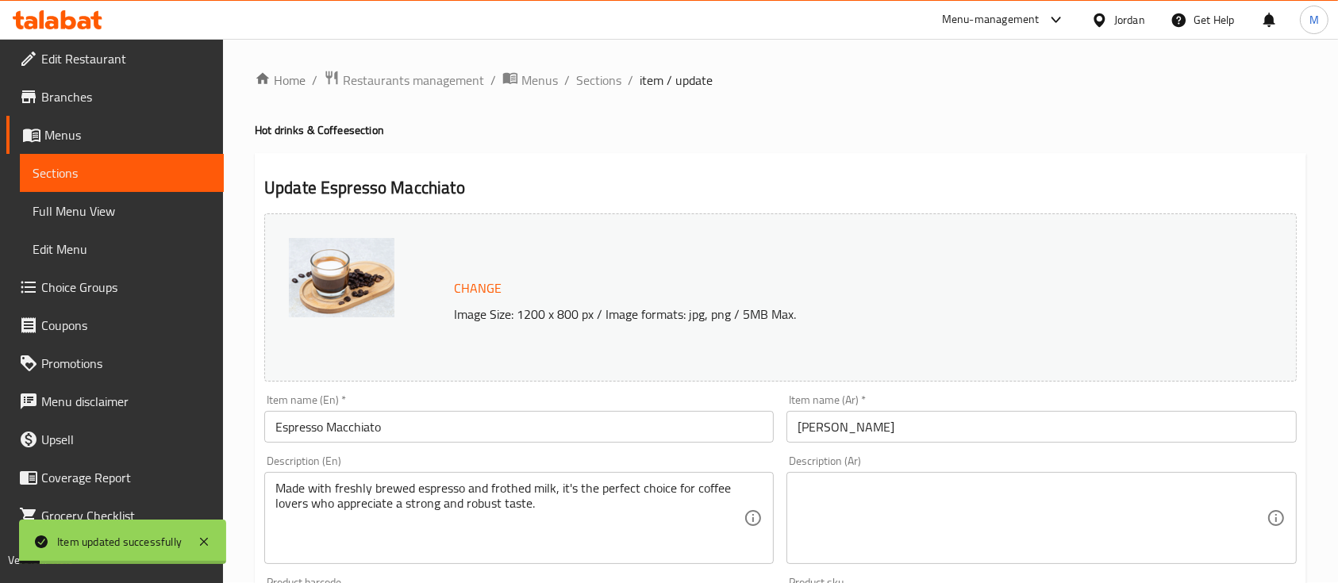
scroll to position [0, 0]
click at [89, 169] on span "Sections" at bounding box center [122, 172] width 179 height 19
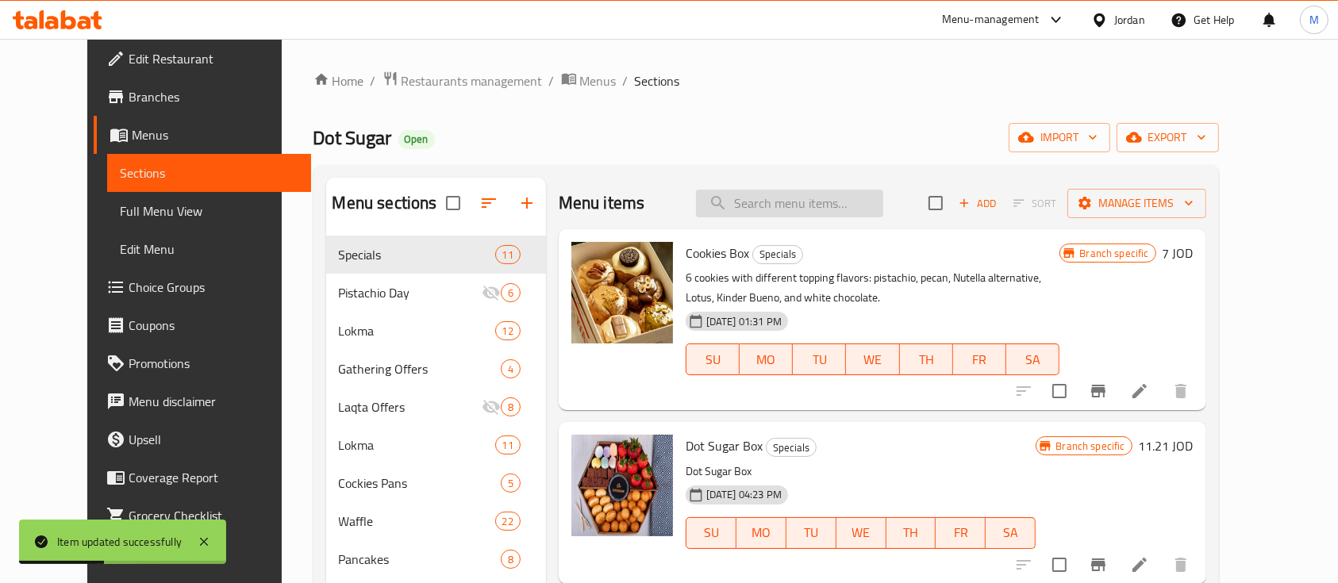
click at [819, 194] on input "search" at bounding box center [789, 204] width 187 height 28
paste input "Kitkat Crepes Roll"
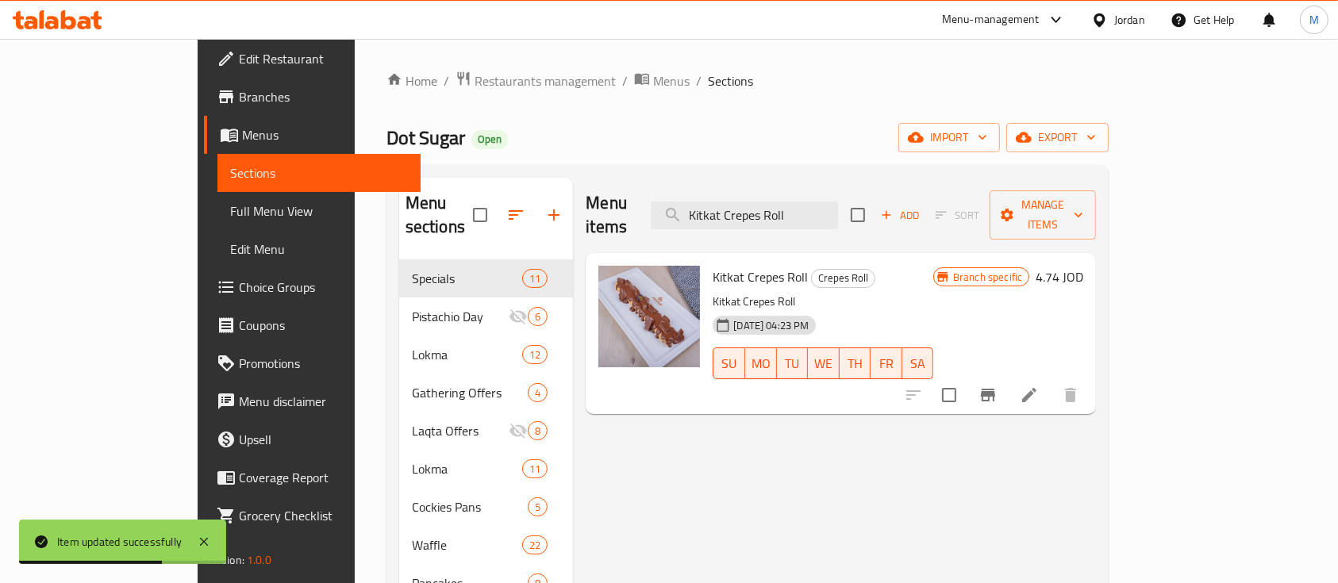
type input "Kitkat Crepes Roll"
click at [1051, 381] on li at bounding box center [1029, 395] width 44 height 29
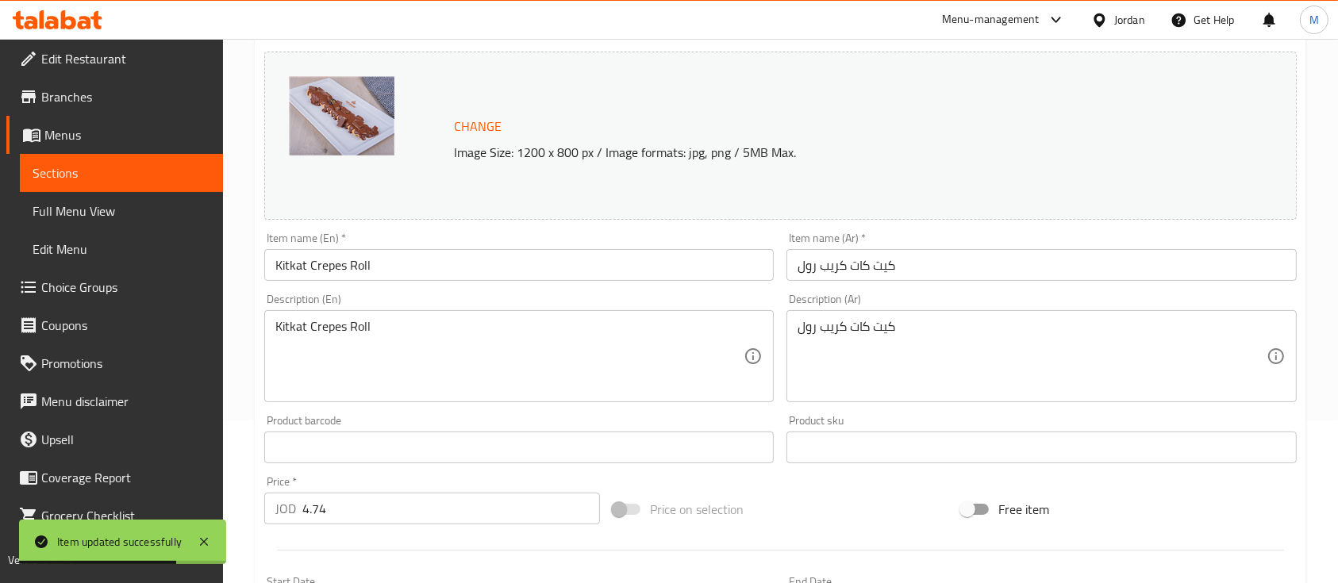
scroll to position [423, 0]
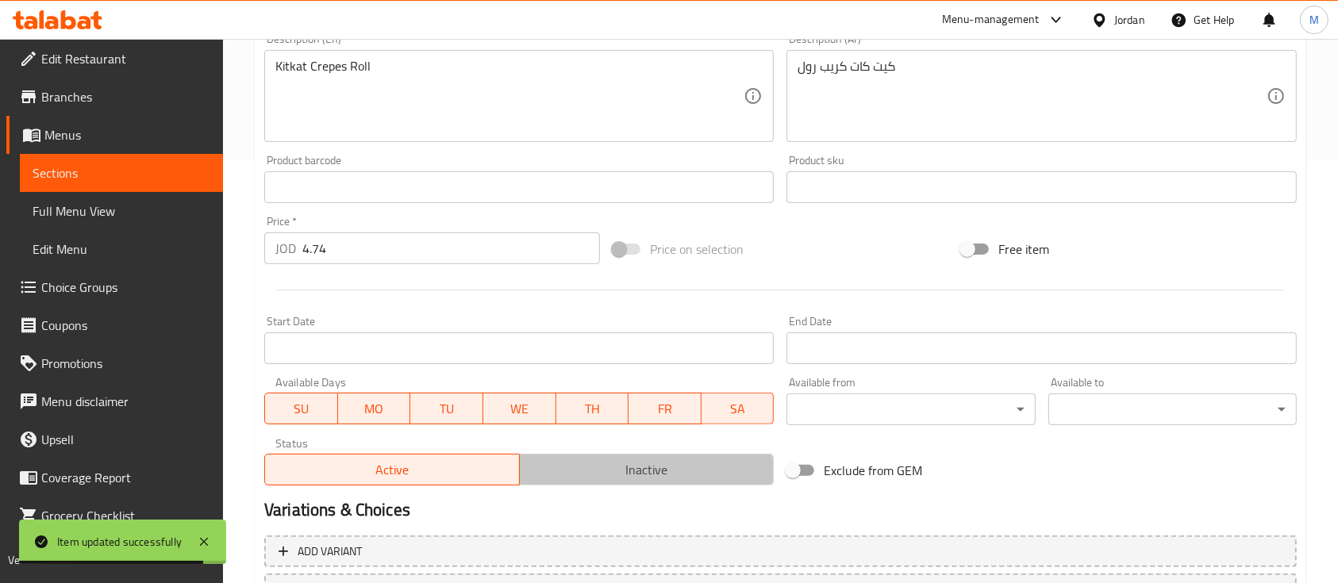
click at [580, 475] on span "Inactive" at bounding box center [647, 470] width 242 height 23
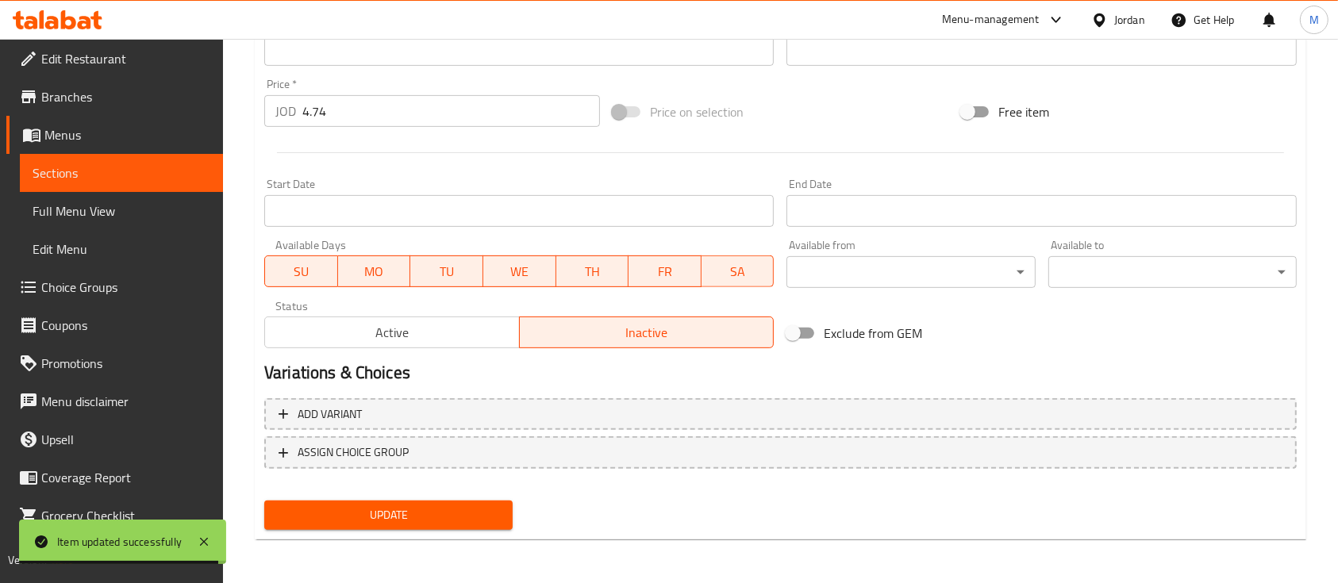
click at [447, 519] on span "Update" at bounding box center [388, 515] width 223 height 20
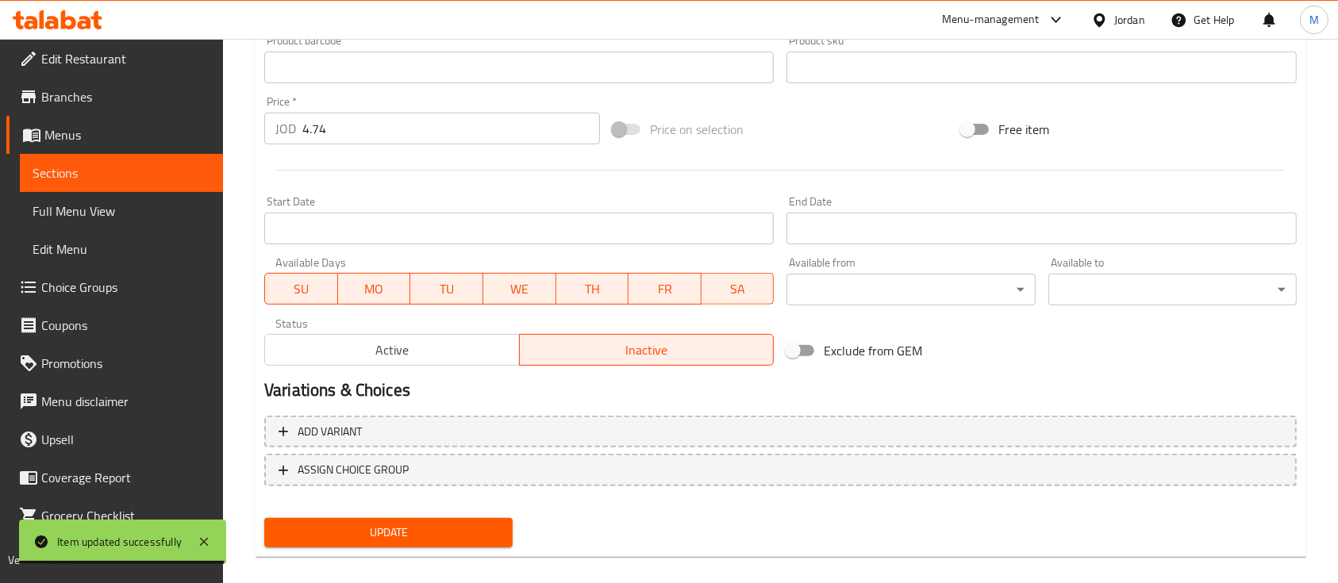
scroll to position [199, 0]
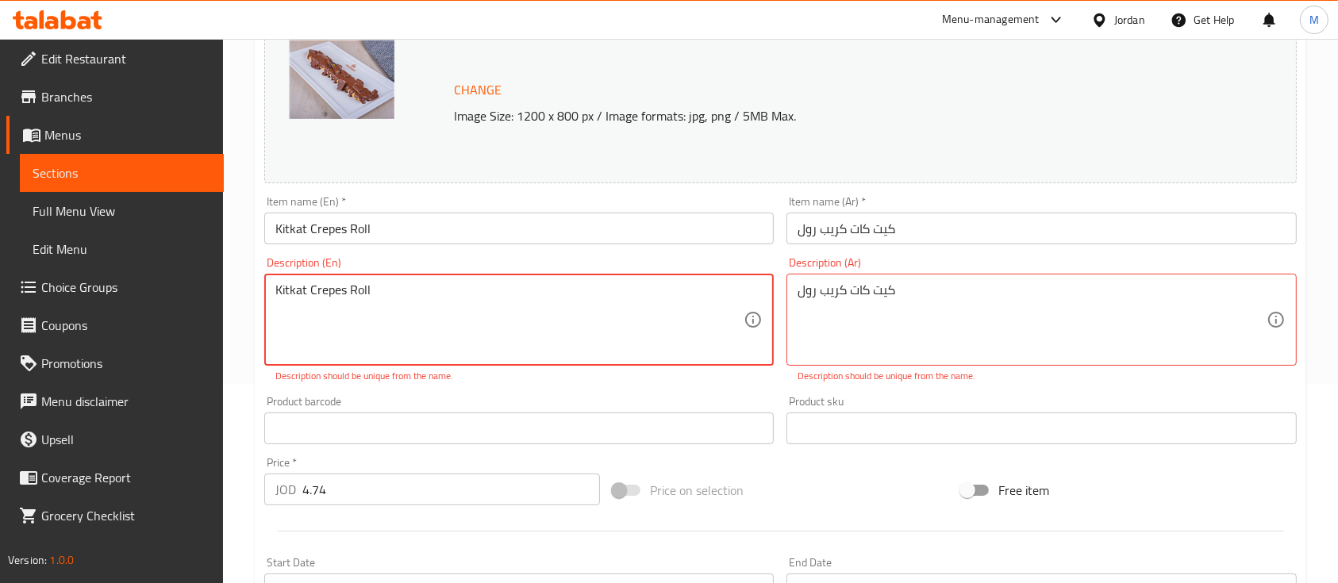
click at [462, 311] on textarea "Kitkat Crepes Roll" at bounding box center [509, 319] width 468 height 75
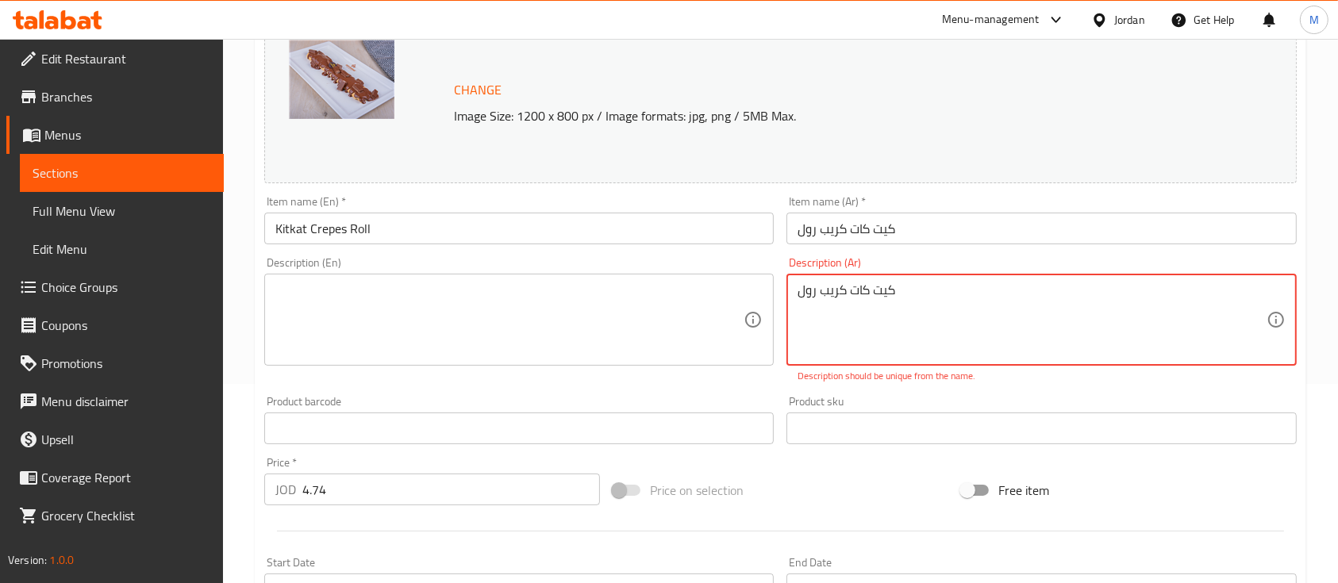
click at [866, 286] on textarea "كيت كات كريب رول" at bounding box center [1031, 319] width 468 height 75
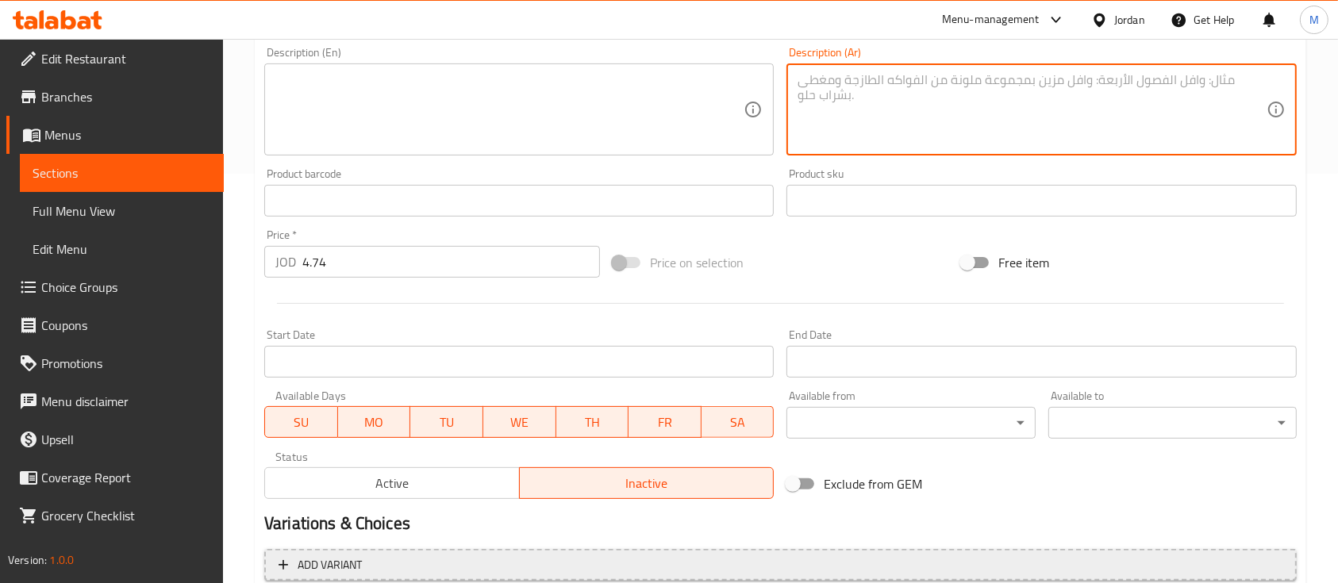
scroll to position [560, 0]
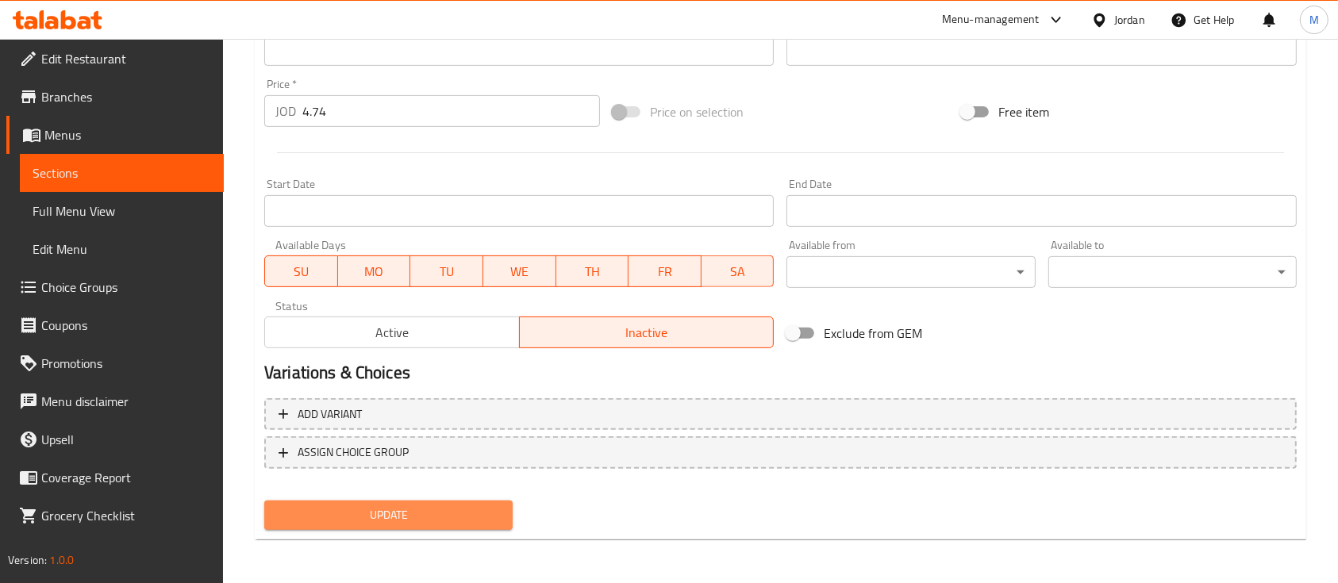
click at [447, 501] on button "Update" at bounding box center [388, 515] width 248 height 29
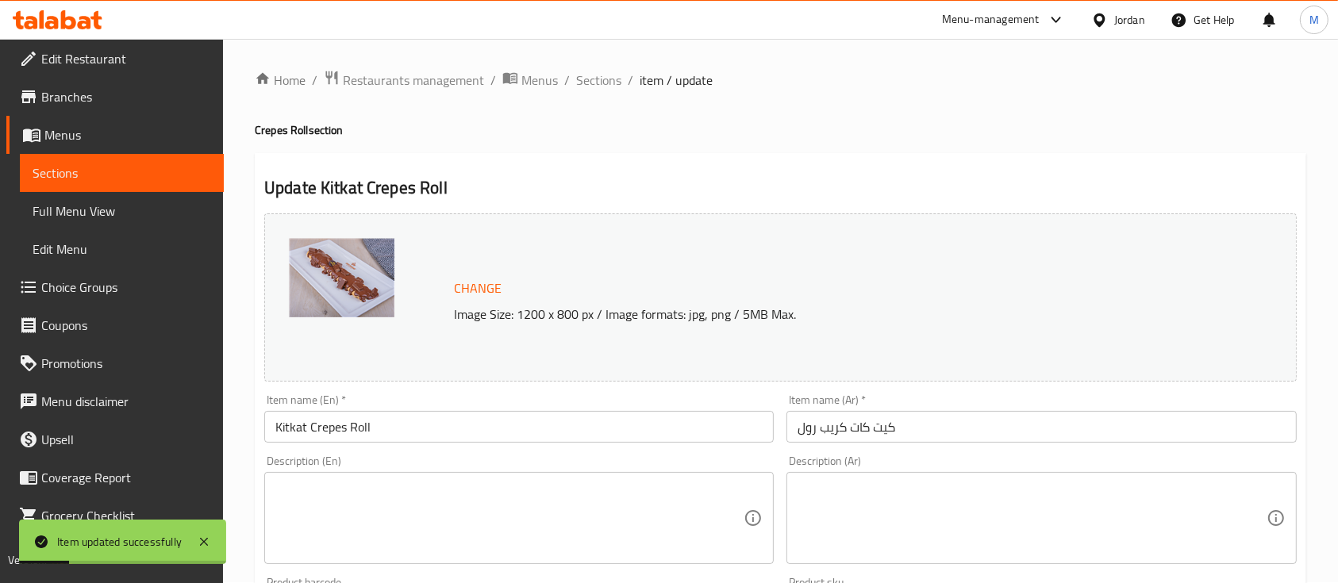
scroll to position [0, 0]
click at [68, 180] on span "Sections" at bounding box center [122, 172] width 179 height 19
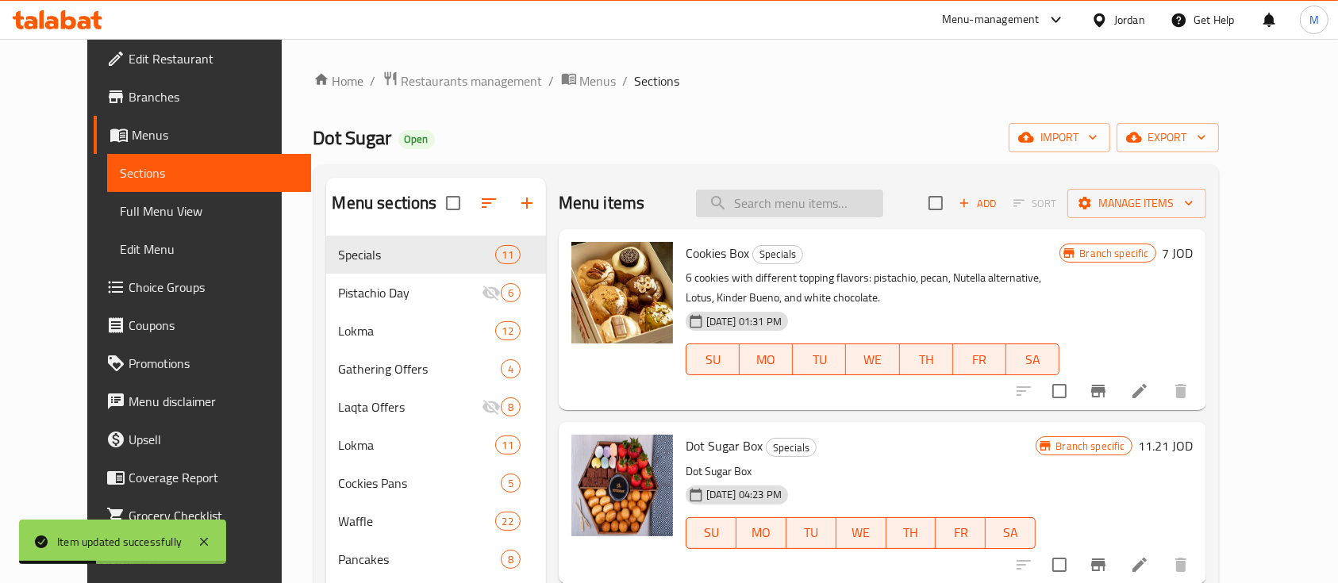
click at [828, 194] on input "search" at bounding box center [789, 204] width 187 height 28
paste input "Vanilla Creme Frappuccino"
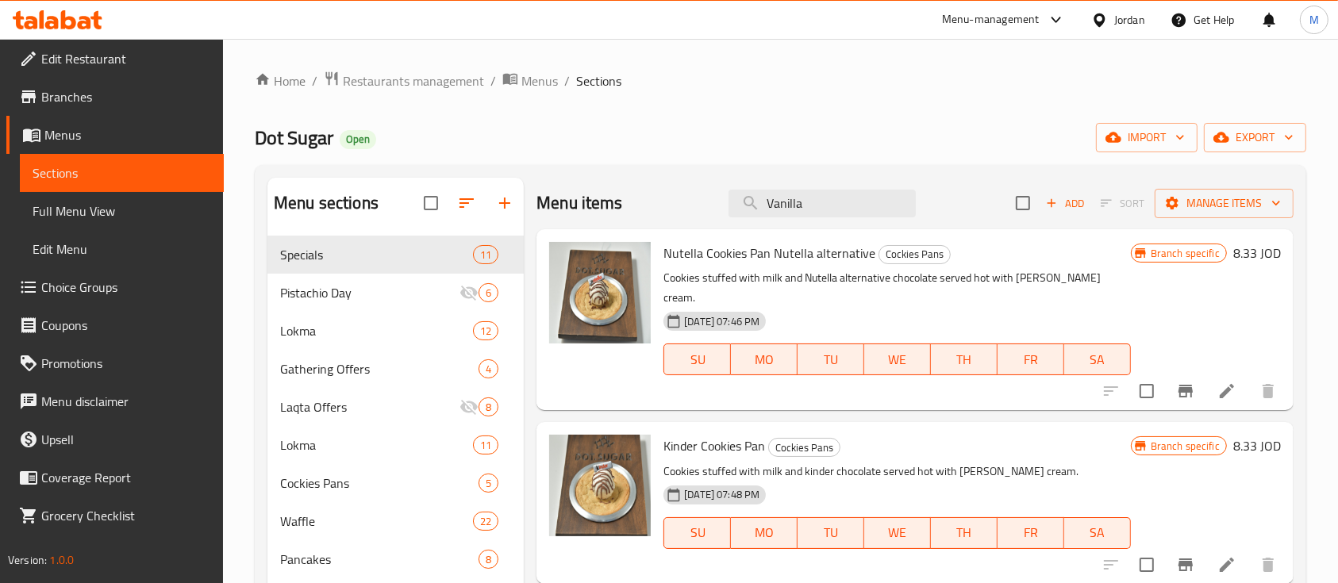
type input "Vanilla"
click at [866, 191] on input "Vanilla" at bounding box center [821, 204] width 187 height 28
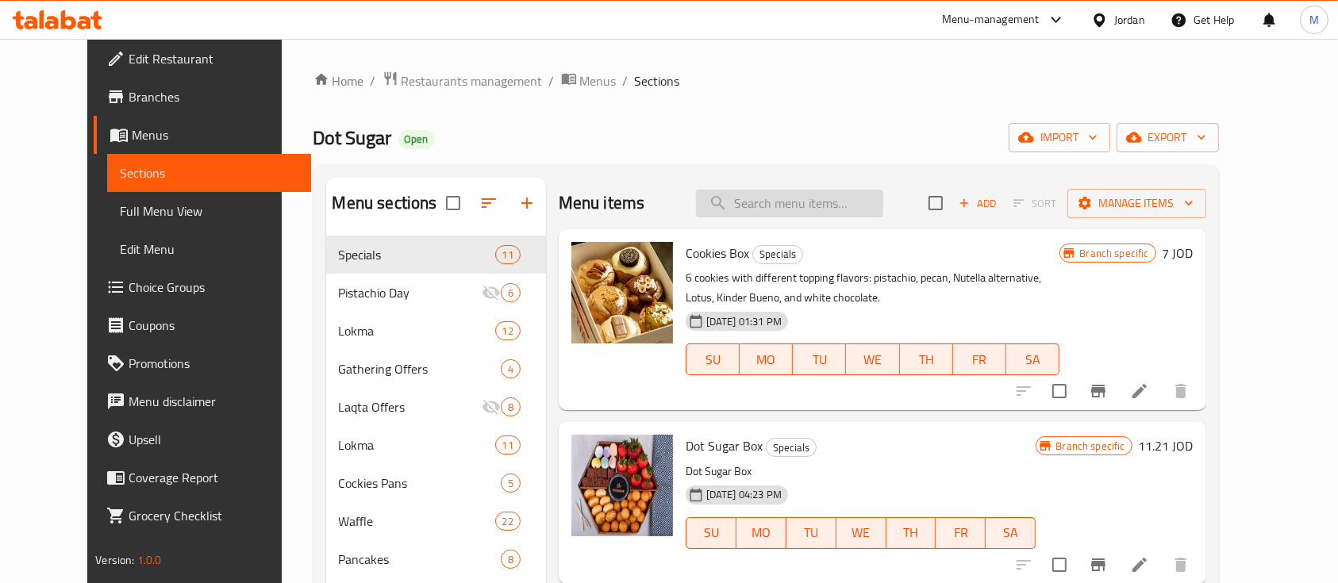
paste input "شوكولاتة كیندر بوینو بان"
type input "شوكولاتة كیندر بوینو بان"
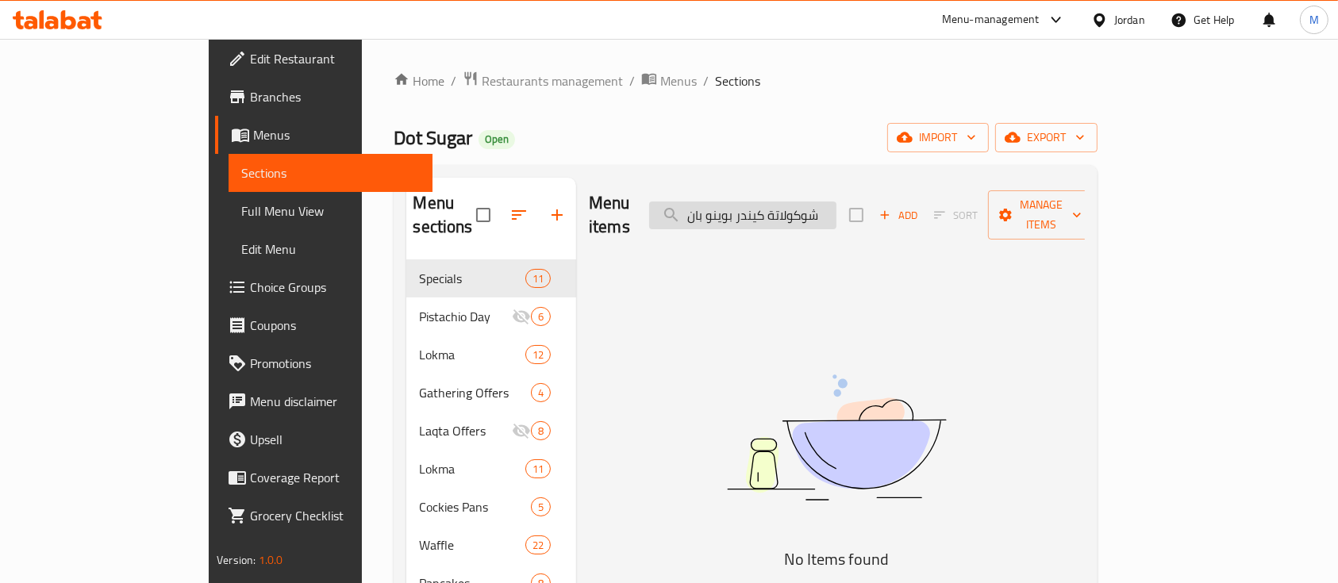
click at [836, 202] on input "شوكولاتة كیندر بوینو بان" at bounding box center [742, 216] width 187 height 28
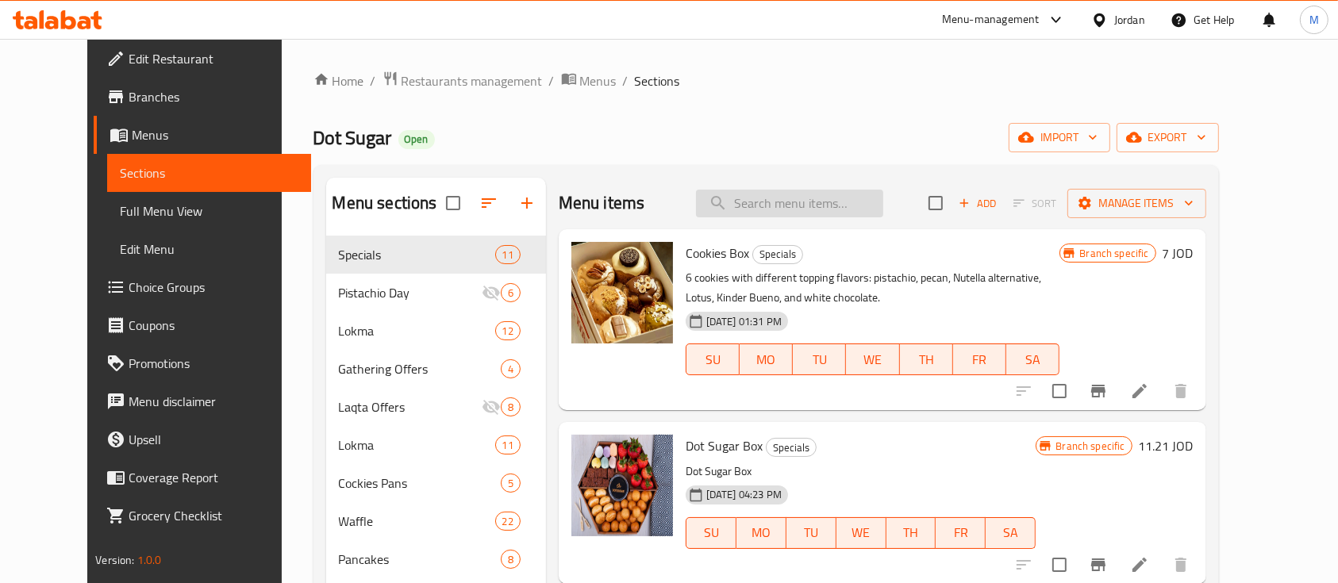
click at [843, 205] on input "search" at bounding box center [789, 204] width 187 height 28
paste input "Mocha Creme Frappuccino"
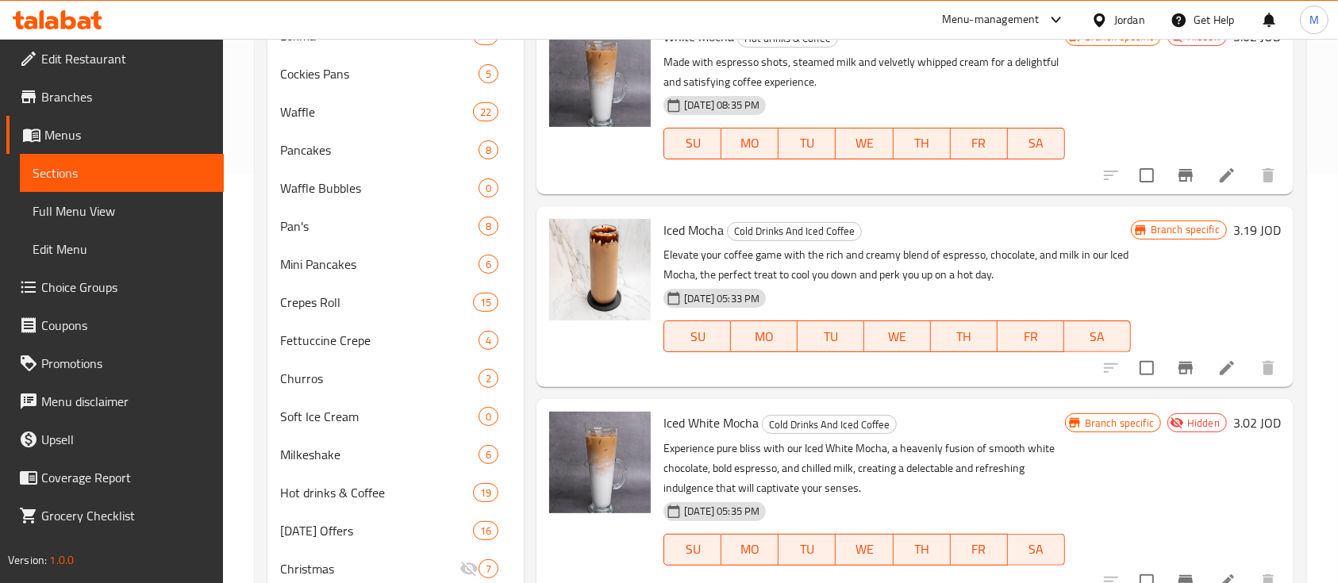
scroll to position [299, 0]
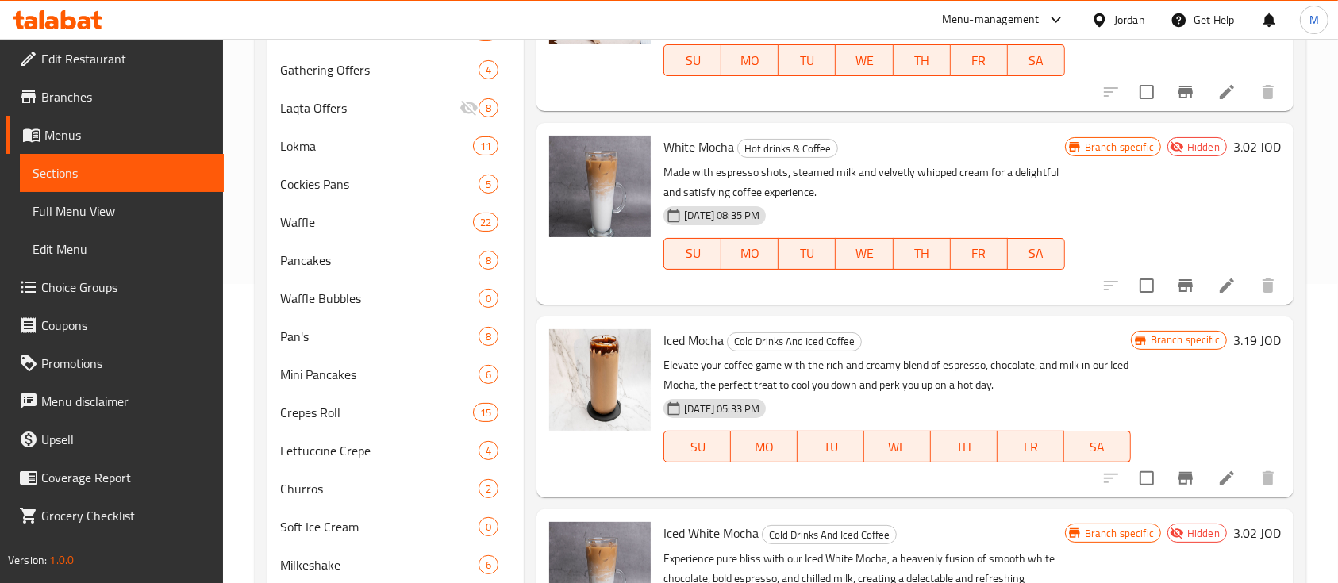
type input "Mocha"
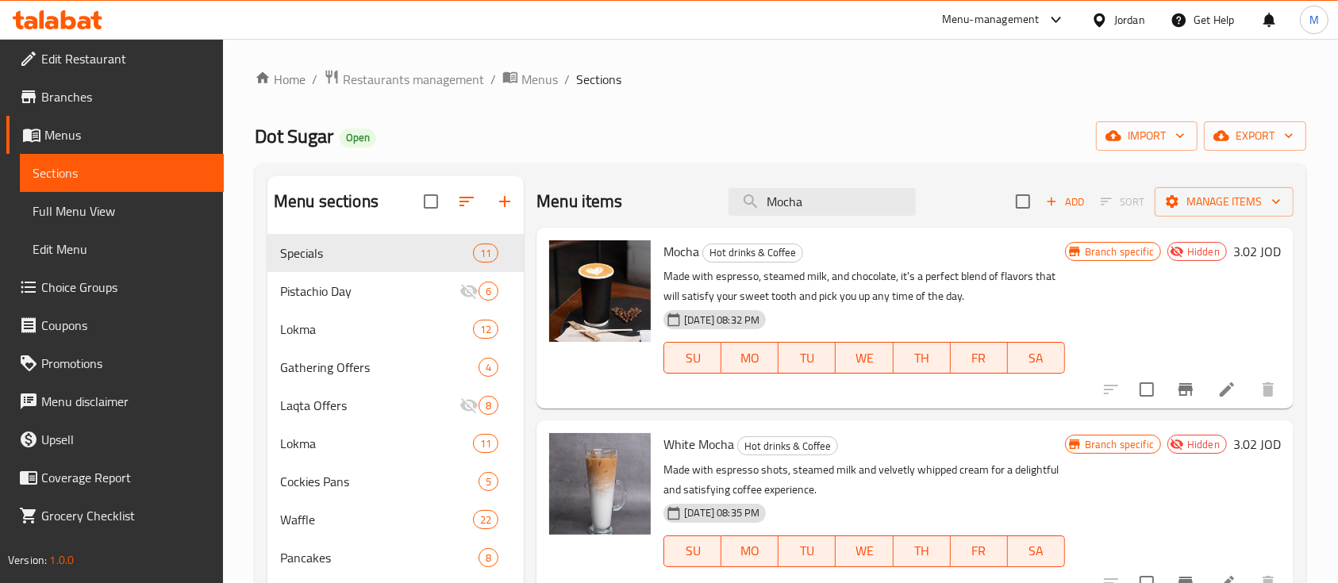
scroll to position [0, 0]
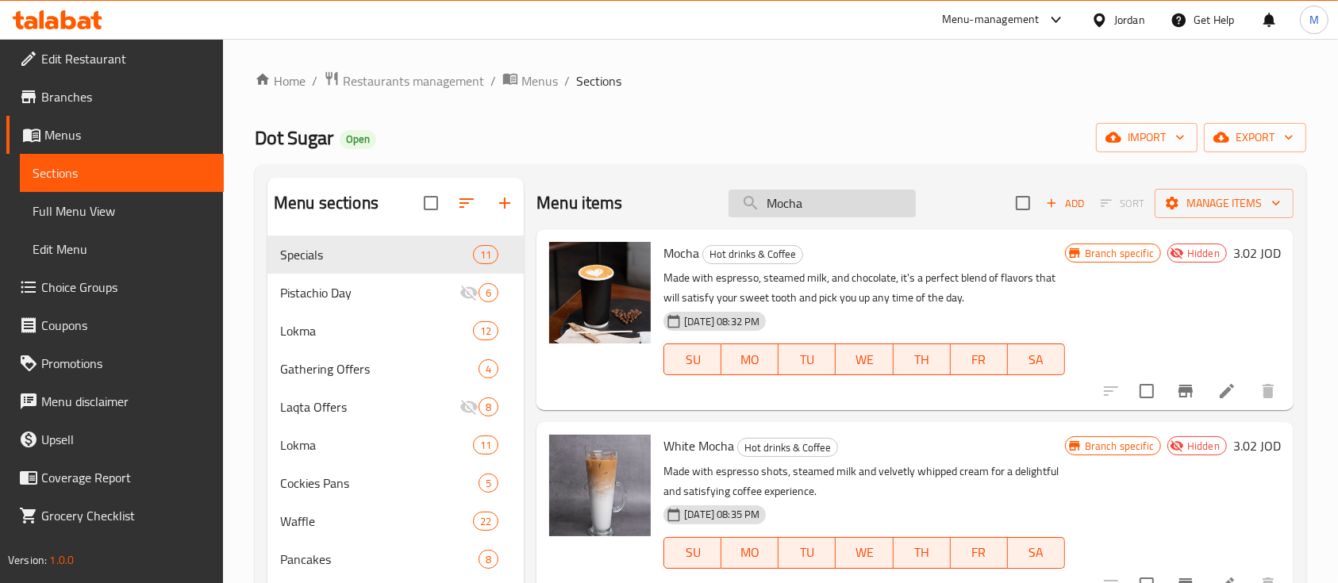
click at [819, 205] on input "Mocha" at bounding box center [821, 204] width 187 height 28
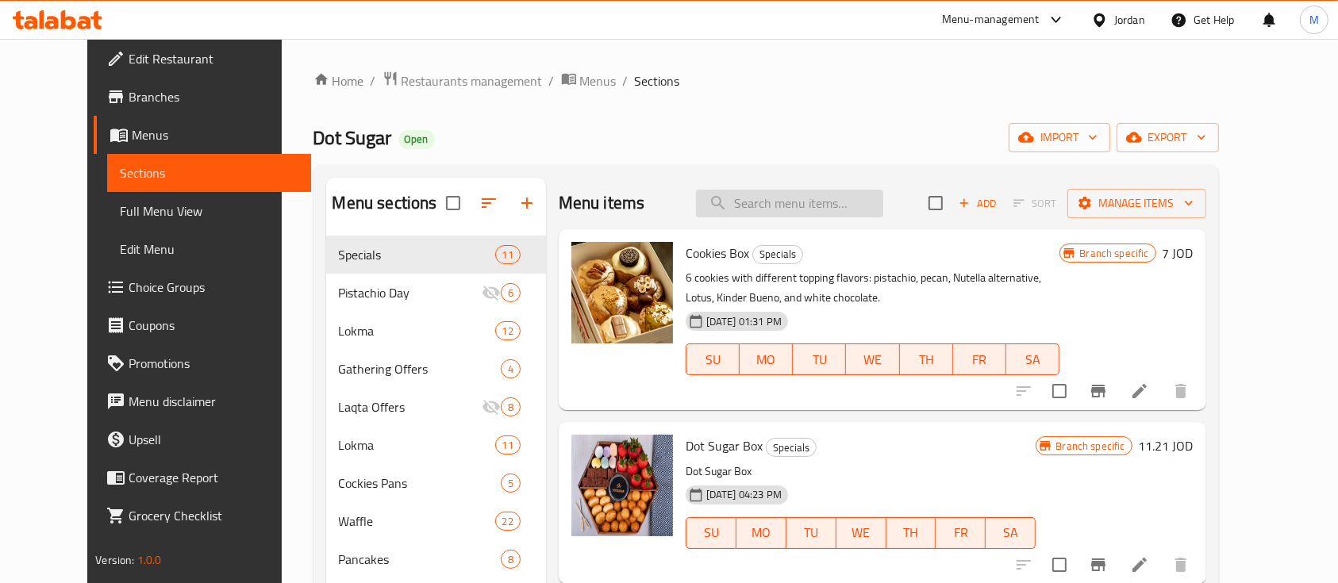
paste input "Kinder"
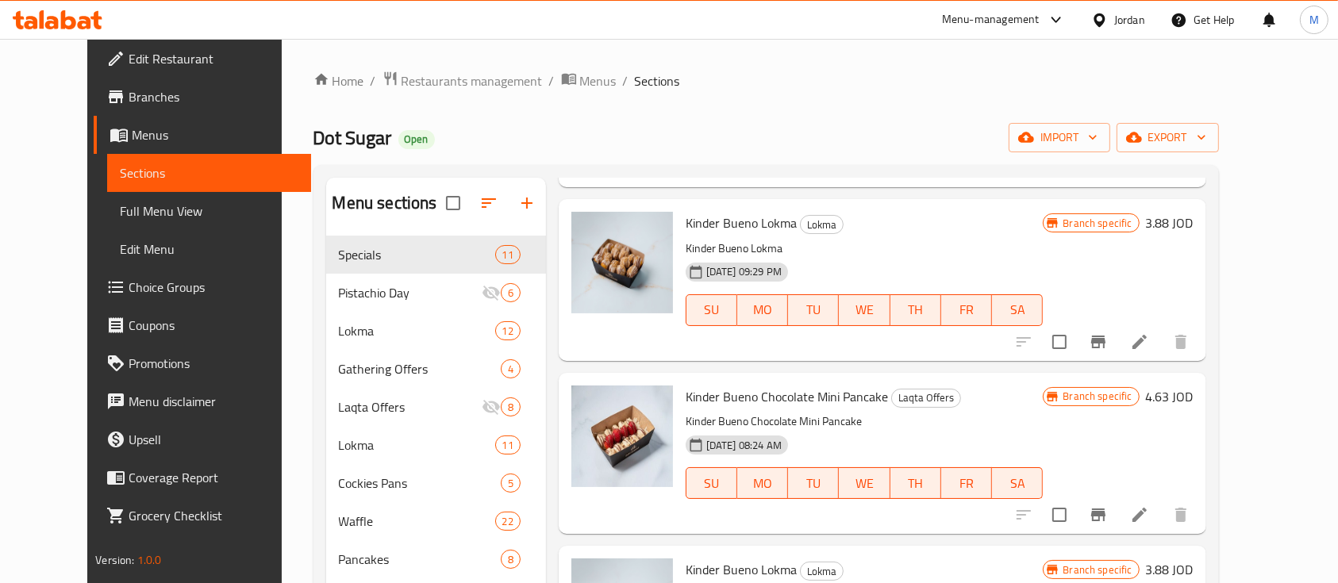
scroll to position [423, 0]
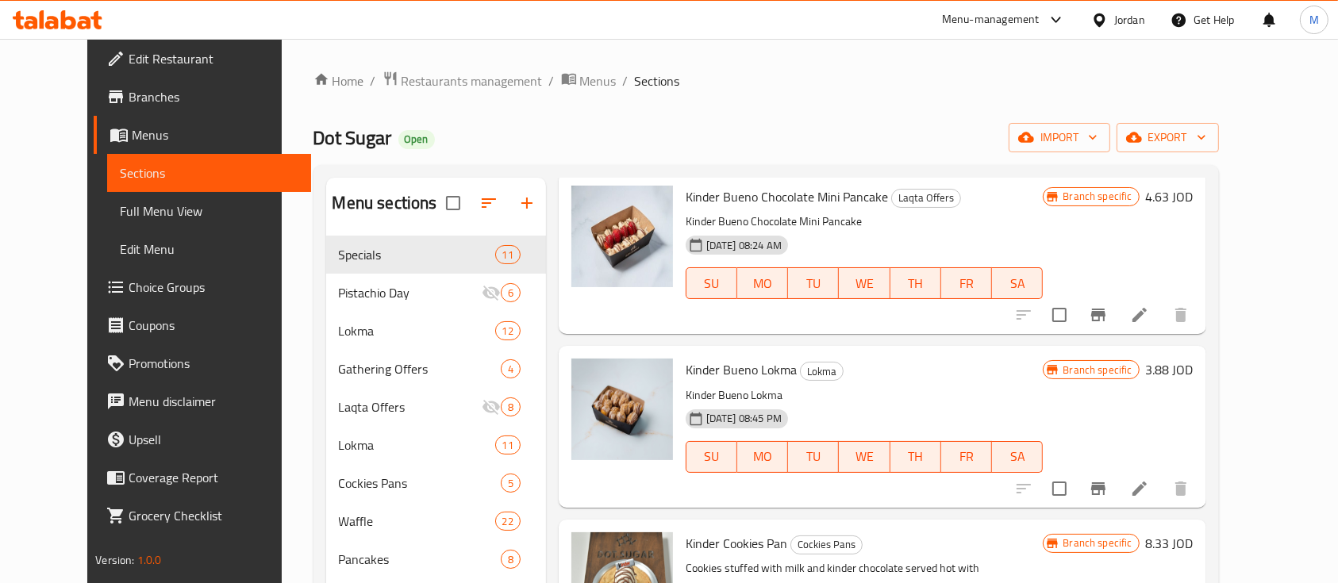
type input "Kinder"
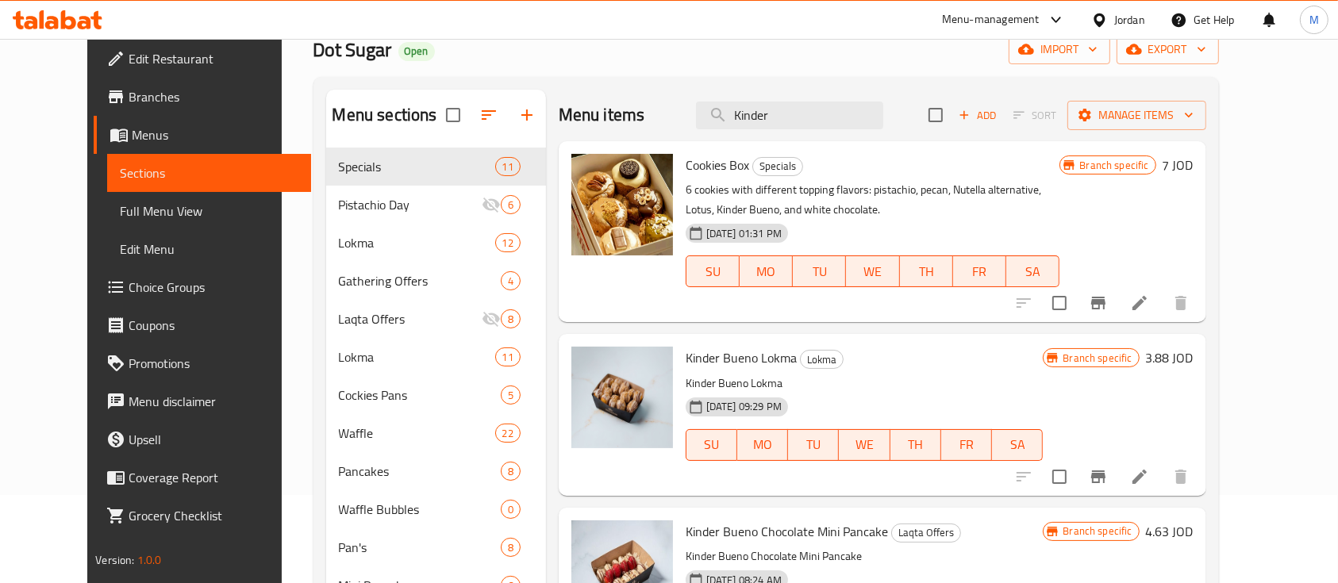
scroll to position [0, 0]
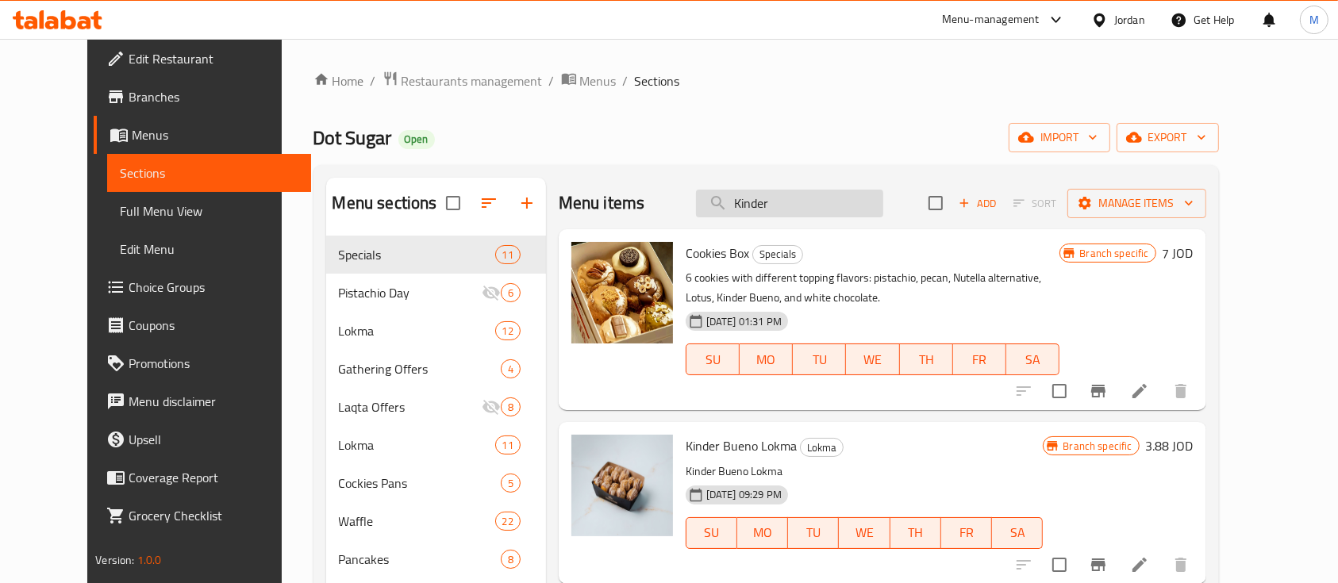
click at [819, 213] on input "Kinder" at bounding box center [789, 204] width 187 height 28
click at [819, 205] on input "Kinder" at bounding box center [789, 204] width 187 height 28
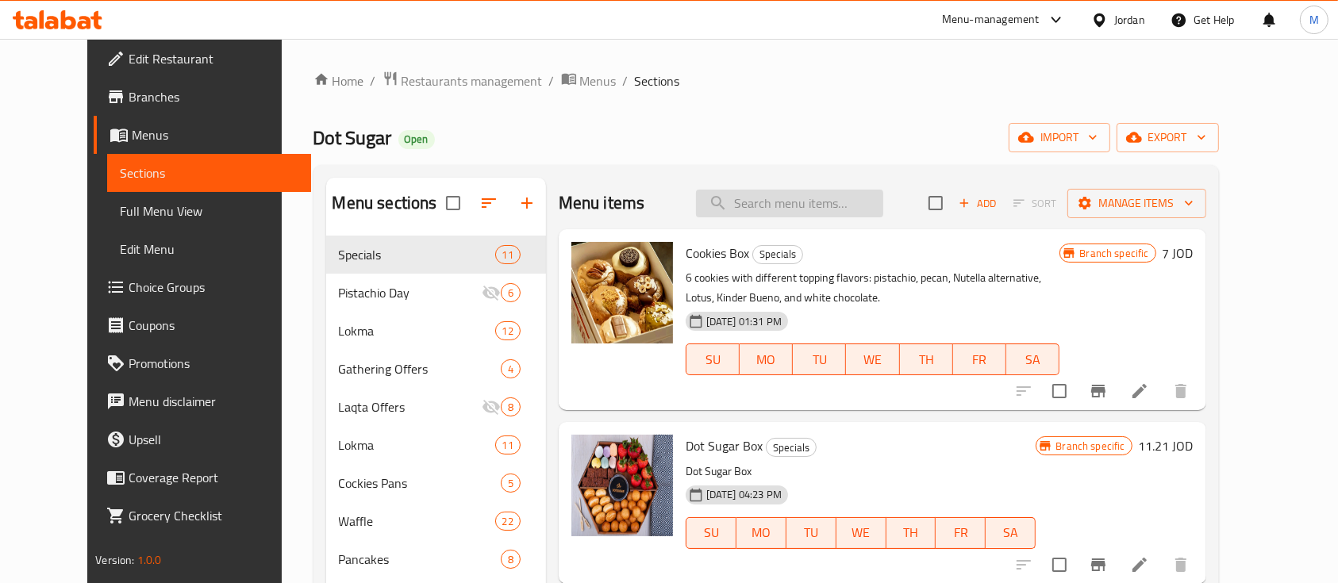
paste input "Caramel Syrup"
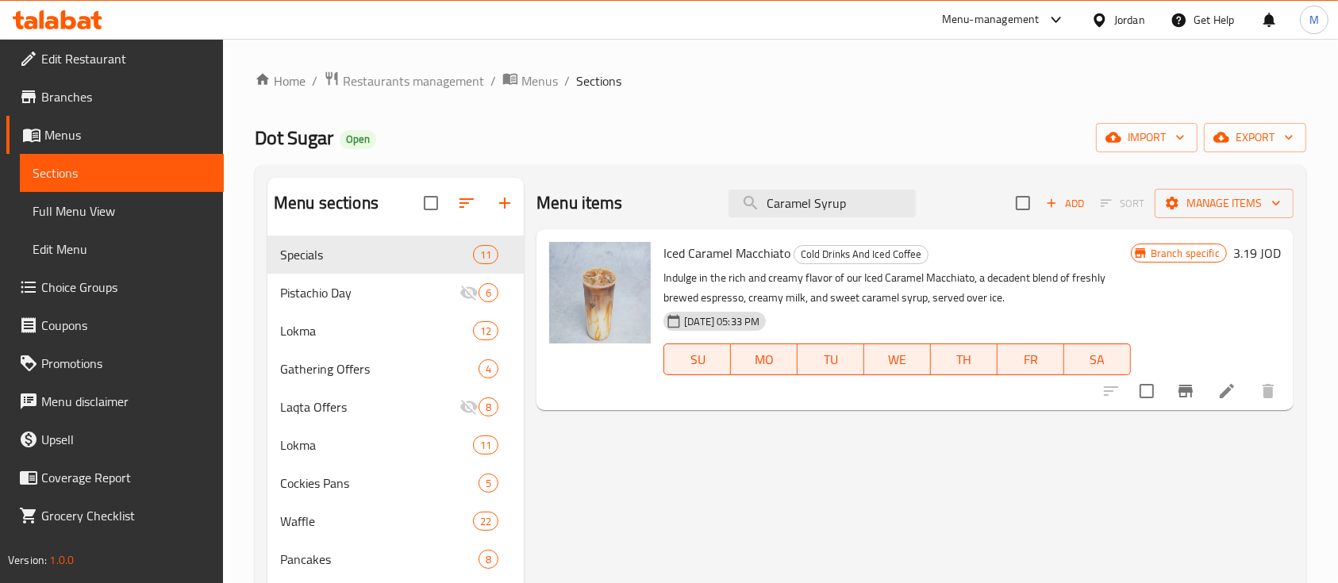
type input "Caramel Syrup"
click at [826, 194] on input "Caramel Syrup" at bounding box center [821, 204] width 187 height 28
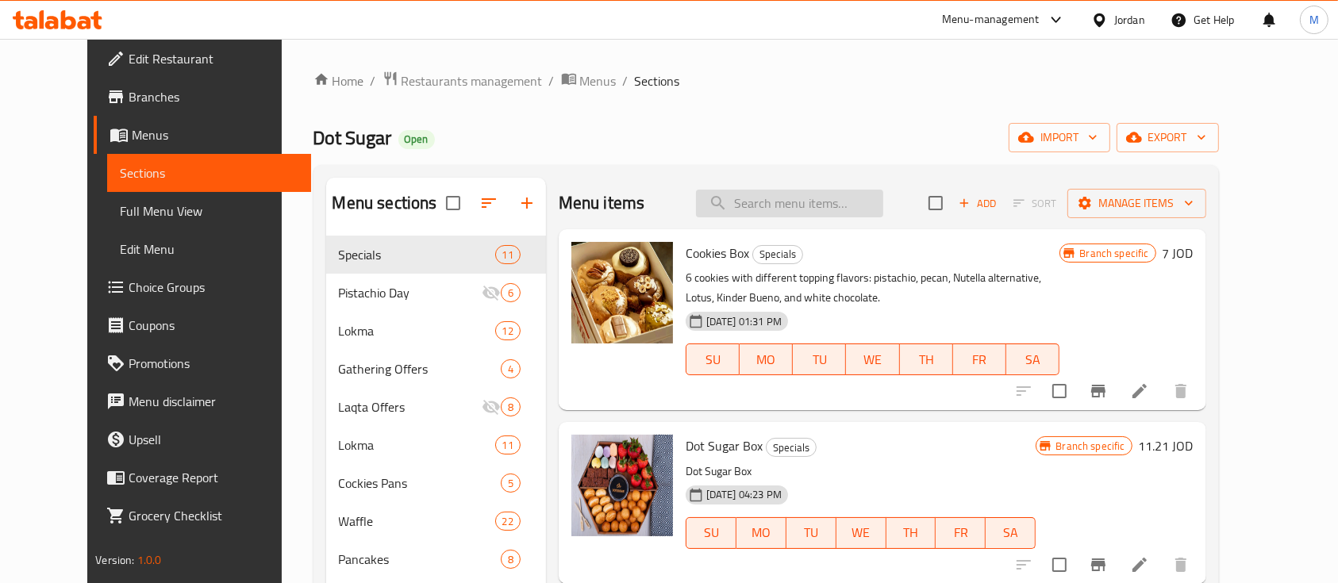
paste input "Pistachio"
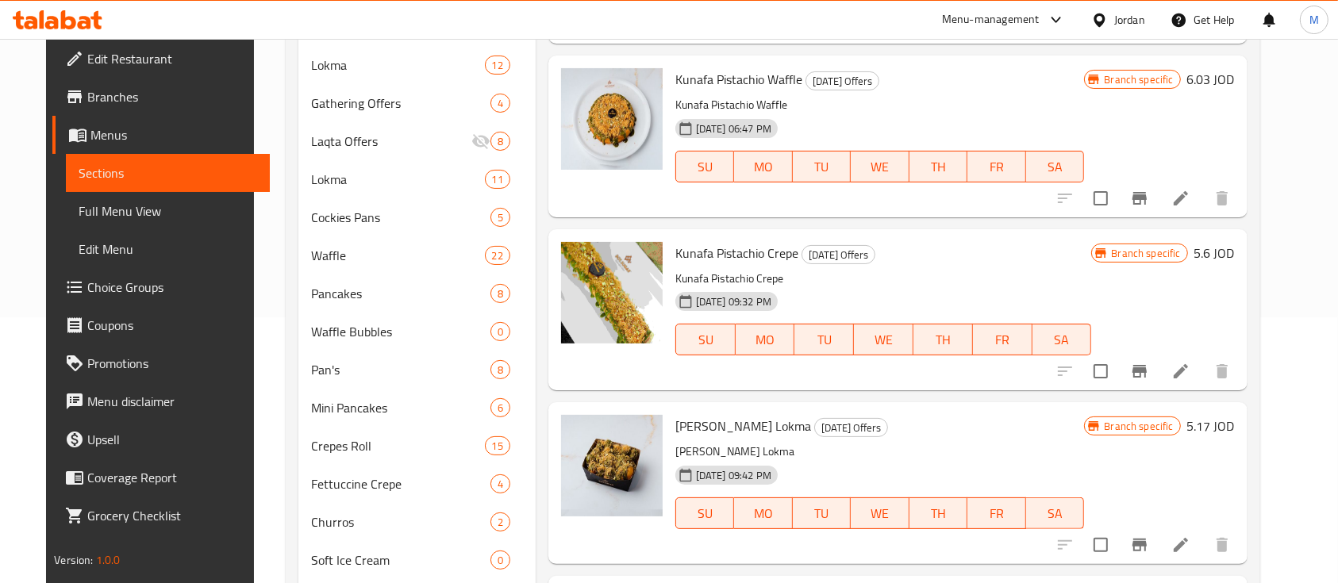
scroll to position [616, 0]
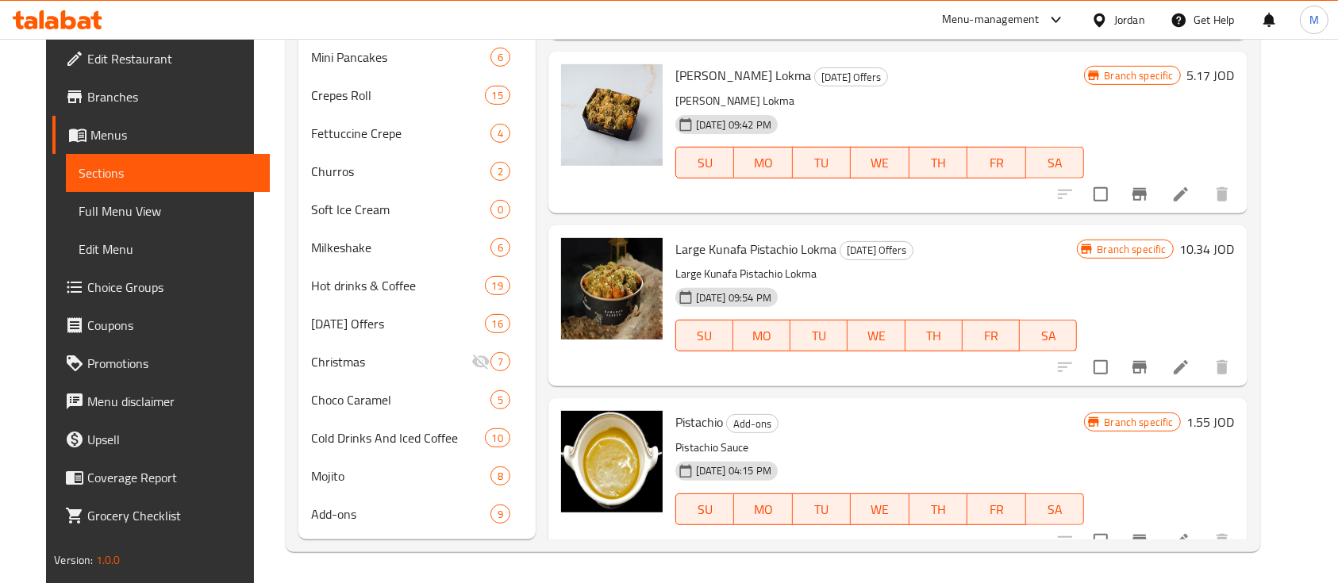
type input "Pistachio"
click at [1190, 532] on icon at bounding box center [1180, 541] width 19 height 19
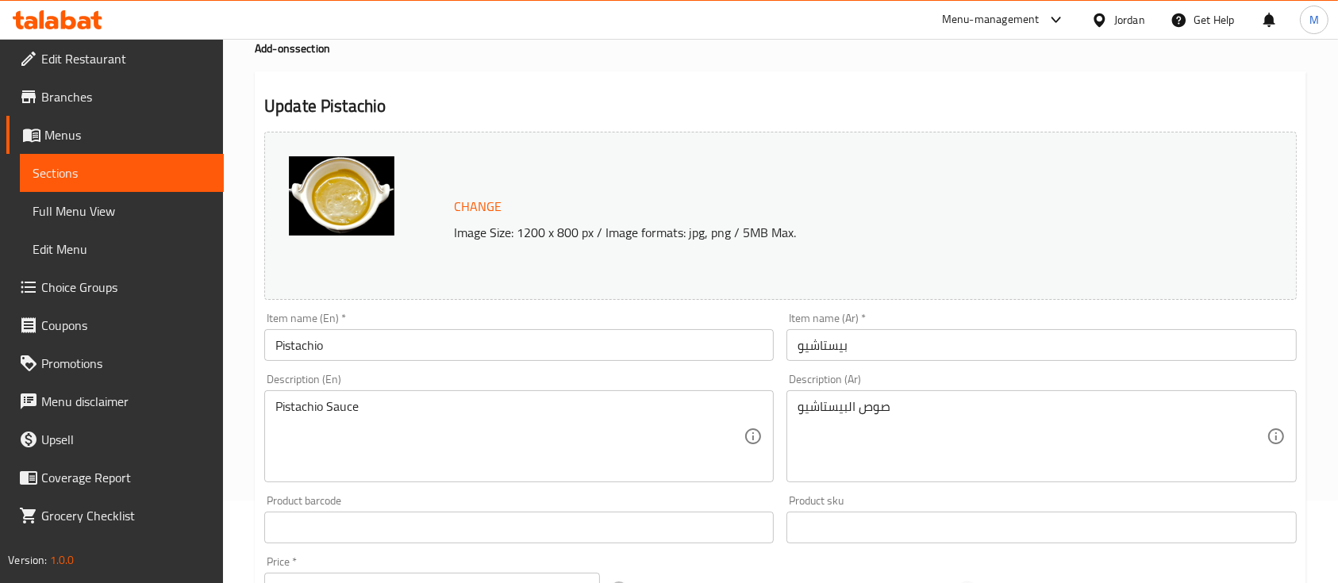
scroll to position [560, 0]
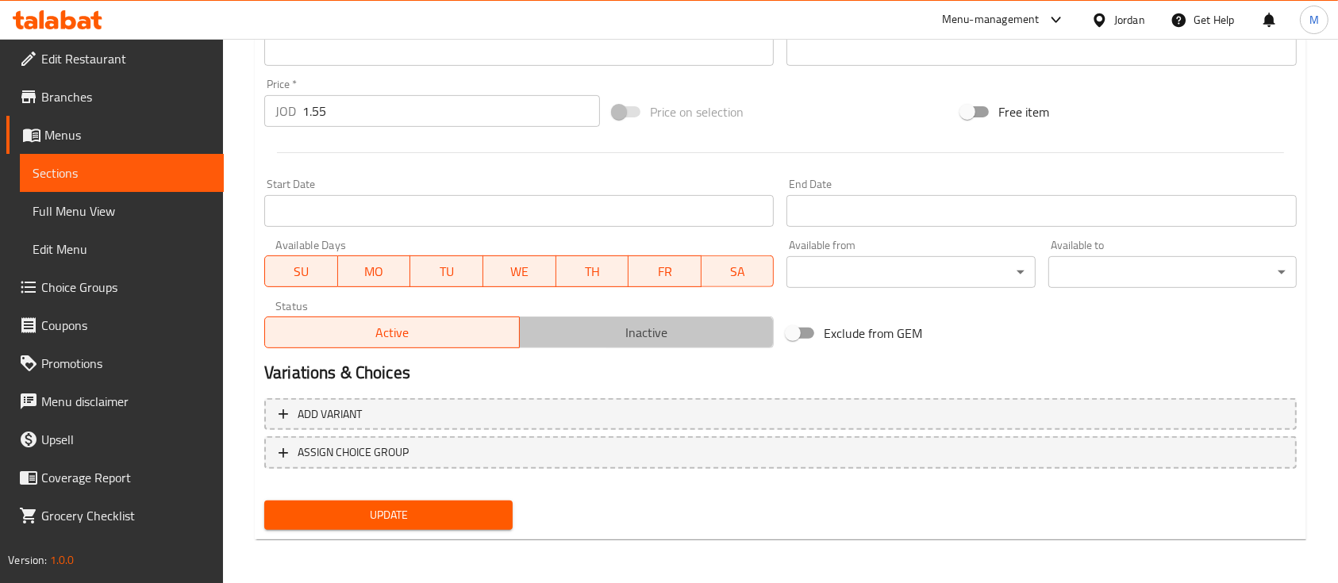
click at [670, 337] on span "Inactive" at bounding box center [647, 332] width 242 height 23
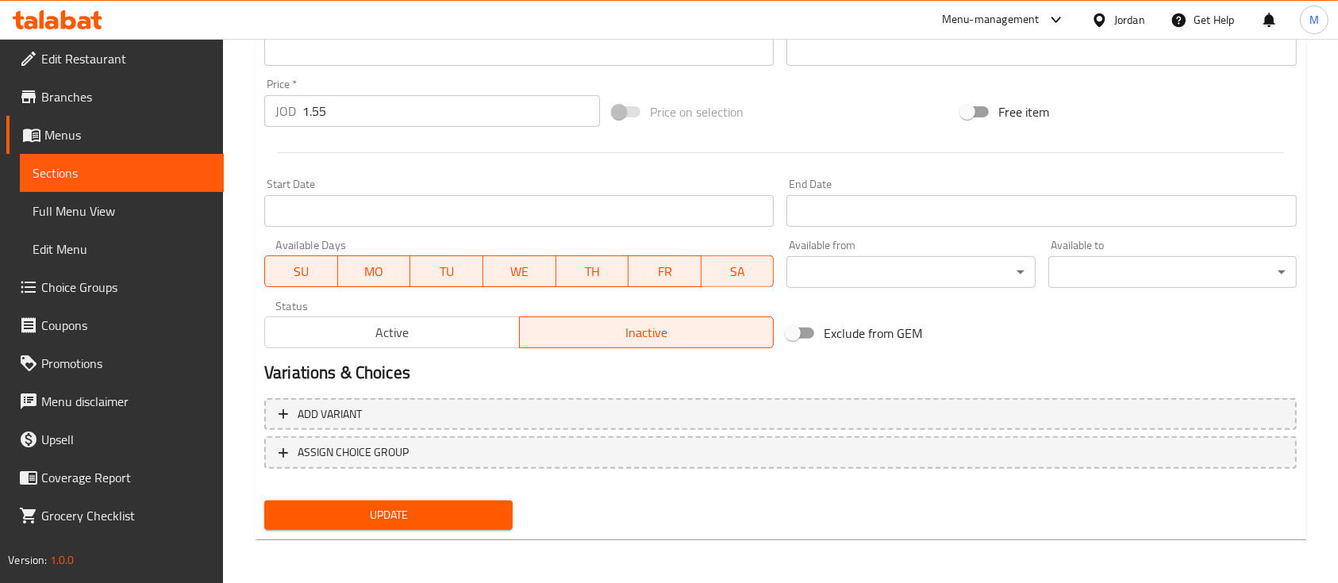
drag, startPoint x: 405, startPoint y: 543, endPoint x: 404, endPoint y: 517, distance: 26.2
click at [402, 536] on div "Home / Restaurants management / Menus / Sections / item / update Add-ons sectio…" at bounding box center [780, 31] width 1051 height 1042
click at [404, 513] on span "Update" at bounding box center [388, 515] width 223 height 20
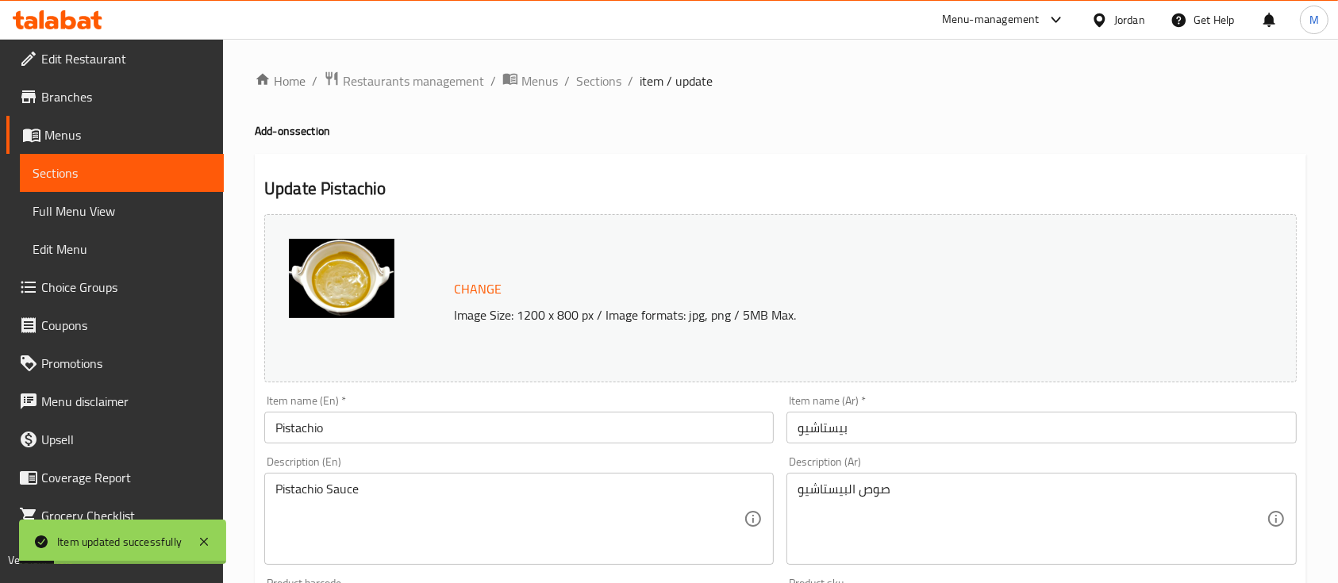
scroll to position [0, 0]
click at [47, 176] on span "Sections" at bounding box center [122, 172] width 179 height 19
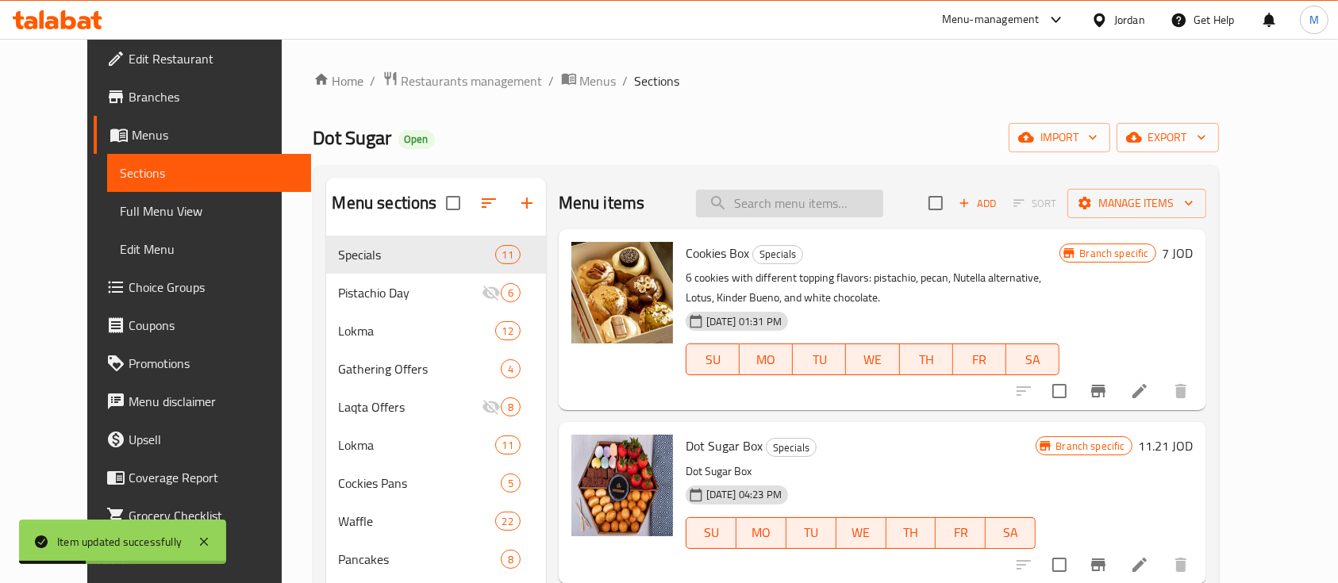
click at [777, 200] on input "search" at bounding box center [789, 204] width 187 height 28
paste input "Ferrero Piece"
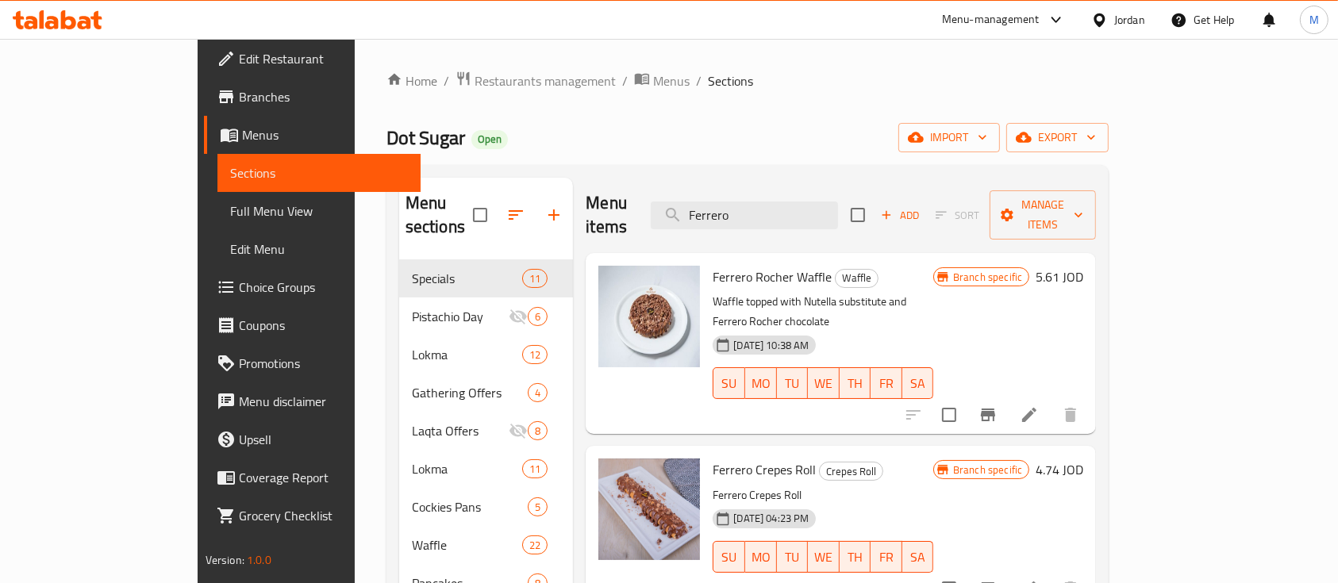
type input "Ferrero"
click at [819, 210] on input "Ferrero" at bounding box center [744, 216] width 187 height 28
click at [816, 203] on input "Ferrero" at bounding box center [744, 216] width 187 height 28
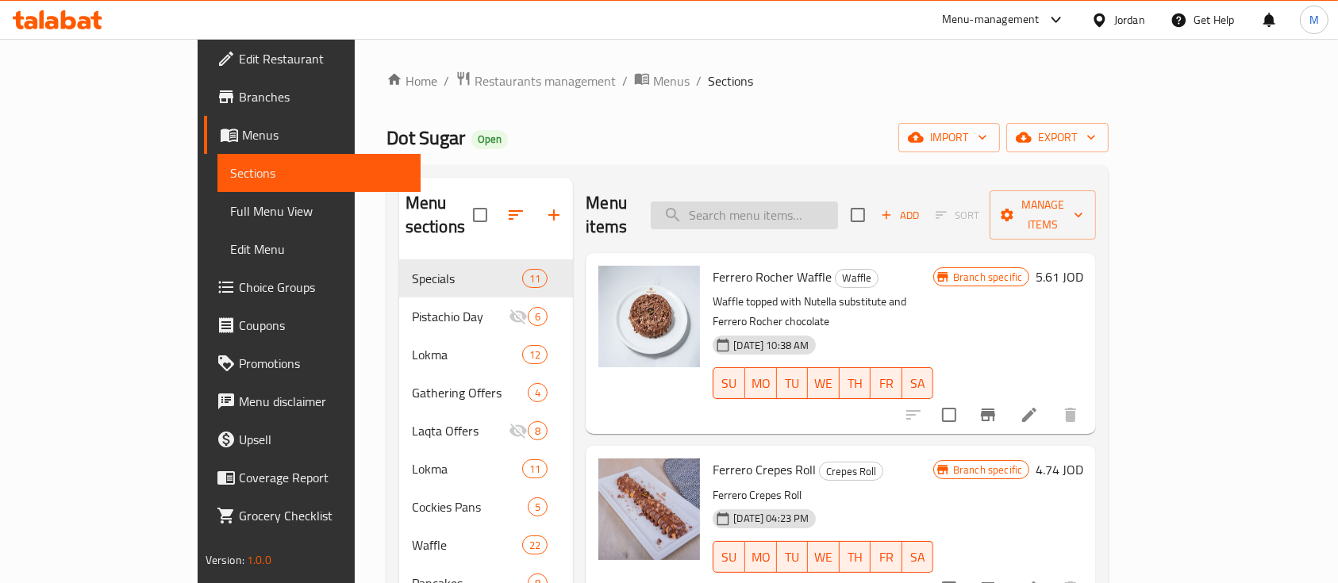
paste input "MINI PANCAKE OREO"
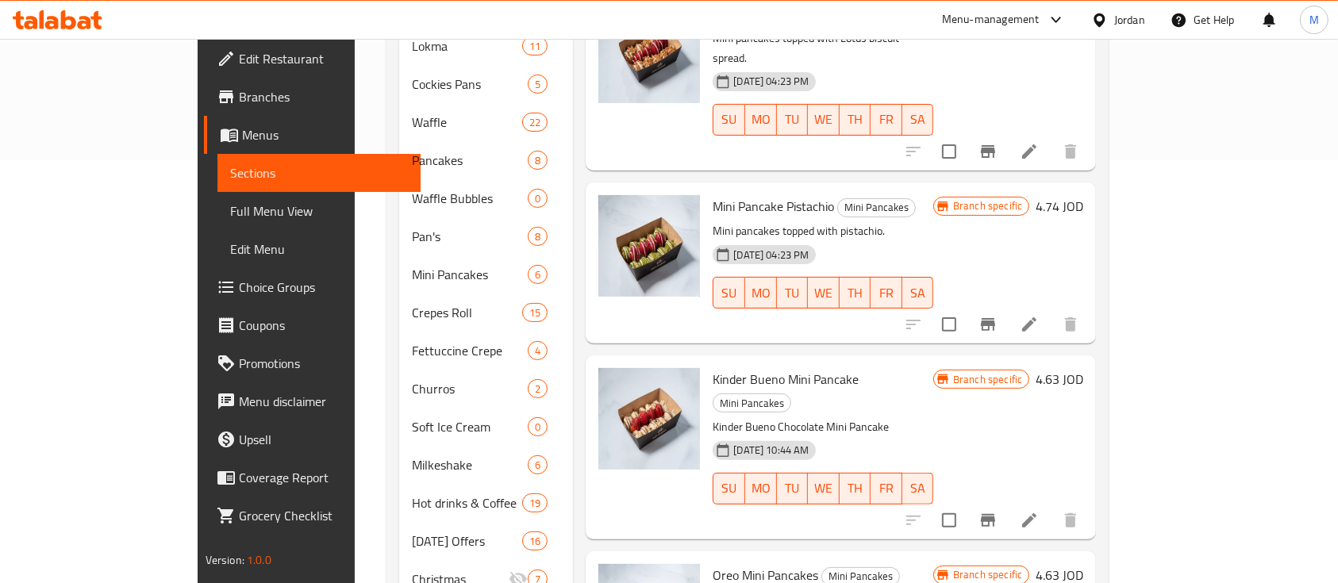
scroll to position [616, 0]
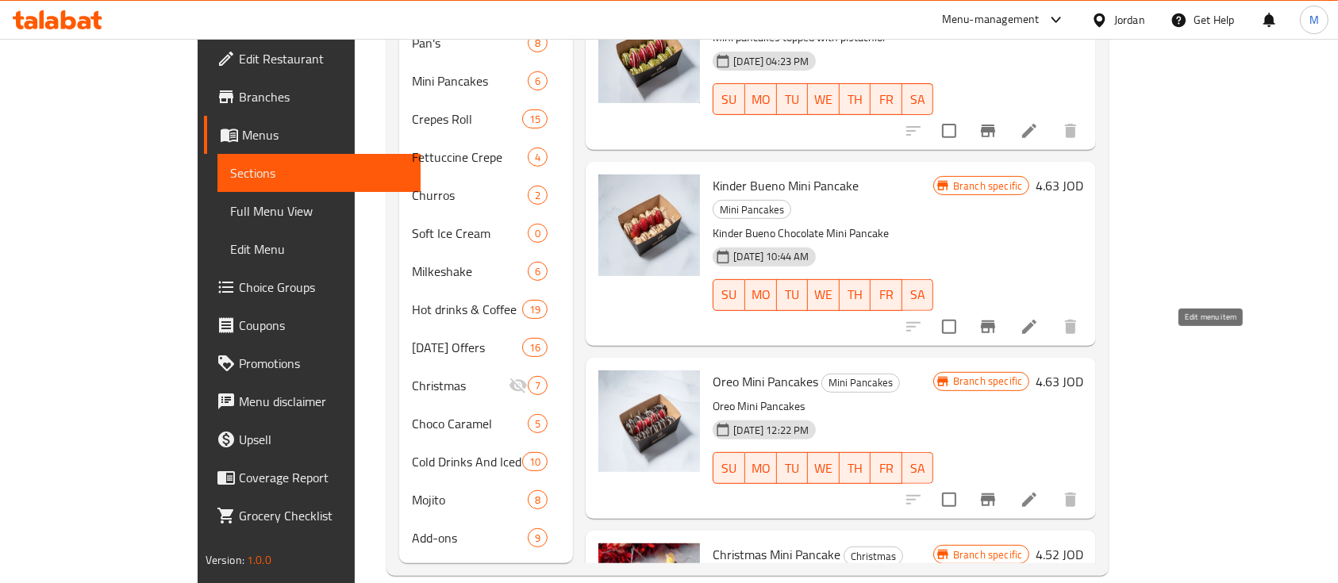
type input "MINI PANCAKE"
click at [1039, 490] on icon at bounding box center [1029, 499] width 19 height 19
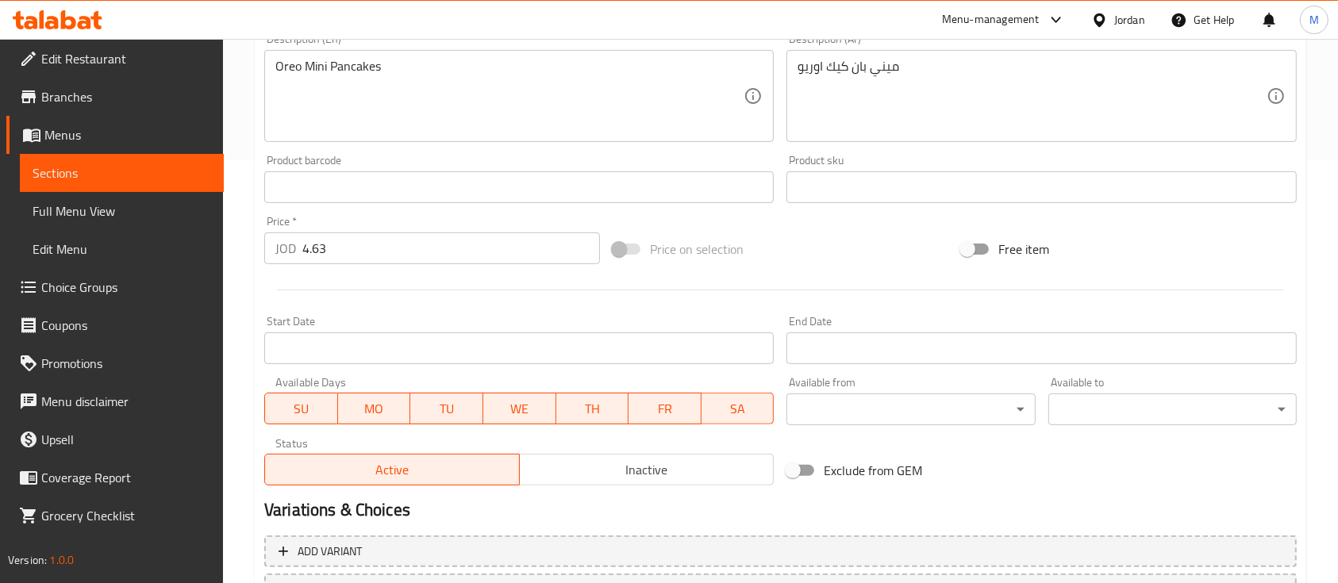
click at [651, 455] on button "Inactive" at bounding box center [646, 470] width 255 height 32
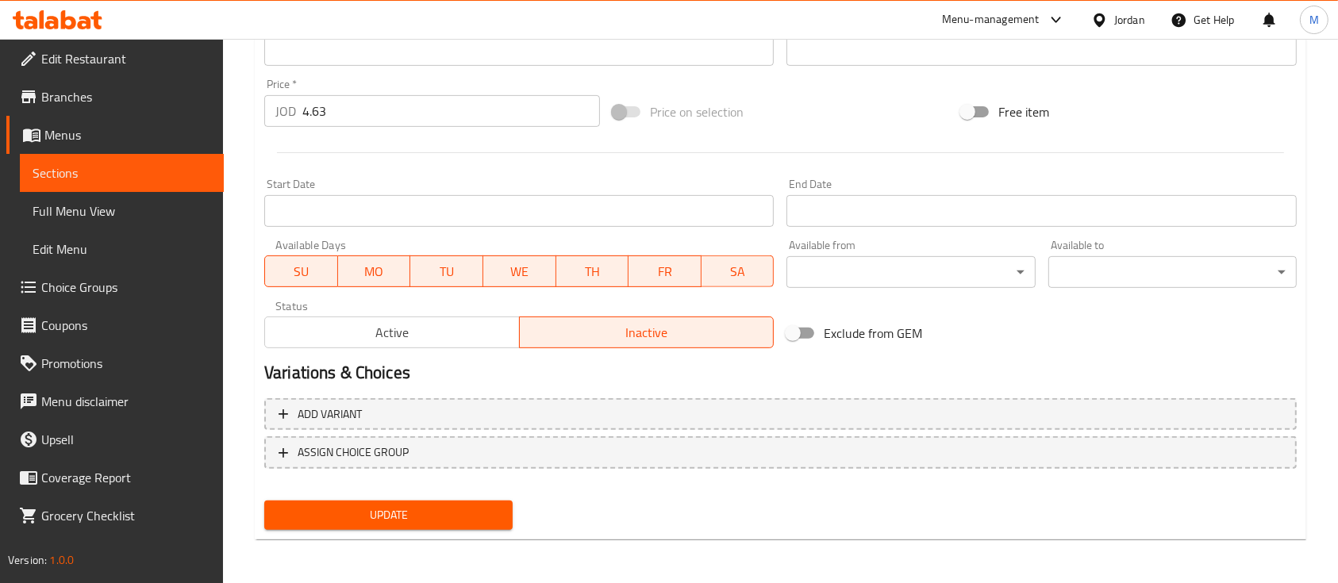
click at [446, 517] on span "Update" at bounding box center [388, 515] width 223 height 20
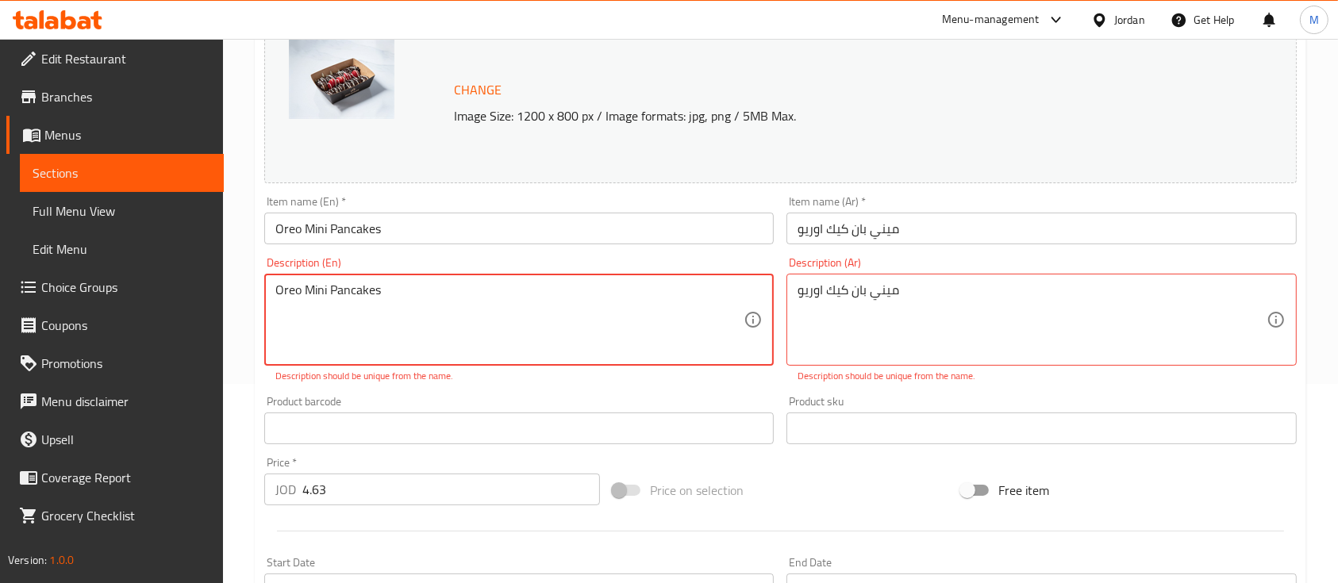
click at [419, 300] on textarea "Oreo Mini Pancakes" at bounding box center [509, 319] width 468 height 75
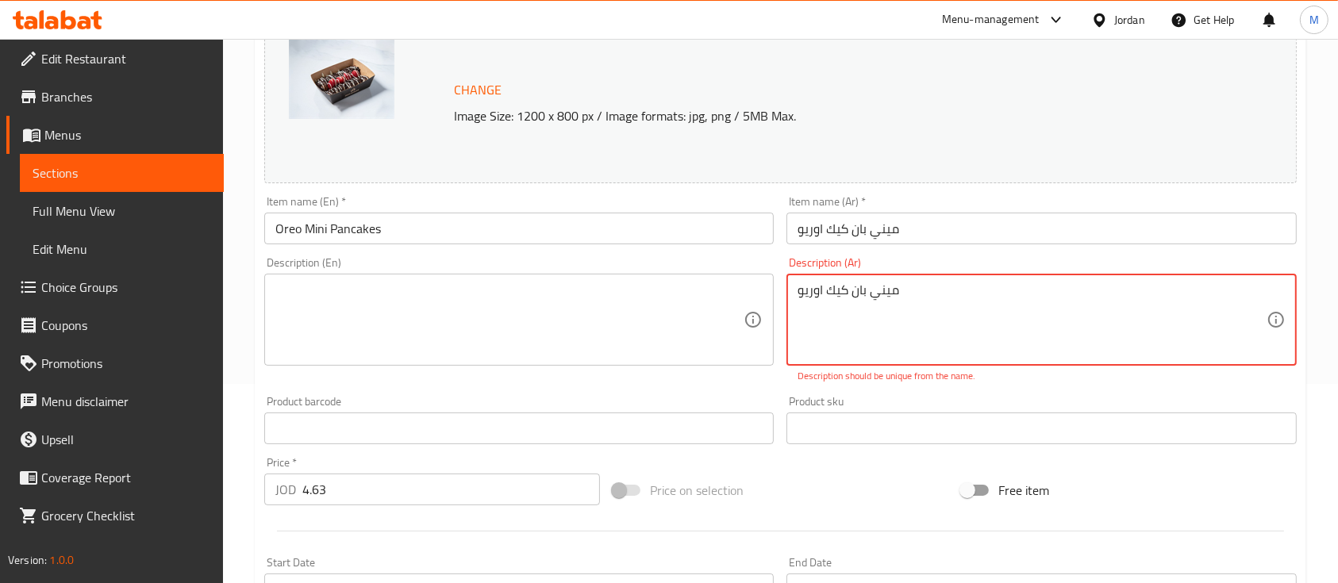
click at [878, 282] on textarea "ميني بان كيك اوريو" at bounding box center [1031, 319] width 468 height 75
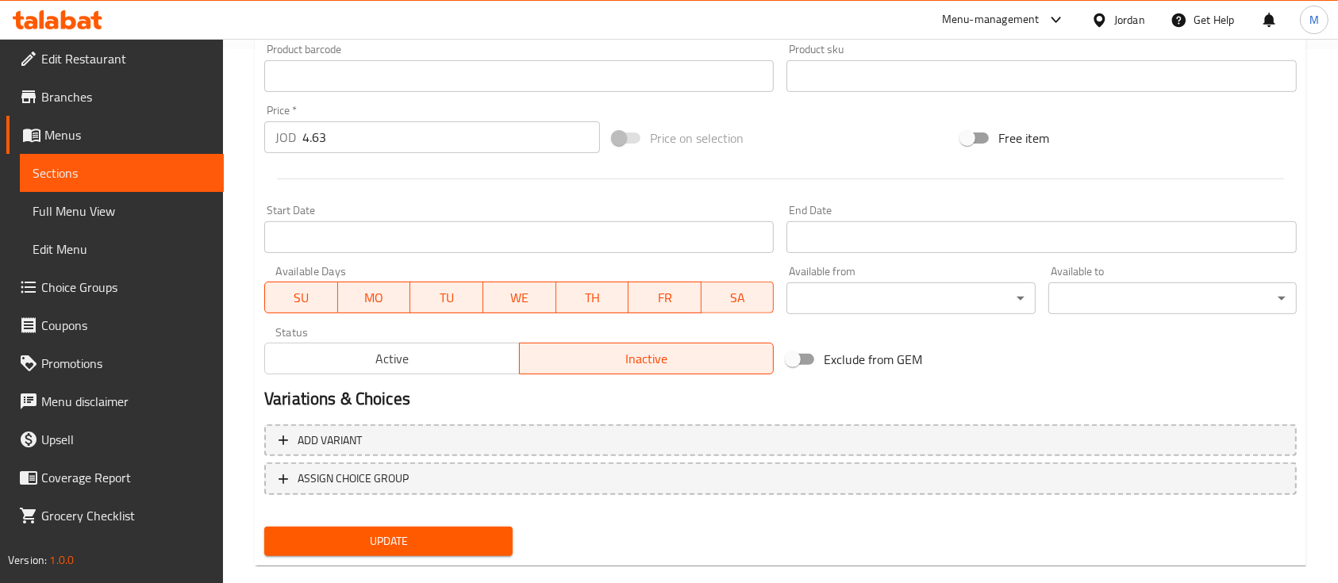
scroll to position [560, 0]
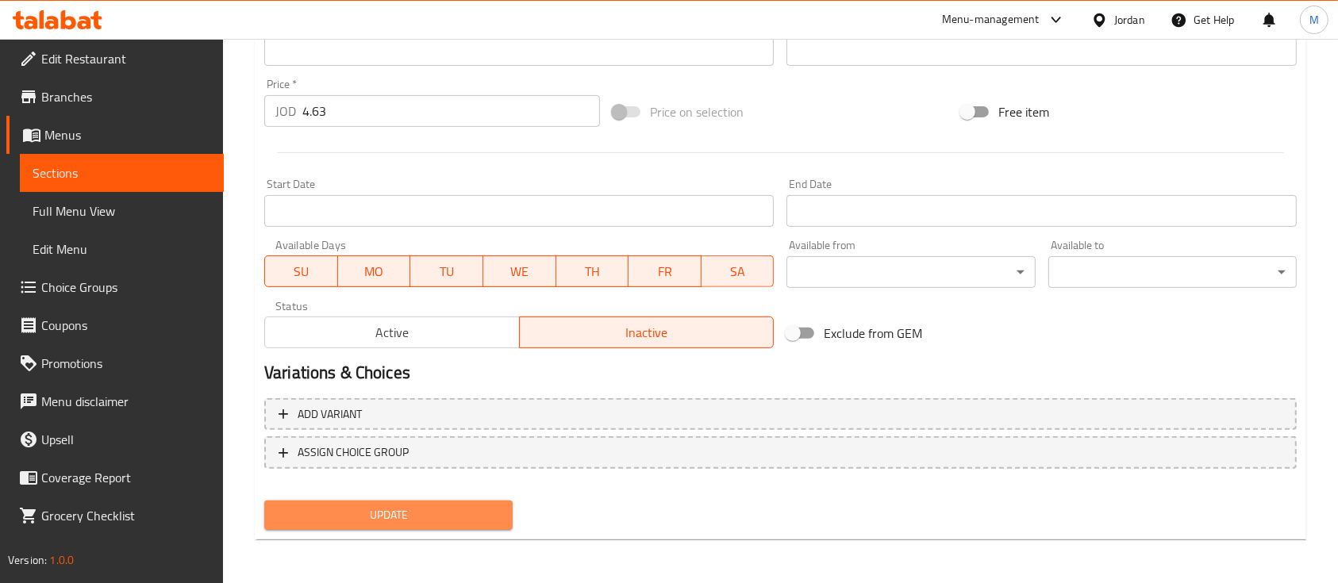
click at [420, 518] on span "Update" at bounding box center [388, 515] width 223 height 20
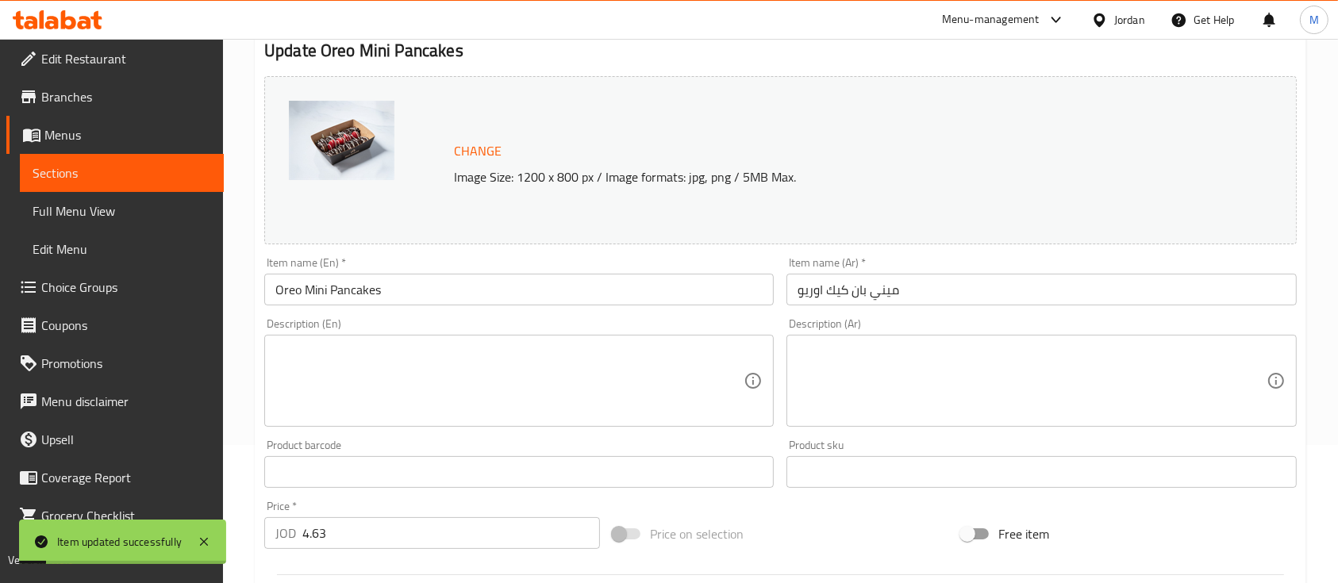
scroll to position [0, 0]
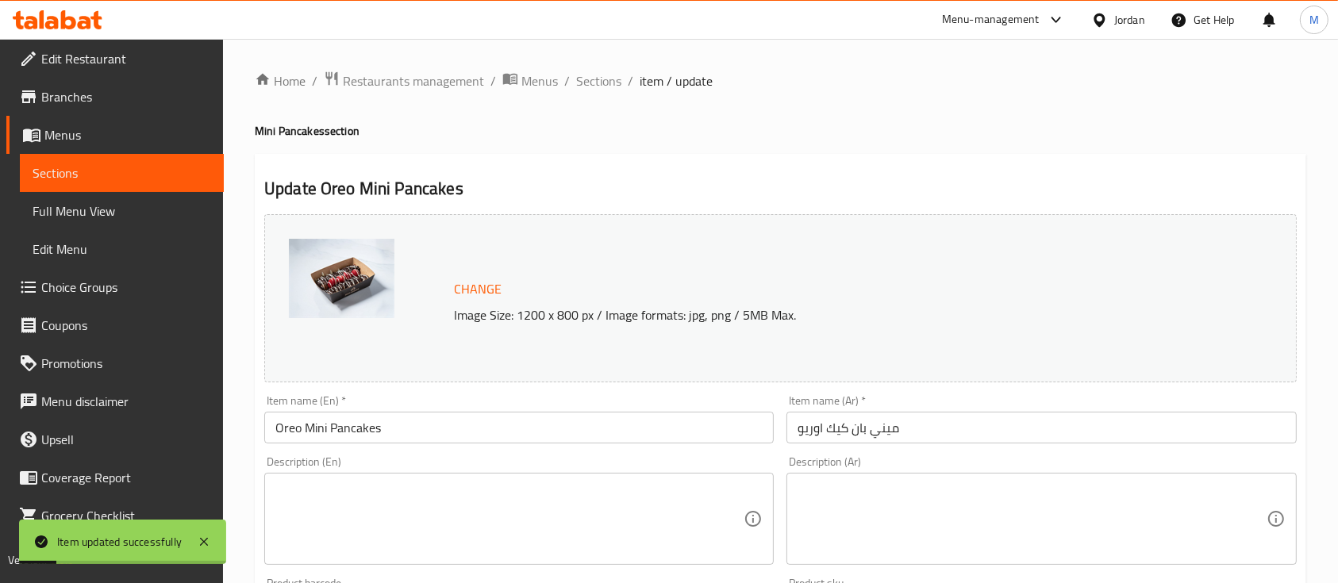
click at [108, 174] on span "Sections" at bounding box center [122, 172] width 179 height 19
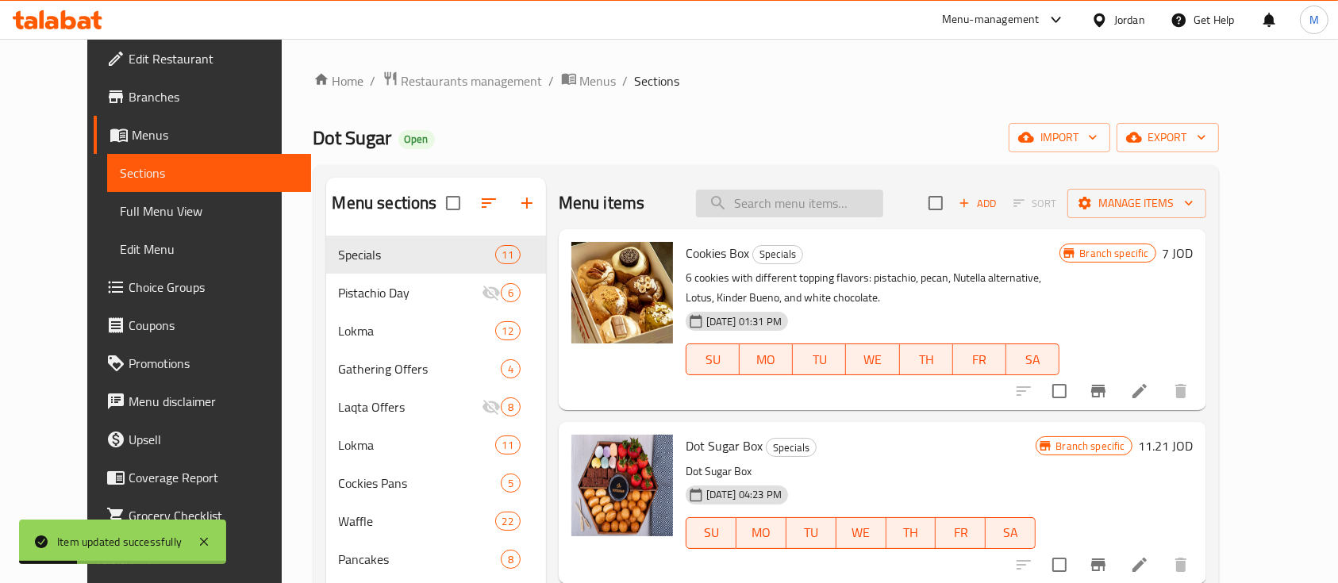
click at [815, 202] on input "search" at bounding box center [789, 204] width 187 height 28
paste input "BROWNIES"
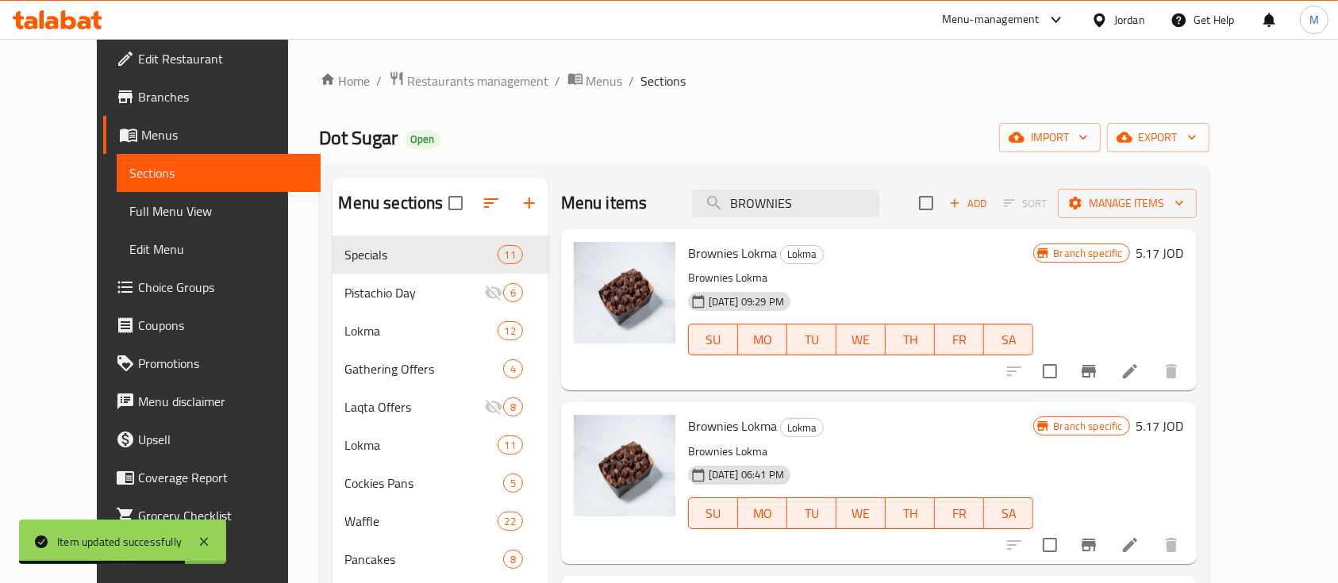
type input "BROWNIES"
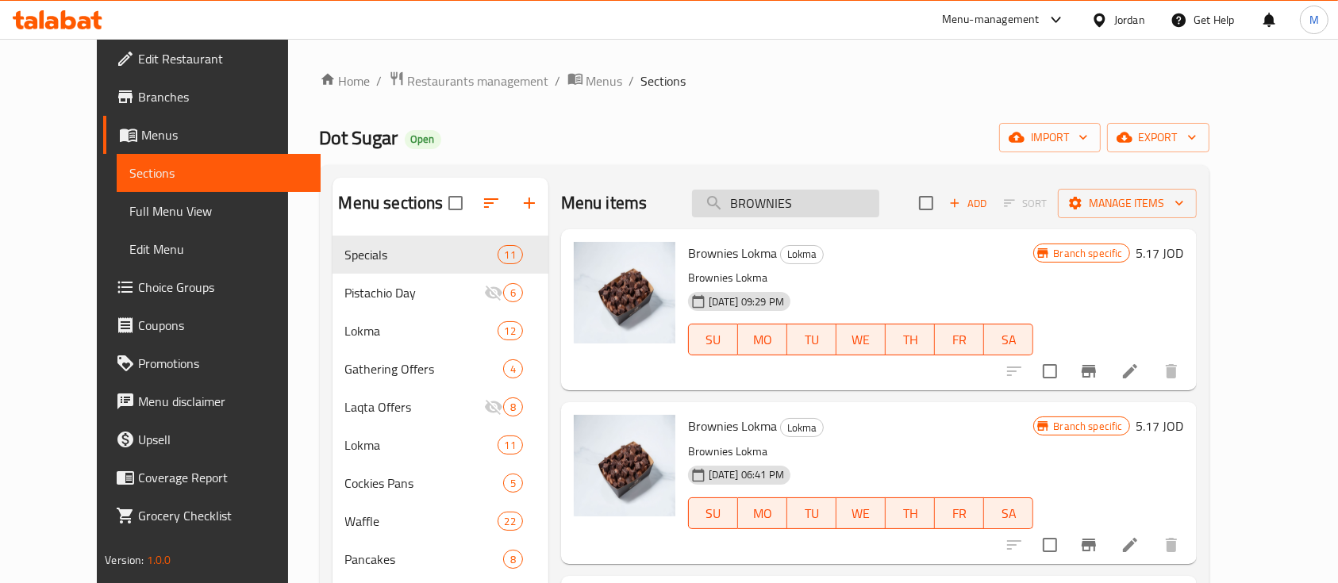
click at [782, 206] on input "BROWNIES" at bounding box center [785, 204] width 187 height 28
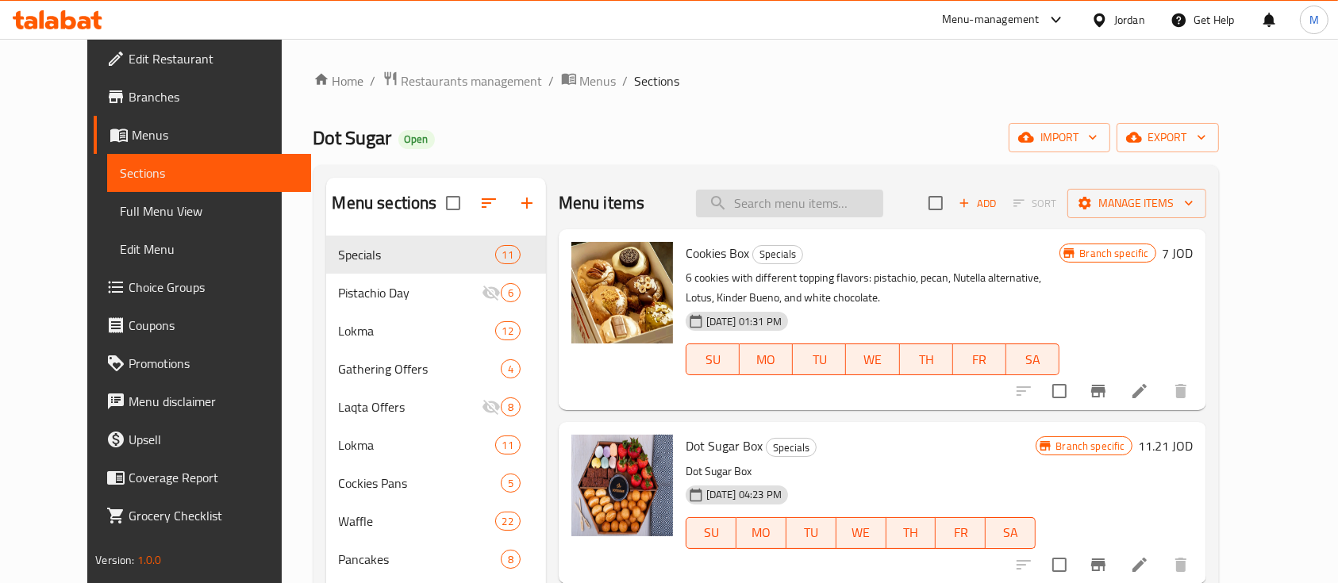
paste input "Nutella"
type input "Nutella"
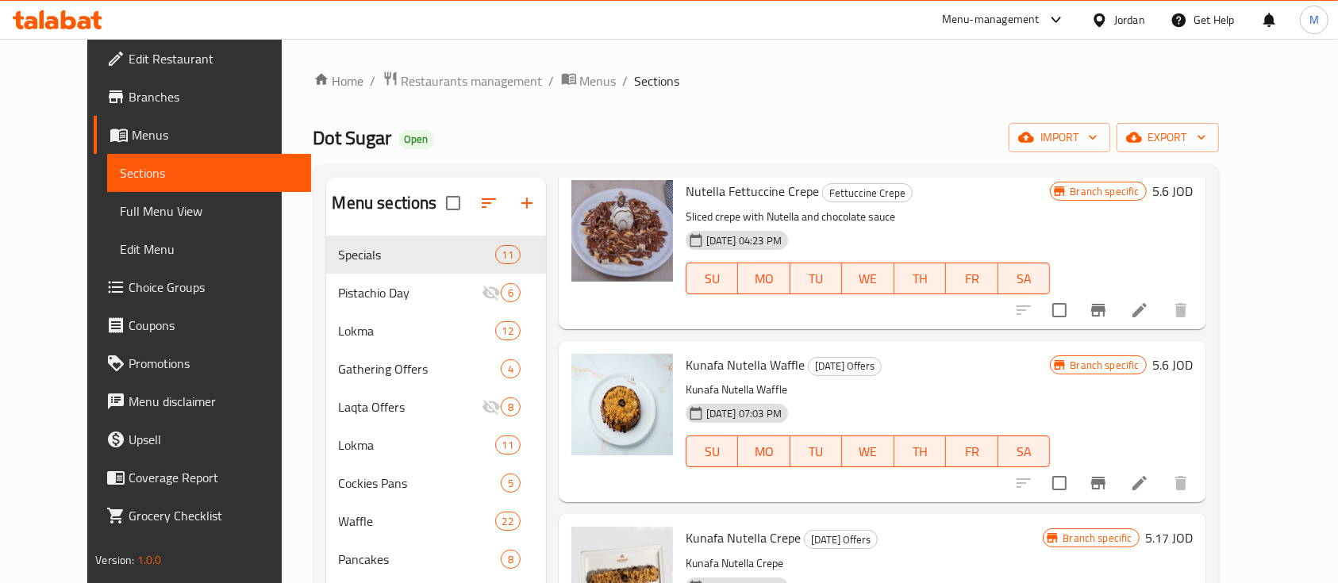
scroll to position [616, 0]
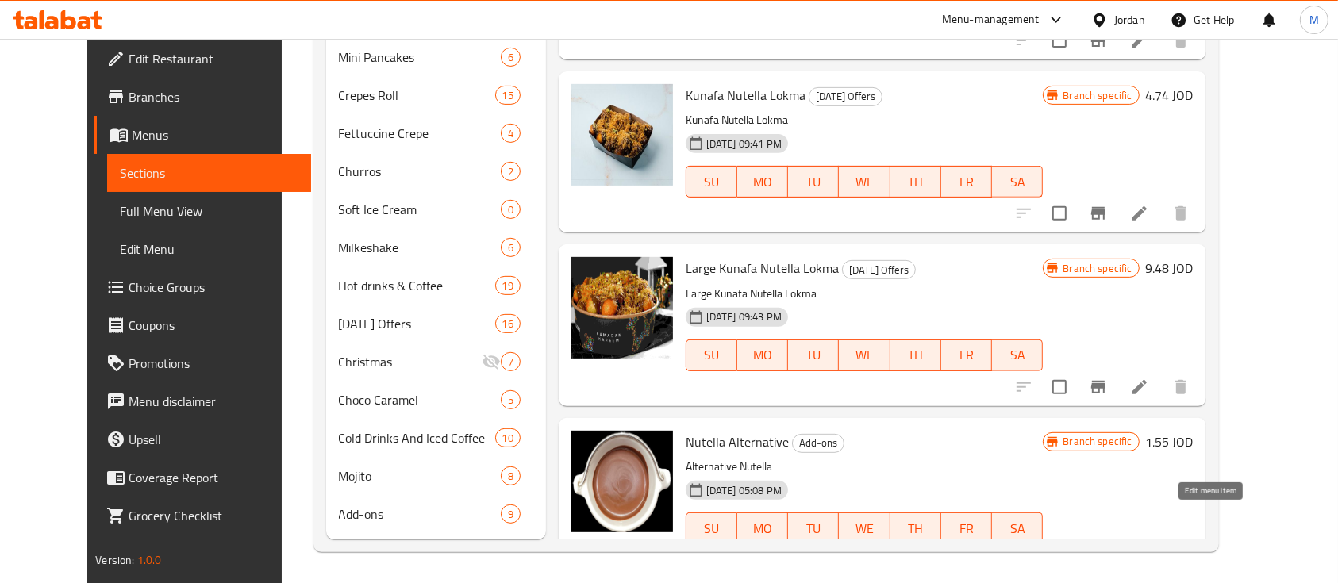
click at [1149, 551] on icon at bounding box center [1139, 560] width 19 height 19
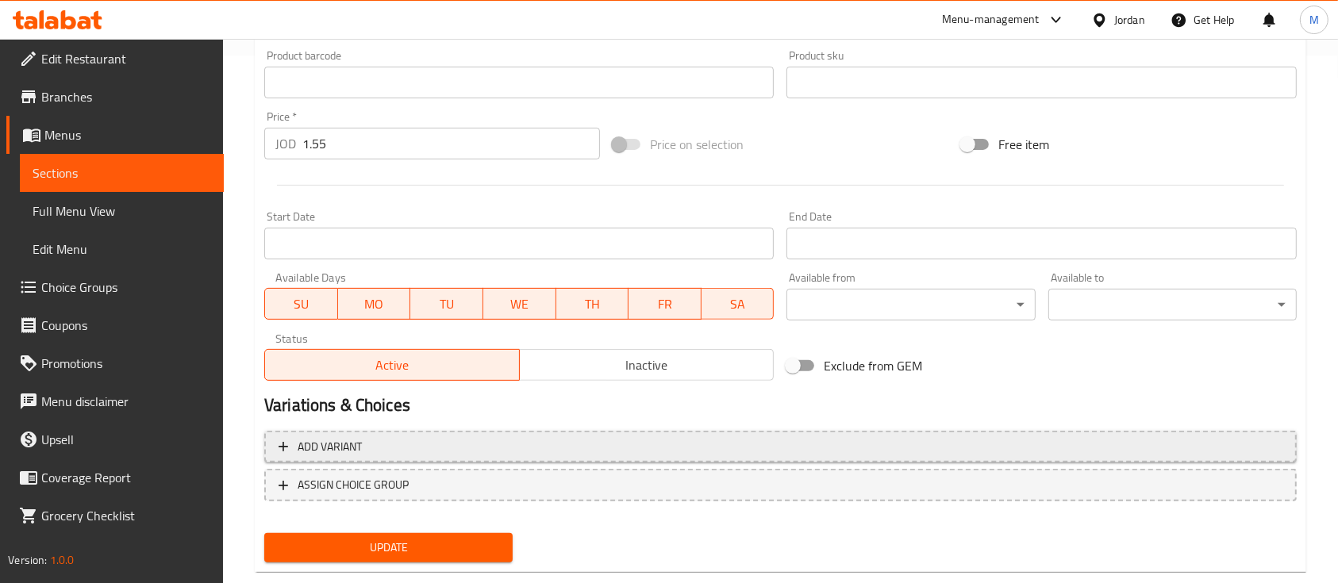
scroll to position [528, 0]
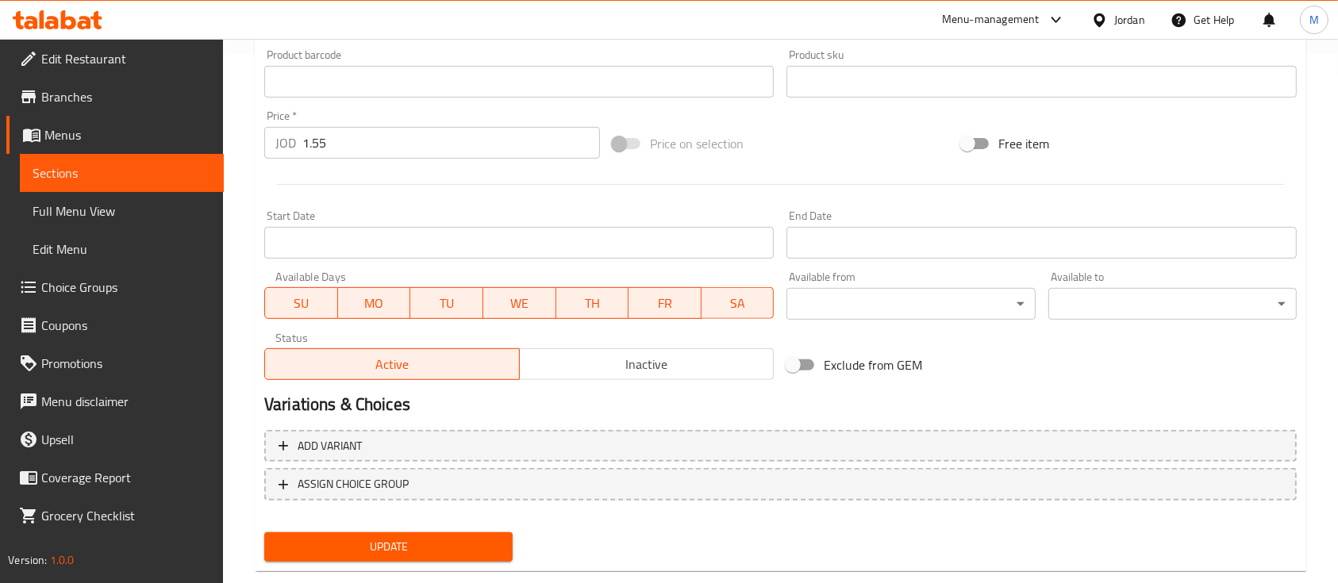
click at [642, 376] on button "Inactive" at bounding box center [646, 364] width 255 height 32
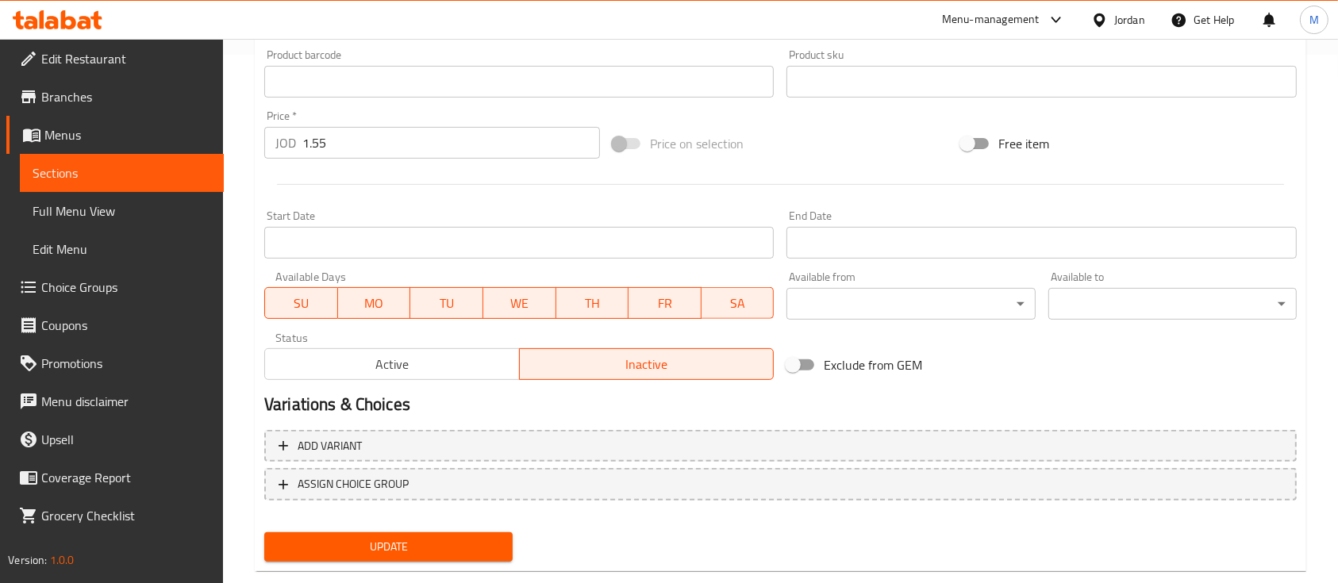
click at [355, 543] on span "Update" at bounding box center [388, 547] width 223 height 20
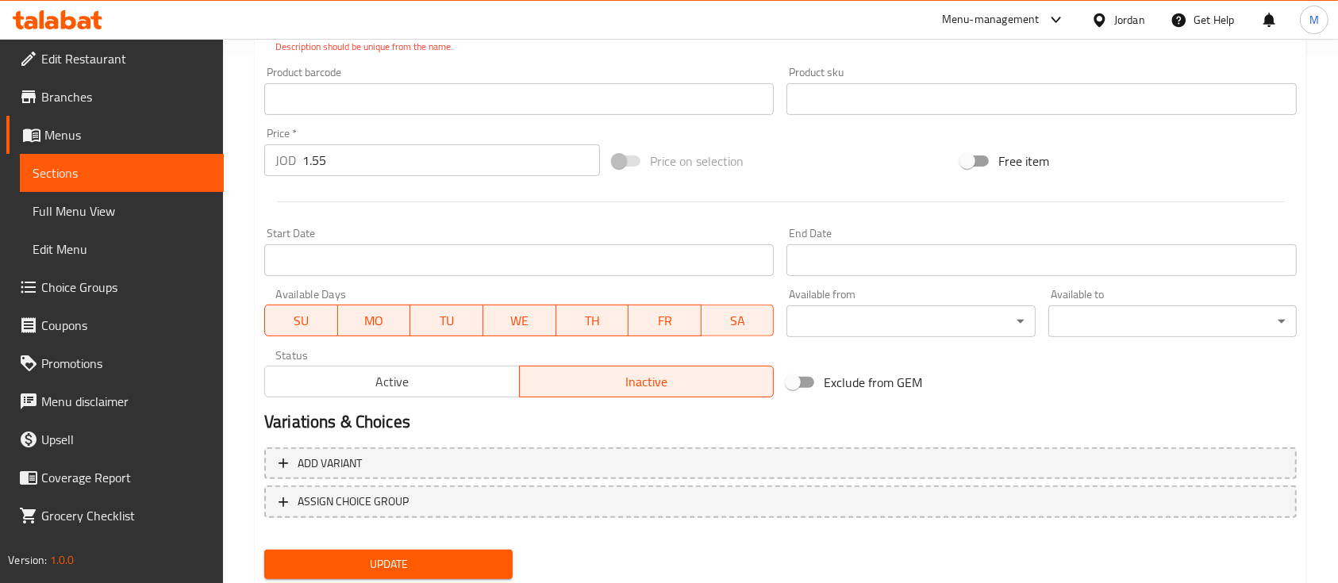
scroll to position [199, 0]
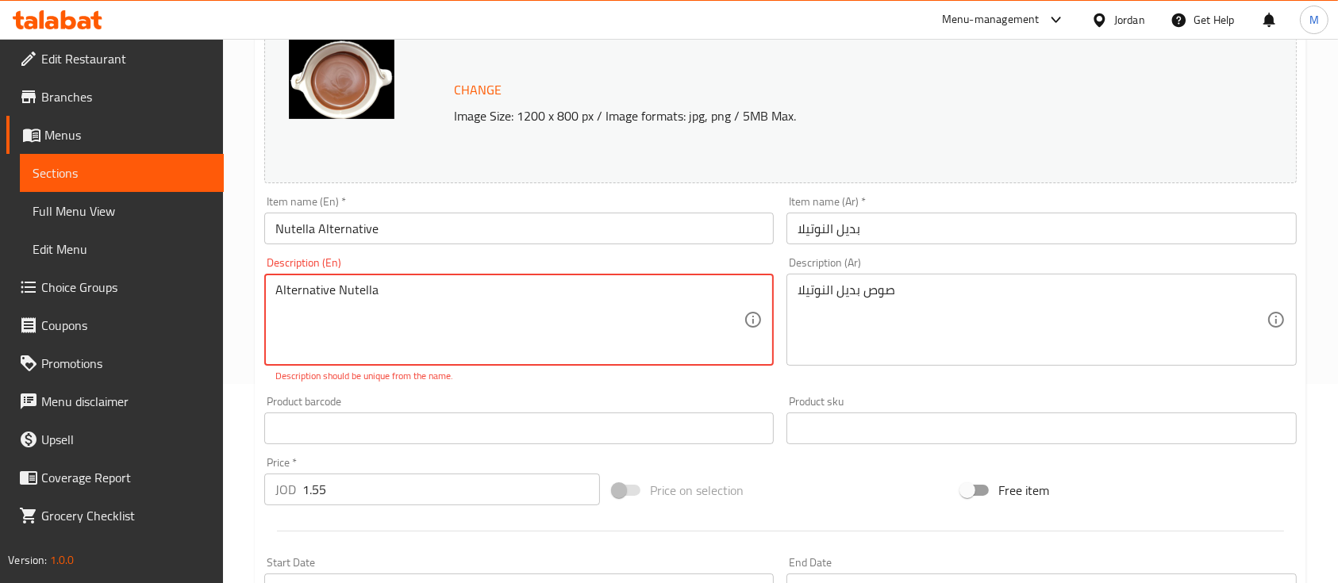
click at [395, 299] on textarea "Alternative Nutella" at bounding box center [509, 319] width 468 height 75
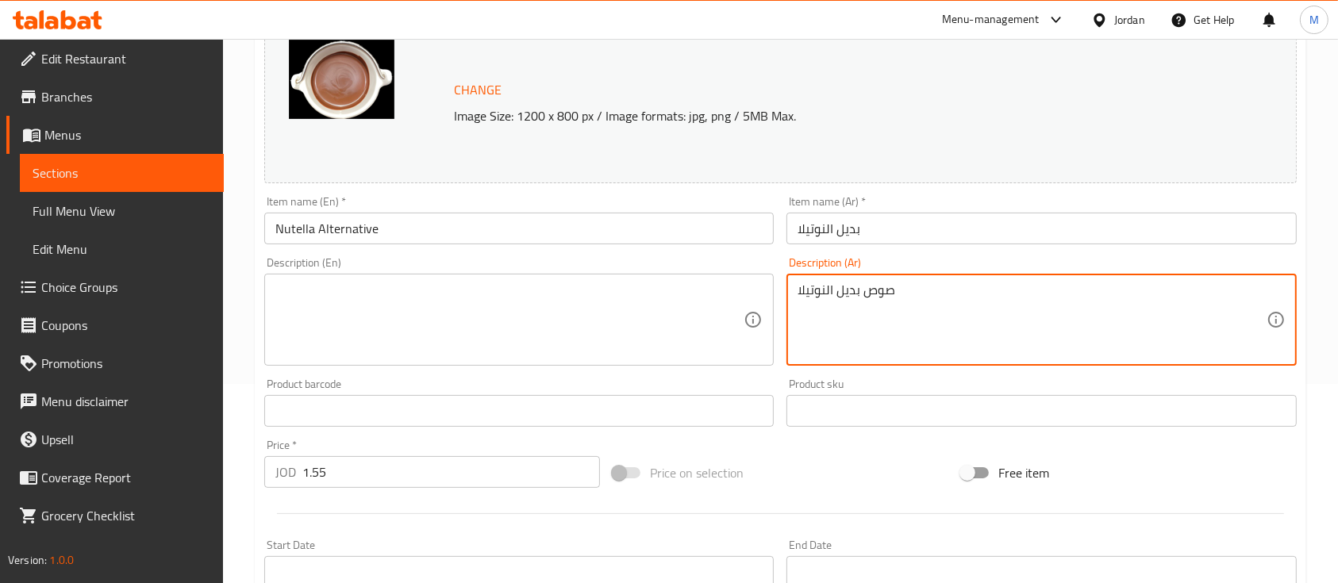
click at [899, 292] on textarea "صوص بديل النوتيلا" at bounding box center [1031, 319] width 468 height 75
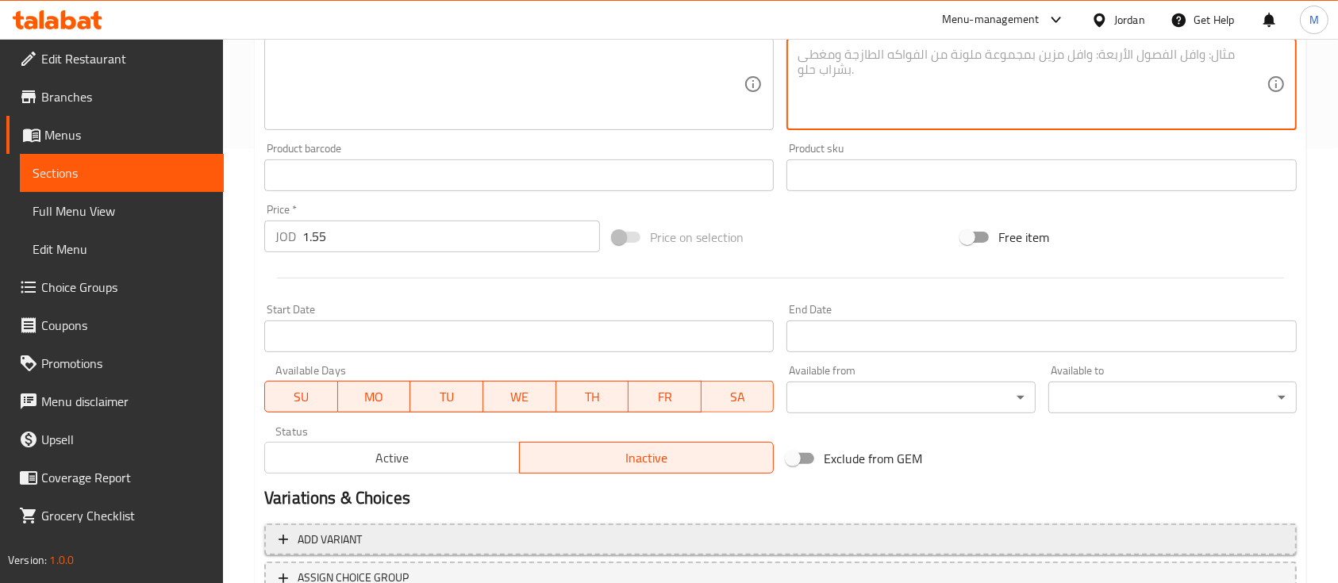
scroll to position [560, 0]
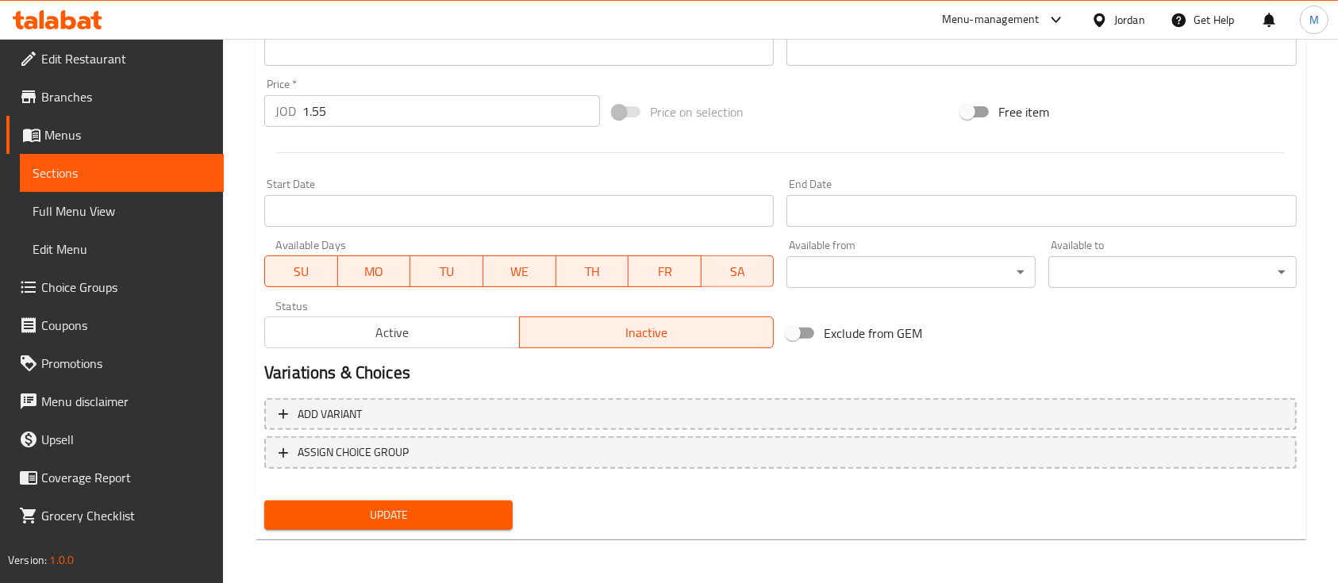
click at [451, 510] on span "Update" at bounding box center [388, 515] width 223 height 20
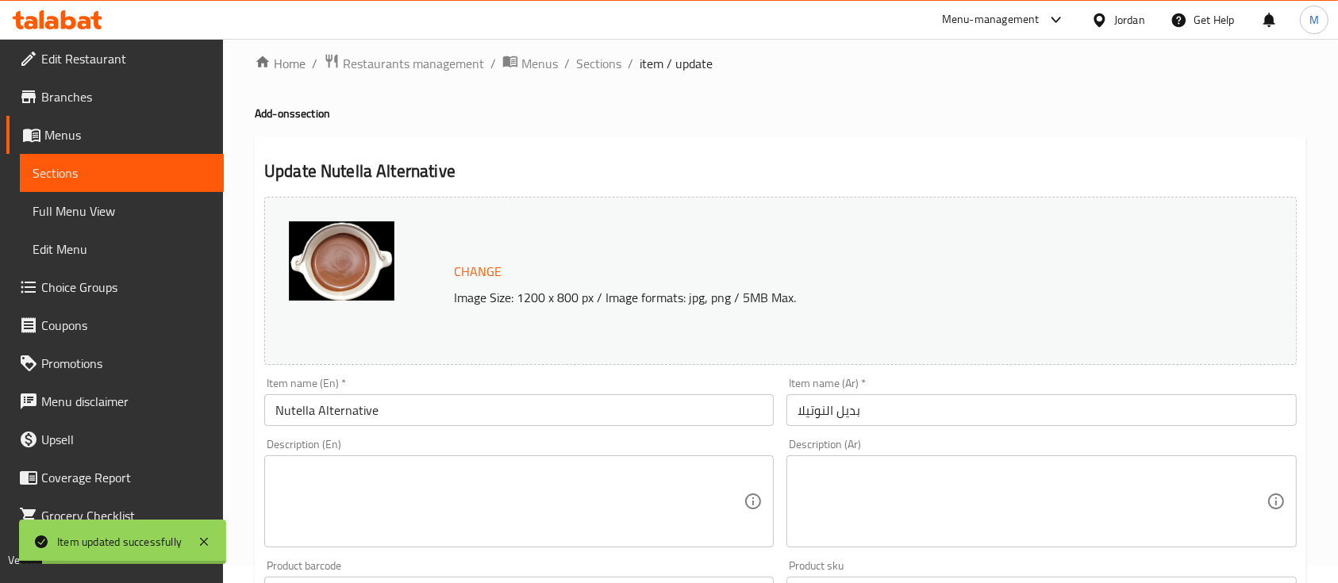
scroll to position [0, 0]
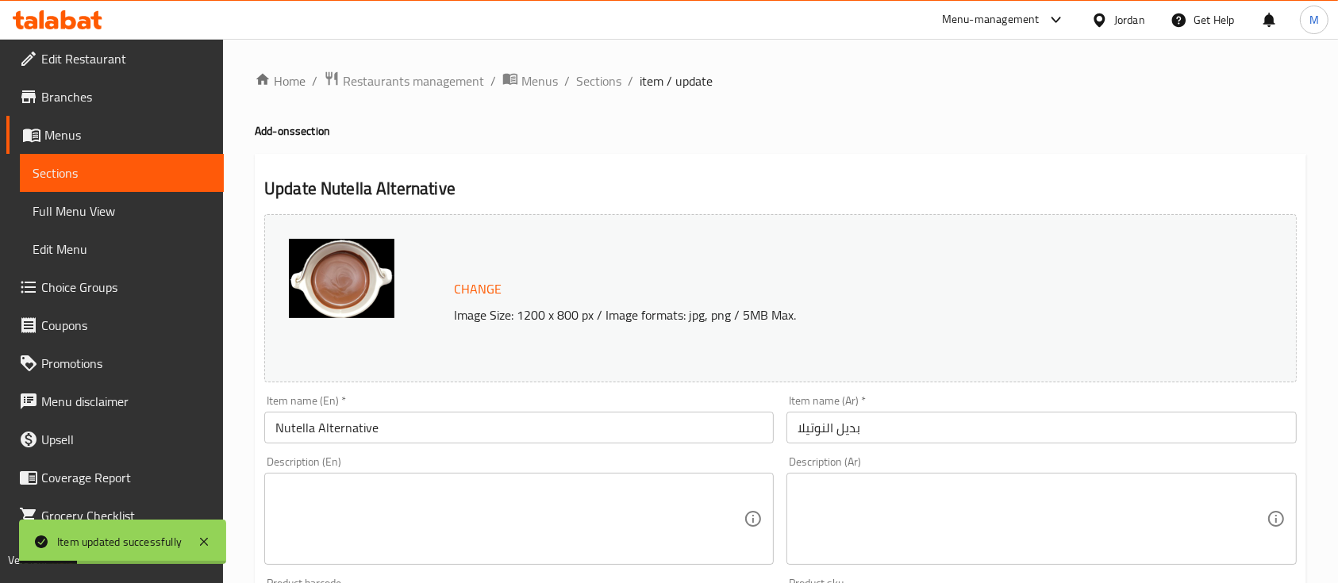
click at [94, 175] on span "Sections" at bounding box center [122, 172] width 179 height 19
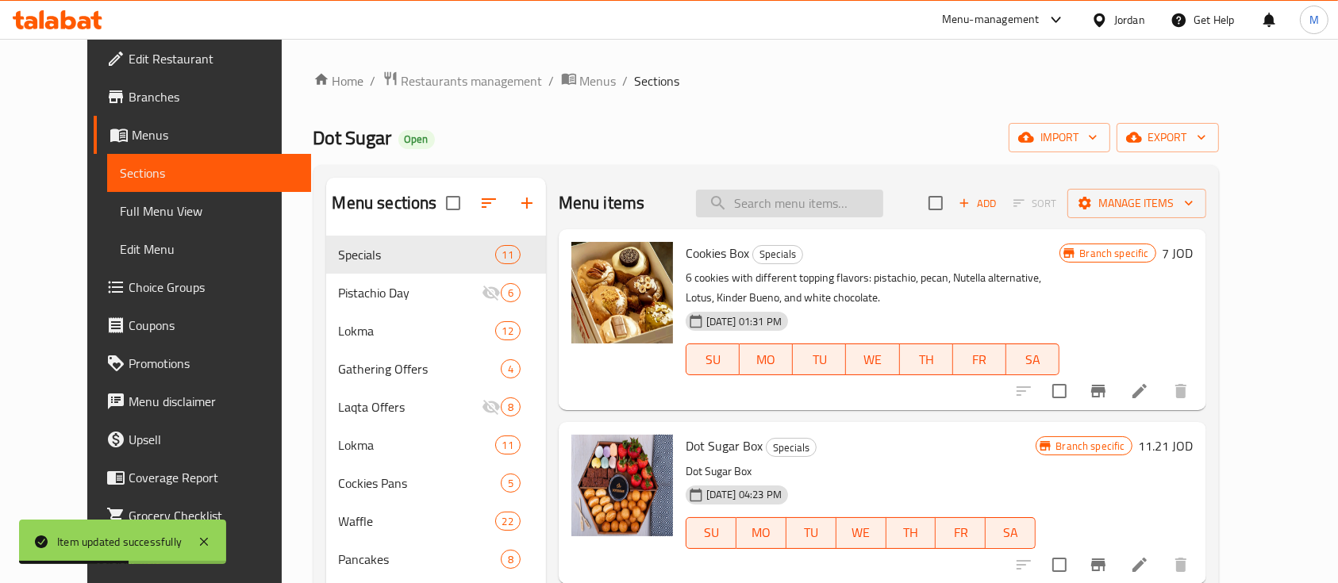
click at [818, 207] on input "search" at bounding box center [789, 204] width 187 height 28
paste input "American Coffee"
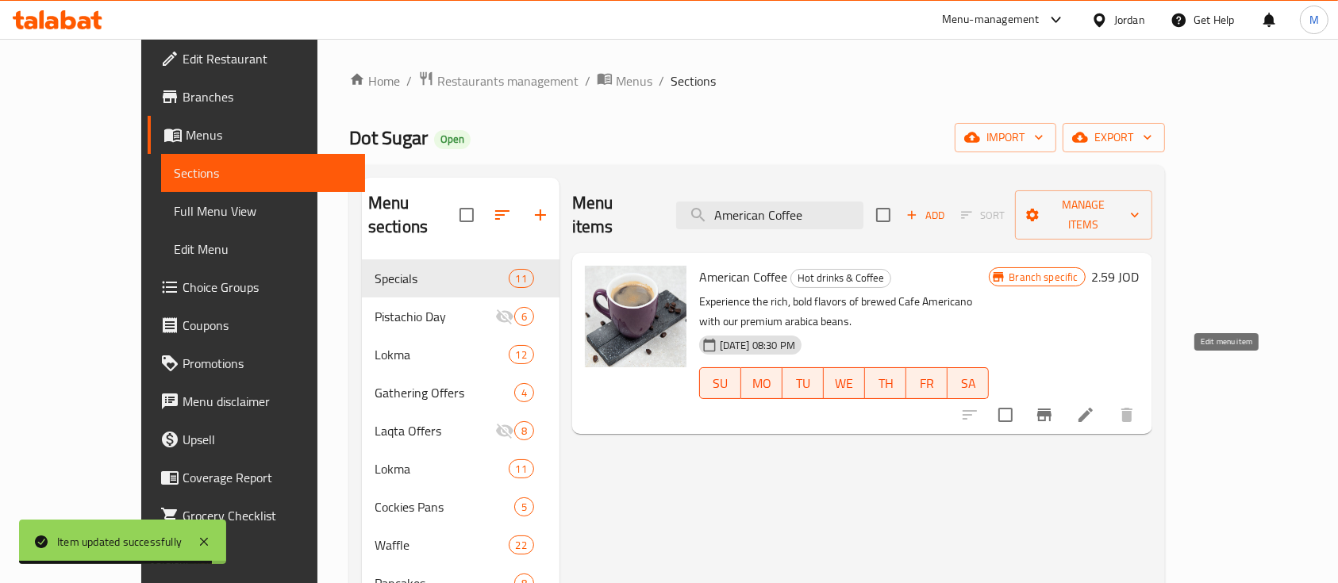
type input "American Coffee"
click at [1093, 408] on icon at bounding box center [1085, 415] width 14 height 14
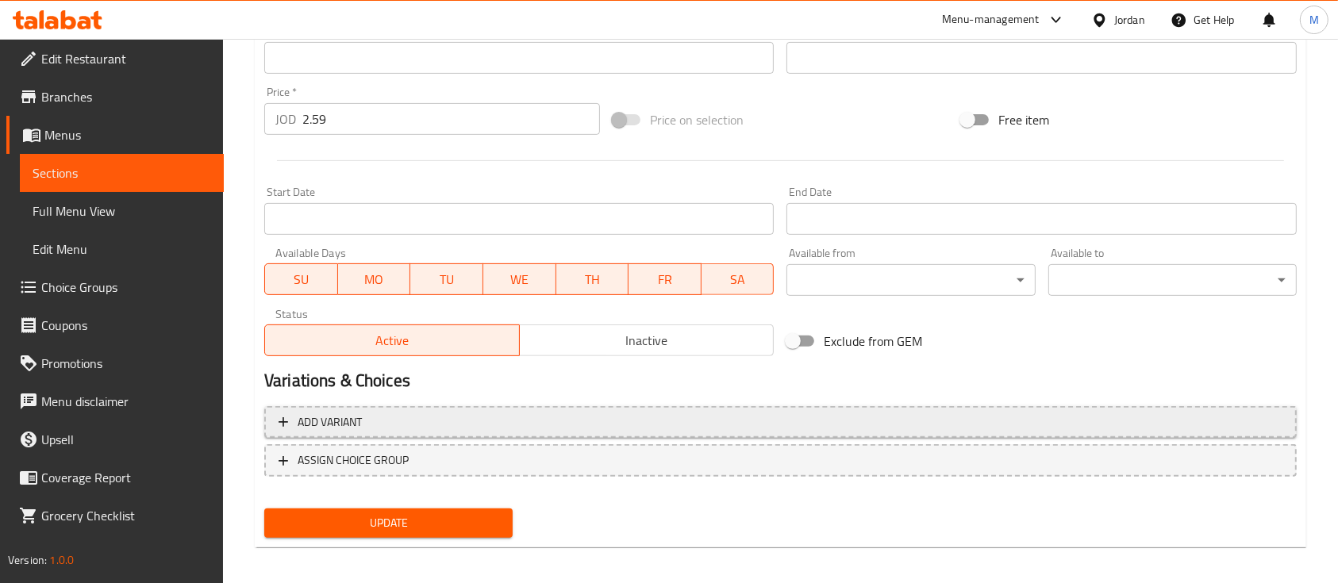
scroll to position [560, 0]
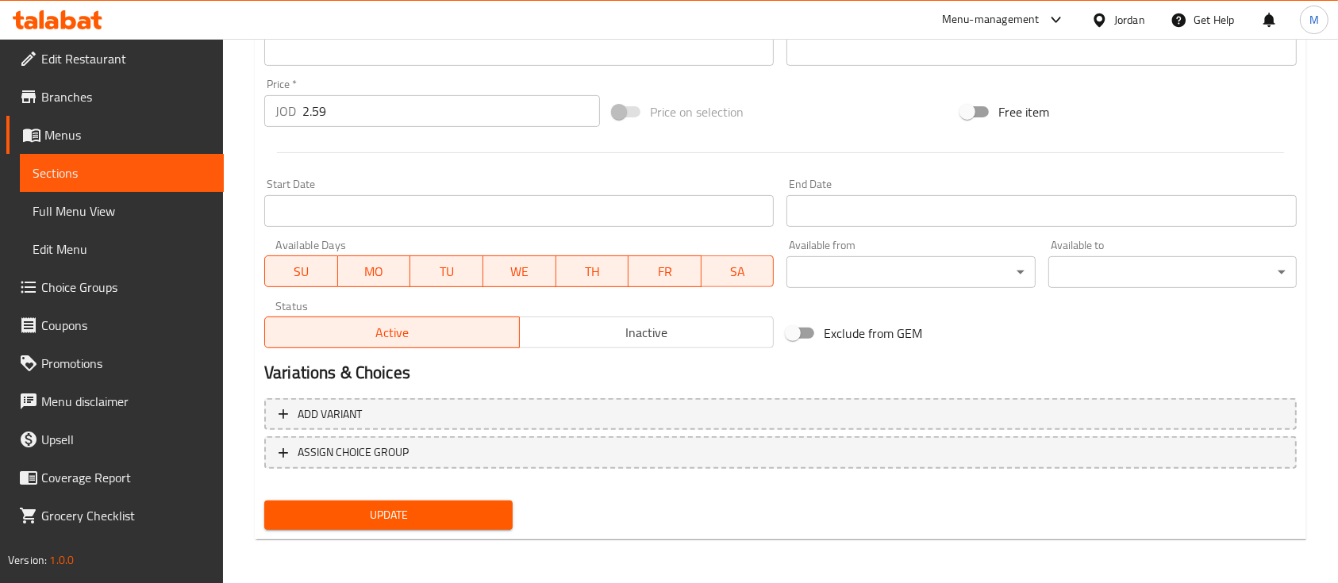
click at [637, 327] on span "Inactive" at bounding box center [647, 332] width 242 height 23
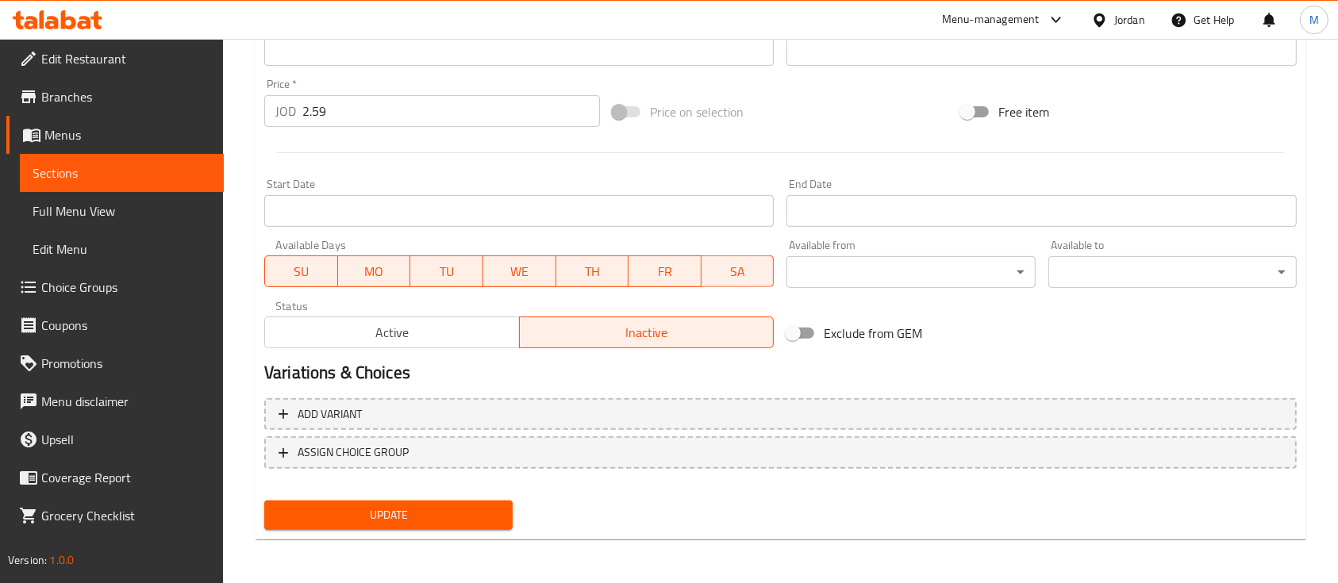
click at [469, 521] on span "Update" at bounding box center [388, 515] width 223 height 20
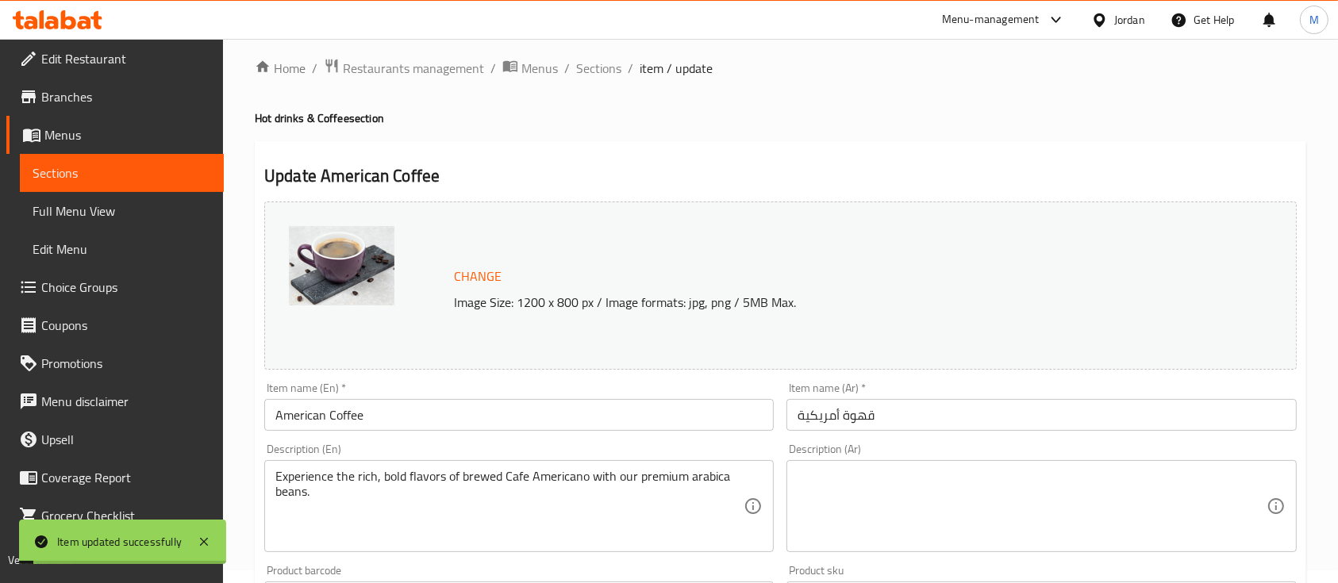
scroll to position [0, 0]
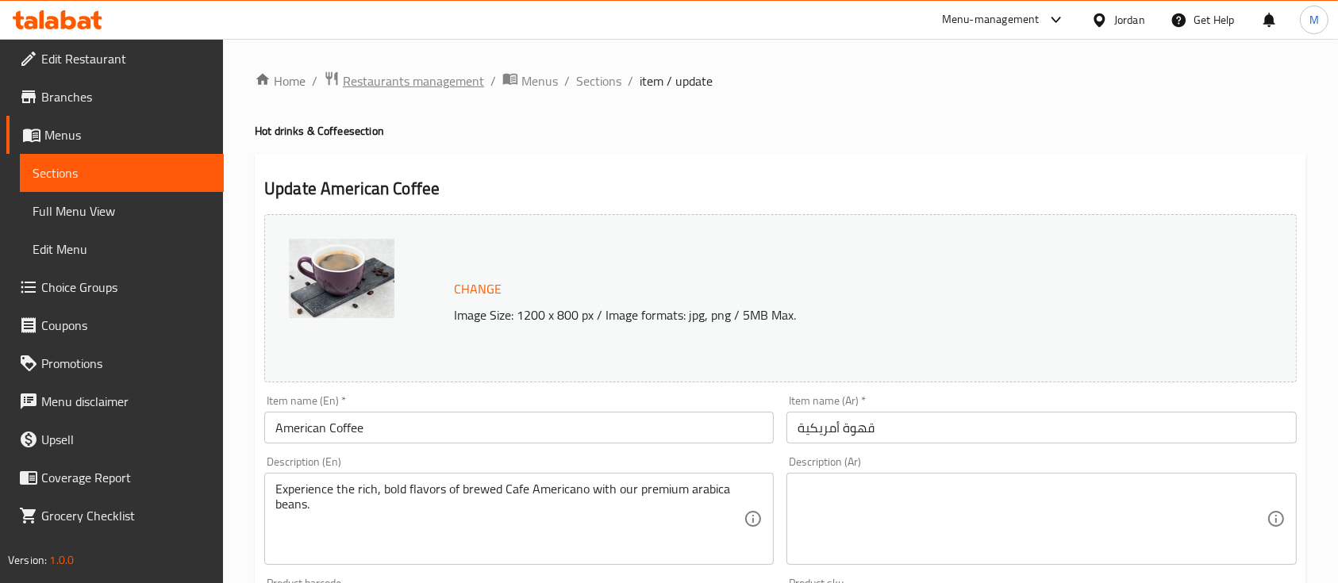
click at [437, 79] on span "Restaurants management" at bounding box center [413, 80] width 141 height 19
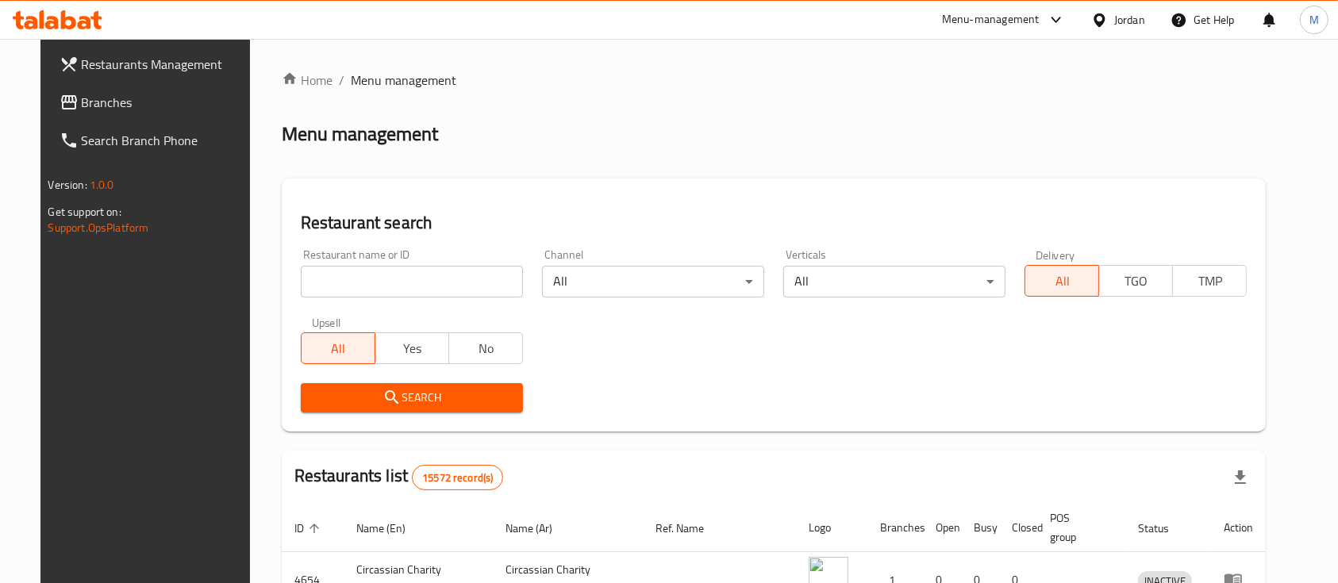
click at [1035, 23] on div "Menu-management" at bounding box center [991, 19] width 98 height 19
click at [969, 169] on div "Restaurant-Management" at bounding box center [903, 175] width 150 height 36
